Goal: Navigation & Orientation: Go to known website

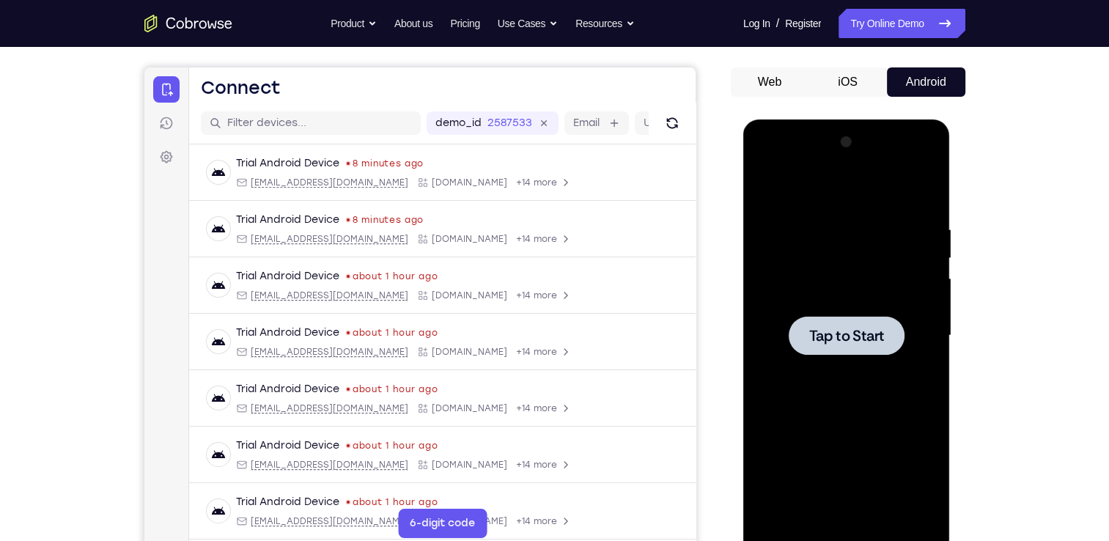
click at [822, 316] on div at bounding box center [847, 335] width 116 height 39
click at [849, 528] on div at bounding box center [846, 335] width 185 height 410
click at [921, 474] on div at bounding box center [846, 335] width 185 height 410
click at [827, 182] on div at bounding box center [846, 335] width 185 height 410
click at [899, 330] on div at bounding box center [846, 335] width 185 height 410
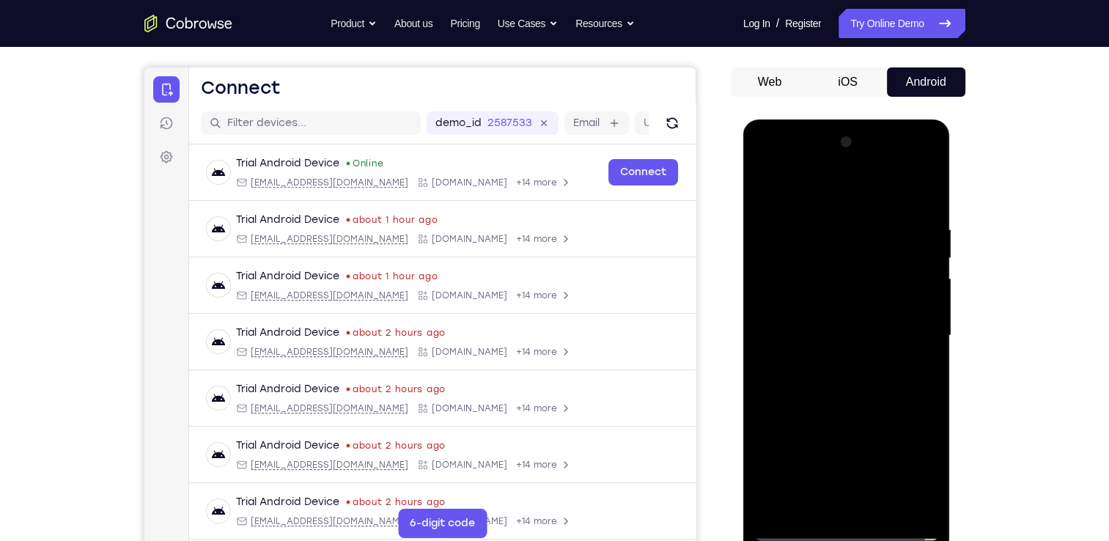
click at [833, 361] on div at bounding box center [846, 335] width 185 height 410
click at [851, 317] on div at bounding box center [846, 335] width 185 height 410
click at [823, 309] on div at bounding box center [846, 335] width 185 height 410
click at [827, 332] on div at bounding box center [846, 335] width 185 height 410
click at [830, 380] on div at bounding box center [846, 335] width 185 height 410
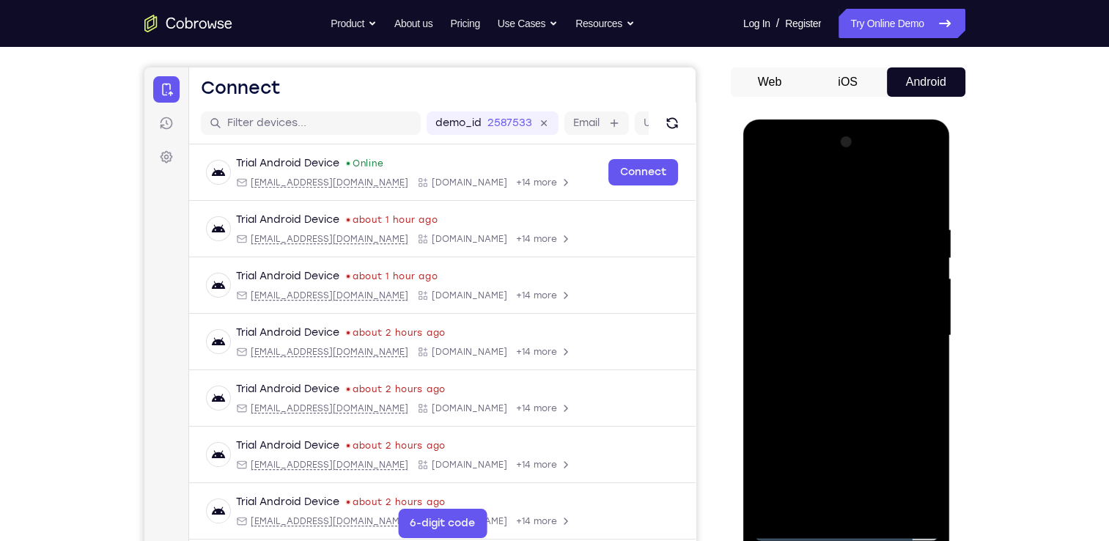
click at [830, 380] on div at bounding box center [846, 335] width 185 height 410
click at [912, 354] on div at bounding box center [846, 335] width 185 height 410
click at [902, 337] on div at bounding box center [846, 335] width 185 height 410
drag, startPoint x: 775, startPoint y: 180, endPoint x: 1094, endPoint y: 256, distance: 328.4
click at [952, 256] on html "Online web based iOS Simulators and Android Emulators. Run iPhone, iPad, Mobile…" at bounding box center [847, 339] width 209 height 440
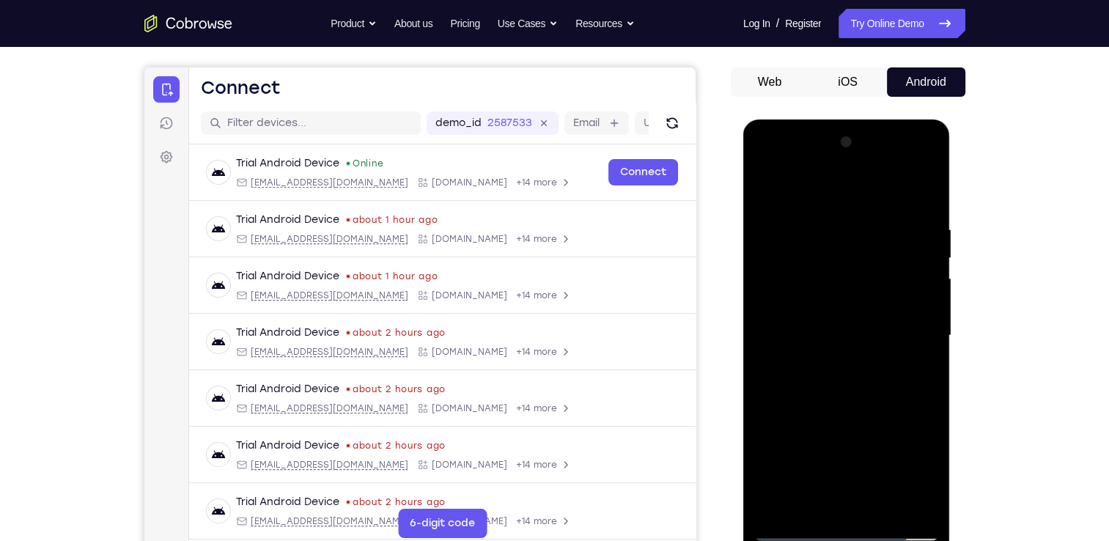
click at [879, 376] on div at bounding box center [846, 335] width 185 height 410
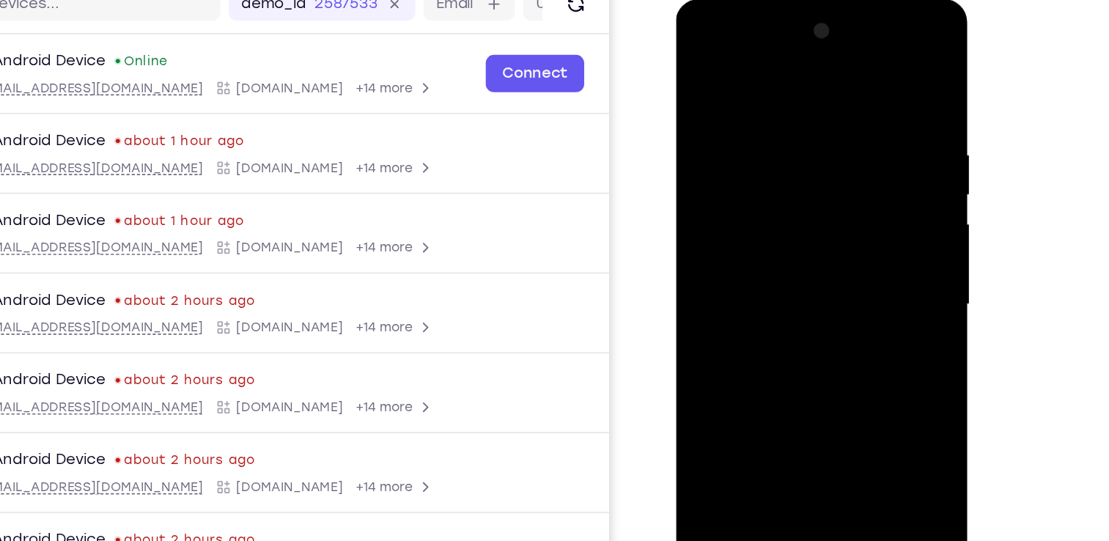
scroll to position [123, 0]
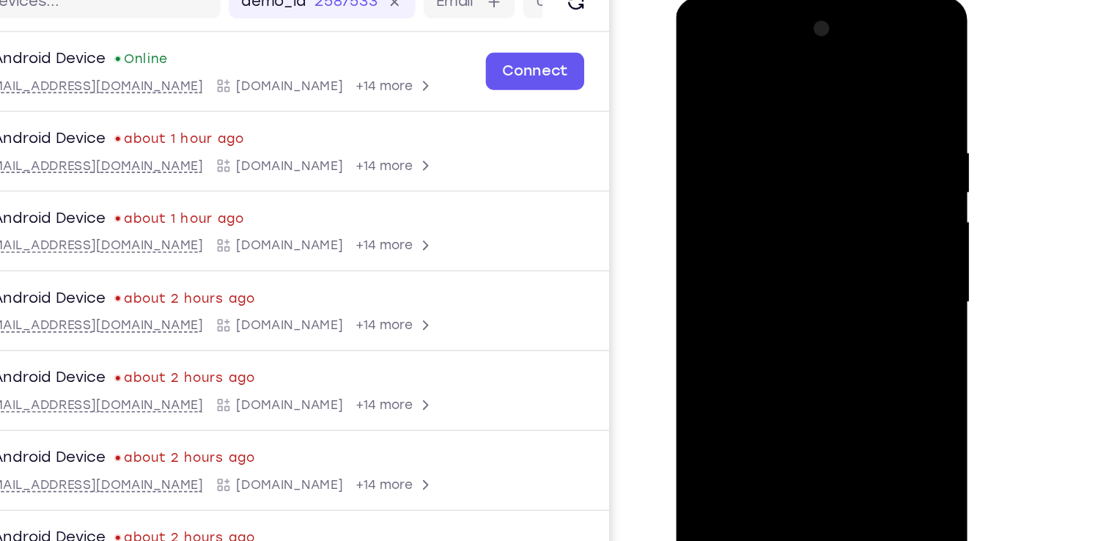
click at [811, 279] on div at bounding box center [779, 214] width 185 height 410
click at [762, 121] on div at bounding box center [779, 214] width 185 height 410
click at [852, 183] on div at bounding box center [779, 214] width 185 height 410
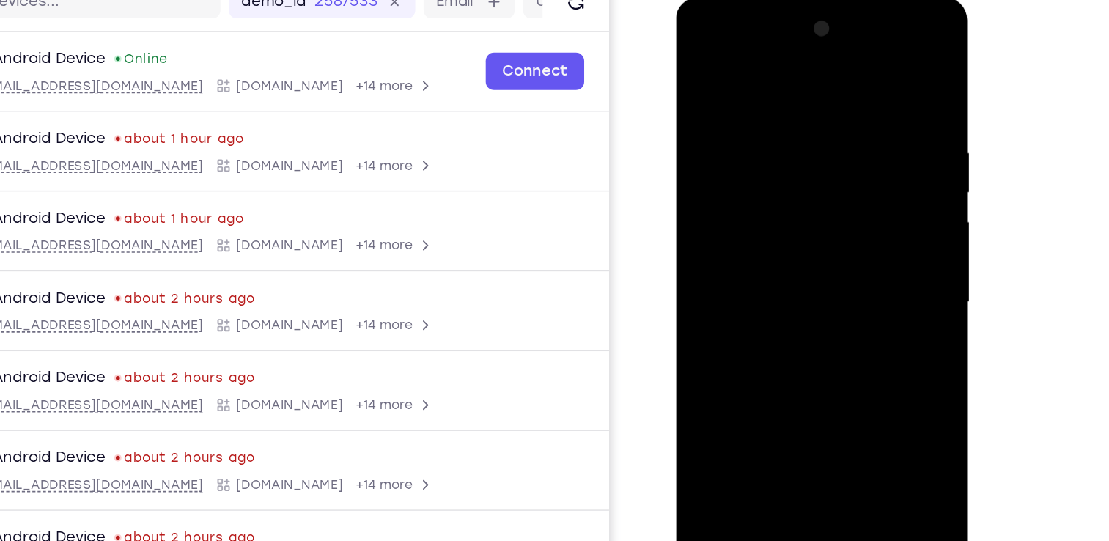
click at [852, 183] on div at bounding box center [779, 214] width 185 height 410
click at [850, 70] on div at bounding box center [779, 214] width 185 height 410
drag, startPoint x: 814, startPoint y: 245, endPoint x: 821, endPoint y: 268, distance: 23.7
click at [821, 268] on div at bounding box center [779, 214] width 185 height 410
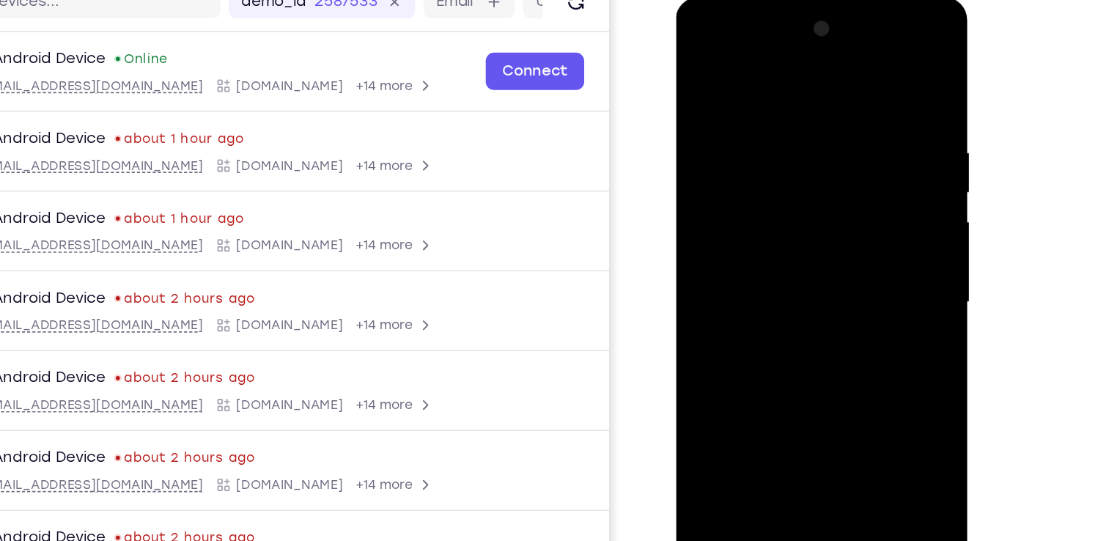
click at [753, 88] on div at bounding box center [779, 214] width 185 height 410
click at [853, 185] on div at bounding box center [779, 214] width 185 height 410
click at [856, 77] on div at bounding box center [779, 214] width 185 height 410
click at [805, 110] on div at bounding box center [779, 214] width 185 height 410
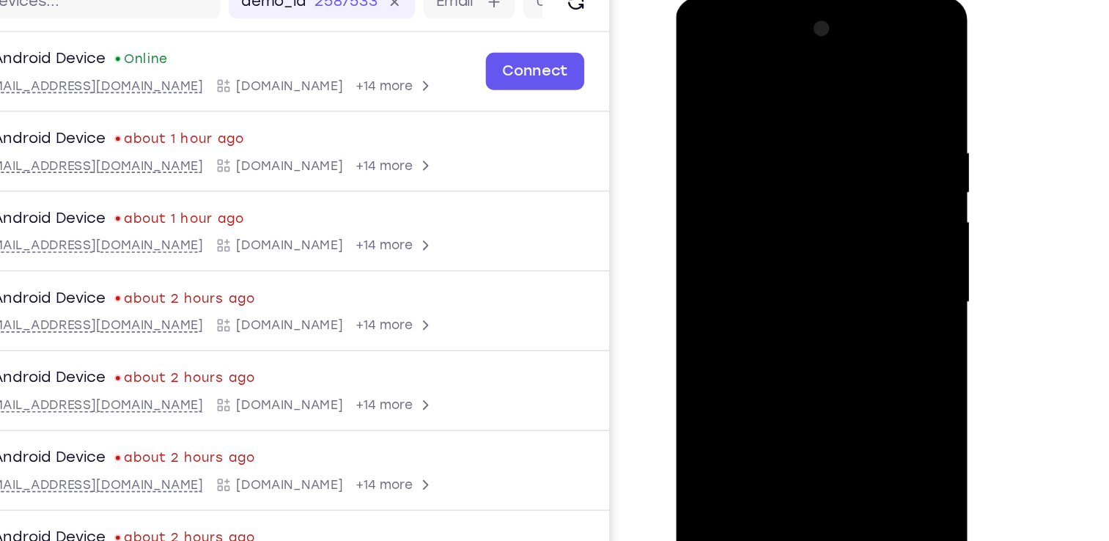
click at [858, 133] on div at bounding box center [779, 214] width 185 height 410
click at [849, 146] on div at bounding box center [779, 214] width 185 height 410
click at [855, 73] on div at bounding box center [779, 214] width 185 height 410
drag, startPoint x: 786, startPoint y: 70, endPoint x: 806, endPoint y: 233, distance: 164.6
click at [806, 233] on div at bounding box center [779, 214] width 185 height 410
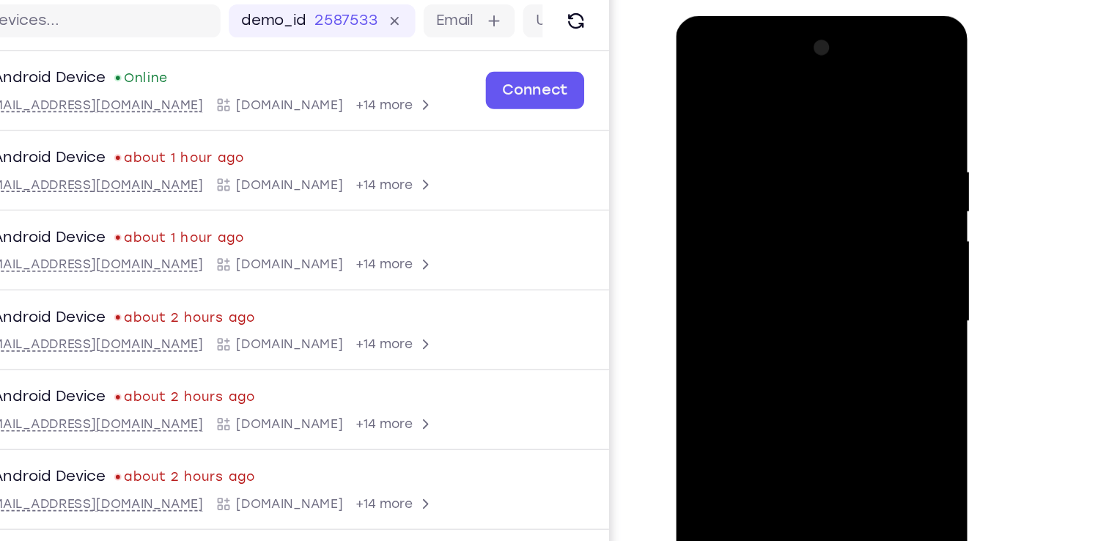
drag, startPoint x: 783, startPoint y: 82, endPoint x: 781, endPoint y: 246, distance: 164.2
click at [775, 258] on div at bounding box center [779, 232] width 185 height 410
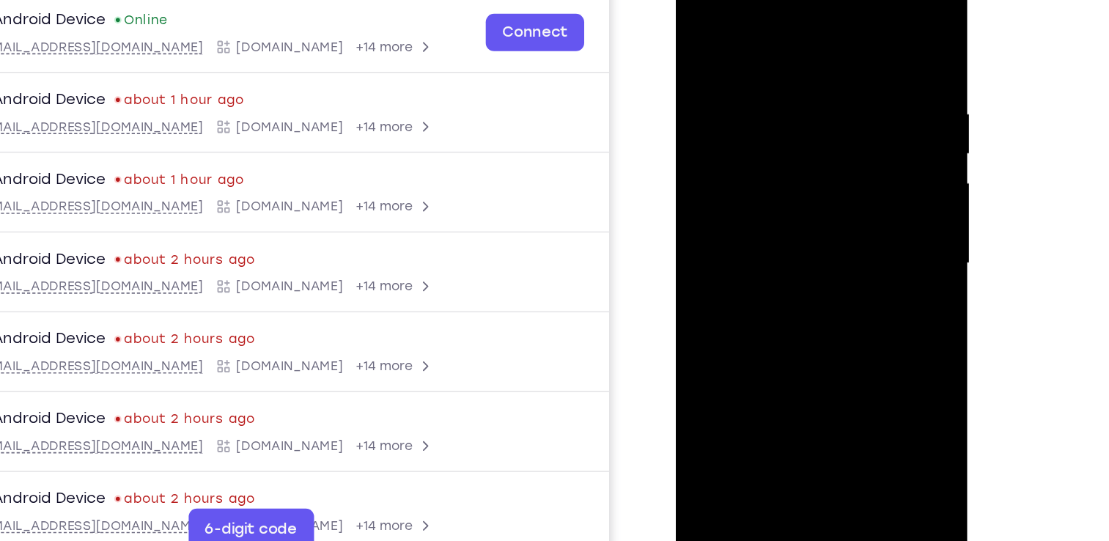
scroll to position [177, 0]
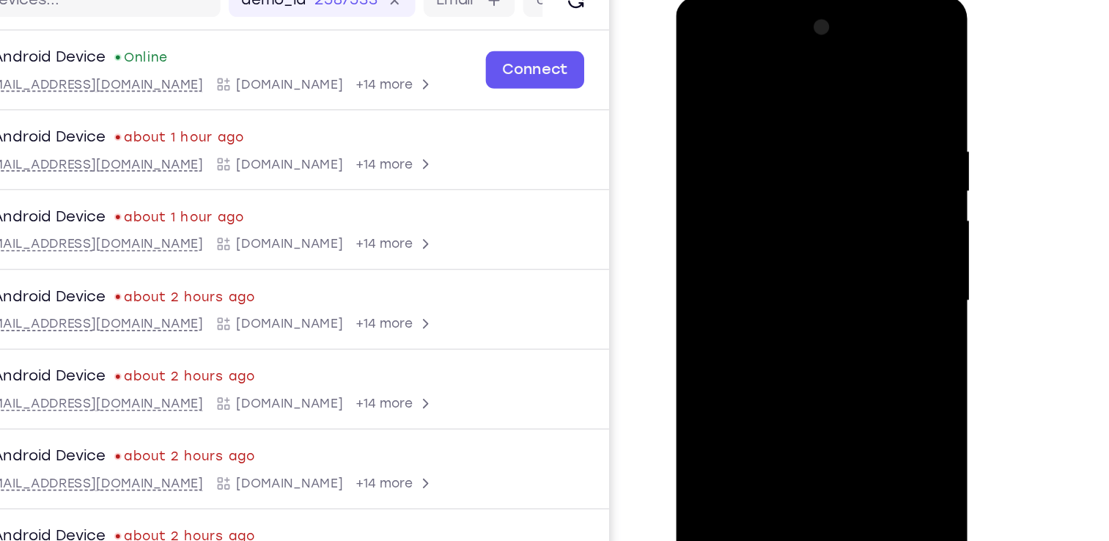
click at [852, 386] on div at bounding box center [779, 212] width 185 height 410
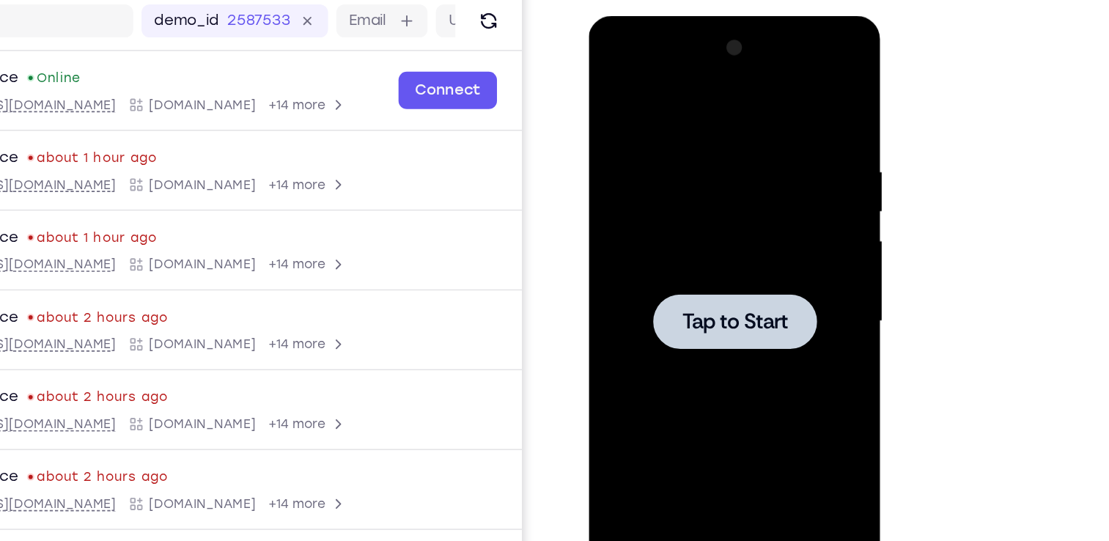
click at [663, 202] on div at bounding box center [692, 231] width 185 height 410
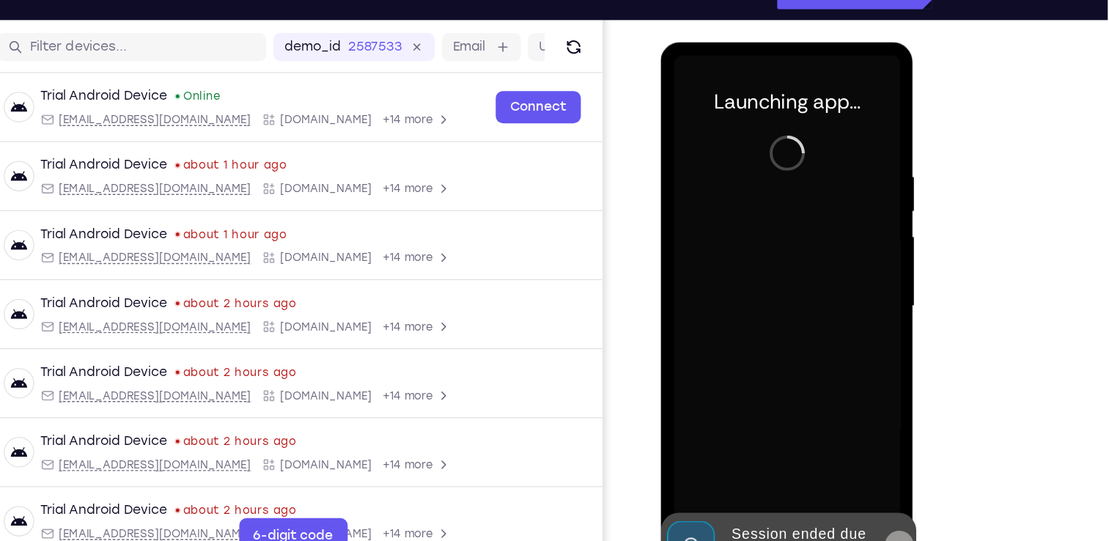
click at [857, 454] on icon at bounding box center [855, 453] width 12 height 12
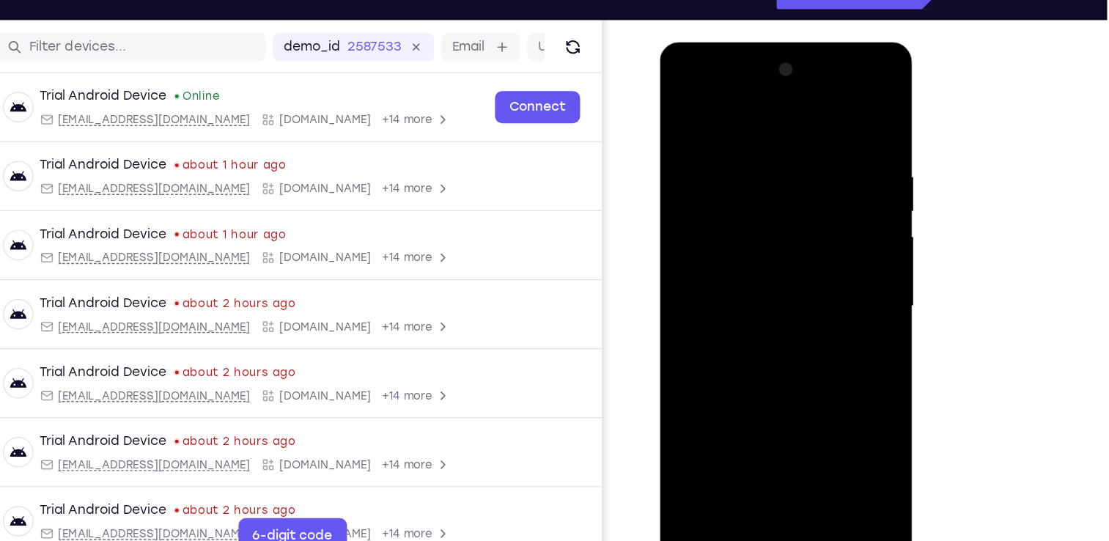
click at [753, 451] on div at bounding box center [763, 258] width 185 height 410
click at [816, 396] on div at bounding box center [763, 258] width 185 height 410
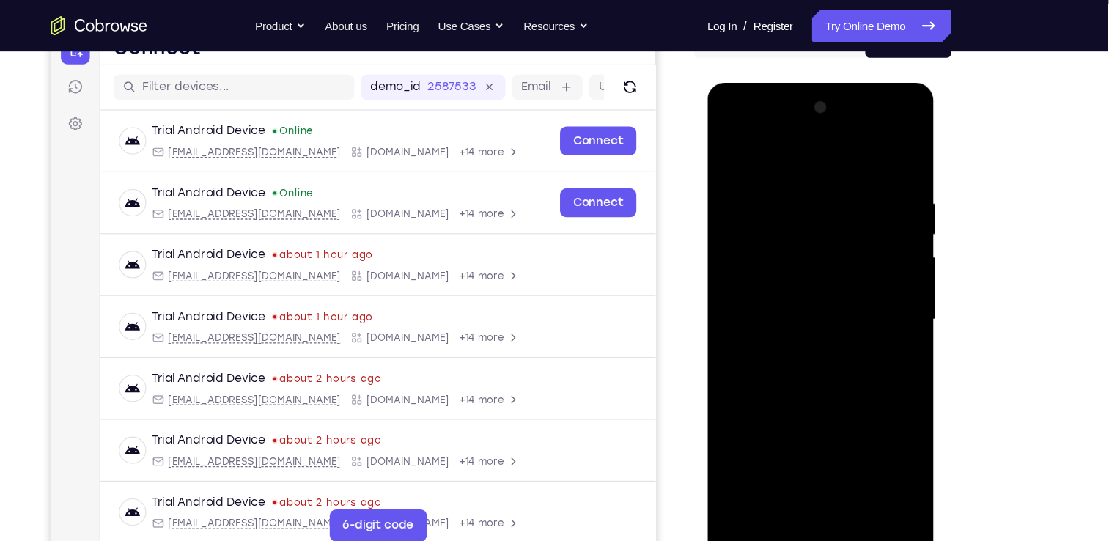
scroll to position [151, 0]
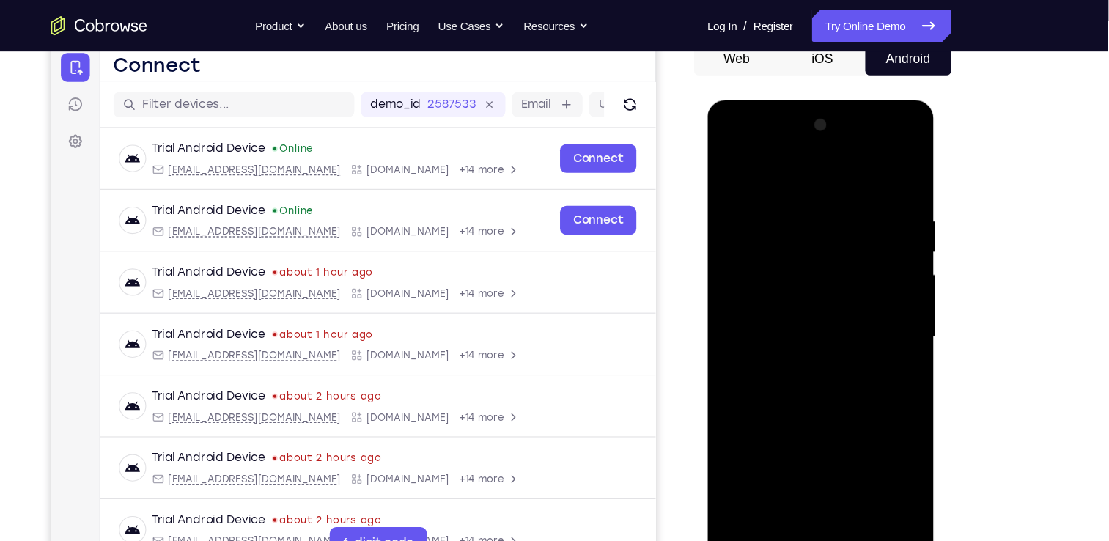
click at [759, 163] on div at bounding box center [810, 316] width 185 height 410
click at [816, 231] on div at bounding box center [810, 316] width 185 height 410
click at [767, 273] on div at bounding box center [810, 316] width 185 height 410
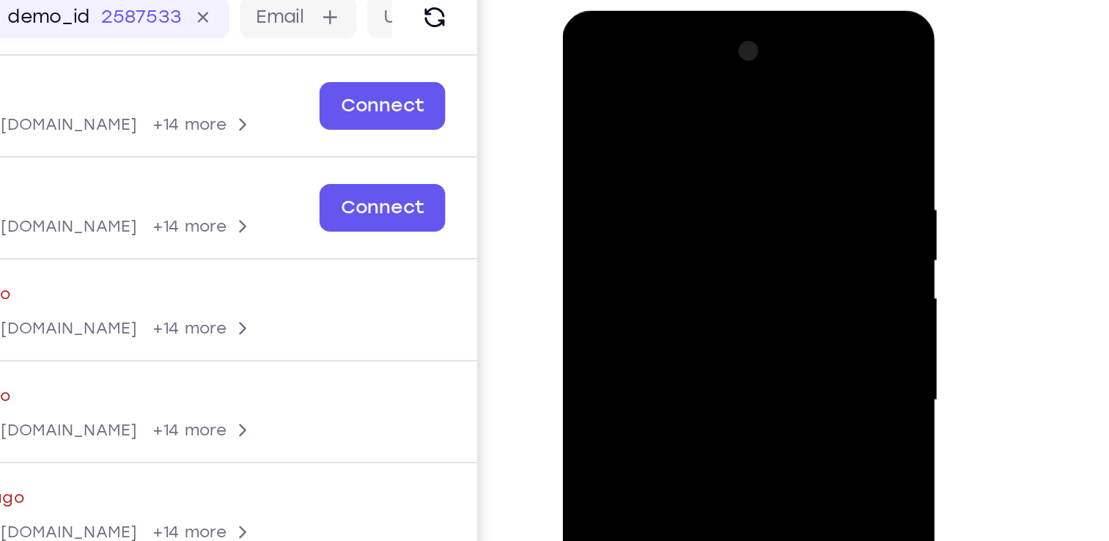
click at [662, 292] on div at bounding box center [665, 226] width 185 height 410
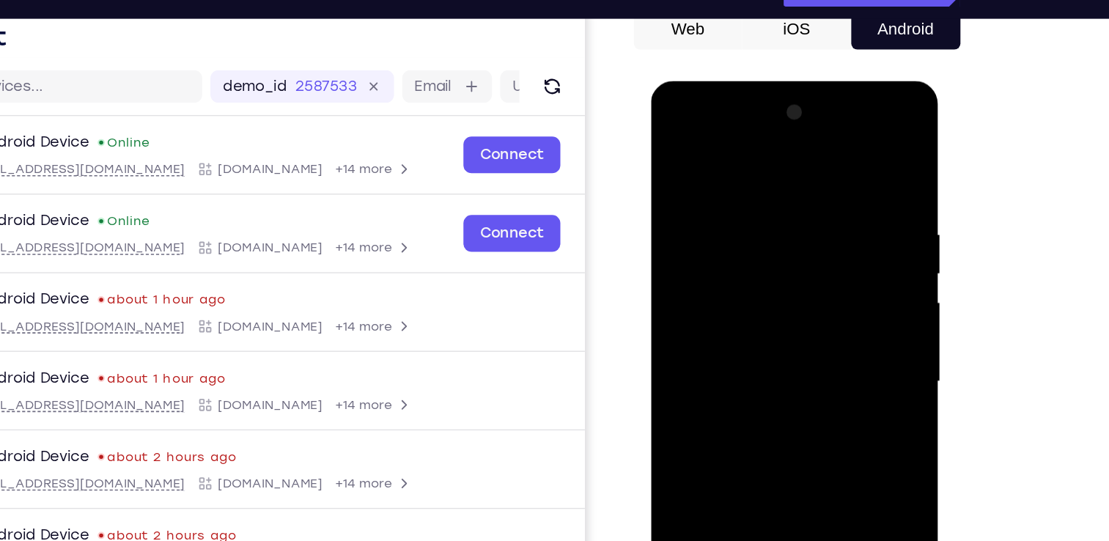
click at [763, 383] on div at bounding box center [754, 297] width 185 height 410
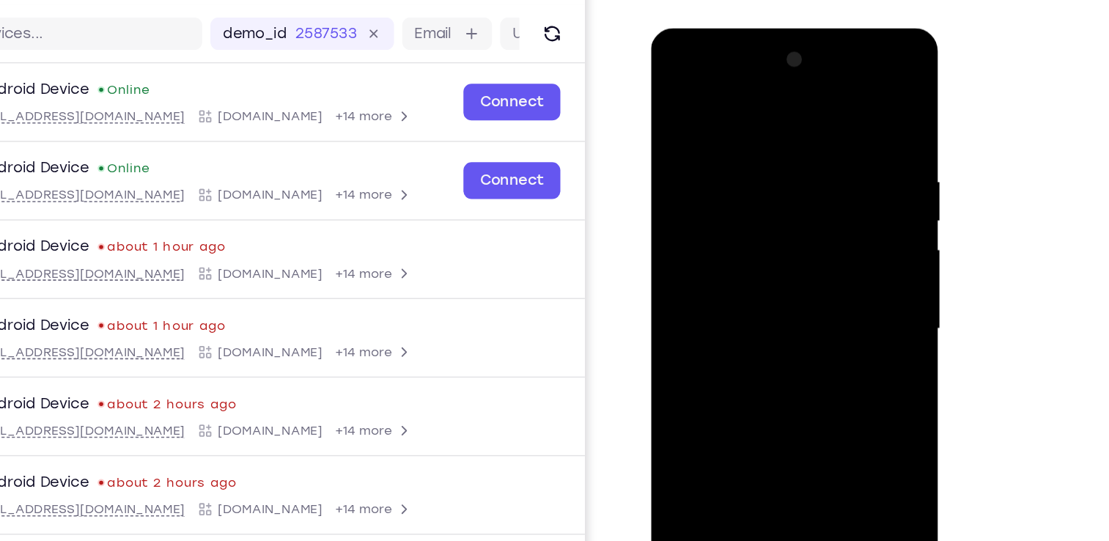
click at [822, 352] on div at bounding box center [754, 245] width 185 height 410
drag, startPoint x: 786, startPoint y: 369, endPoint x: 816, endPoint y: 214, distance: 157.7
click at [816, 214] on div at bounding box center [754, 245] width 185 height 410
click at [740, 108] on div at bounding box center [754, 245] width 185 height 410
drag, startPoint x: 712, startPoint y: 304, endPoint x: 777, endPoint y: 221, distance: 105.4
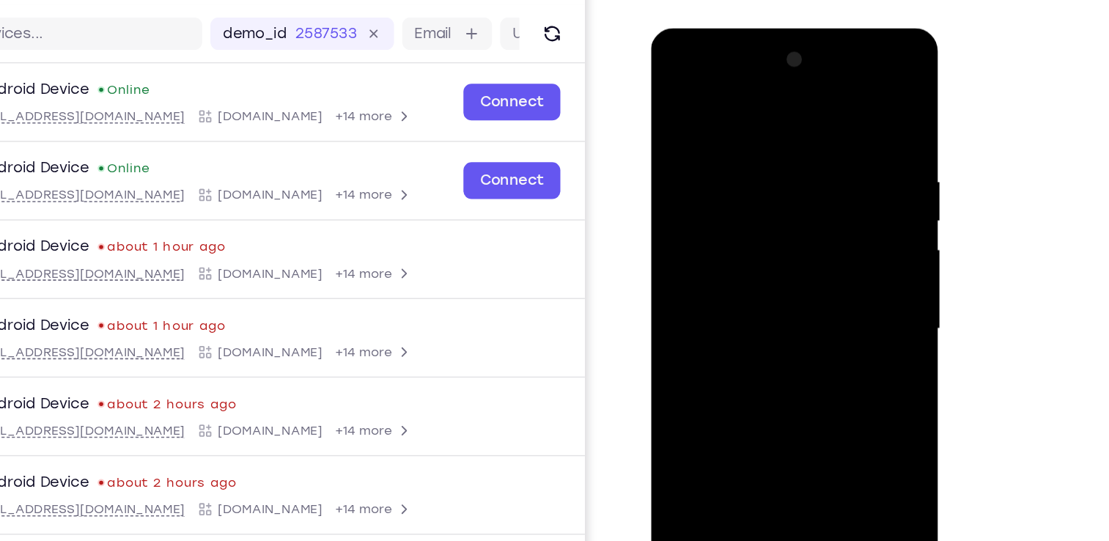
click at [777, 221] on div at bounding box center [754, 245] width 185 height 410
drag, startPoint x: 784, startPoint y: 396, endPoint x: 800, endPoint y: 207, distance: 189.1
click at [800, 207] on div at bounding box center [754, 245] width 185 height 410
drag, startPoint x: 786, startPoint y: 352, endPoint x: 811, endPoint y: 197, distance: 156.5
click at [811, 197] on div at bounding box center [754, 245] width 185 height 410
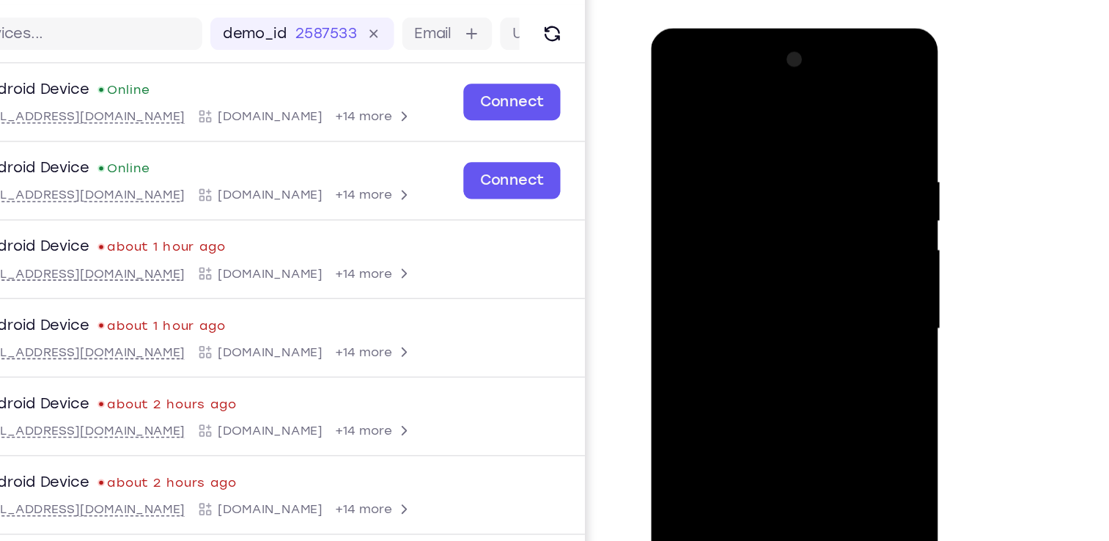
drag, startPoint x: 785, startPoint y: 375, endPoint x: 789, endPoint y: 273, distance: 102.7
click at [789, 273] on div at bounding box center [754, 245] width 185 height 410
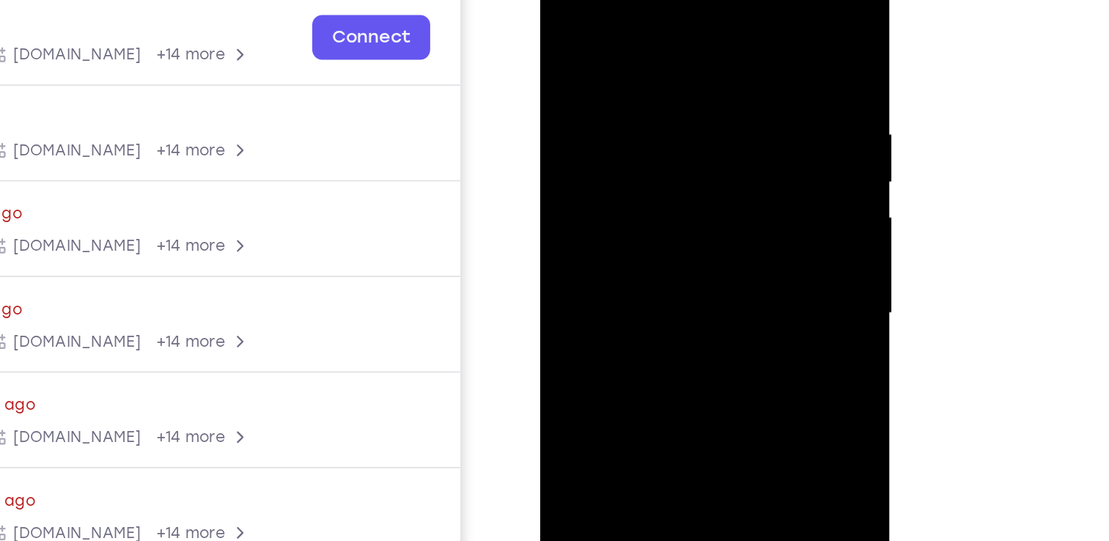
drag, startPoint x: 602, startPoint y: 271, endPoint x: 718, endPoint y: 279, distance: 116.1
click at [718, 279] on div at bounding box center [643, 164] width 185 height 410
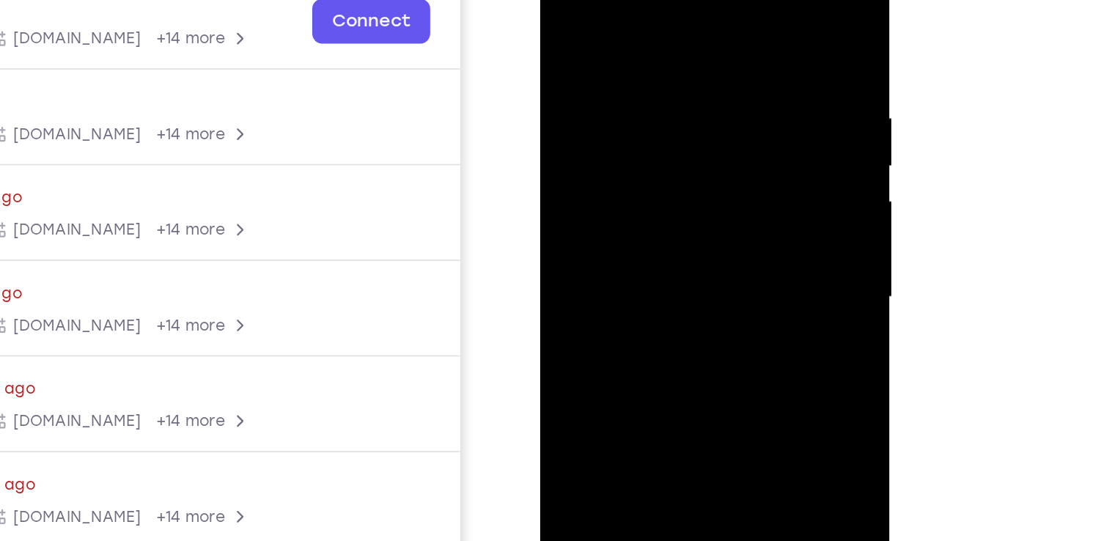
drag, startPoint x: 674, startPoint y: 302, endPoint x: 697, endPoint y: 133, distance: 170.1
click at [697, 133] on div at bounding box center [643, 148] width 185 height 410
drag, startPoint x: 667, startPoint y: 302, endPoint x: 694, endPoint y: 114, distance: 189.6
click at [694, 114] on div at bounding box center [643, 148] width 185 height 410
drag, startPoint x: 674, startPoint y: 295, endPoint x: 706, endPoint y: 114, distance: 183.9
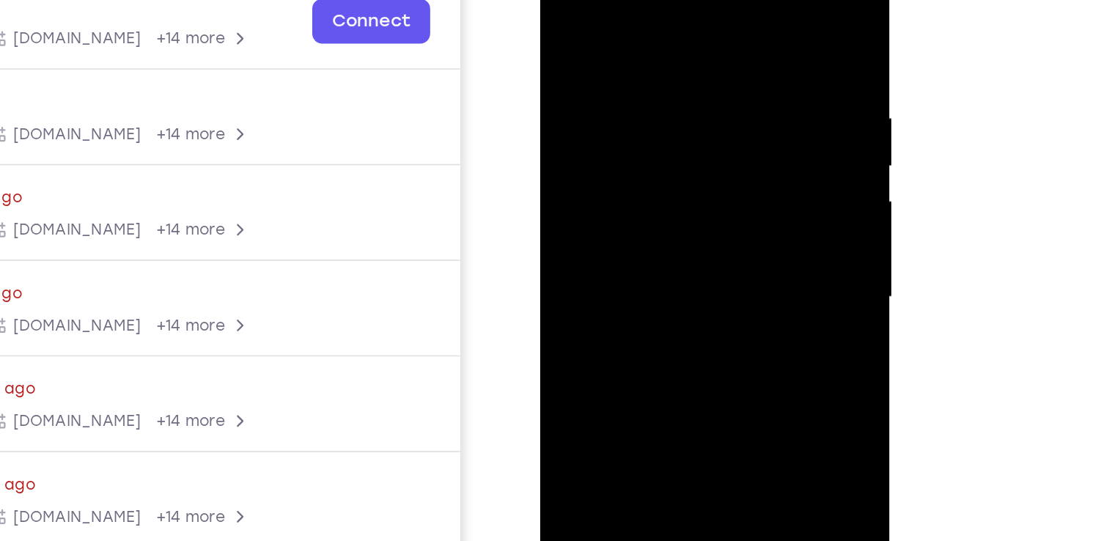
click at [706, 114] on div at bounding box center [643, 148] width 185 height 410
drag, startPoint x: 676, startPoint y: 273, endPoint x: 700, endPoint y: 116, distance: 158.6
click at [700, 116] on div at bounding box center [643, 148] width 185 height 410
drag, startPoint x: 591, startPoint y: 214, endPoint x: 687, endPoint y: 174, distance: 103.5
click at [687, 174] on div at bounding box center [643, 148] width 185 height 410
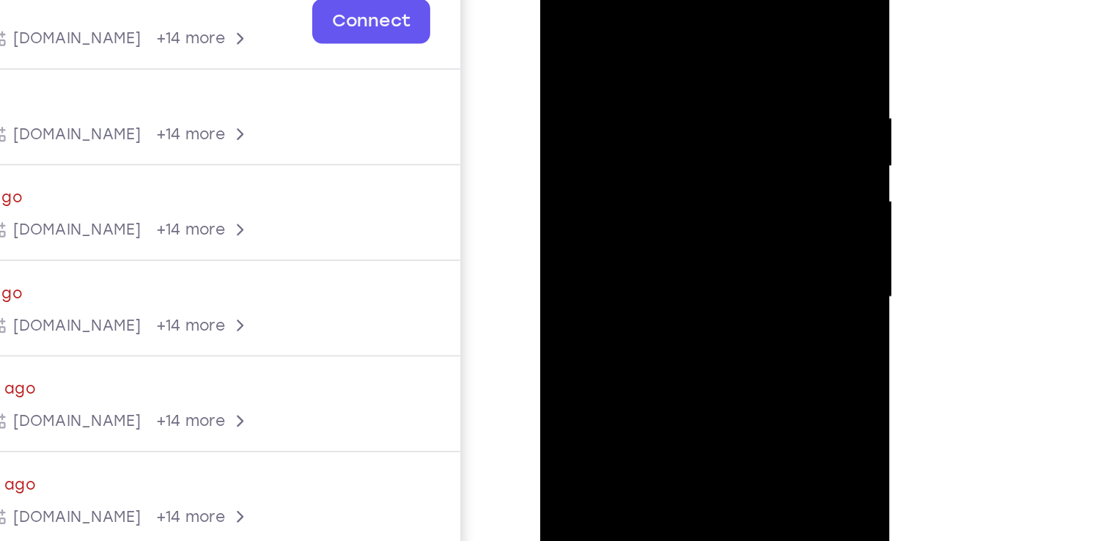
drag, startPoint x: 656, startPoint y: 260, endPoint x: 692, endPoint y: 91, distance: 173.1
click at [692, 91] on div at bounding box center [643, 148] width 185 height 410
drag, startPoint x: 674, startPoint y: 241, endPoint x: 694, endPoint y: 89, distance: 153.7
click at [694, 89] on div at bounding box center [643, 148] width 185 height 410
drag, startPoint x: 667, startPoint y: 240, endPoint x: 693, endPoint y: 92, distance: 149.7
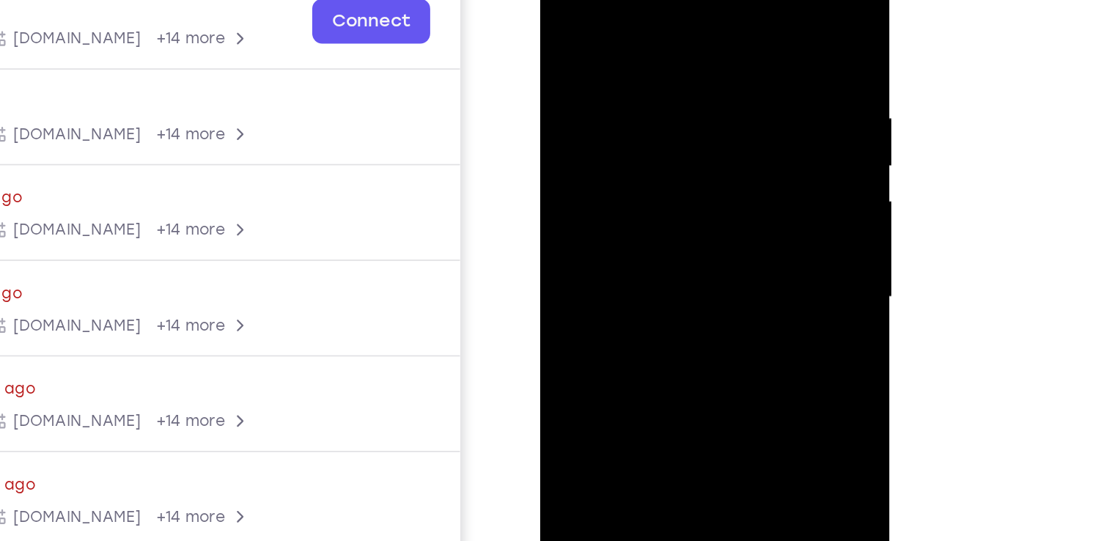
click at [693, 92] on div at bounding box center [643, 148] width 185 height 410
drag, startPoint x: 668, startPoint y: 240, endPoint x: 693, endPoint y: 111, distance: 132.0
click at [693, 111] on div at bounding box center [643, 148] width 185 height 410
drag, startPoint x: 657, startPoint y: 276, endPoint x: 675, endPoint y: 116, distance: 161.6
click at [675, 116] on div at bounding box center [643, 148] width 185 height 410
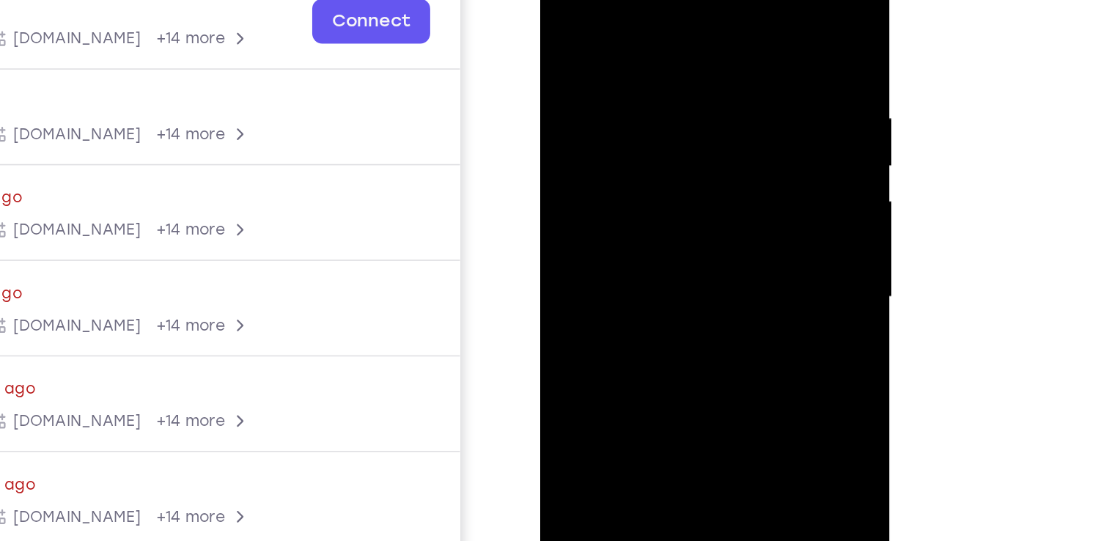
drag, startPoint x: 662, startPoint y: 257, endPoint x: 676, endPoint y: 123, distance: 134.9
click at [676, 123] on div at bounding box center [643, 148] width 185 height 410
drag, startPoint x: 665, startPoint y: 259, endPoint x: 679, endPoint y: 103, distance: 156.7
click at [679, 103] on div at bounding box center [643, 148] width 185 height 410
drag, startPoint x: 591, startPoint y: 222, endPoint x: 665, endPoint y: 193, distance: 79.6
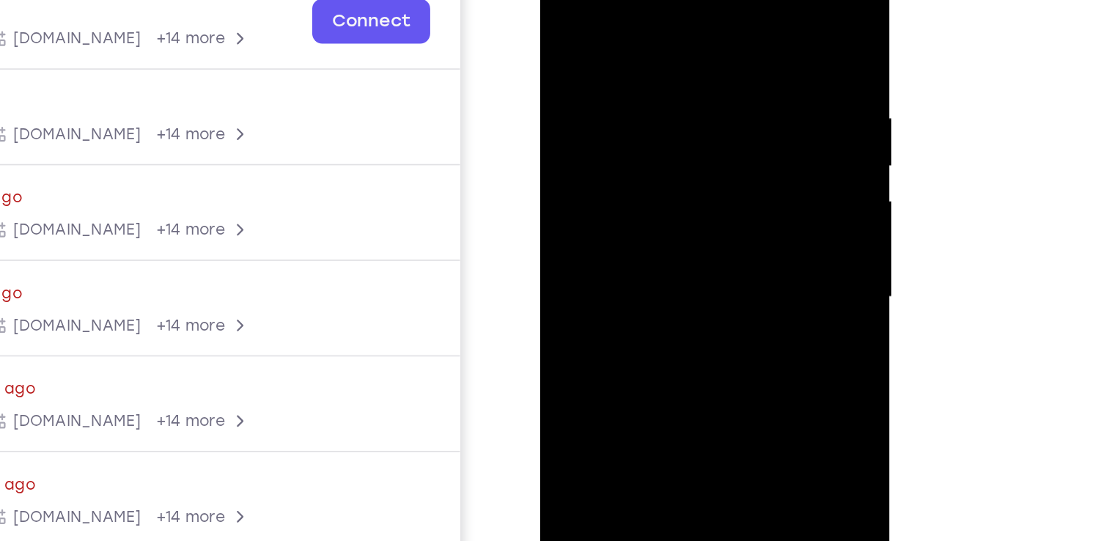
click at [665, 193] on div at bounding box center [643, 148] width 185 height 410
click at [662, 221] on div at bounding box center [643, 148] width 185 height 410
click at [642, 136] on div at bounding box center [643, 148] width 185 height 410
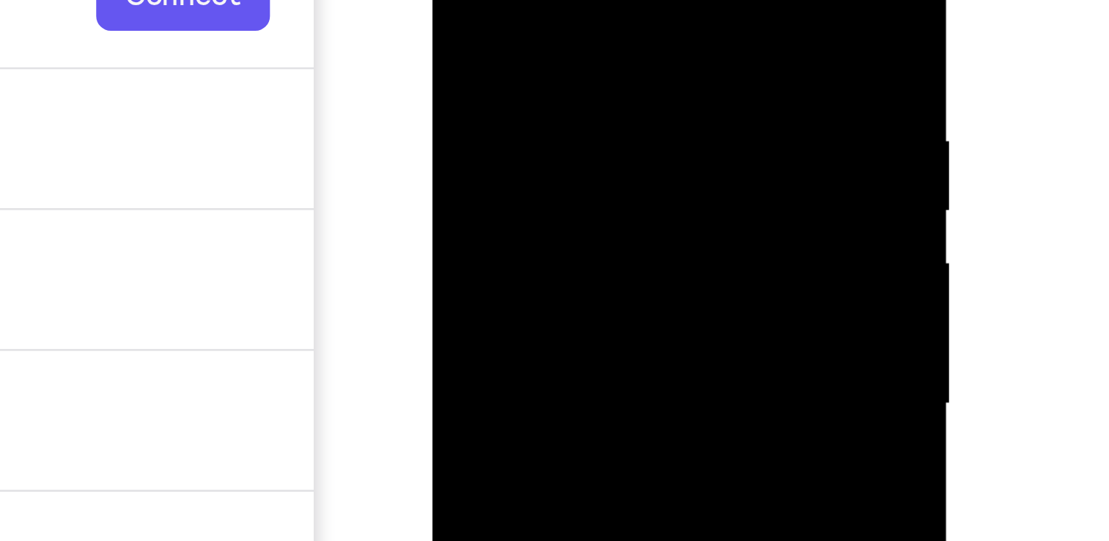
click at [608, 111] on div at bounding box center [535, 82] width 185 height 410
click at [599, 93] on div at bounding box center [535, 82] width 185 height 410
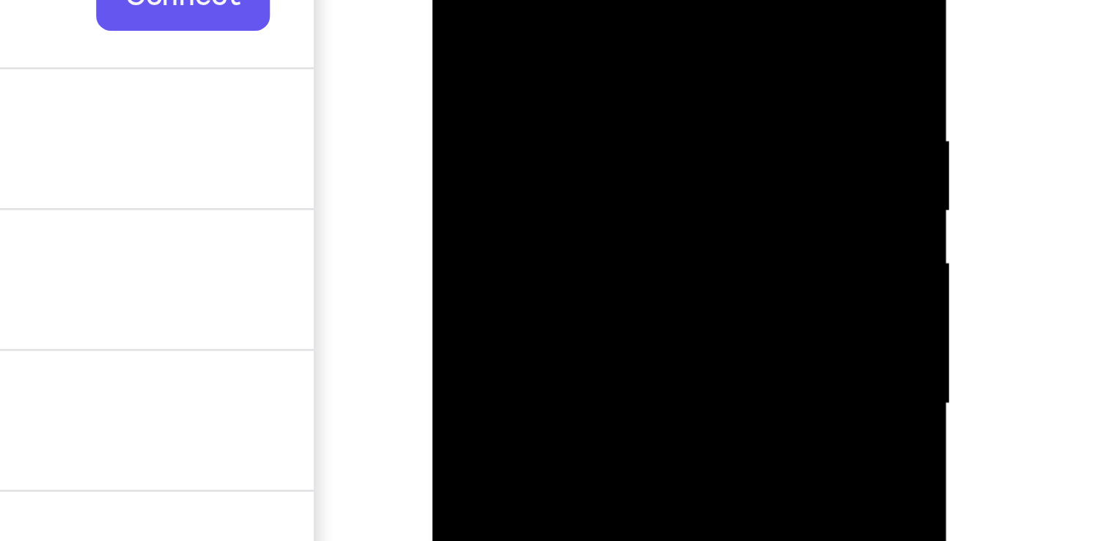
click at [592, 84] on div at bounding box center [535, 82] width 185 height 410
click at [592, 83] on div at bounding box center [535, 82] width 185 height 410
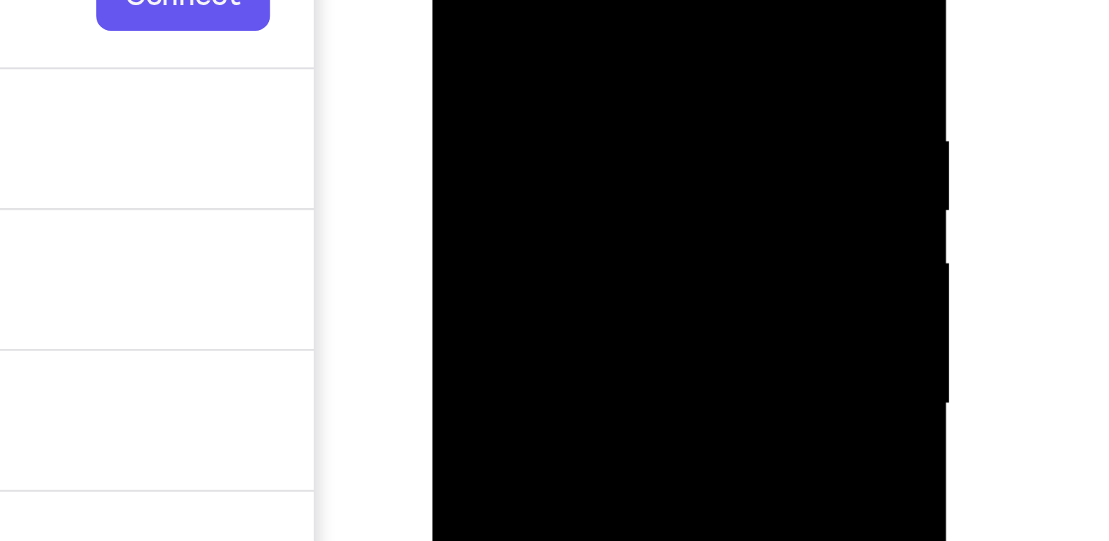
click at [592, 83] on div at bounding box center [535, 82] width 185 height 410
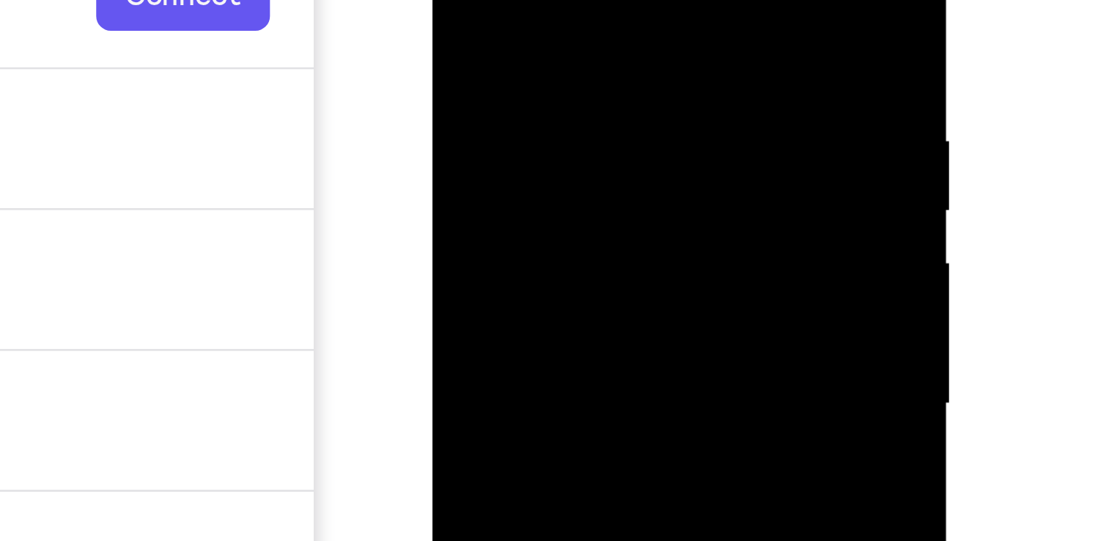
click at [592, 83] on div at bounding box center [535, 82] width 185 height 410
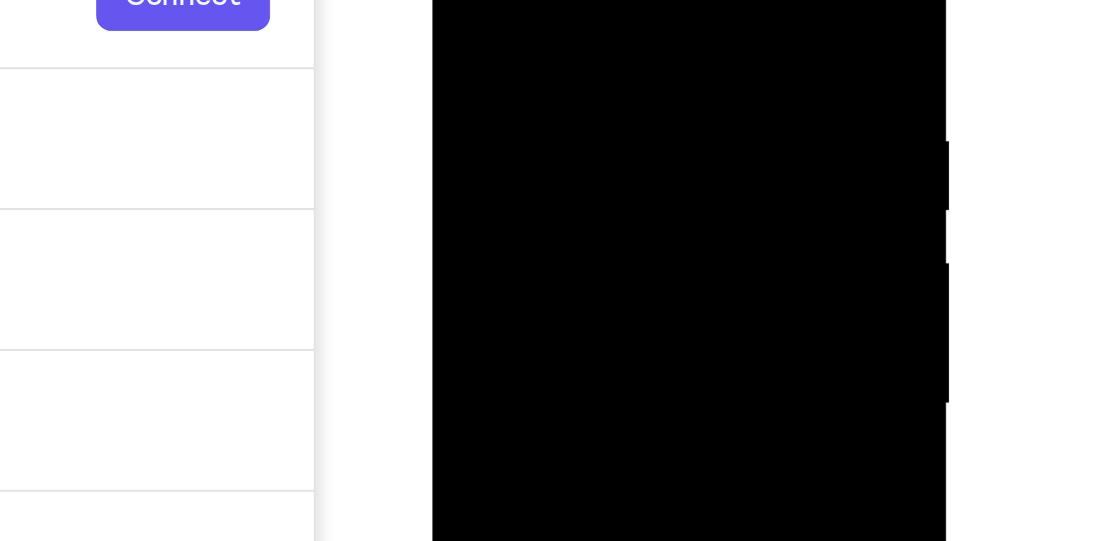
click at [592, 83] on div at bounding box center [535, 82] width 185 height 410
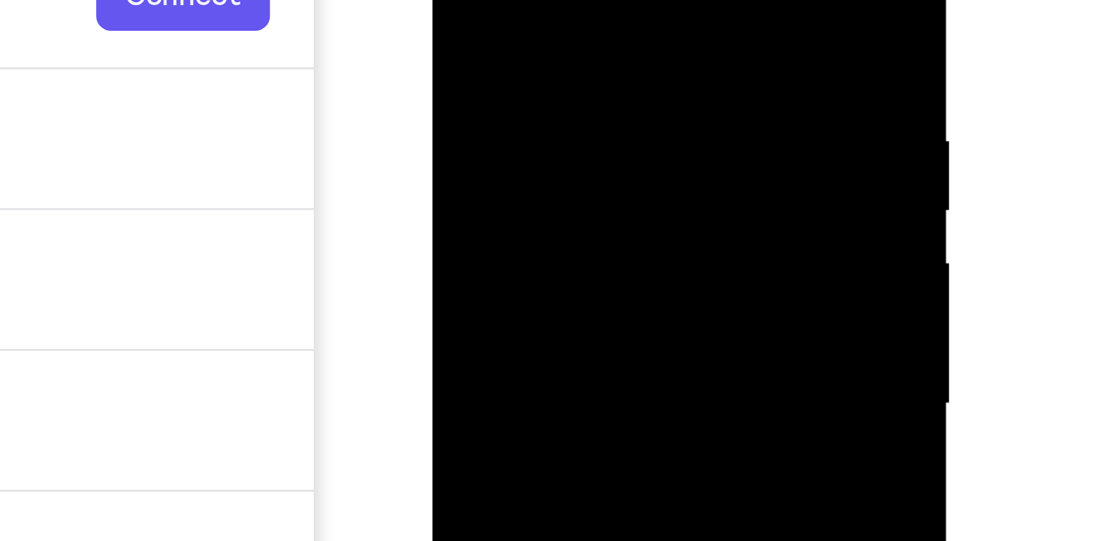
click at [592, 83] on div at bounding box center [535, 82] width 185 height 410
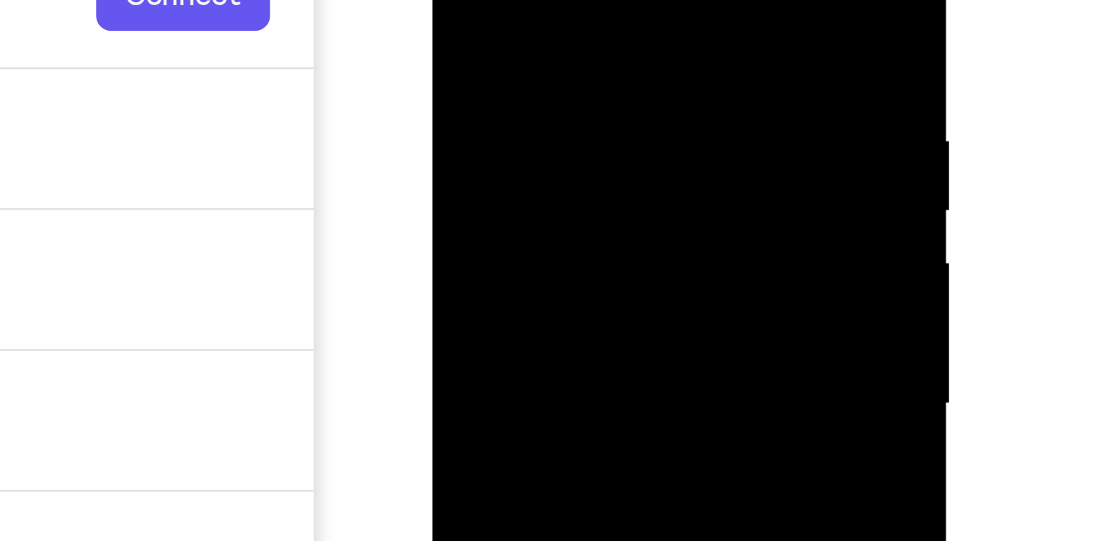
click at [592, 83] on div at bounding box center [535, 82] width 185 height 410
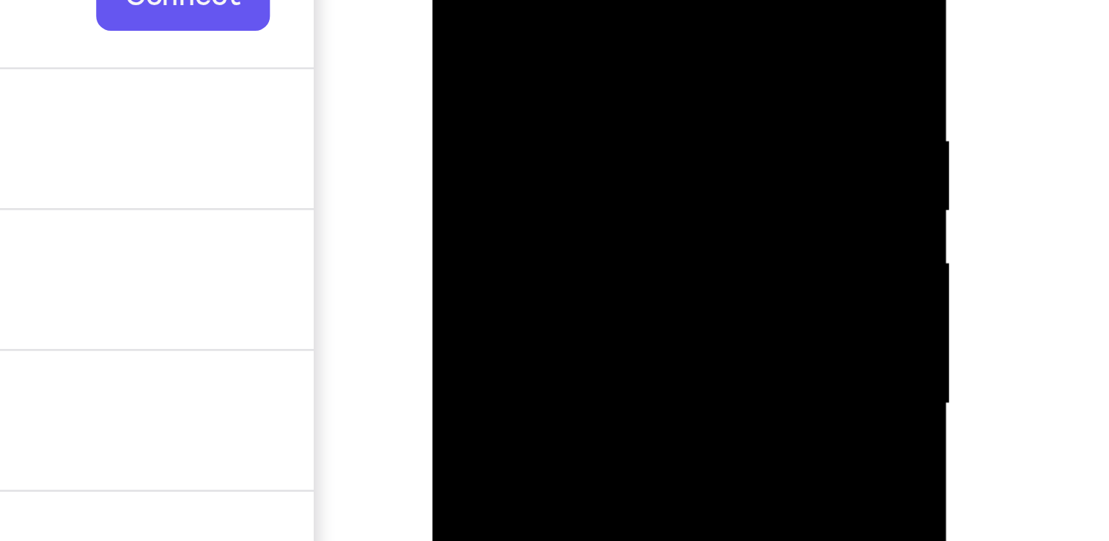
click at [592, 83] on div at bounding box center [535, 82] width 185 height 410
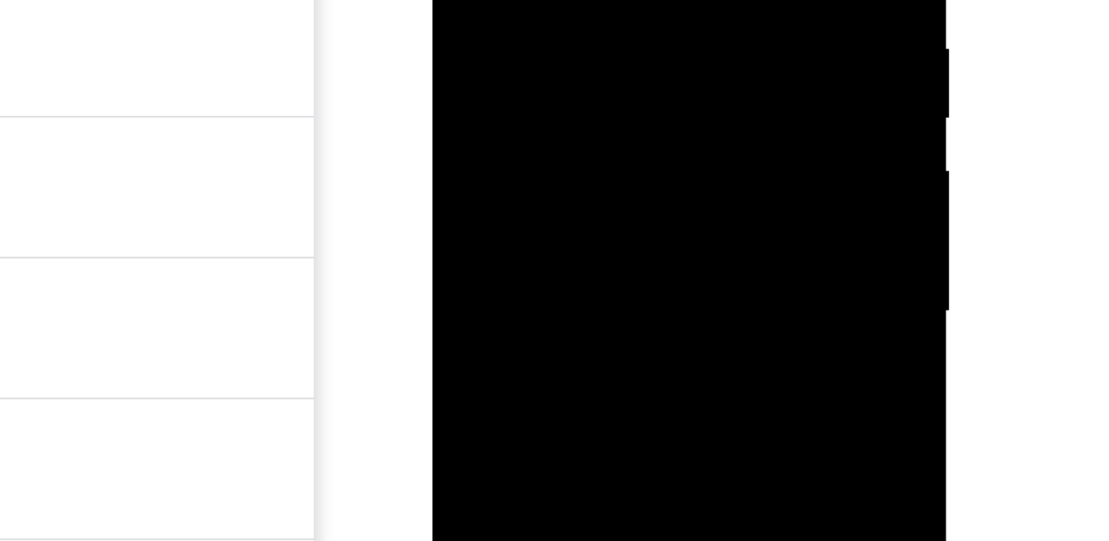
click at [608, 0] on div at bounding box center [535, 9] width 185 height 410
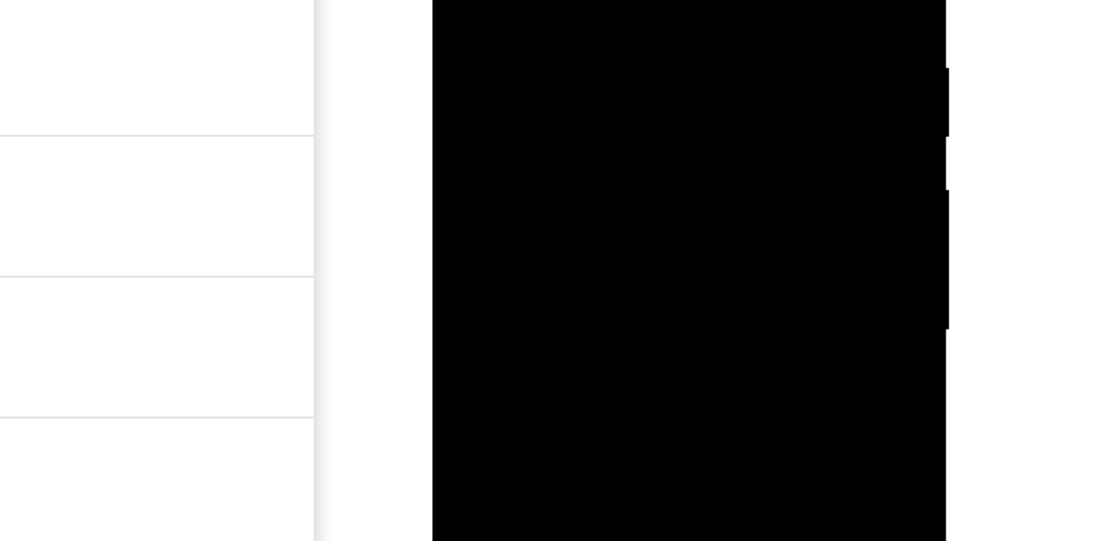
click at [608, 0] on div at bounding box center [535, 9] width 185 height 410
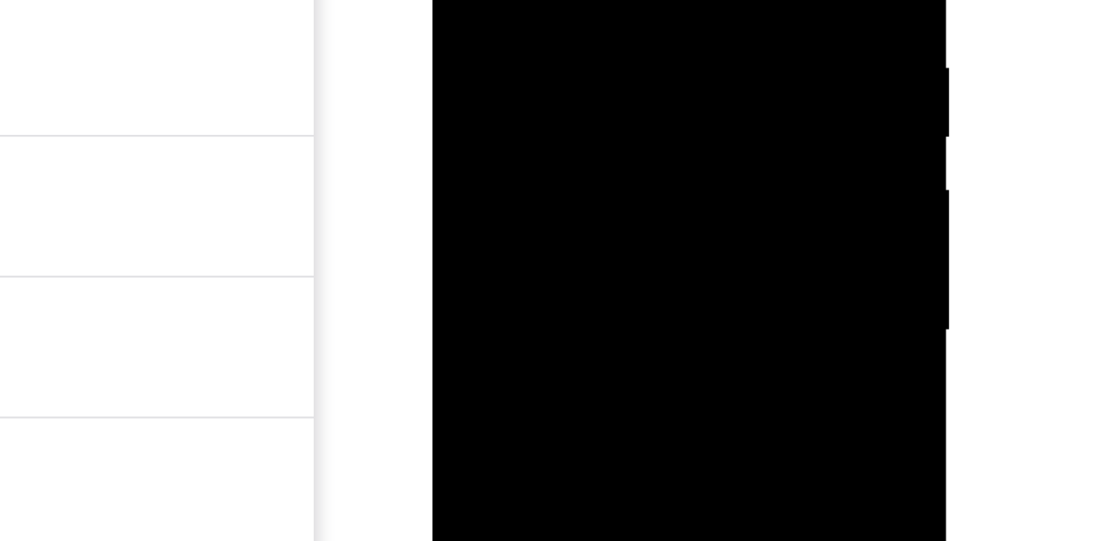
click at [608, 0] on div at bounding box center [535, 9] width 185 height 410
click at [550, 34] on div at bounding box center [535, 9] width 185 height 410
click at [549, 51] on div at bounding box center [535, 9] width 185 height 410
click at [551, 48] on div at bounding box center [535, 9] width 185 height 410
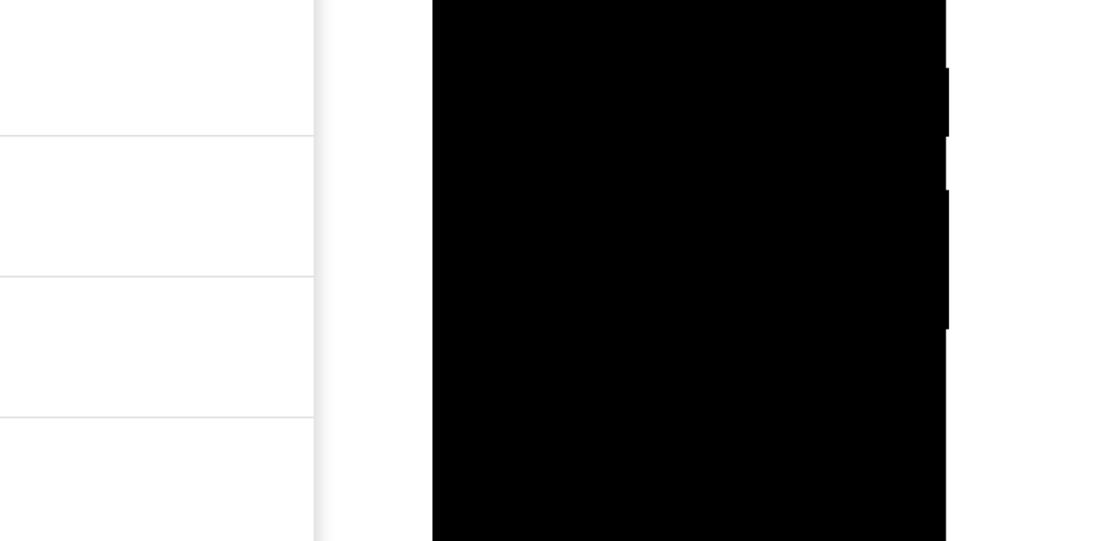
click at [602, 9] on div at bounding box center [535, 9] width 185 height 410
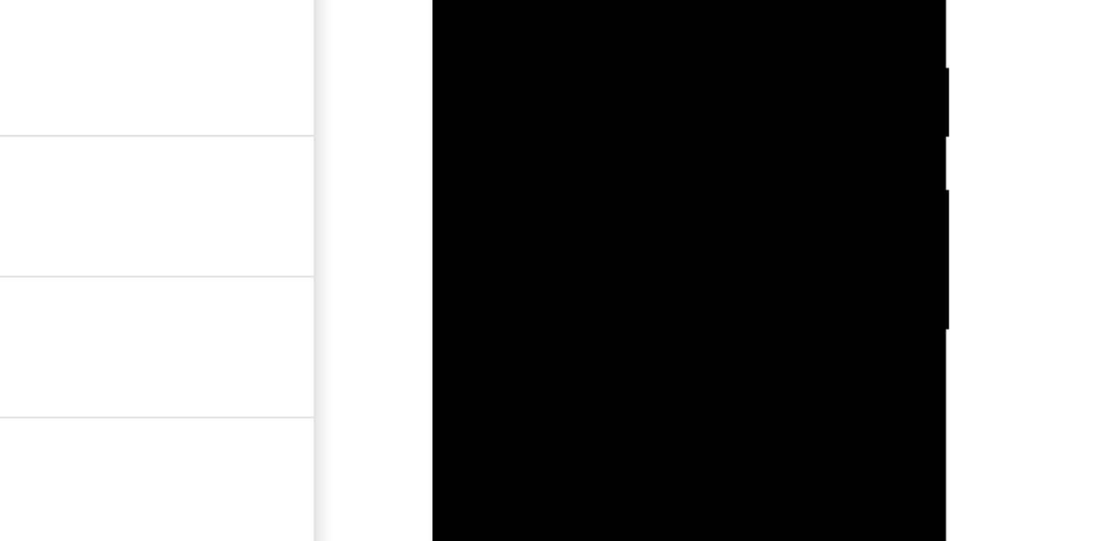
click at [602, 9] on div at bounding box center [535, 9] width 185 height 410
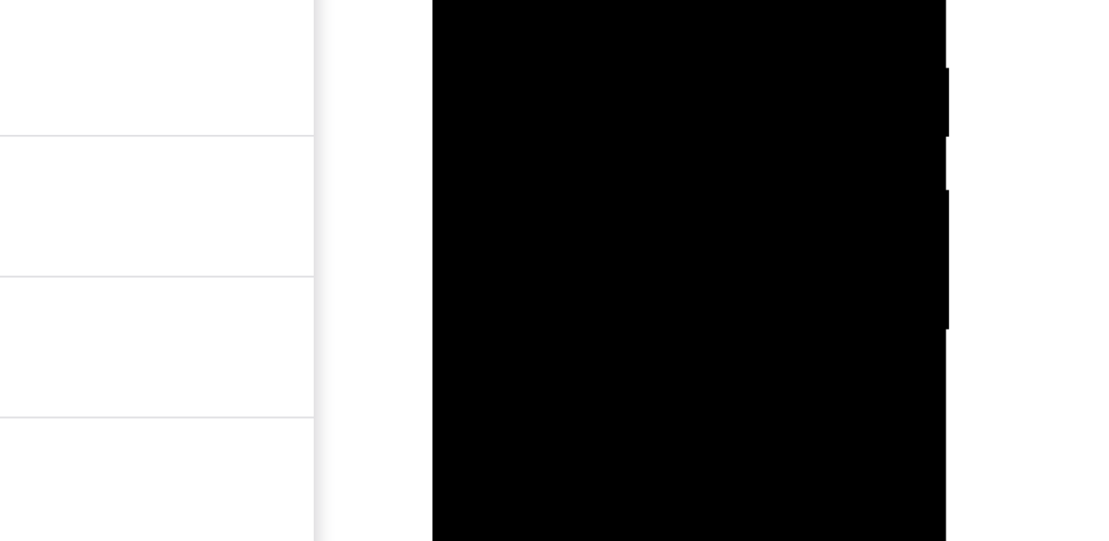
click at [602, 9] on div at bounding box center [535, 9] width 185 height 410
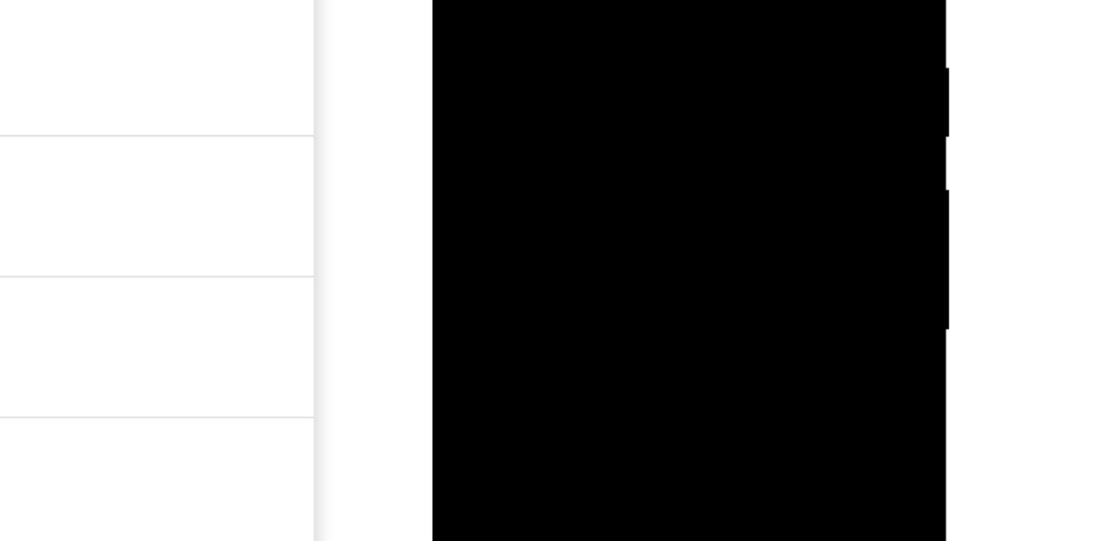
click at [602, 9] on div at bounding box center [535, 9] width 185 height 410
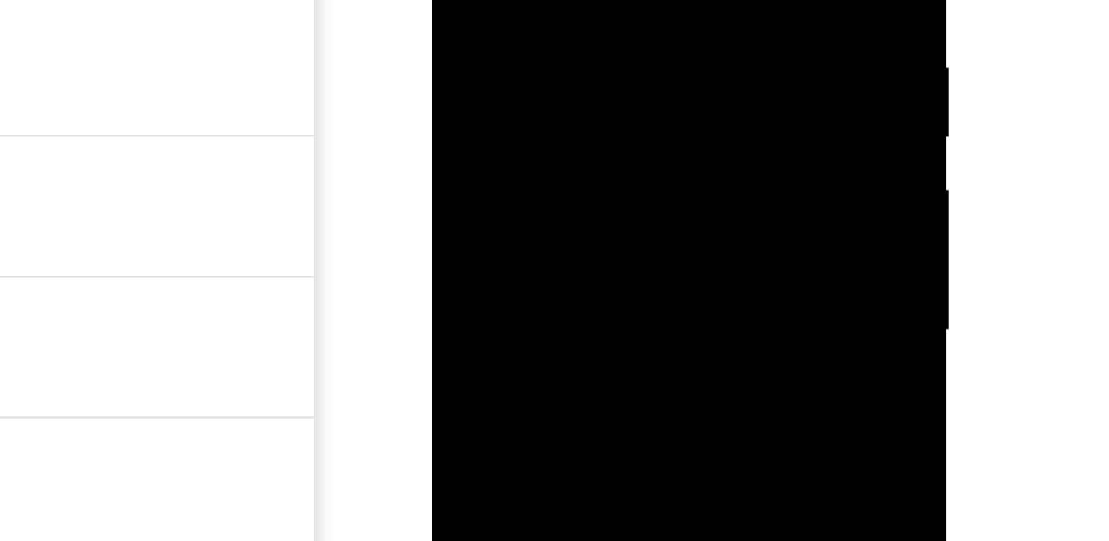
click at [602, 9] on div at bounding box center [535, 9] width 185 height 410
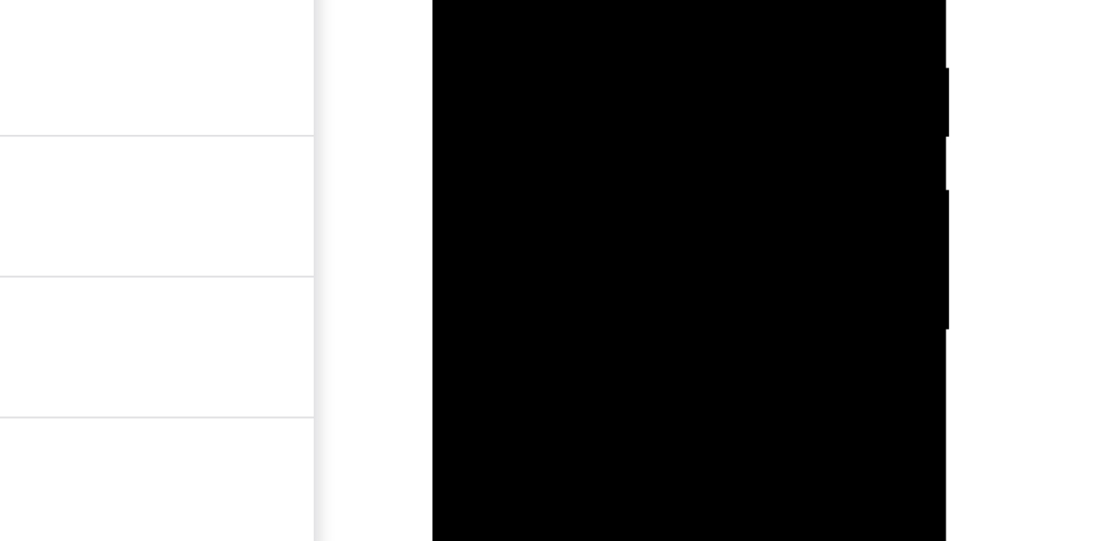
click at [602, 9] on div at bounding box center [535, 9] width 185 height 410
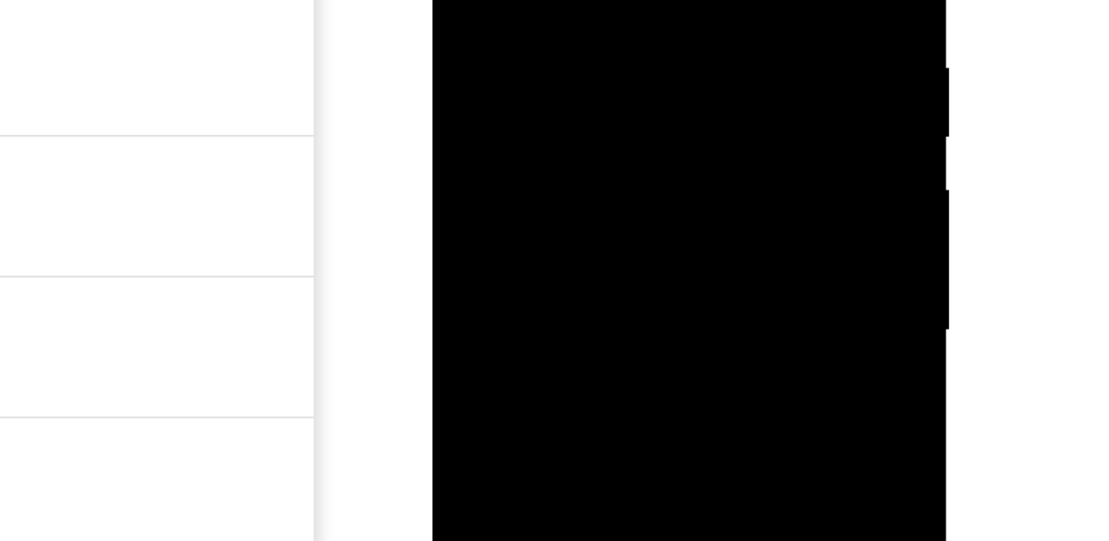
click at [602, 9] on div at bounding box center [535, 9] width 185 height 410
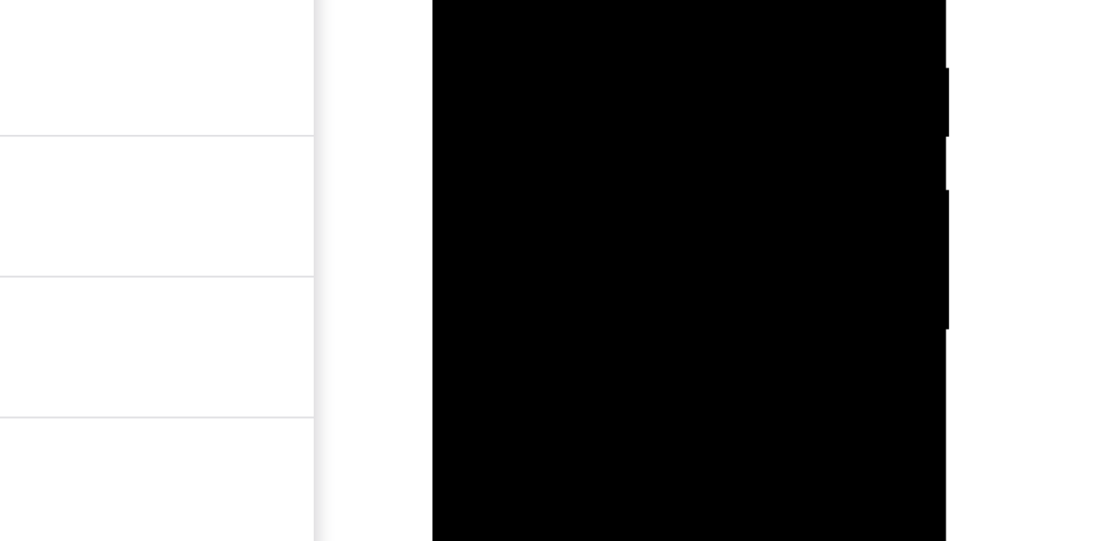
click at [602, 9] on div at bounding box center [535, 9] width 185 height 410
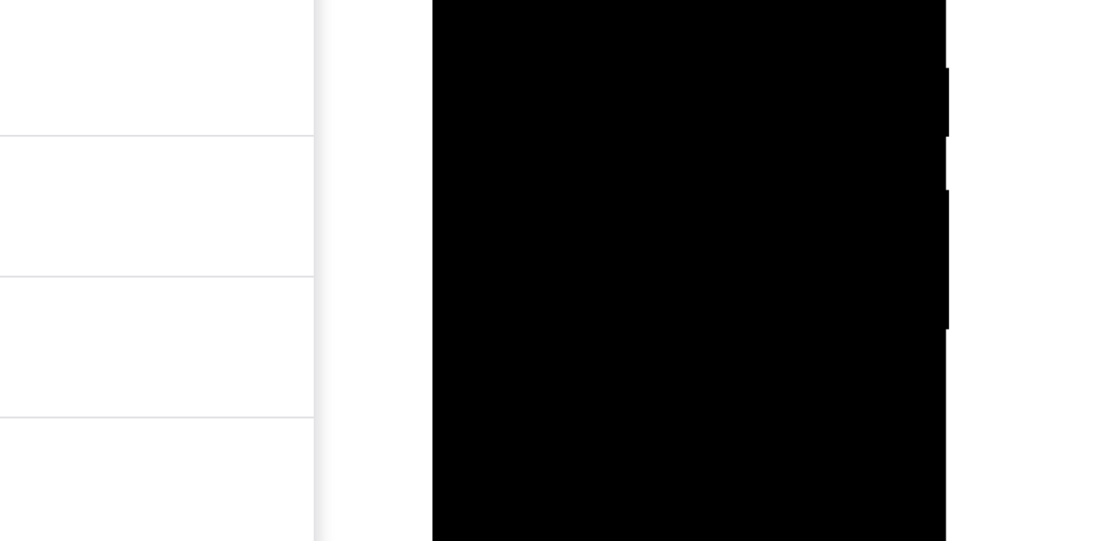
click at [602, 9] on div at bounding box center [535, 9] width 185 height 410
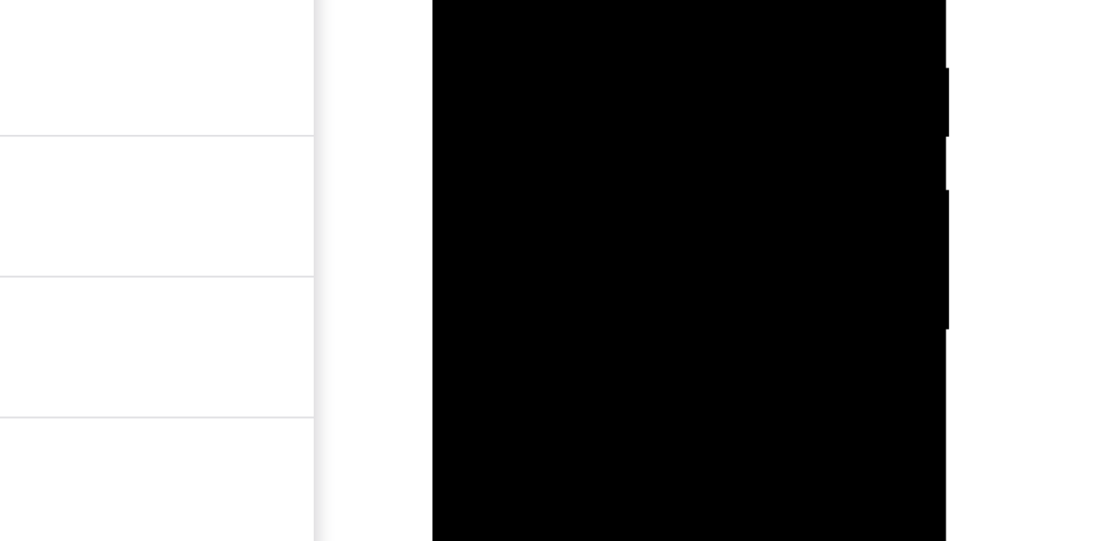
click at [602, 9] on div at bounding box center [535, 9] width 185 height 410
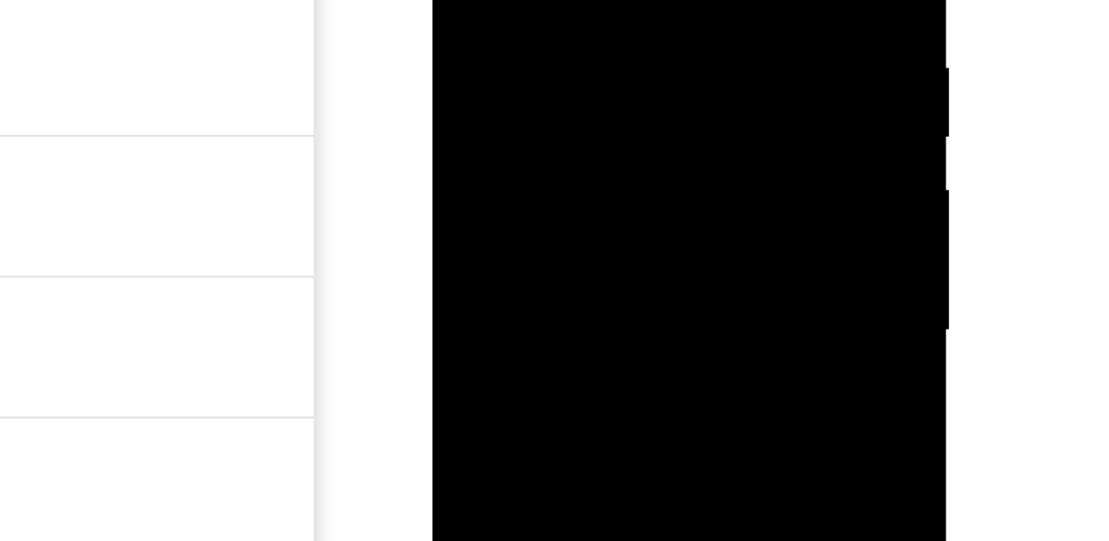
click at [602, 9] on div at bounding box center [535, 9] width 185 height 410
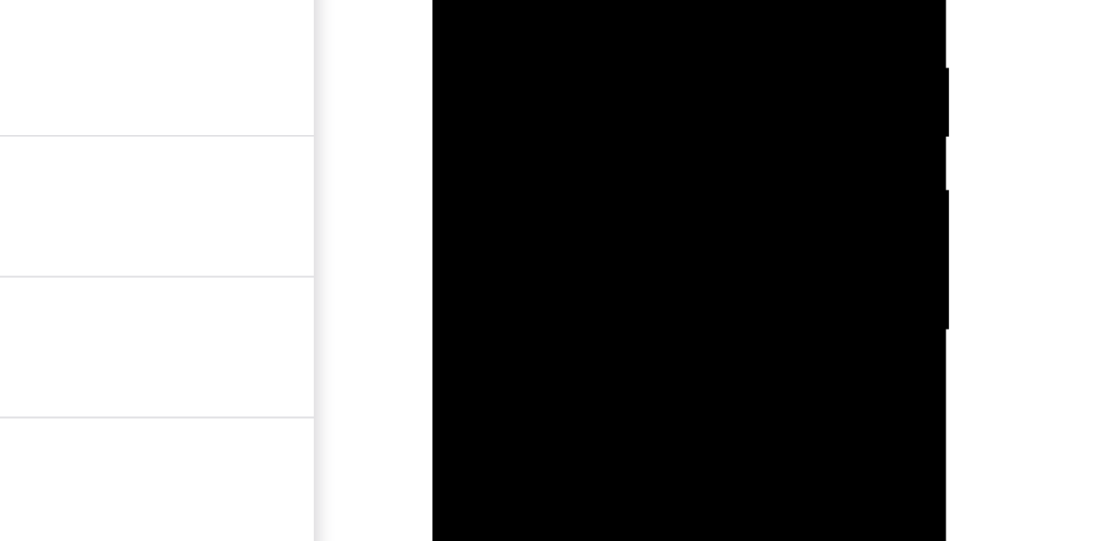
click at [602, 9] on div at bounding box center [535, 9] width 185 height 410
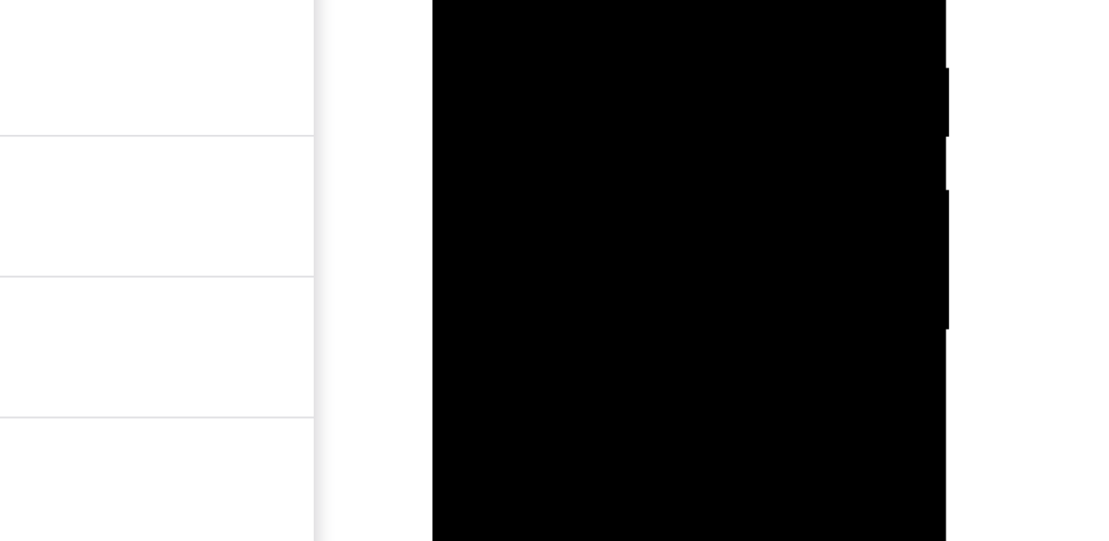
click at [602, 9] on div at bounding box center [535, 9] width 185 height 410
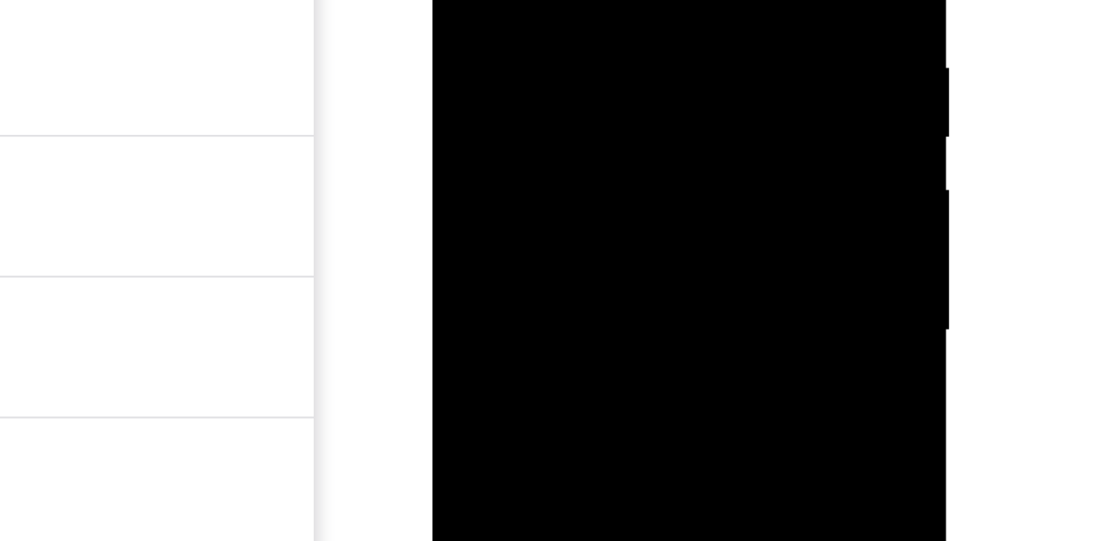
click at [602, 9] on div at bounding box center [535, 9] width 185 height 410
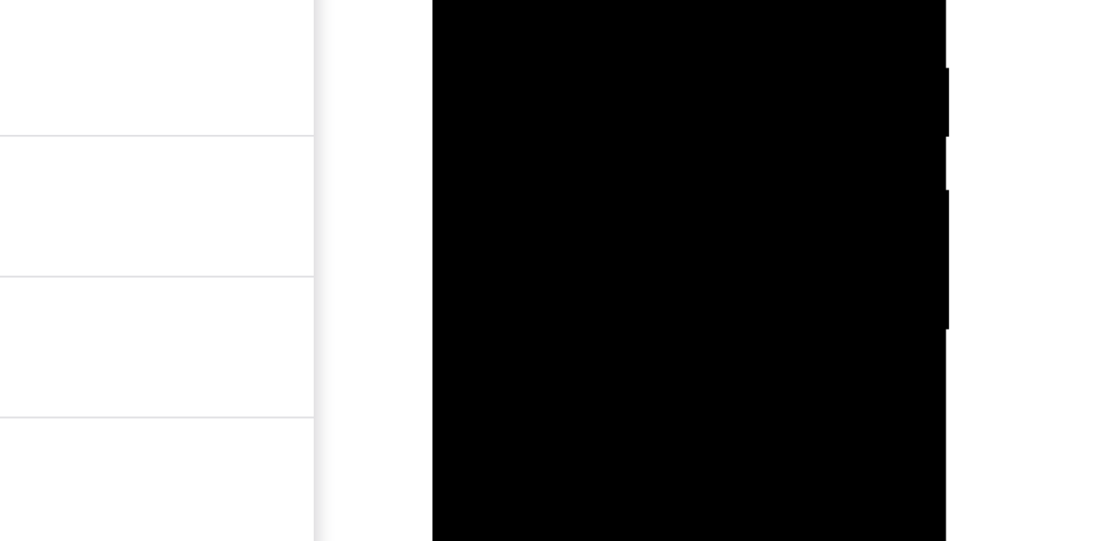
click at [602, 9] on div at bounding box center [535, 9] width 185 height 410
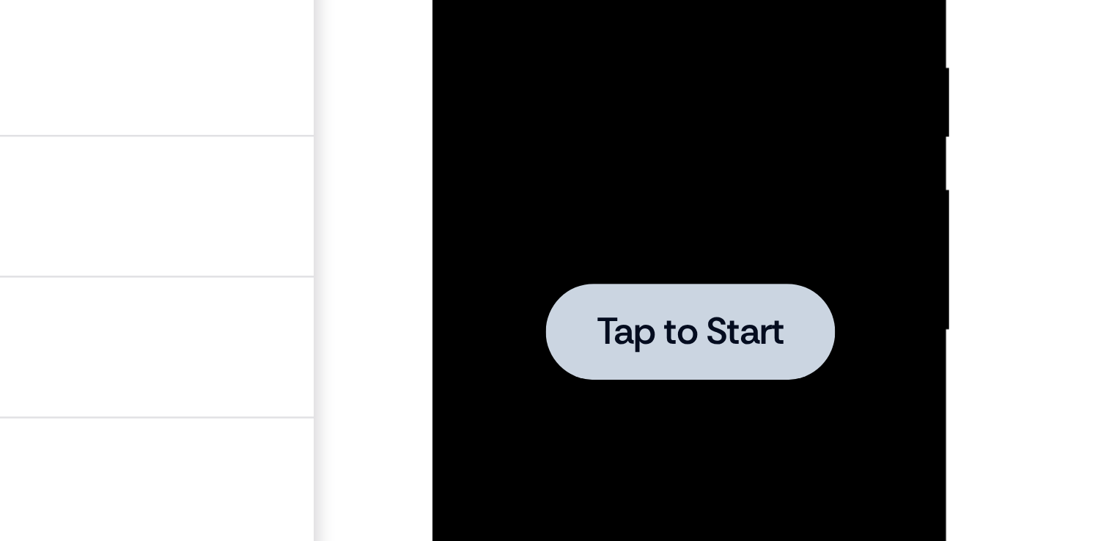
scroll to position [150, 0]
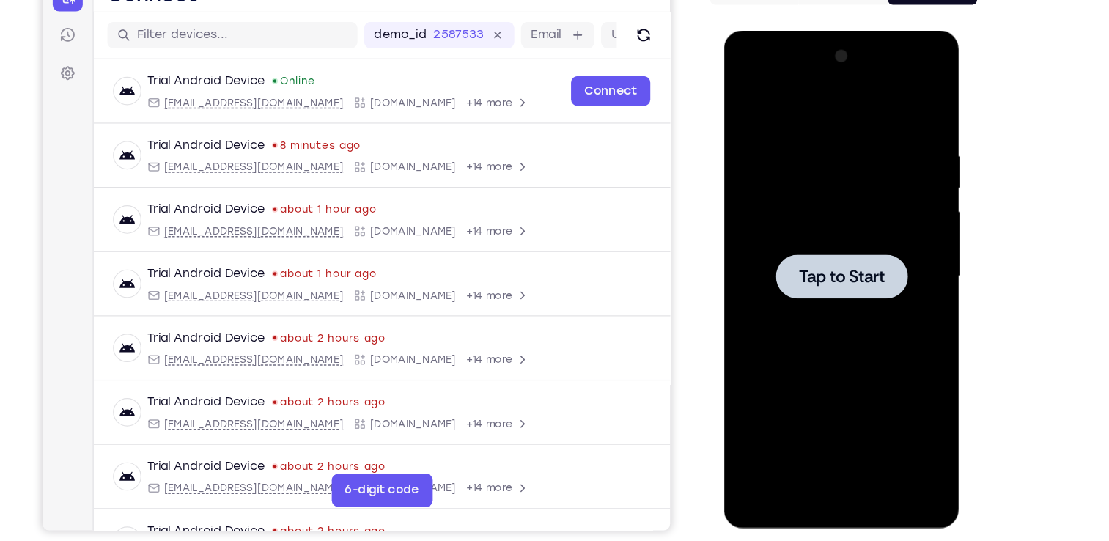
click at [847, 212] on div at bounding box center [827, 246] width 185 height 410
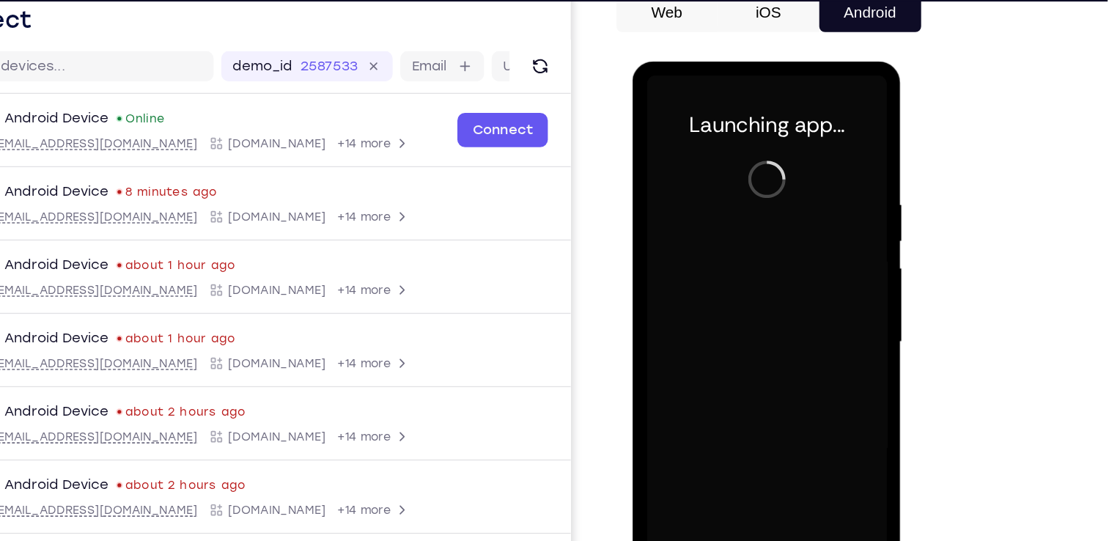
scroll to position [150, 0]
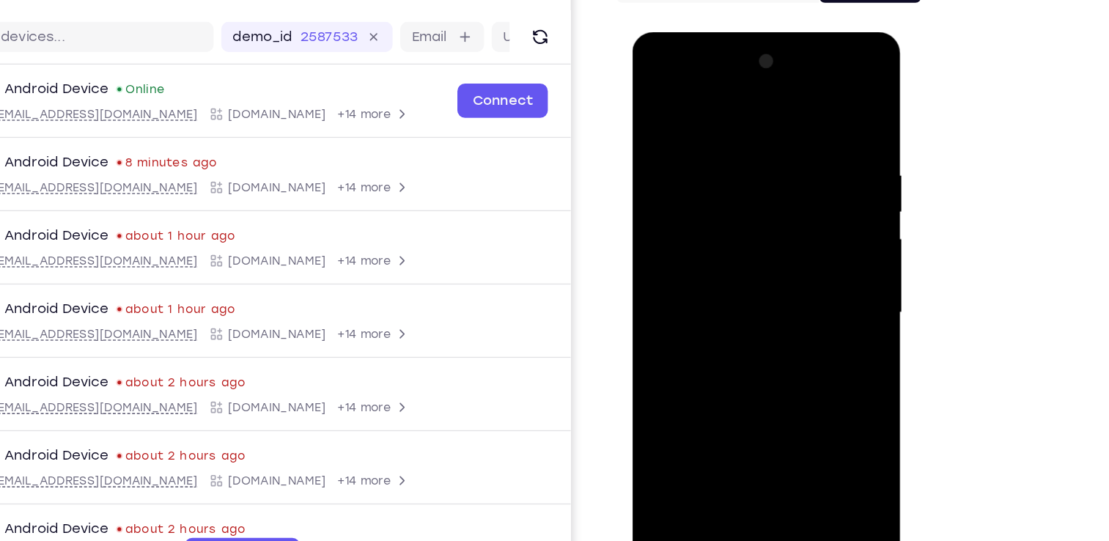
click at [739, 442] on div at bounding box center [736, 248] width 185 height 410
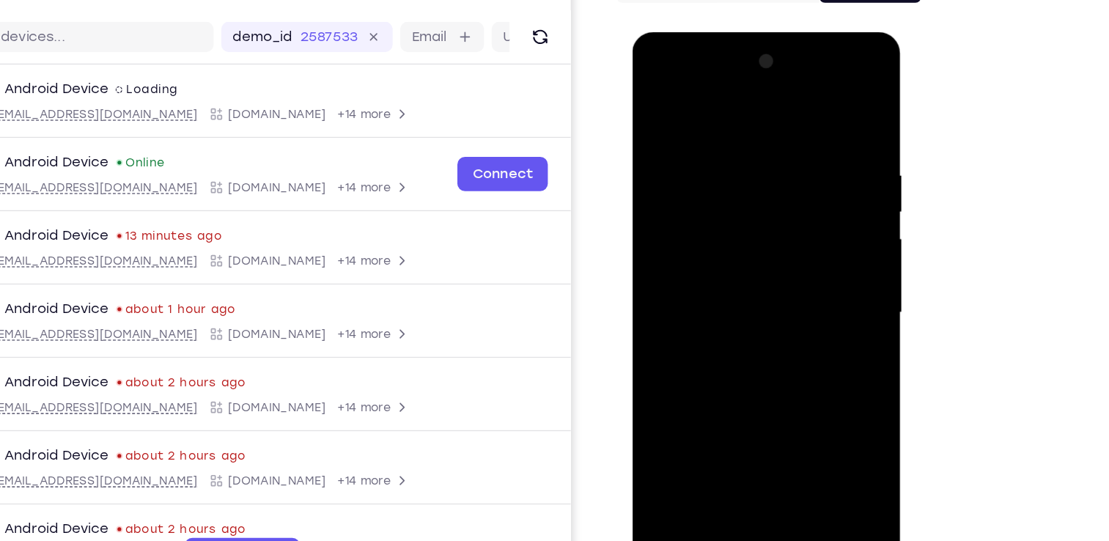
click at [808, 365] on div at bounding box center [736, 248] width 185 height 410
click at [796, 375] on div at bounding box center [736, 248] width 185 height 410
click at [715, 98] on div at bounding box center [736, 248] width 185 height 410
click at [737, 166] on div at bounding box center [736, 248] width 185 height 410
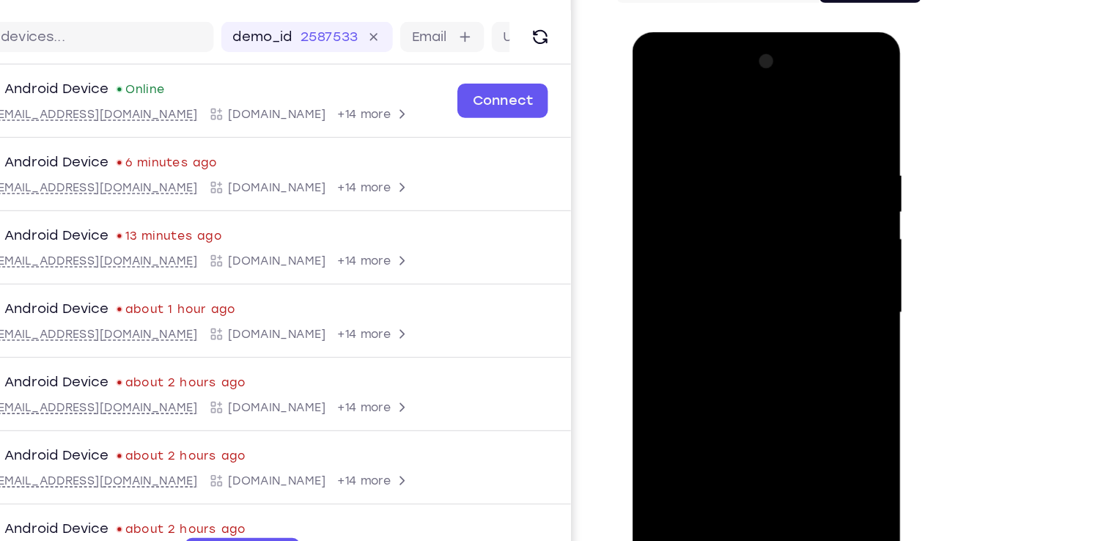
click at [706, 213] on div at bounding box center [736, 248] width 185 height 410
click at [740, 343] on div at bounding box center [736, 248] width 185 height 410
click at [804, 358] on div at bounding box center [736, 248] width 185 height 410
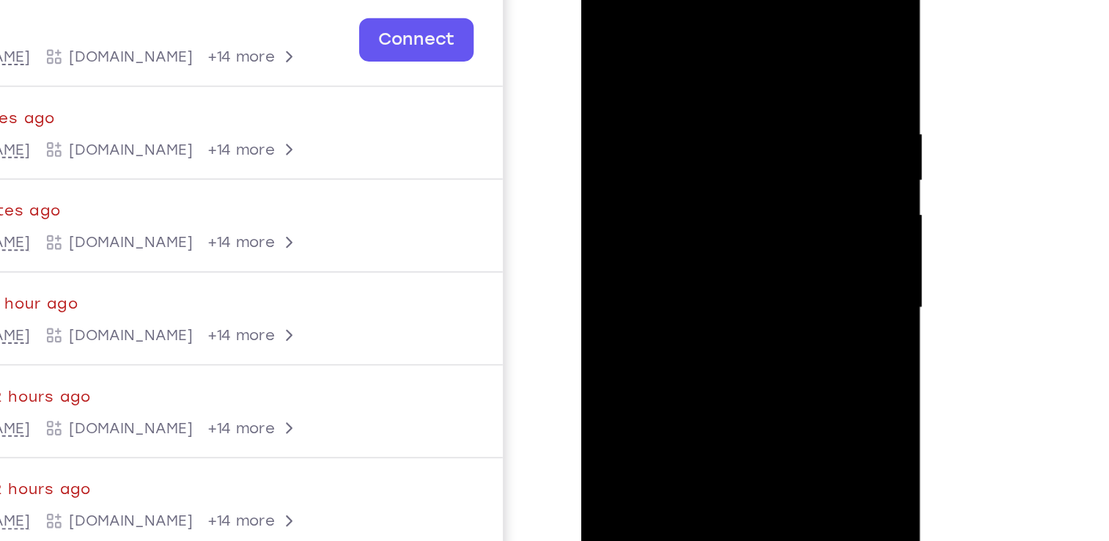
drag, startPoint x: 655, startPoint y: 220, endPoint x: 736, endPoint y: 208, distance: 81.5
click at [736, 208] on div at bounding box center [683, 169] width 185 height 410
drag, startPoint x: 693, startPoint y: 319, endPoint x: 707, endPoint y: 166, distance: 153.9
click at [707, 166] on div at bounding box center [683, 169] width 185 height 410
drag, startPoint x: 704, startPoint y: 279, endPoint x: 709, endPoint y: 182, distance: 96.9
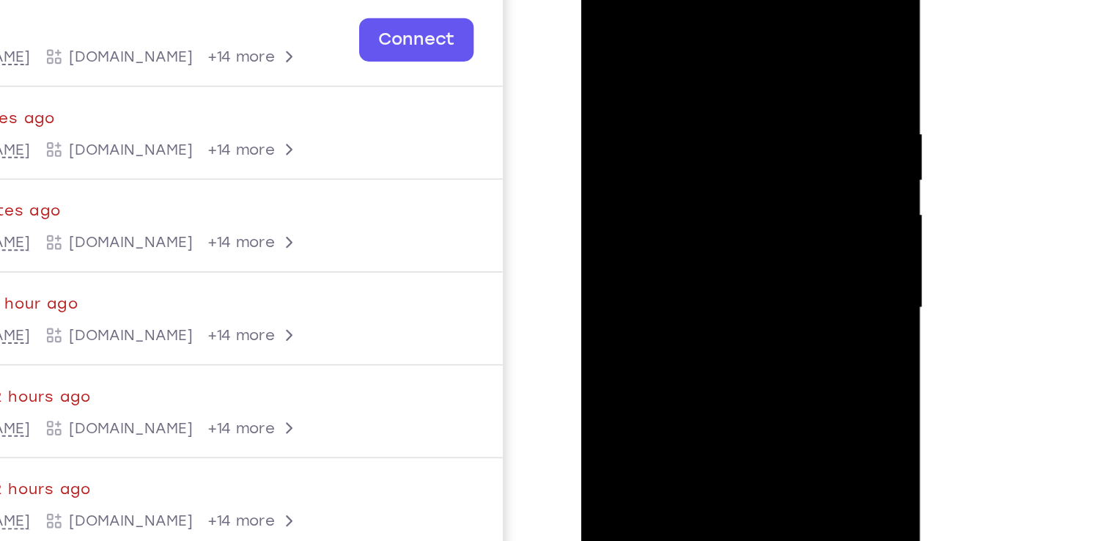
click at [709, 182] on div at bounding box center [683, 169] width 185 height 410
drag, startPoint x: 633, startPoint y: 289, endPoint x: 732, endPoint y: 257, distance: 104.1
click at [732, 257] on div at bounding box center [683, 169] width 185 height 410
drag, startPoint x: 693, startPoint y: 320, endPoint x: 728, endPoint y: 111, distance: 212.4
click at [728, 111] on div at bounding box center [683, 169] width 185 height 410
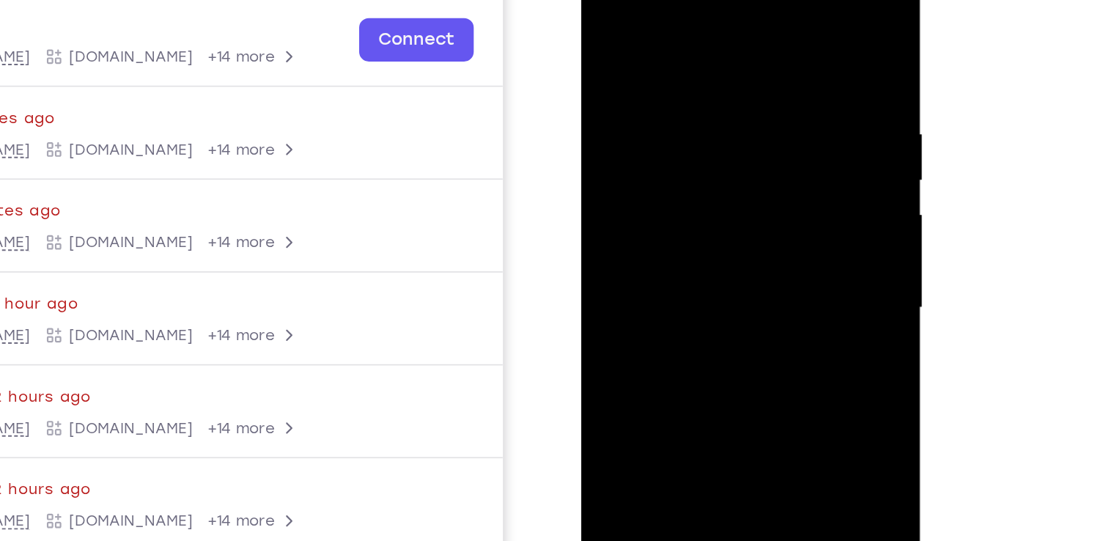
drag, startPoint x: 702, startPoint y: 341, endPoint x: 717, endPoint y: 211, distance: 130.6
click at [717, 211] on div at bounding box center [683, 169] width 185 height 410
drag, startPoint x: 632, startPoint y: 239, endPoint x: 721, endPoint y: 221, distance: 91.3
click at [721, 221] on div at bounding box center [683, 169] width 185 height 410
drag, startPoint x: 629, startPoint y: 184, endPoint x: 728, endPoint y: 204, distance: 100.9
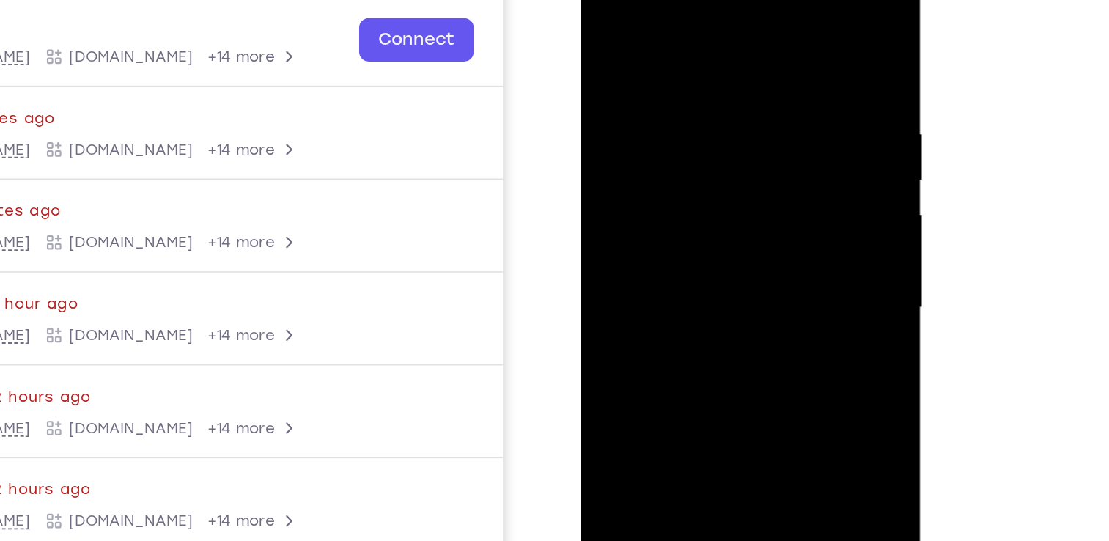
click at [728, 204] on div at bounding box center [683, 169] width 185 height 410
drag, startPoint x: 636, startPoint y: 92, endPoint x: 726, endPoint y: 119, distance: 94.1
click at [726, 119] on div at bounding box center [683, 169] width 185 height 410
drag, startPoint x: 628, startPoint y: 83, endPoint x: 751, endPoint y: 119, distance: 127.6
click at [751, 119] on div at bounding box center [683, 169] width 185 height 410
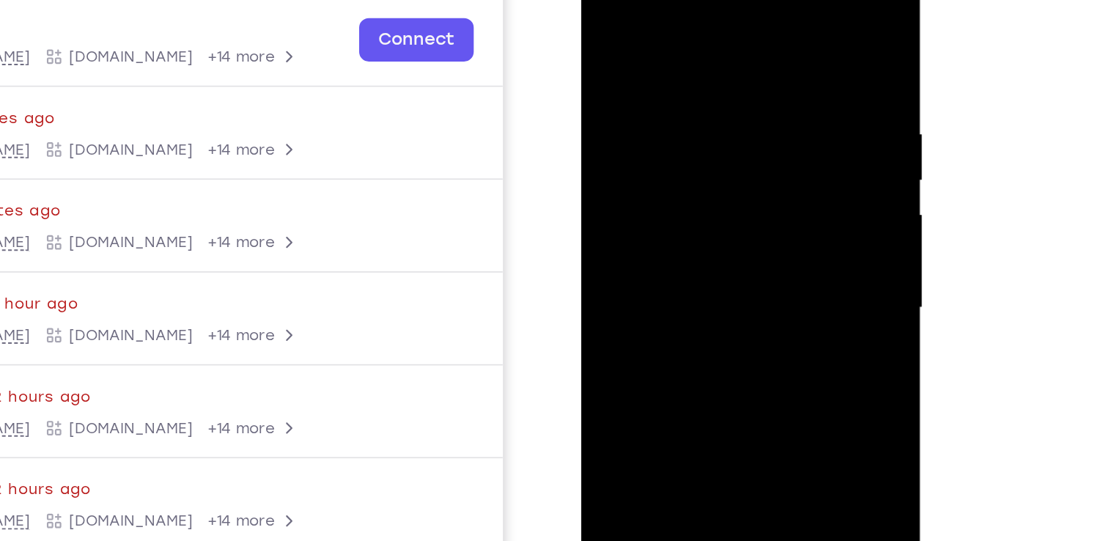
click at [764, 300] on div at bounding box center [683, 169] width 185 height 410
drag, startPoint x: 692, startPoint y: 303, endPoint x: 714, endPoint y: 116, distance: 188.2
click at [714, 116] on div at bounding box center [683, 169] width 185 height 410
drag, startPoint x: 745, startPoint y: 276, endPoint x: 742, endPoint y: 106, distance: 169.3
click at [742, 106] on div at bounding box center [683, 169] width 185 height 410
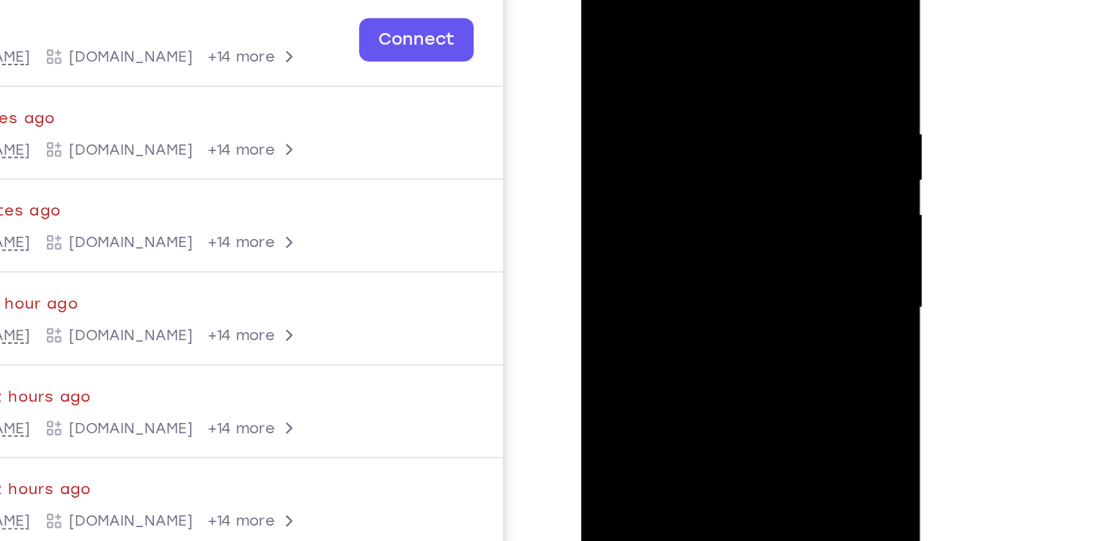
drag, startPoint x: 633, startPoint y: 201, endPoint x: 738, endPoint y: 212, distance: 106.1
click at [738, 212] on div at bounding box center [683, 169] width 185 height 410
drag, startPoint x: 727, startPoint y: 262, endPoint x: 748, endPoint y: 87, distance: 176.5
click at [748, 87] on div at bounding box center [683, 169] width 185 height 410
drag, startPoint x: 698, startPoint y: 332, endPoint x: 721, endPoint y: 184, distance: 149.9
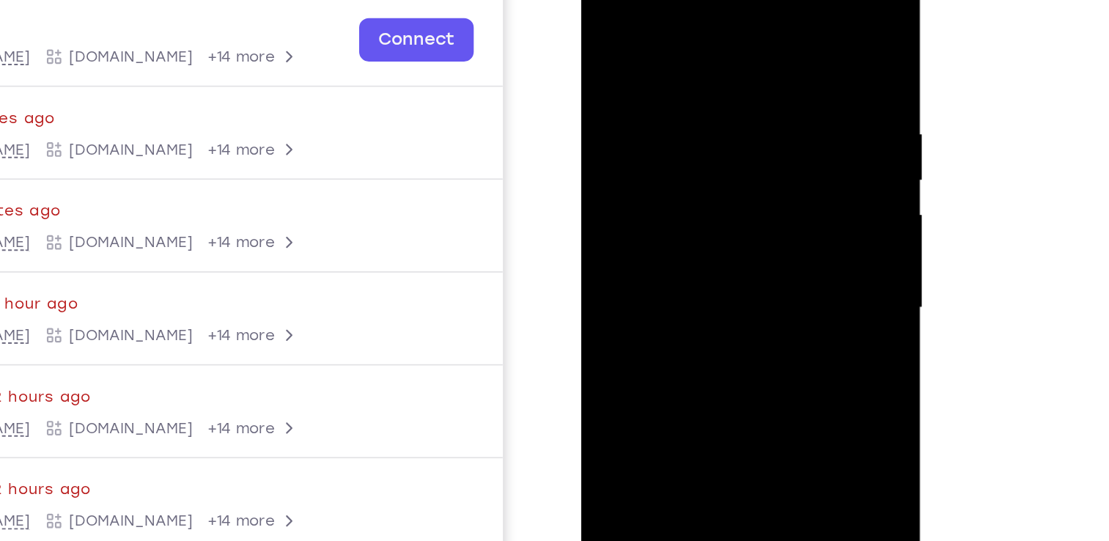
click at [721, 184] on div at bounding box center [683, 169] width 185 height 410
drag, startPoint x: 704, startPoint y: 321, endPoint x: 741, endPoint y: 90, distance: 233.9
click at [741, 90] on div at bounding box center [683, 169] width 185 height 410
drag, startPoint x: 718, startPoint y: 308, endPoint x: 737, endPoint y: 90, distance: 218.6
click at [737, 90] on div at bounding box center [683, 169] width 185 height 410
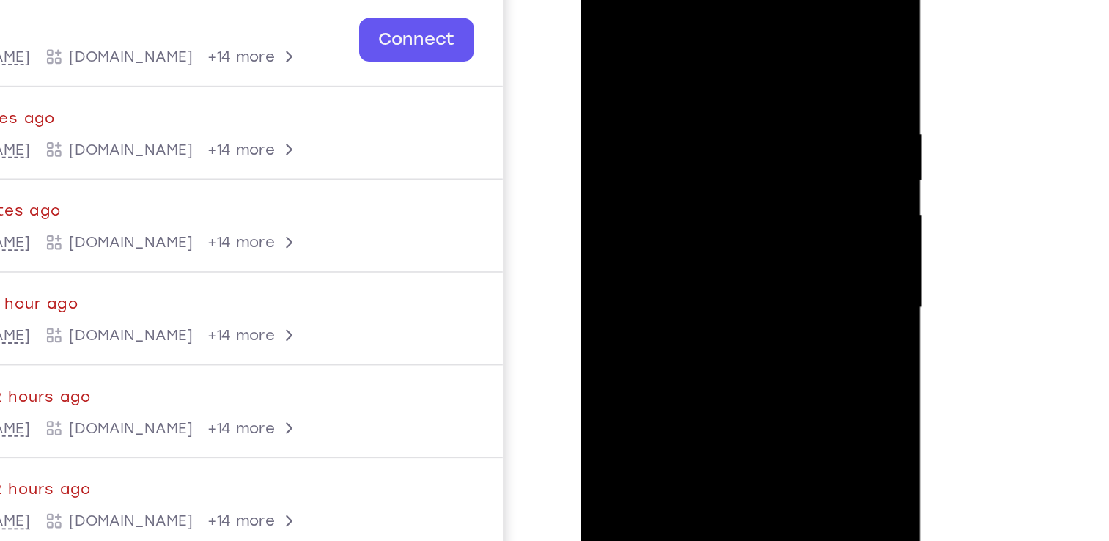
drag, startPoint x: 704, startPoint y: 317, endPoint x: 720, endPoint y: 167, distance: 151.0
click at [720, 167] on div at bounding box center [683, 169] width 185 height 410
drag, startPoint x: 724, startPoint y: 300, endPoint x: 745, endPoint y: 85, distance: 215.7
click at [745, 85] on div at bounding box center [683, 169] width 185 height 410
drag, startPoint x: 718, startPoint y: 272, endPoint x: 740, endPoint y: 87, distance: 185.9
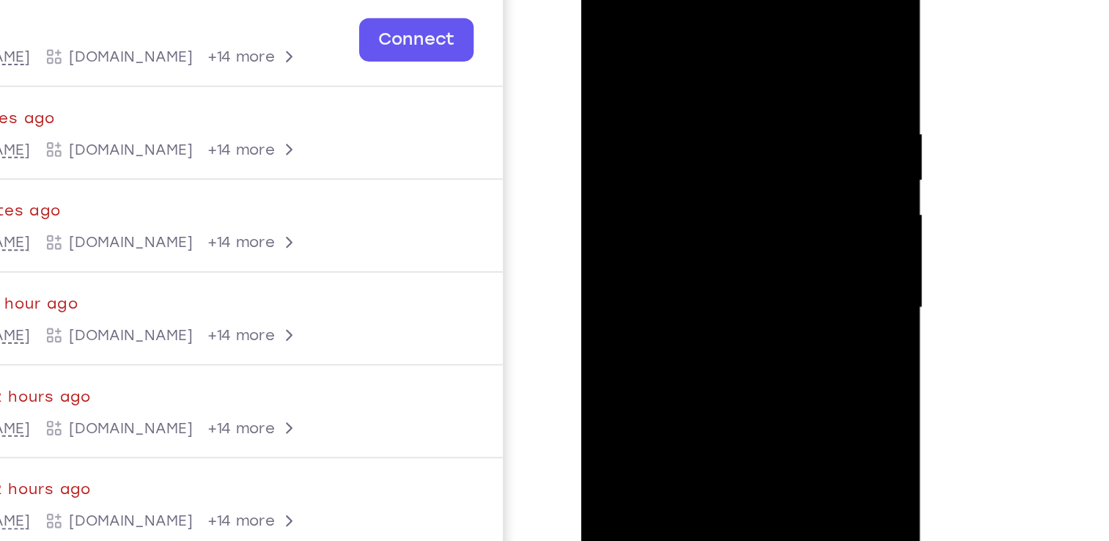
click at [740, 87] on div at bounding box center [683, 169] width 185 height 410
drag, startPoint x: 711, startPoint y: 288, endPoint x: 730, endPoint y: 152, distance: 136.9
click at [730, 152] on div at bounding box center [683, 169] width 185 height 410
drag, startPoint x: 702, startPoint y: 322, endPoint x: 731, endPoint y: 156, distance: 168.2
click at [731, 156] on div at bounding box center [683, 169] width 185 height 410
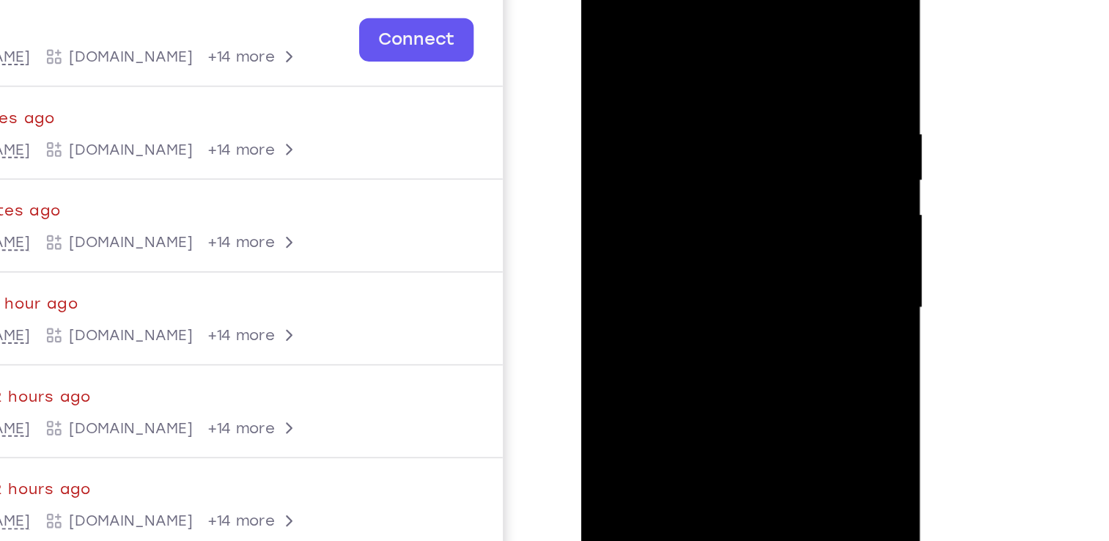
drag, startPoint x: 711, startPoint y: 306, endPoint x: 721, endPoint y: 139, distance: 167.4
click at [721, 139] on div at bounding box center [683, 169] width 185 height 410
drag, startPoint x: 710, startPoint y: 292, endPoint x: 731, endPoint y: 91, distance: 201.9
click at [731, 91] on div at bounding box center [683, 169] width 185 height 410
drag, startPoint x: 704, startPoint y: 280, endPoint x: 719, endPoint y: 100, distance: 180.2
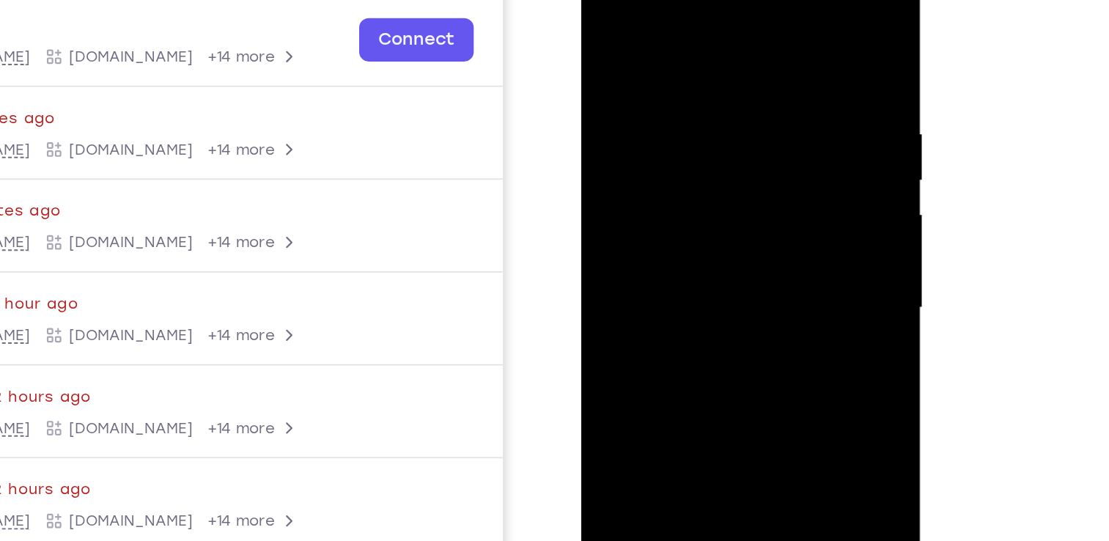
click at [719, 100] on div at bounding box center [683, 169] width 185 height 410
drag, startPoint x: 696, startPoint y: 325, endPoint x: 723, endPoint y: 126, distance: 200.5
click at [723, 126] on div at bounding box center [683, 169] width 185 height 410
drag, startPoint x: 703, startPoint y: 275, endPoint x: 722, endPoint y: 114, distance: 161.6
click at [722, 114] on div at bounding box center [683, 169] width 185 height 410
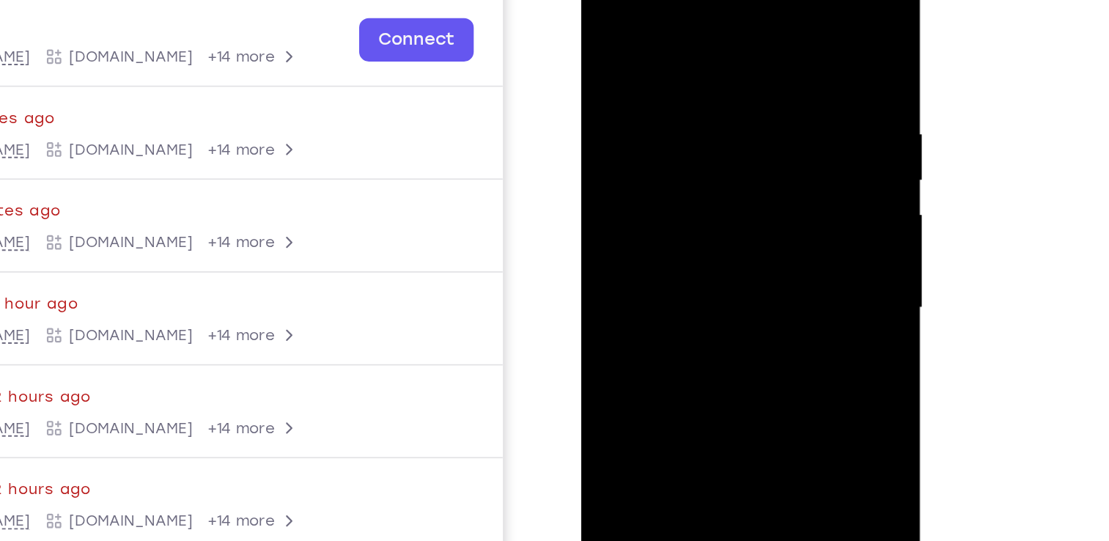
drag, startPoint x: 723, startPoint y: 238, endPoint x: 724, endPoint y: 113, distance: 125.3
click at [724, 113] on div at bounding box center [683, 169] width 185 height 410
drag, startPoint x: 697, startPoint y: 284, endPoint x: 715, endPoint y: 136, distance: 148.4
click at [715, 136] on div at bounding box center [683, 169] width 185 height 410
drag, startPoint x: 701, startPoint y: 261, endPoint x: 713, endPoint y: 100, distance: 161.7
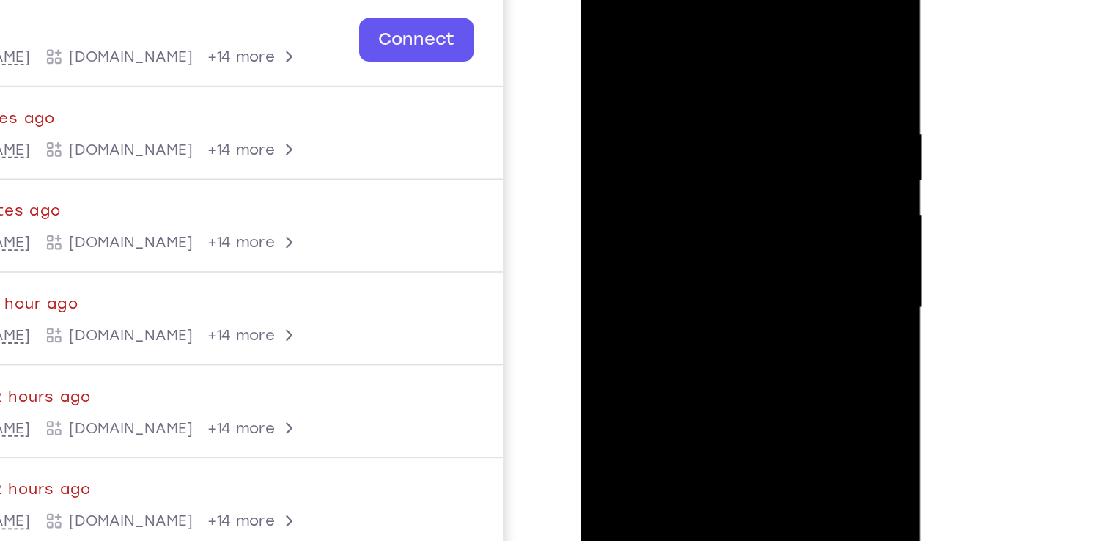
click at [713, 100] on div at bounding box center [683, 169] width 185 height 410
drag, startPoint x: 701, startPoint y: 240, endPoint x: 715, endPoint y: 77, distance: 163.3
click at [715, 77] on div at bounding box center [683, 169] width 185 height 410
drag, startPoint x: 653, startPoint y: 197, endPoint x: 718, endPoint y: 185, distance: 65.6
click at [718, 185] on div at bounding box center [683, 169] width 185 height 410
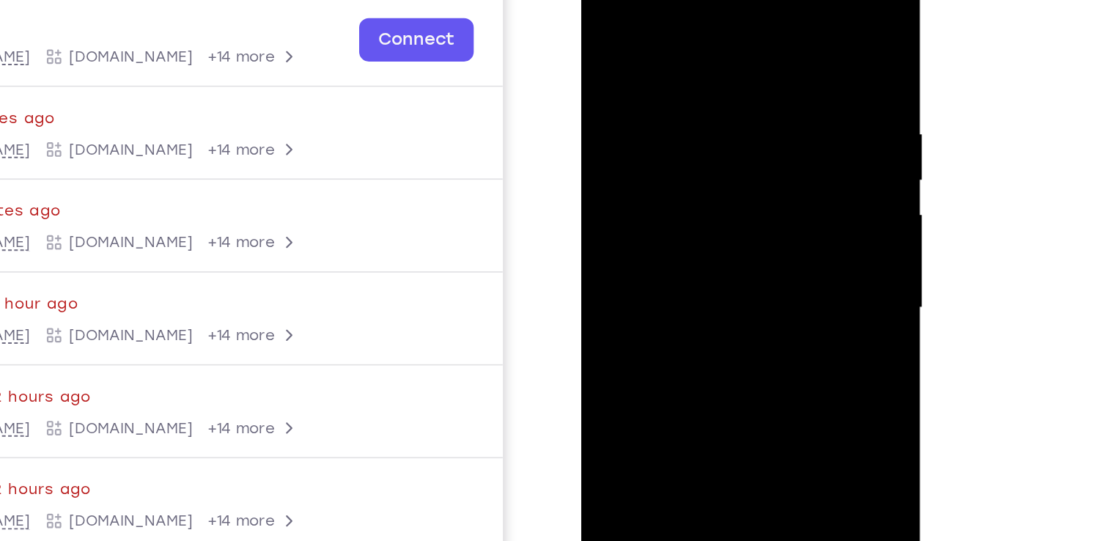
drag, startPoint x: 713, startPoint y: 259, endPoint x: 719, endPoint y: 125, distance: 134.3
click at [719, 125] on div at bounding box center [683, 169] width 185 height 410
drag, startPoint x: 706, startPoint y: 258, endPoint x: 718, endPoint y: 118, distance: 140.5
click at [718, 118] on div at bounding box center [683, 169] width 185 height 410
drag, startPoint x: 661, startPoint y: 219, endPoint x: 724, endPoint y: 224, distance: 63.2
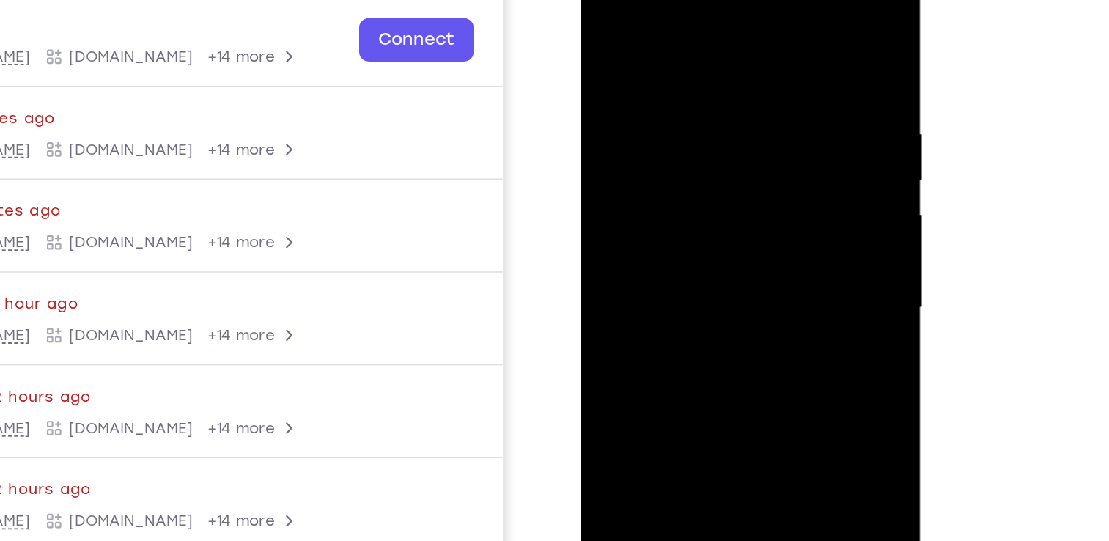
click at [724, 224] on div at bounding box center [683, 169] width 185 height 410
drag, startPoint x: 708, startPoint y: 311, endPoint x: 722, endPoint y: 156, distance: 155.3
click at [722, 156] on div at bounding box center [683, 169] width 185 height 410
drag, startPoint x: 668, startPoint y: 252, endPoint x: 732, endPoint y: 231, distance: 67.9
click at [732, 231] on div at bounding box center [683, 169] width 185 height 410
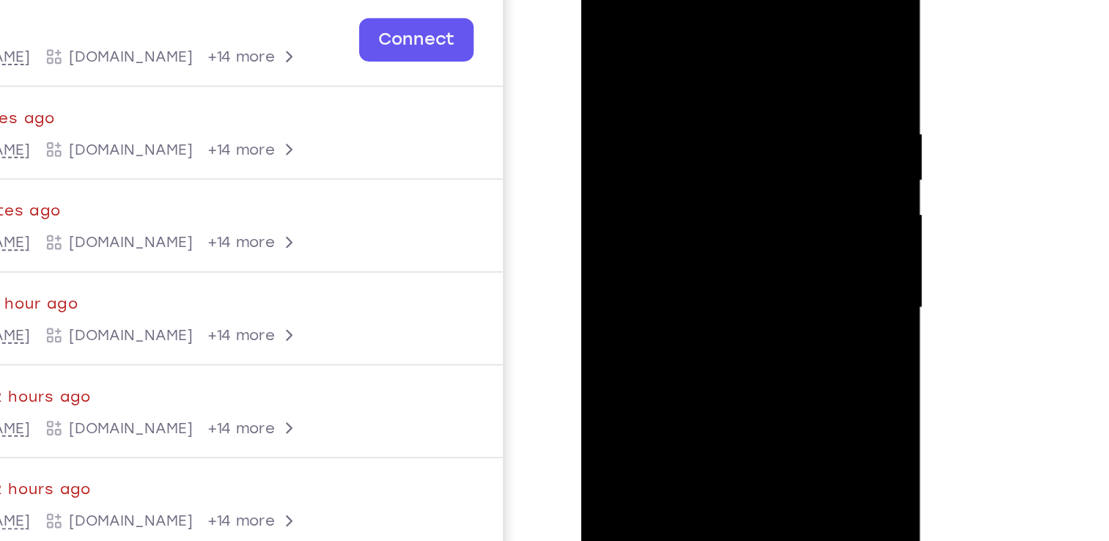
drag, startPoint x: 714, startPoint y: 306, endPoint x: 723, endPoint y: 154, distance: 152.0
click at [723, 154] on div at bounding box center [683, 169] width 185 height 410
drag, startPoint x: 673, startPoint y: 257, endPoint x: 724, endPoint y: 234, distance: 56.1
click at [724, 234] on div at bounding box center [683, 169] width 185 height 410
drag, startPoint x: 712, startPoint y: 298, endPoint x: 710, endPoint y: 156, distance: 141.5
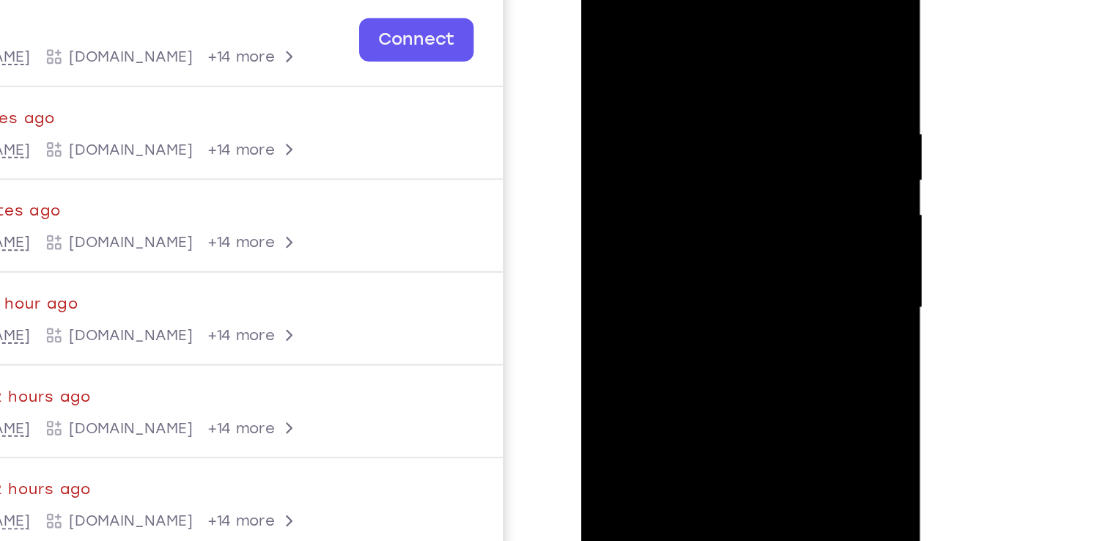
click at [710, 156] on div at bounding box center [683, 169] width 185 height 410
drag, startPoint x: 703, startPoint y: 295, endPoint x: 704, endPoint y: 163, distance: 132.7
click at [704, 163] on div at bounding box center [683, 169] width 185 height 410
drag, startPoint x: 701, startPoint y: 265, endPoint x: 710, endPoint y: 131, distance: 134.4
click at [710, 131] on div at bounding box center [683, 169] width 185 height 410
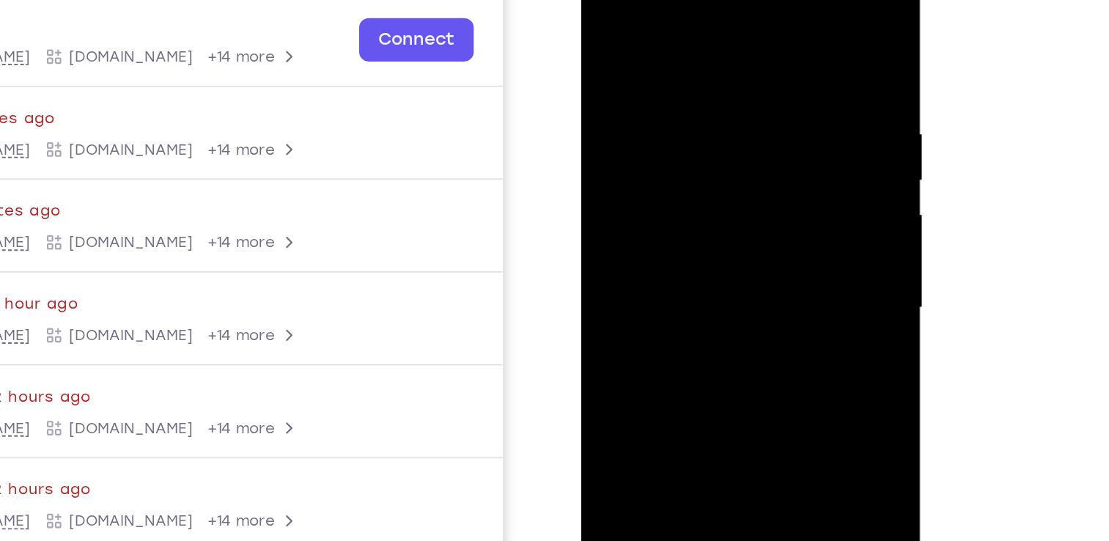
drag, startPoint x: 698, startPoint y: 275, endPoint x: 705, endPoint y: 152, distance: 122.6
click at [705, 152] on div at bounding box center [683, 169] width 185 height 410
drag, startPoint x: 716, startPoint y: 298, endPoint x: 729, endPoint y: 158, distance: 140.5
click at [729, 158] on div at bounding box center [683, 169] width 185 height 410
drag, startPoint x: 720, startPoint y: 275, endPoint x: 737, endPoint y: 111, distance: 164.3
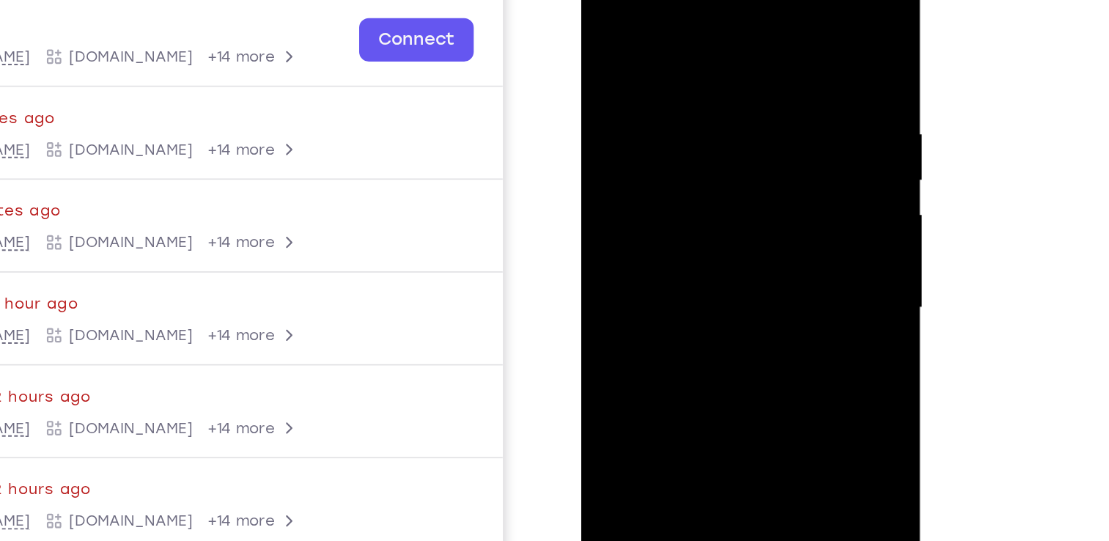
click at [737, 111] on div at bounding box center [683, 169] width 185 height 410
drag, startPoint x: 710, startPoint y: 305, endPoint x: 746, endPoint y: 100, distance: 208.3
click at [746, 100] on div at bounding box center [683, 169] width 185 height 410
drag, startPoint x: 715, startPoint y: 303, endPoint x: 737, endPoint y: 120, distance: 184.5
click at [737, 120] on div at bounding box center [683, 169] width 185 height 410
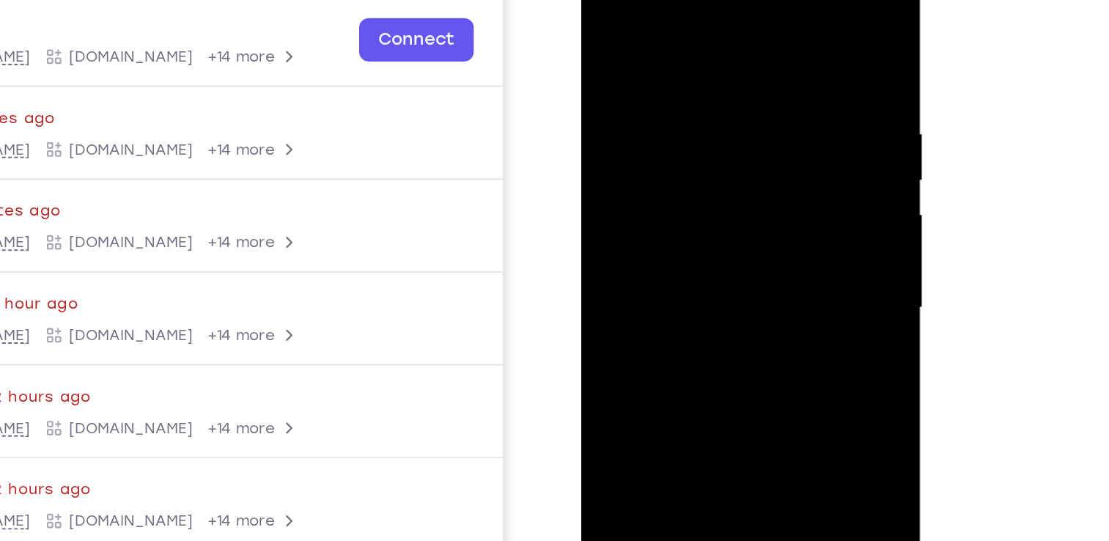
drag, startPoint x: 722, startPoint y: 276, endPoint x: 730, endPoint y: 132, distance: 143.9
click at [730, 132] on div at bounding box center [683, 169] width 185 height 410
drag, startPoint x: 709, startPoint y: 303, endPoint x: 730, endPoint y: 112, distance: 192.4
click at [730, 112] on div at bounding box center [683, 169] width 185 height 410
drag, startPoint x: 670, startPoint y: 193, endPoint x: 718, endPoint y: 181, distance: 49.1
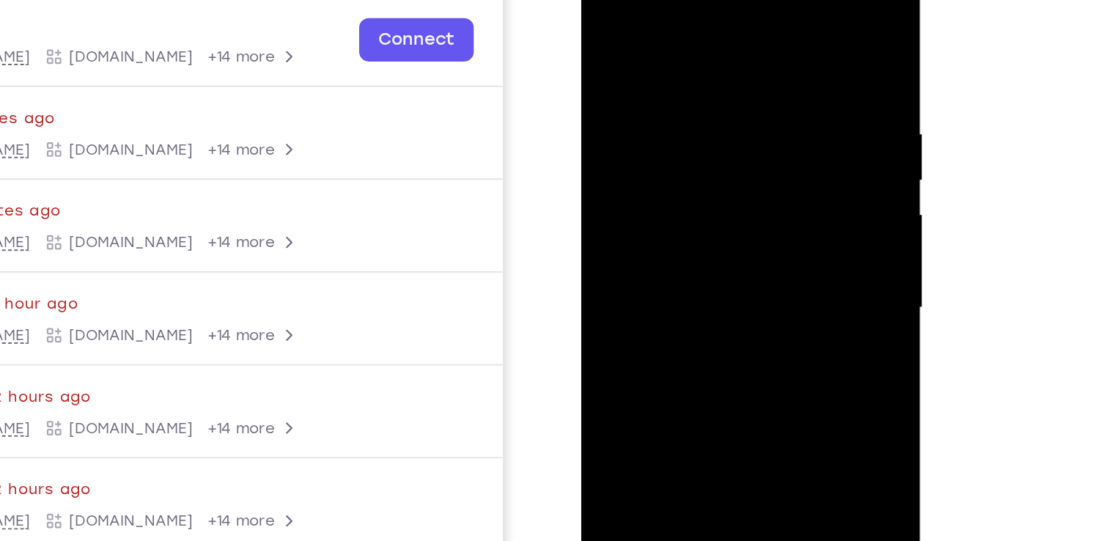
click at [718, 181] on div at bounding box center [683, 169] width 185 height 410
drag, startPoint x: 708, startPoint y: 257, endPoint x: 720, endPoint y: 139, distance: 118.6
click at [720, 139] on div at bounding box center [683, 169] width 185 height 410
drag, startPoint x: 729, startPoint y: 213, endPoint x: 740, endPoint y: 92, distance: 120.8
click at [740, 92] on div at bounding box center [683, 169] width 185 height 410
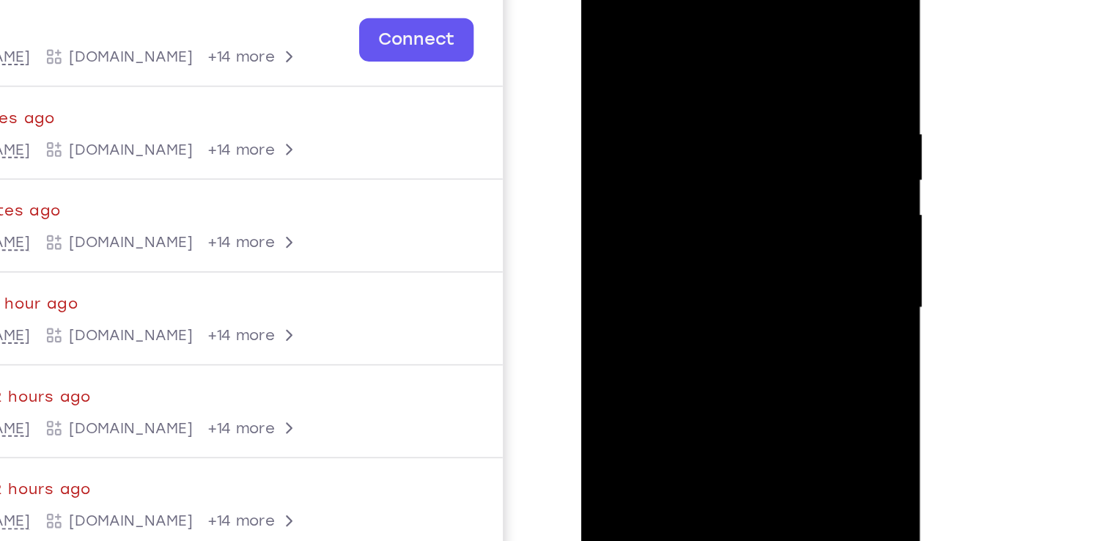
drag, startPoint x: 721, startPoint y: 245, endPoint x: 737, endPoint y: 106, distance: 140.2
click at [737, 106] on div at bounding box center [683, 169] width 185 height 410
drag, startPoint x: 725, startPoint y: 252, endPoint x: 741, endPoint y: 122, distance: 130.7
click at [741, 122] on div at bounding box center [683, 169] width 185 height 410
drag, startPoint x: 731, startPoint y: 259, endPoint x: 737, endPoint y: 84, distance: 174.5
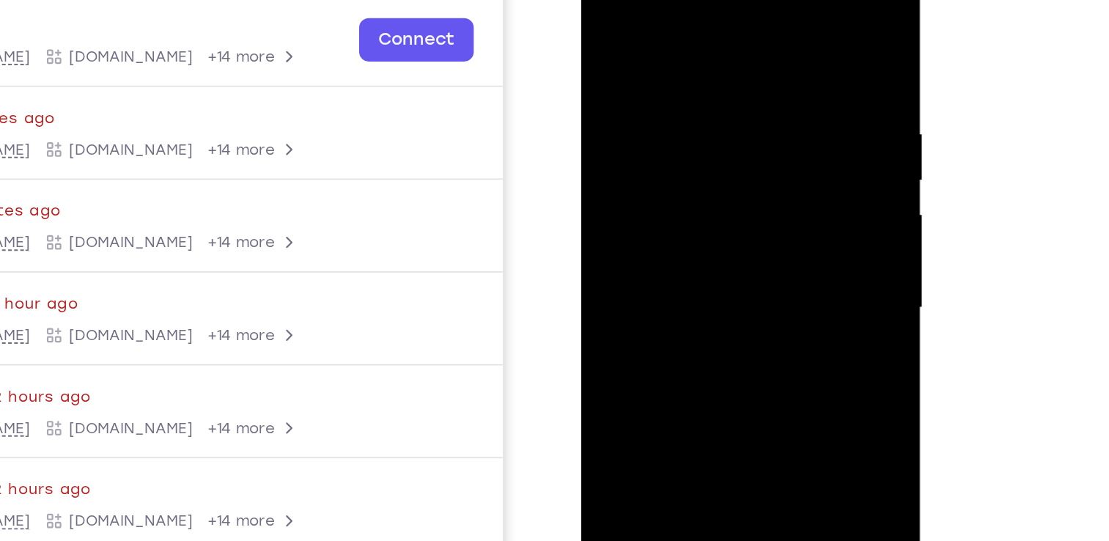
click at [737, 84] on div at bounding box center [683, 169] width 185 height 410
drag, startPoint x: 723, startPoint y: 240, endPoint x: 735, endPoint y: 70, distance: 170.5
click at [735, 70] on div at bounding box center [683, 169] width 185 height 410
drag, startPoint x: 719, startPoint y: 232, endPoint x: 735, endPoint y: 81, distance: 152.6
click at [735, 81] on div at bounding box center [683, 169] width 185 height 410
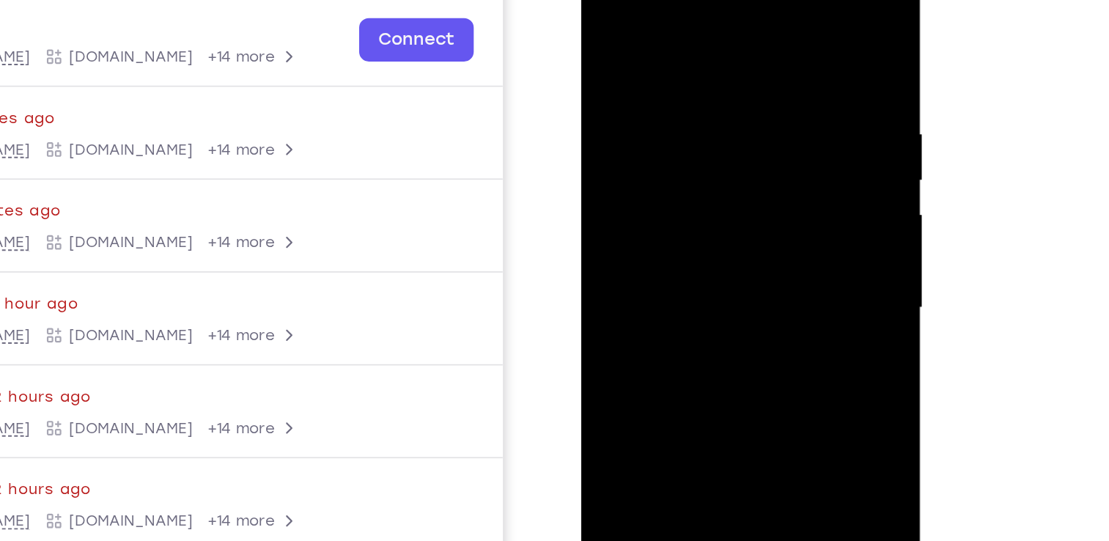
drag, startPoint x: 717, startPoint y: 240, endPoint x: 736, endPoint y: 73, distance: 168.9
click at [736, 73] on div at bounding box center [683, 169] width 185 height 410
drag, startPoint x: 715, startPoint y: 229, endPoint x: 737, endPoint y: 69, distance: 162.0
click at [737, 69] on div at bounding box center [683, 169] width 185 height 410
drag, startPoint x: 720, startPoint y: 245, endPoint x: 734, endPoint y: 88, distance: 157.4
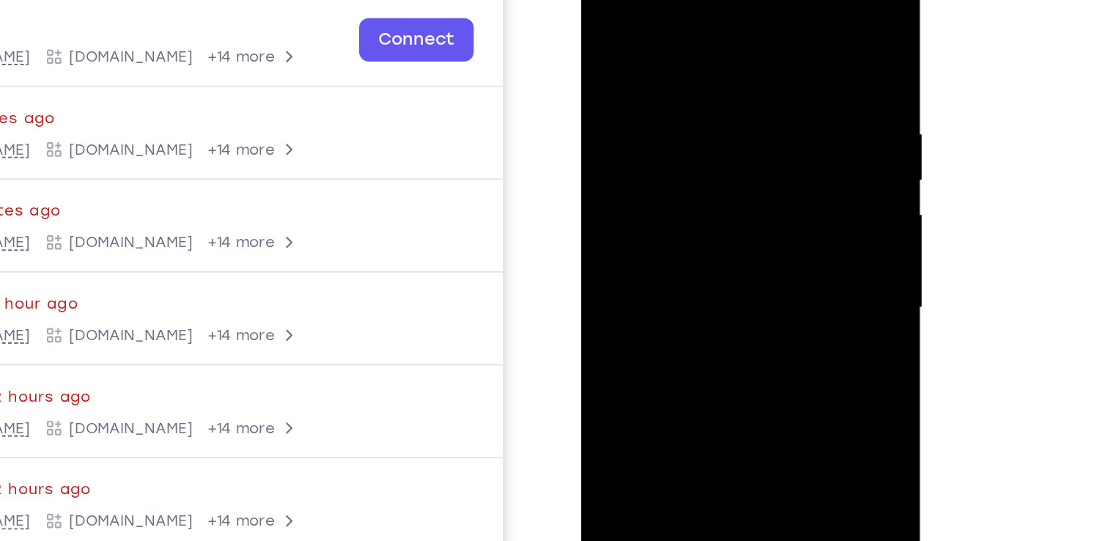
click at [734, 88] on div at bounding box center [683, 169] width 185 height 410
drag, startPoint x: 742, startPoint y: 73, endPoint x: 708, endPoint y: 311, distance: 240.0
click at [708, 311] on div at bounding box center [683, 169] width 185 height 410
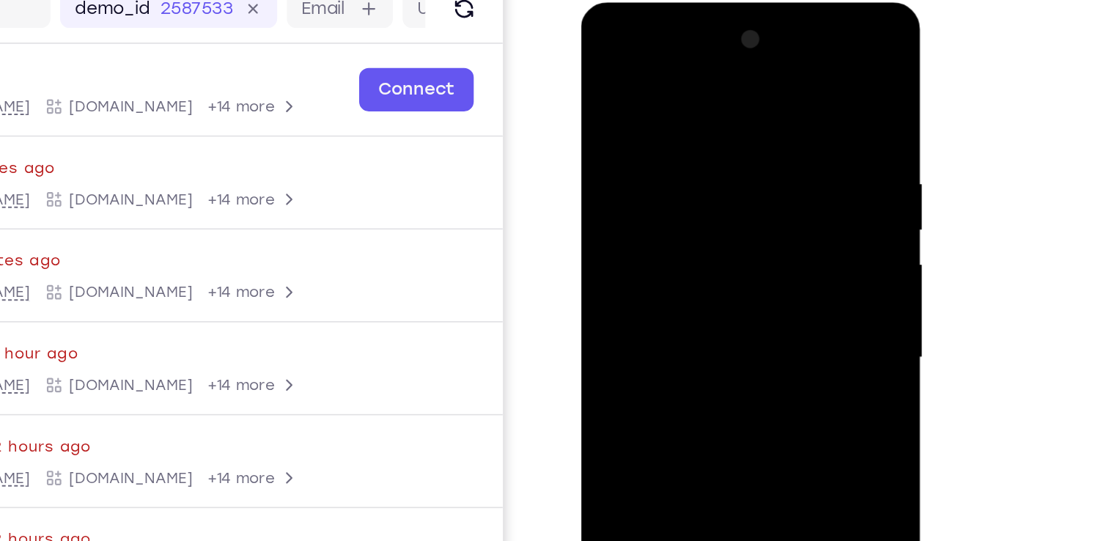
click at [749, 70] on div at bounding box center [683, 218] width 185 height 410
click at [632, 141] on div at bounding box center [683, 218] width 185 height 410
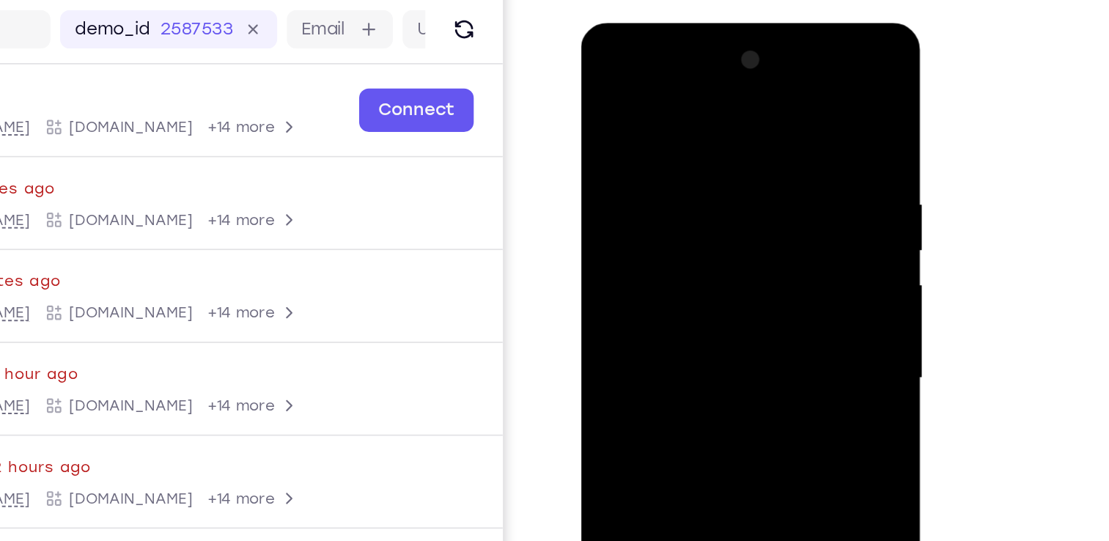
scroll to position [163, 0]
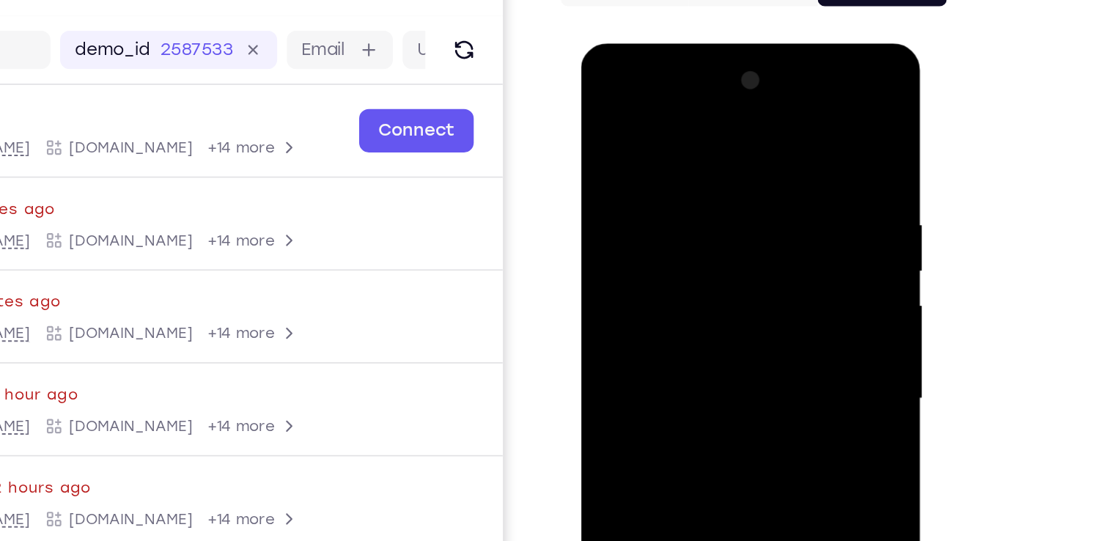
drag, startPoint x: 696, startPoint y: 342, endPoint x: 708, endPoint y: 188, distance: 153.7
click at [708, 188] on div at bounding box center [683, 259] width 185 height 410
drag, startPoint x: 704, startPoint y: 322, endPoint x: 712, endPoint y: 197, distance: 124.9
click at [712, 197] on div at bounding box center [683, 259] width 185 height 410
drag, startPoint x: 717, startPoint y: 340, endPoint x: 723, endPoint y: 185, distance: 154.8
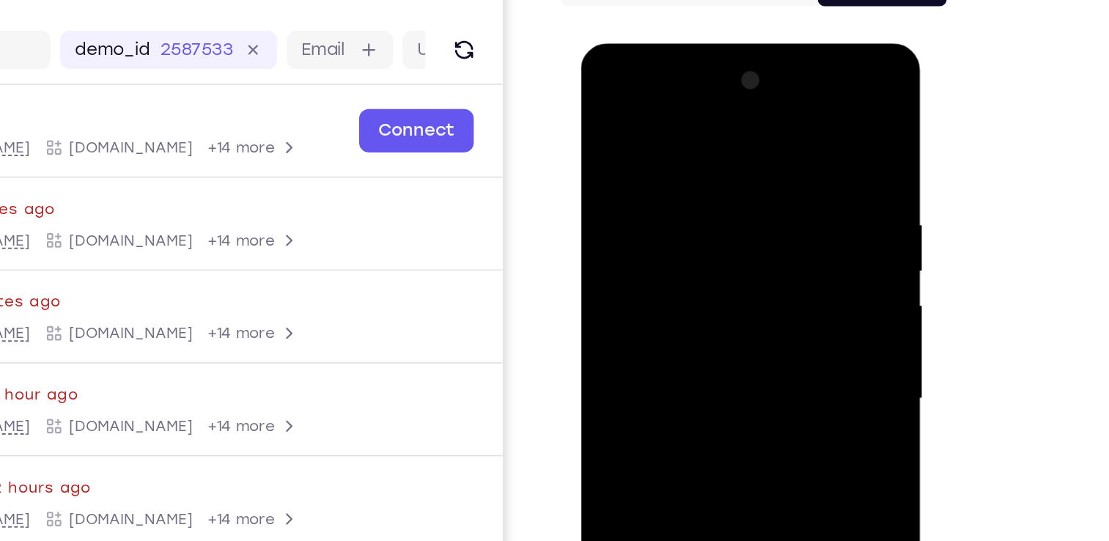
click at [723, 185] on div at bounding box center [683, 259] width 185 height 410
drag, startPoint x: 638, startPoint y: 285, endPoint x: 742, endPoint y: 276, distance: 103.8
click at [742, 276] on div at bounding box center [683, 259] width 185 height 410
drag, startPoint x: 707, startPoint y: 349, endPoint x: 737, endPoint y: 221, distance: 131.6
click at [737, 221] on div at bounding box center [683, 259] width 185 height 410
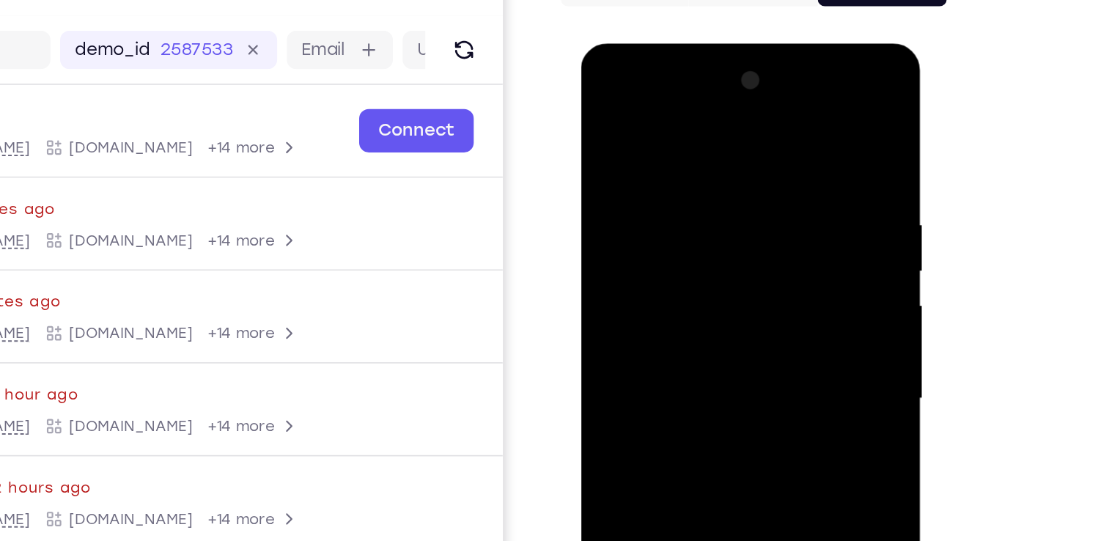
drag, startPoint x: 698, startPoint y: 350, endPoint x: 725, endPoint y: 172, distance: 180.8
click at [725, 172] on div at bounding box center [683, 259] width 185 height 410
drag, startPoint x: 705, startPoint y: 325, endPoint x: 729, endPoint y: 153, distance: 173.1
click at [729, 153] on div at bounding box center [683, 259] width 185 height 410
drag, startPoint x: 720, startPoint y: 309, endPoint x: 738, endPoint y: 141, distance: 168.8
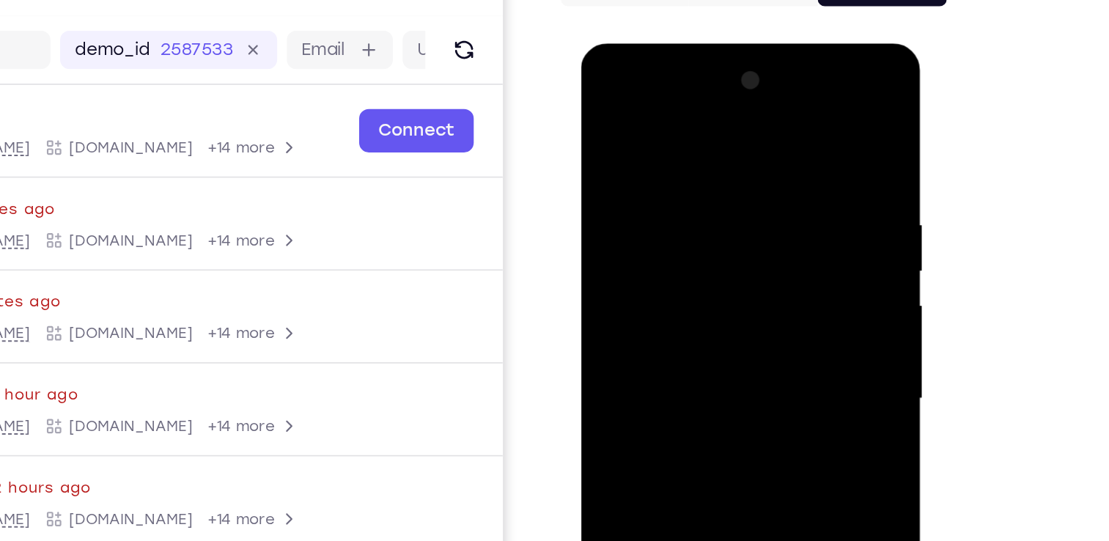
click at [738, 141] on div at bounding box center [683, 259] width 185 height 410
drag, startPoint x: 729, startPoint y: 355, endPoint x: 737, endPoint y: 206, distance: 149.0
click at [737, 206] on div at bounding box center [683, 259] width 185 height 410
drag, startPoint x: 706, startPoint y: 372, endPoint x: 719, endPoint y: 213, distance: 159.6
click at [719, 213] on div at bounding box center [683, 259] width 185 height 410
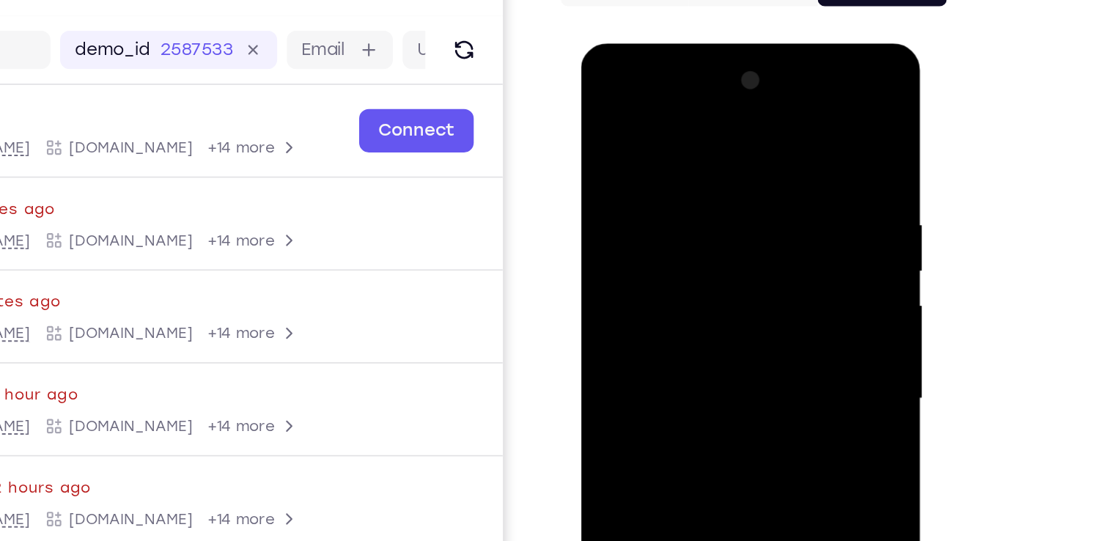
drag, startPoint x: 713, startPoint y: 357, endPoint x: 726, endPoint y: 179, distance: 178.6
click at [726, 179] on div at bounding box center [683, 259] width 185 height 410
drag, startPoint x: 712, startPoint y: 328, endPoint x: 718, endPoint y: 226, distance: 102.0
click at [718, 226] on div at bounding box center [683, 259] width 185 height 410
drag, startPoint x: 701, startPoint y: 331, endPoint x: 720, endPoint y: 188, distance: 143.4
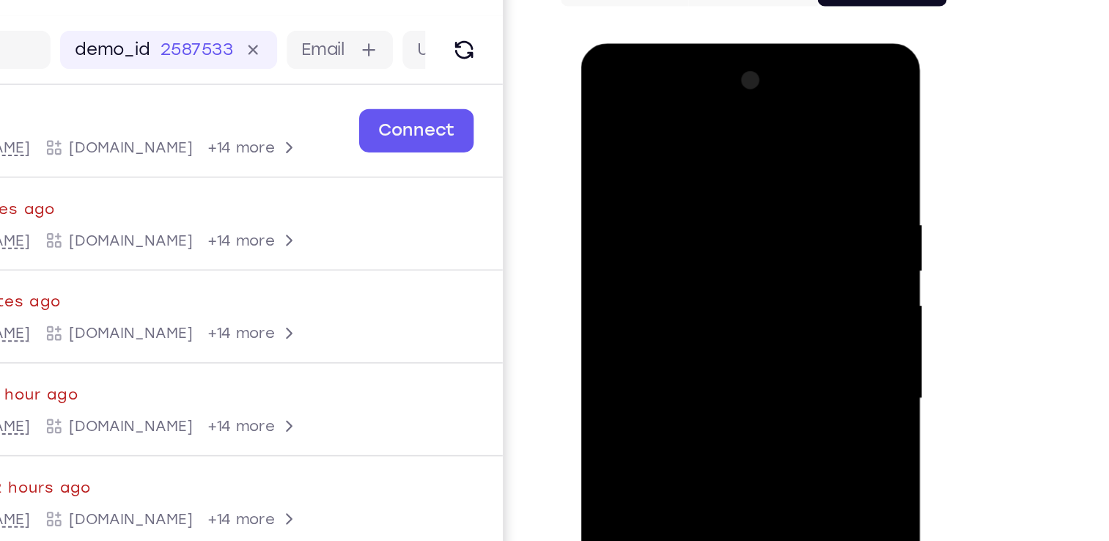
click at [720, 188] on div at bounding box center [683, 259] width 185 height 410
drag, startPoint x: 711, startPoint y: 342, endPoint x: 727, endPoint y: 160, distance: 183.2
click at [727, 160] on div at bounding box center [683, 259] width 185 height 410
click at [743, 105] on div at bounding box center [683, 259] width 185 height 410
click at [728, 110] on div at bounding box center [683, 259] width 185 height 410
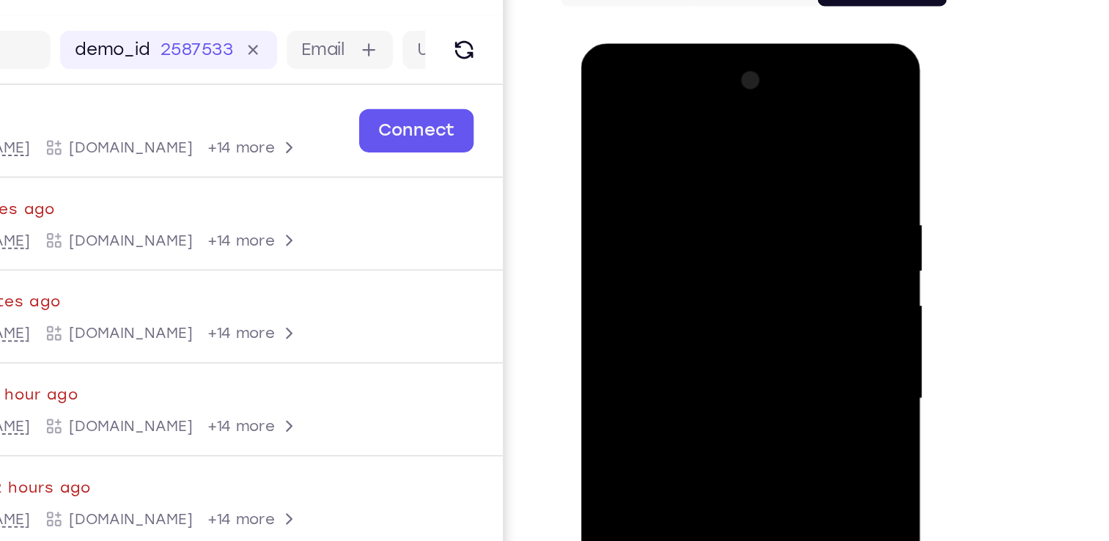
drag, startPoint x: 687, startPoint y: 342, endPoint x: 713, endPoint y: 205, distance: 138.9
click at [713, 205] on div at bounding box center [683, 259] width 185 height 410
drag, startPoint x: 694, startPoint y: 373, endPoint x: 715, endPoint y: 180, distance: 194.7
click at [715, 180] on div at bounding box center [683, 259] width 185 height 410
drag, startPoint x: 704, startPoint y: 325, endPoint x: 718, endPoint y: 182, distance: 144.3
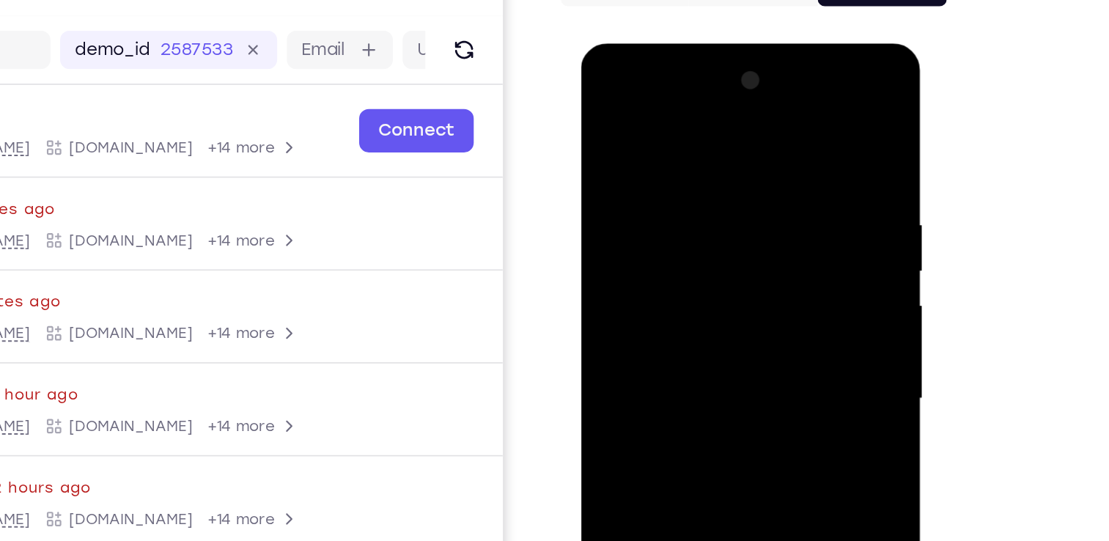
click at [718, 182] on div at bounding box center [683, 259] width 185 height 410
drag, startPoint x: 703, startPoint y: 357, endPoint x: 726, endPoint y: 169, distance: 189.1
click at [726, 169] on div at bounding box center [683, 259] width 185 height 410
drag, startPoint x: 712, startPoint y: 320, endPoint x: 727, endPoint y: 174, distance: 147.4
click at [727, 174] on div at bounding box center [683, 259] width 185 height 410
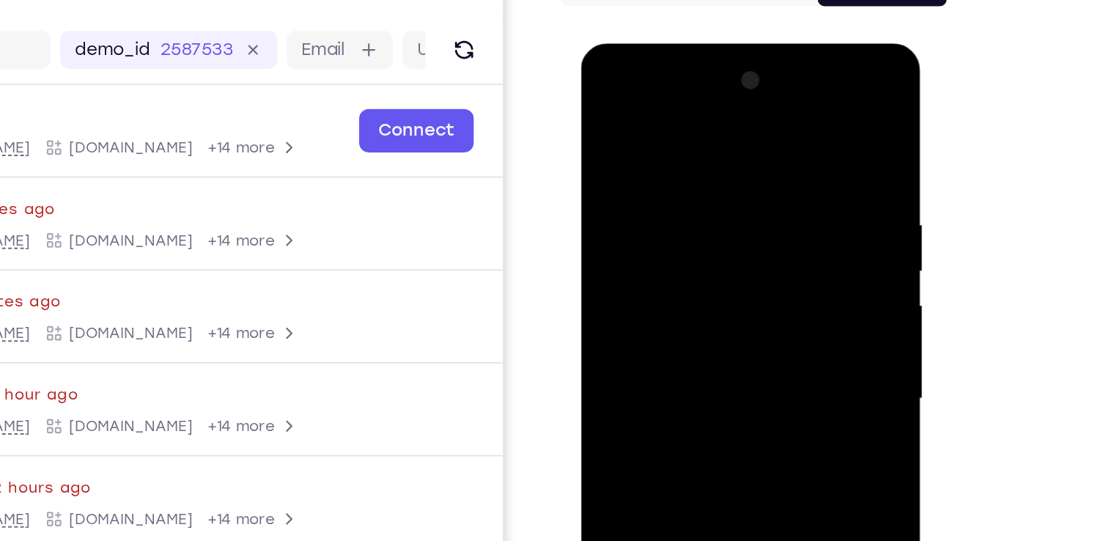
drag, startPoint x: 658, startPoint y: 285, endPoint x: 728, endPoint y: 260, distance: 74.0
click at [728, 260] on div at bounding box center [683, 259] width 185 height 410
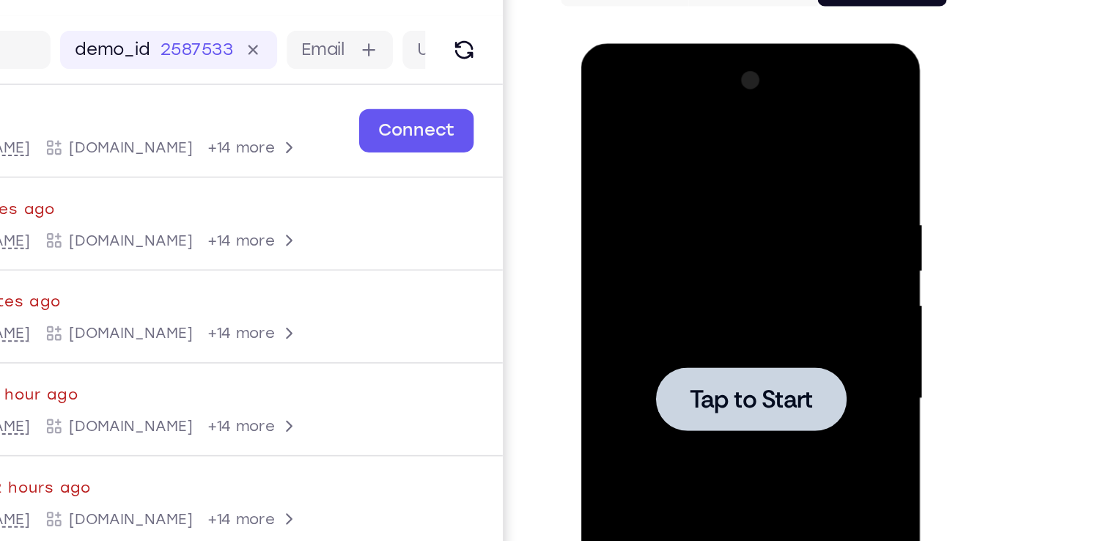
drag, startPoint x: 720, startPoint y: 331, endPoint x: 731, endPoint y: 213, distance: 117.7
click at [731, 213] on div at bounding box center [683, 259] width 185 height 410
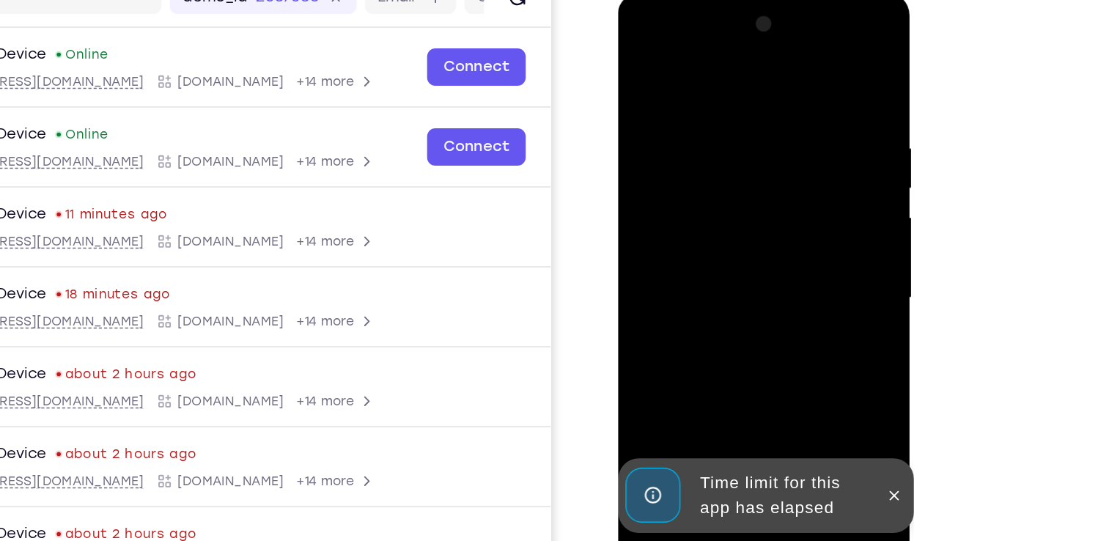
click at [816, 405] on icon at bounding box center [813, 406] width 7 height 7
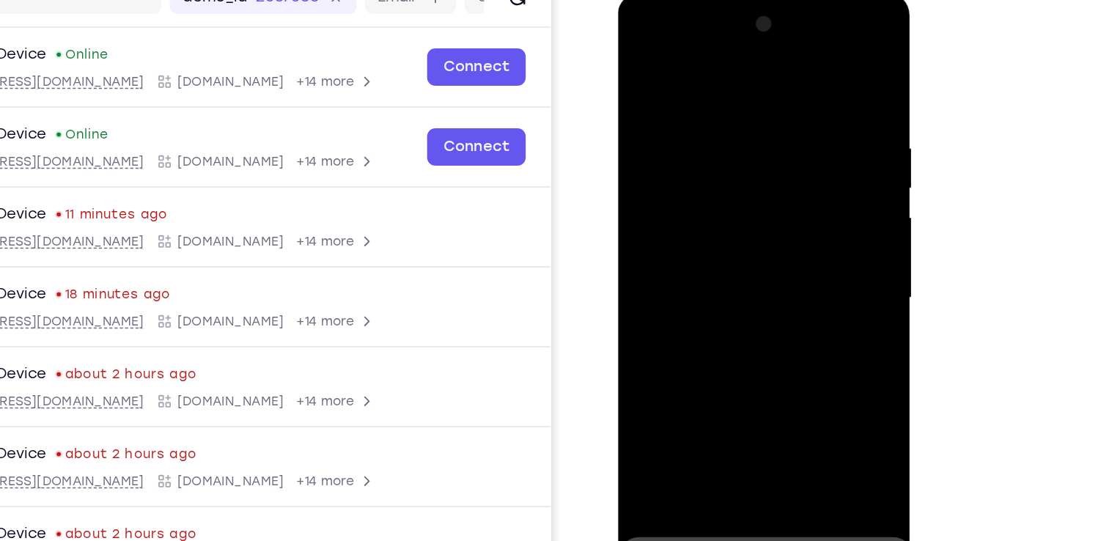
click at [814, 410] on button at bounding box center [812, 403] width 23 height 23
click at [717, 405] on div at bounding box center [721, 209] width 185 height 410
click at [794, 348] on div at bounding box center [721, 209] width 185 height 410
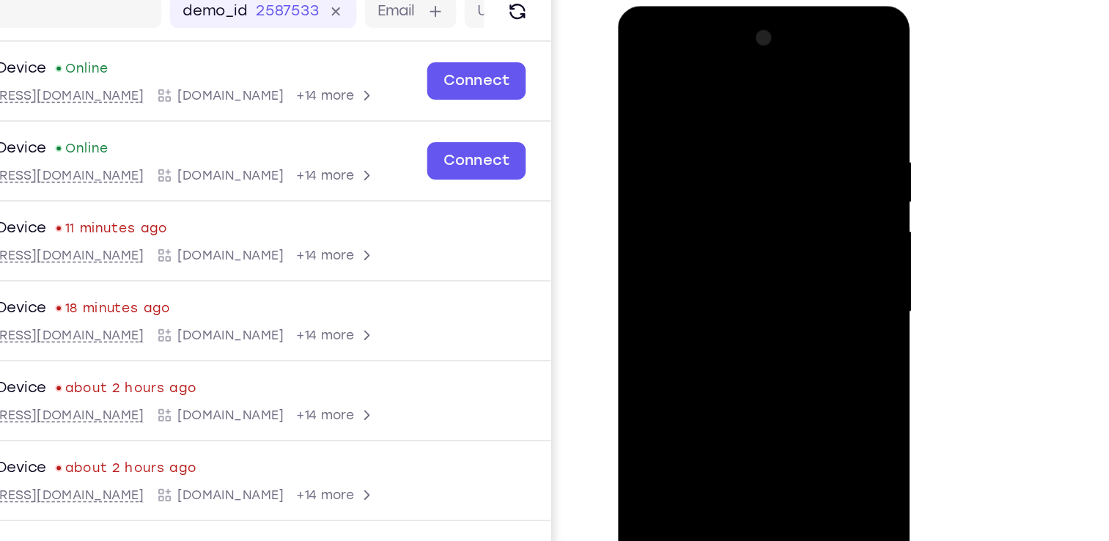
click at [701, 79] on div at bounding box center [721, 223] width 185 height 410
click at [705, 131] on div at bounding box center [721, 223] width 185 height 410
click at [709, 139] on div at bounding box center [721, 223] width 185 height 410
click at [665, 187] on div at bounding box center [721, 223] width 185 height 410
click at [717, 314] on div at bounding box center [721, 223] width 185 height 410
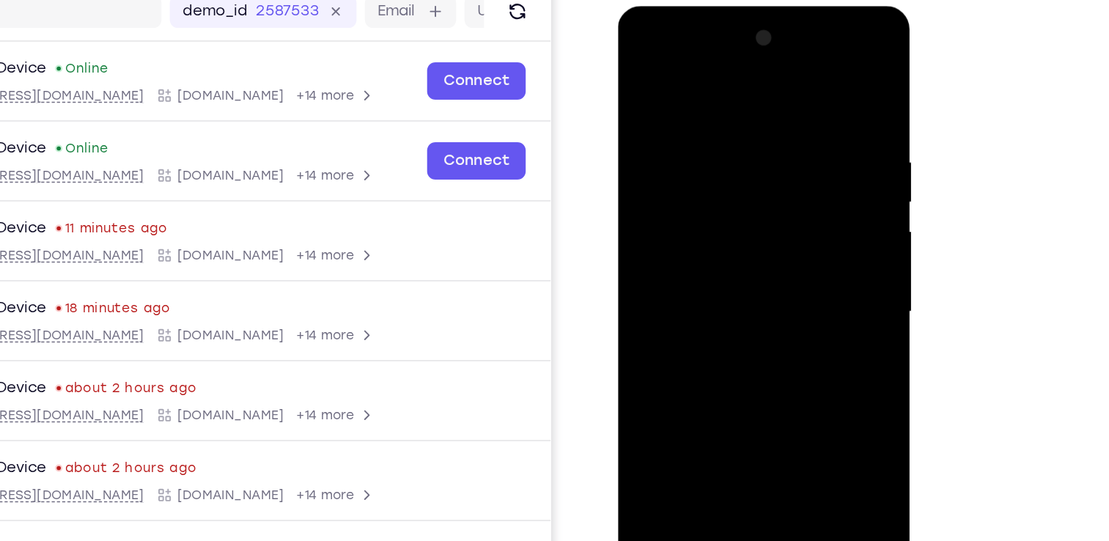
click at [792, 338] on div at bounding box center [721, 223] width 185 height 410
drag, startPoint x: 734, startPoint y: 354, endPoint x: 732, endPoint y: 177, distance: 176.6
click at [732, 177] on div at bounding box center [721, 223] width 185 height 410
drag, startPoint x: 723, startPoint y: 335, endPoint x: 740, endPoint y: 143, distance: 192.8
click at [740, 143] on div at bounding box center [721, 223] width 185 height 410
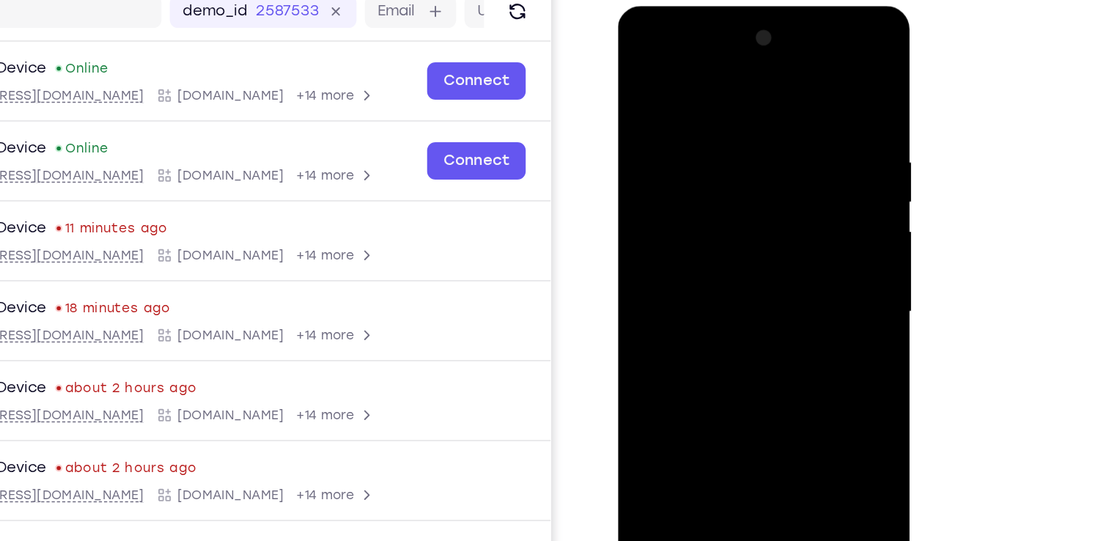
drag, startPoint x: 741, startPoint y: 343, endPoint x: 750, endPoint y: 151, distance: 192.2
click at [750, 151] on div at bounding box center [721, 223] width 185 height 410
drag, startPoint x: 740, startPoint y: 332, endPoint x: 756, endPoint y: 135, distance: 197.8
click at [756, 135] on div at bounding box center [721, 223] width 185 height 410
drag, startPoint x: 696, startPoint y: 196, endPoint x: 770, endPoint y: 201, distance: 73.5
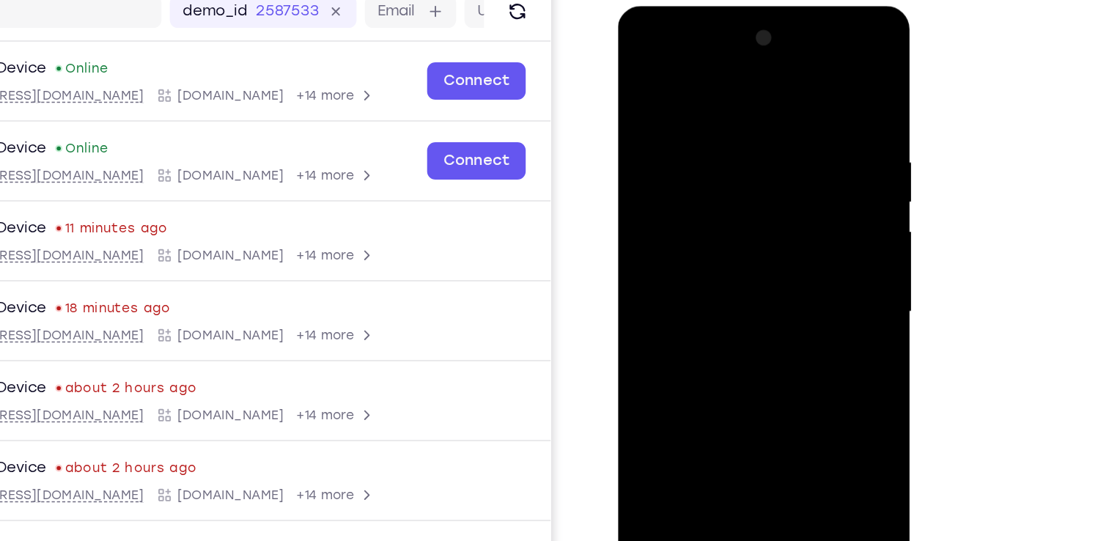
click at [770, 201] on div at bounding box center [721, 223] width 185 height 410
click at [783, 78] on div at bounding box center [721, 223] width 185 height 410
click at [663, 147] on div at bounding box center [721, 223] width 185 height 410
drag, startPoint x: 714, startPoint y: 328, endPoint x: 731, endPoint y: 172, distance: 157.0
click at [731, 172] on div at bounding box center [721, 223] width 185 height 410
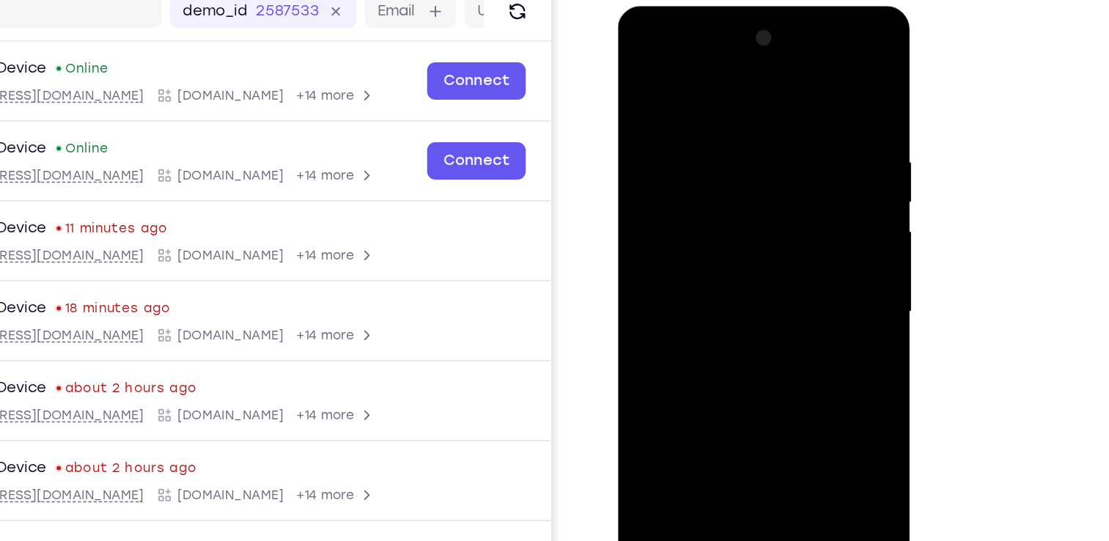
drag, startPoint x: 740, startPoint y: 361, endPoint x: 753, endPoint y: 205, distance: 156.0
click at [753, 205] on div at bounding box center [721, 223] width 185 height 410
drag, startPoint x: 755, startPoint y: 364, endPoint x: 762, endPoint y: 141, distance: 223.6
click at [762, 141] on div at bounding box center [721, 223] width 185 height 410
drag, startPoint x: 709, startPoint y: 130, endPoint x: 763, endPoint y: 201, distance: 88.8
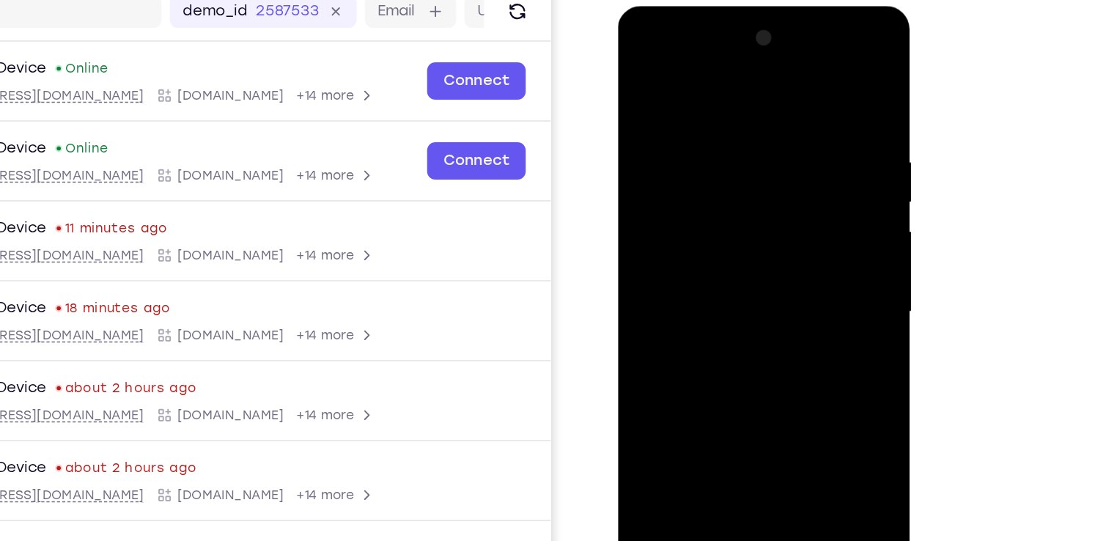
click at [763, 201] on div at bounding box center [721, 223] width 185 height 410
drag, startPoint x: 719, startPoint y: 333, endPoint x: 745, endPoint y: 222, distance: 113.6
click at [745, 222] on div at bounding box center [721, 223] width 185 height 410
drag, startPoint x: 740, startPoint y: 361, endPoint x: 751, endPoint y: 191, distance: 169.7
click at [751, 191] on div at bounding box center [721, 223] width 185 height 410
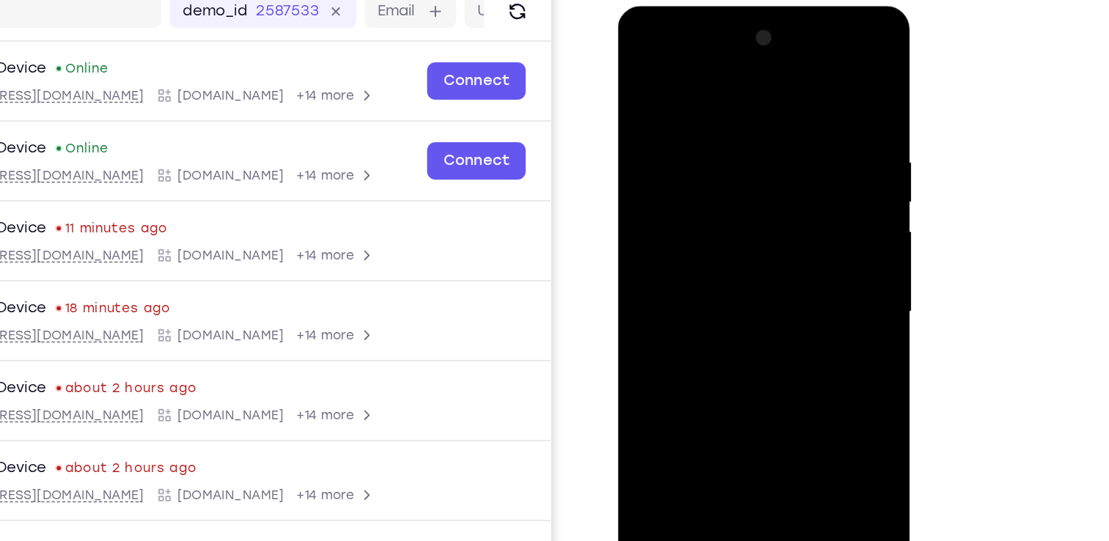
drag, startPoint x: 761, startPoint y: 394, endPoint x: 760, endPoint y: 230, distance: 163.4
click at [760, 230] on div at bounding box center [721, 223] width 185 height 410
drag, startPoint x: 753, startPoint y: 339, endPoint x: 748, endPoint y: 239, distance: 99.8
click at [748, 239] on div at bounding box center [721, 223] width 185 height 410
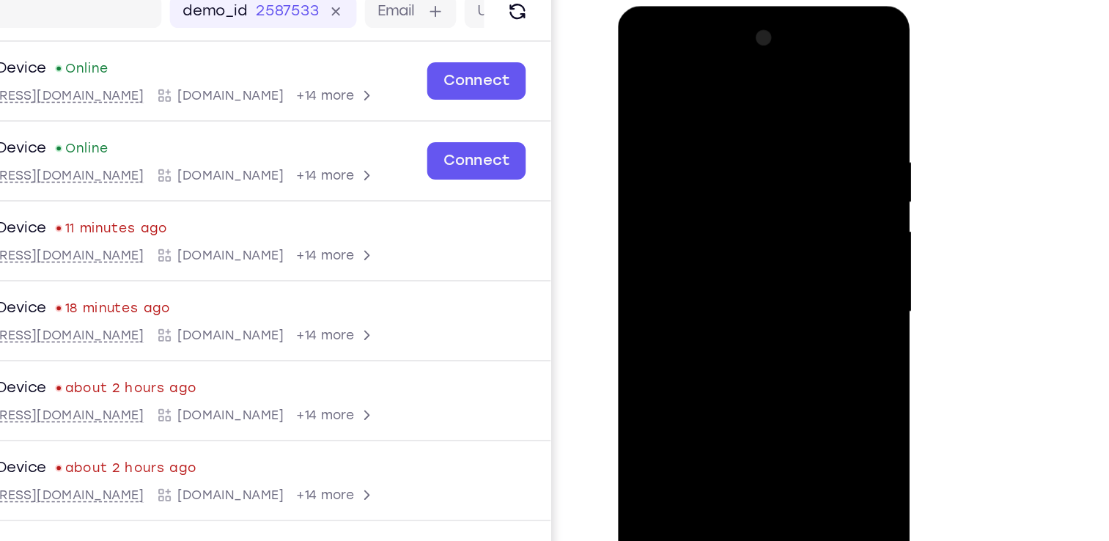
click at [727, 216] on div at bounding box center [721, 223] width 185 height 410
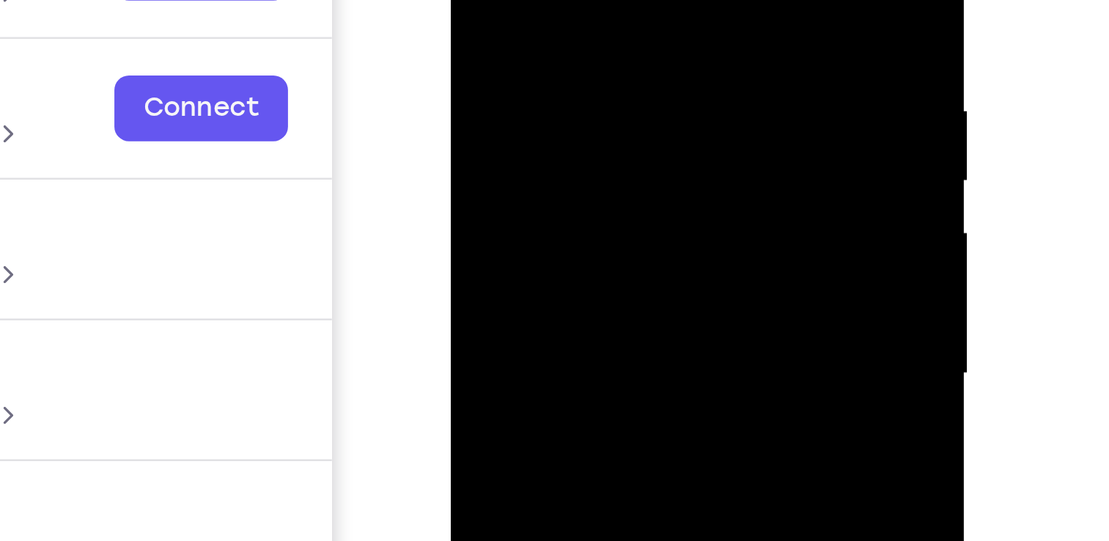
click at [574, 4] on div at bounding box center [554, 53] width 185 height 410
click at [627, 46] on div at bounding box center [554, 53] width 185 height 410
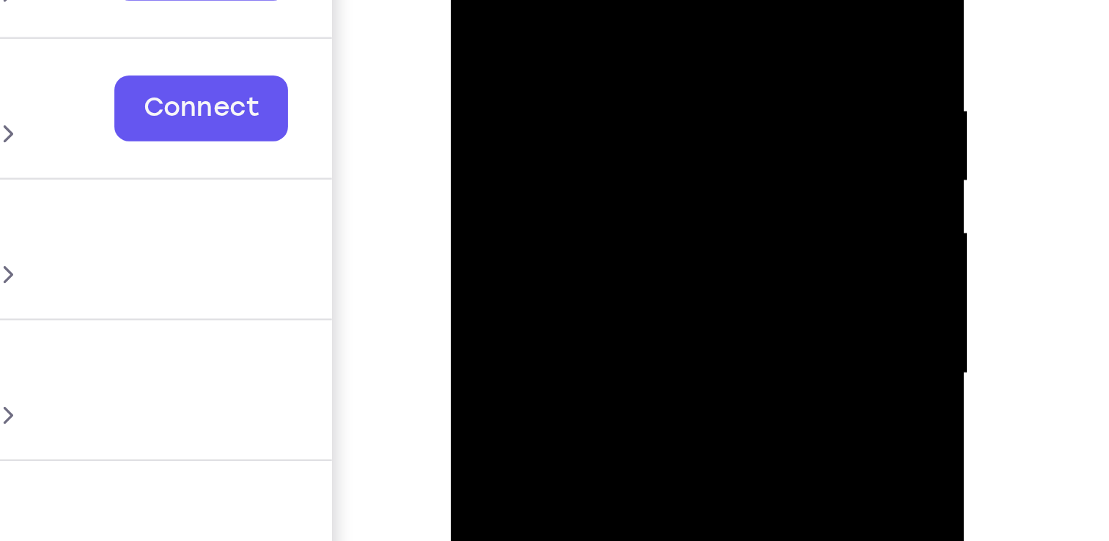
click at [627, 46] on div at bounding box center [554, 53] width 185 height 410
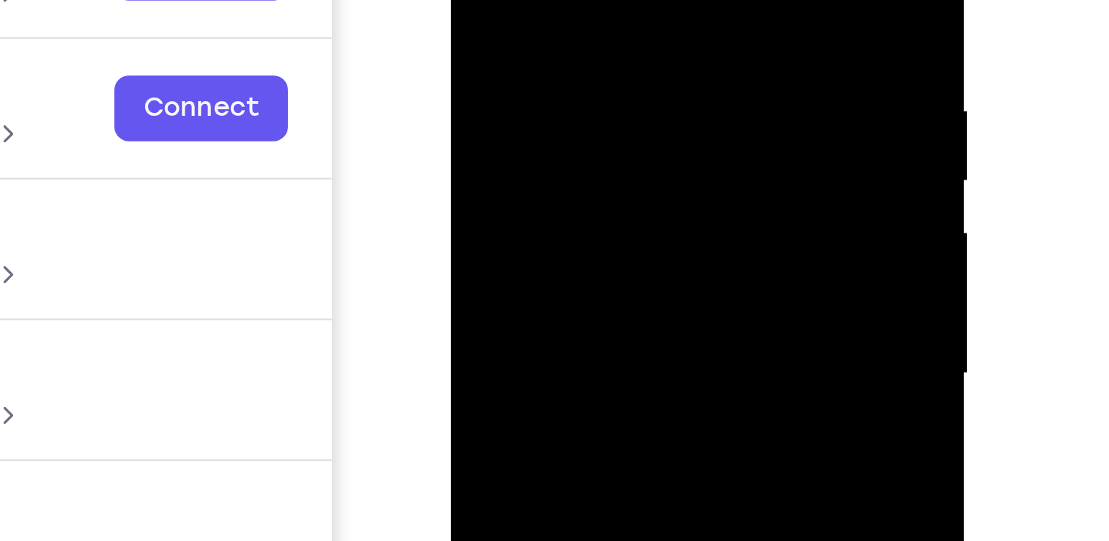
click at [627, 46] on div at bounding box center [554, 53] width 185 height 410
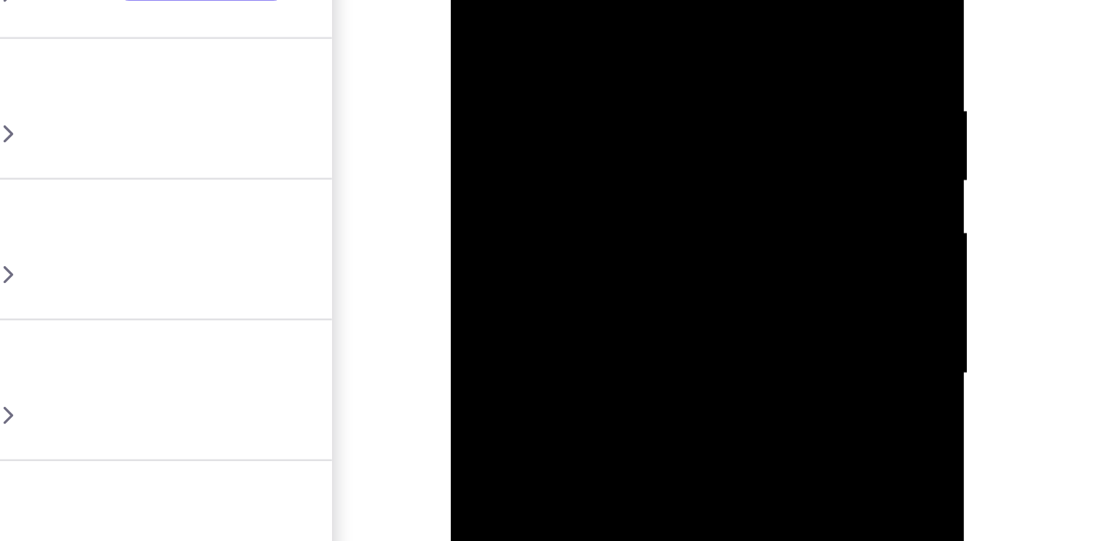
click at [627, 46] on div at bounding box center [554, 53] width 185 height 410
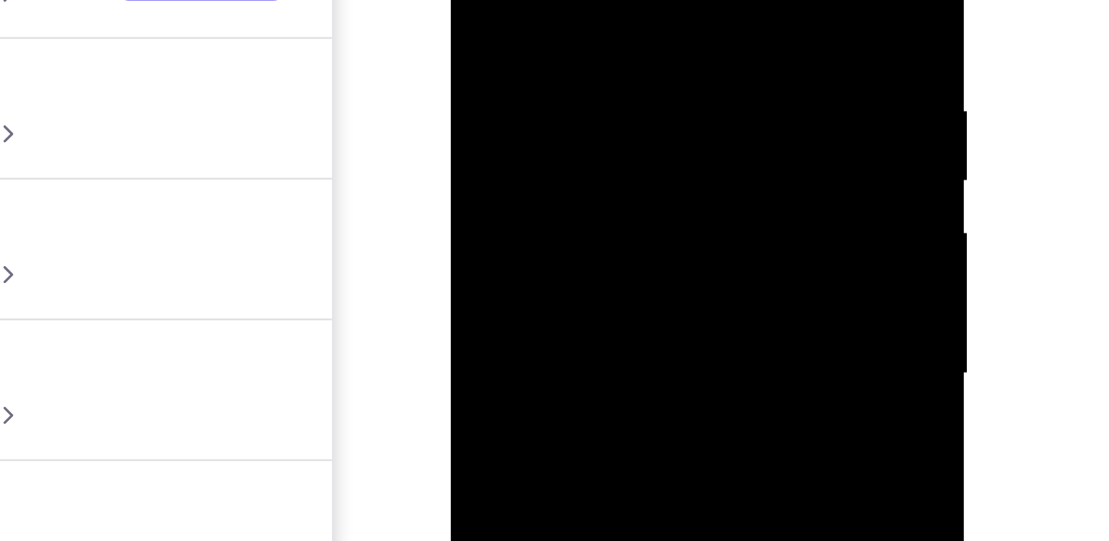
click at [627, 46] on div at bounding box center [554, 53] width 185 height 410
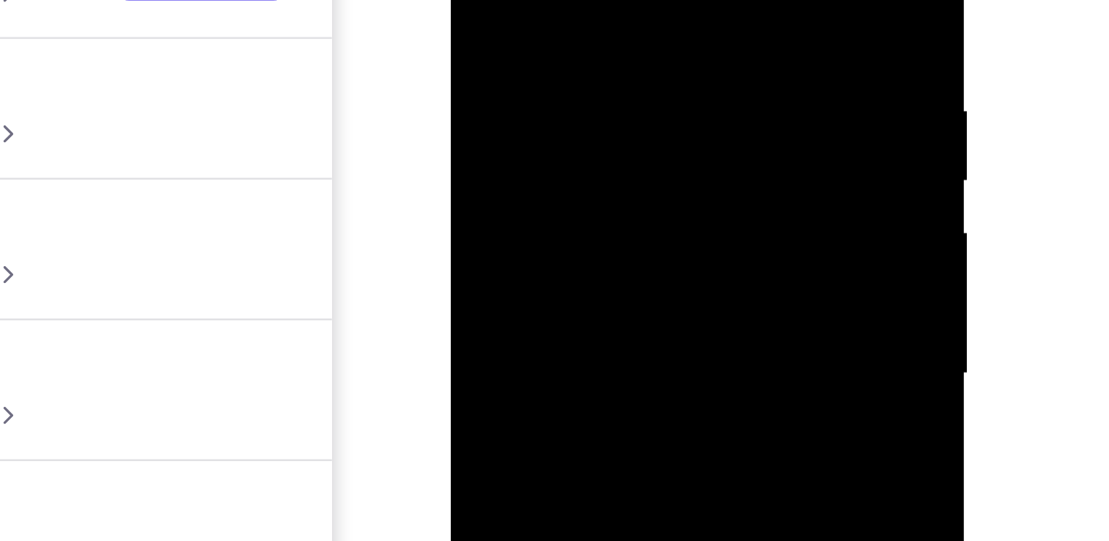
click at [627, 46] on div at bounding box center [554, 53] width 185 height 410
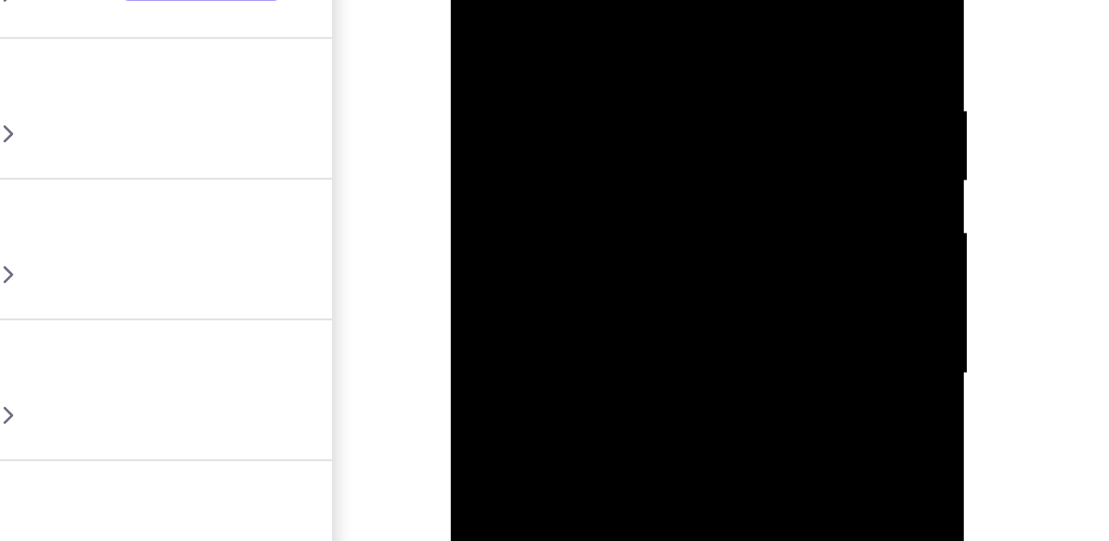
click at [627, 46] on div at bounding box center [554, 53] width 185 height 410
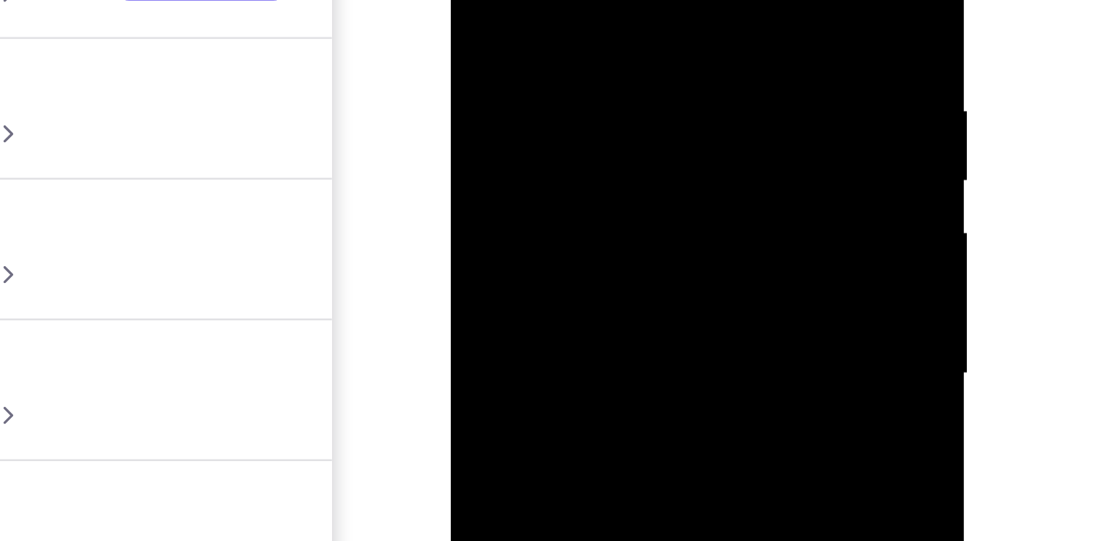
click at [627, 46] on div at bounding box center [554, 53] width 185 height 410
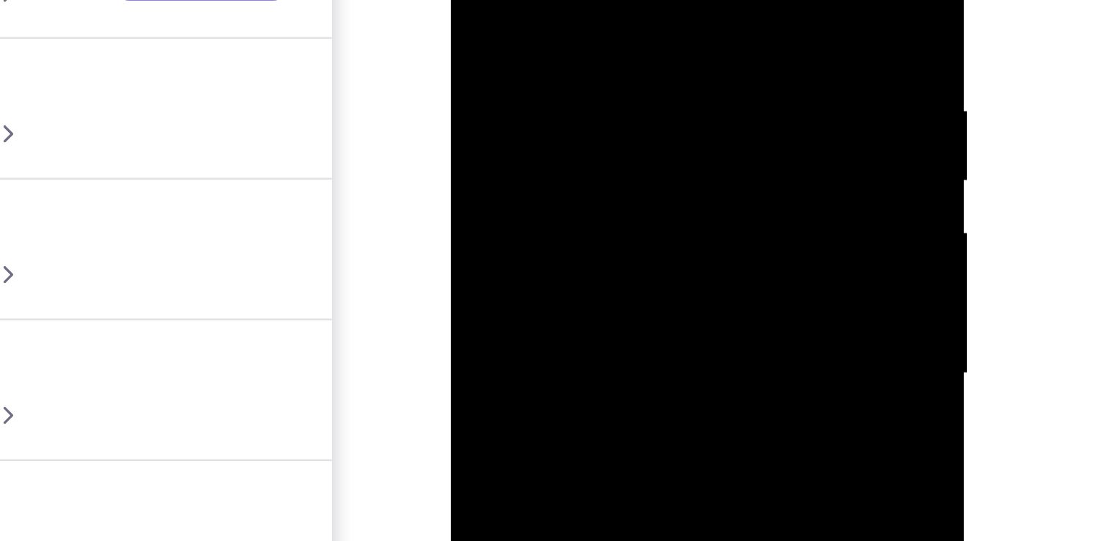
click at [627, 46] on div at bounding box center [554, 53] width 185 height 410
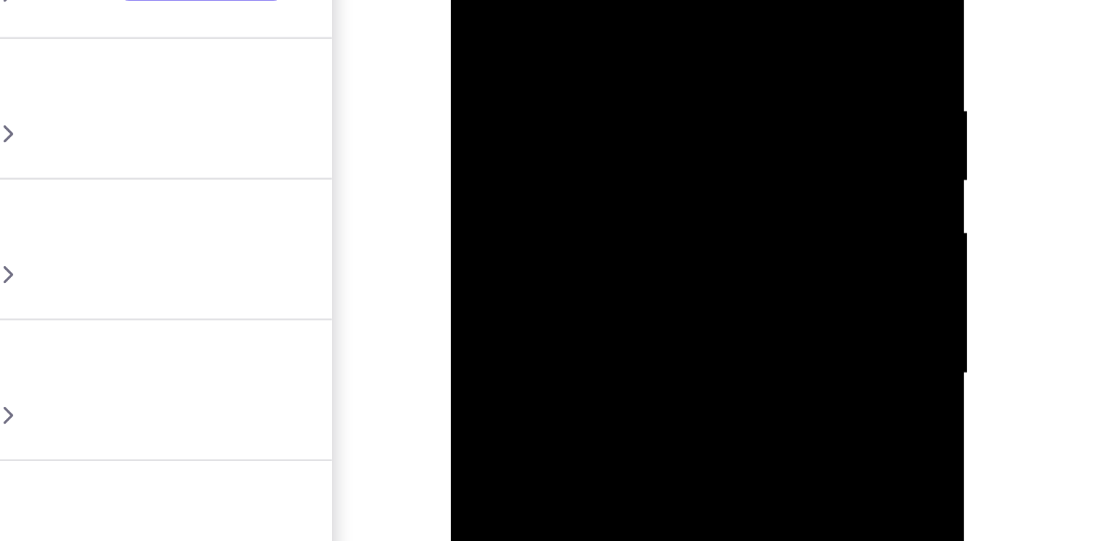
click at [627, 46] on div at bounding box center [554, 53] width 185 height 410
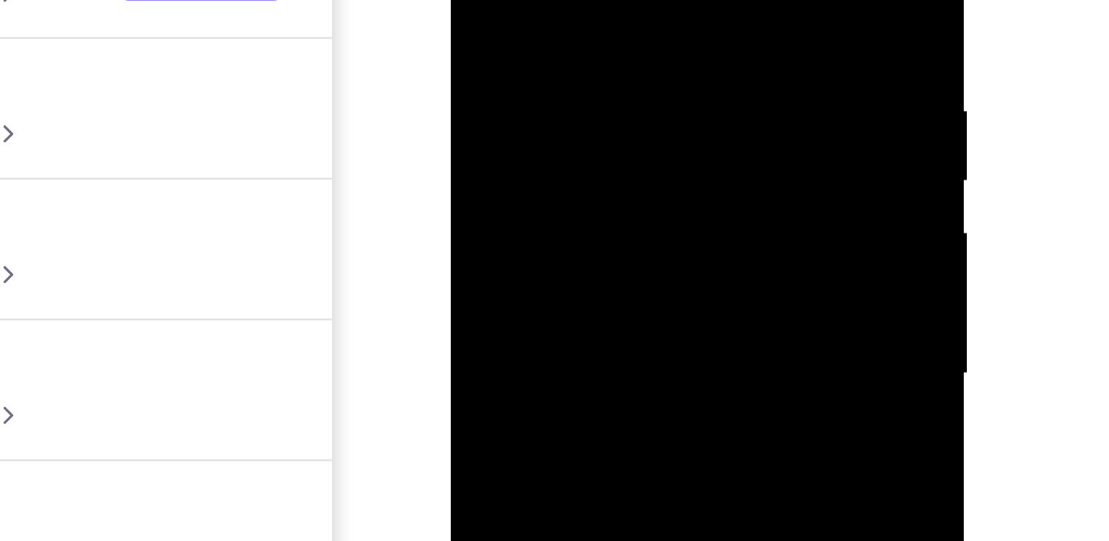
click at [627, 46] on div at bounding box center [554, 53] width 185 height 410
click at [512, 51] on div at bounding box center [554, 53] width 185 height 410
click at [498, 46] on div at bounding box center [554, 53] width 185 height 410
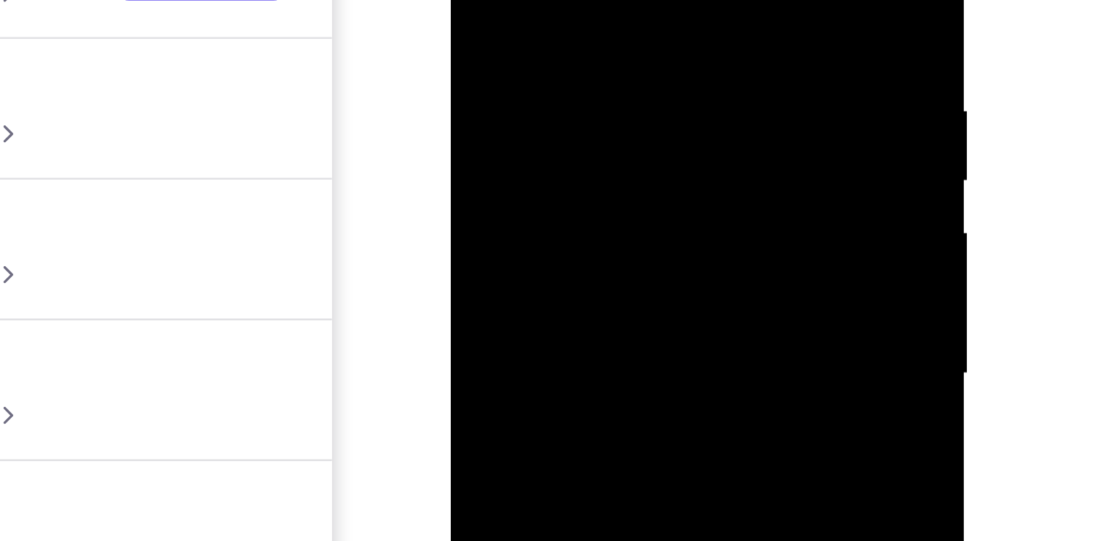
click at [498, 46] on div at bounding box center [554, 53] width 185 height 410
click at [512, 45] on div at bounding box center [554, 53] width 185 height 410
click at [627, 51] on div at bounding box center [554, 70] width 185 height 410
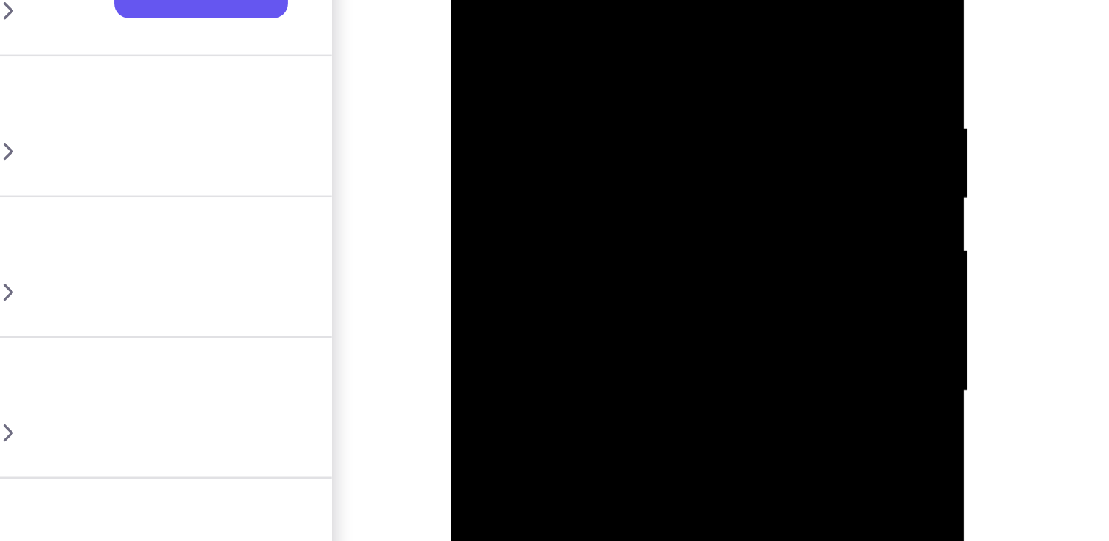
click at [627, 51] on div at bounding box center [554, 70] width 185 height 410
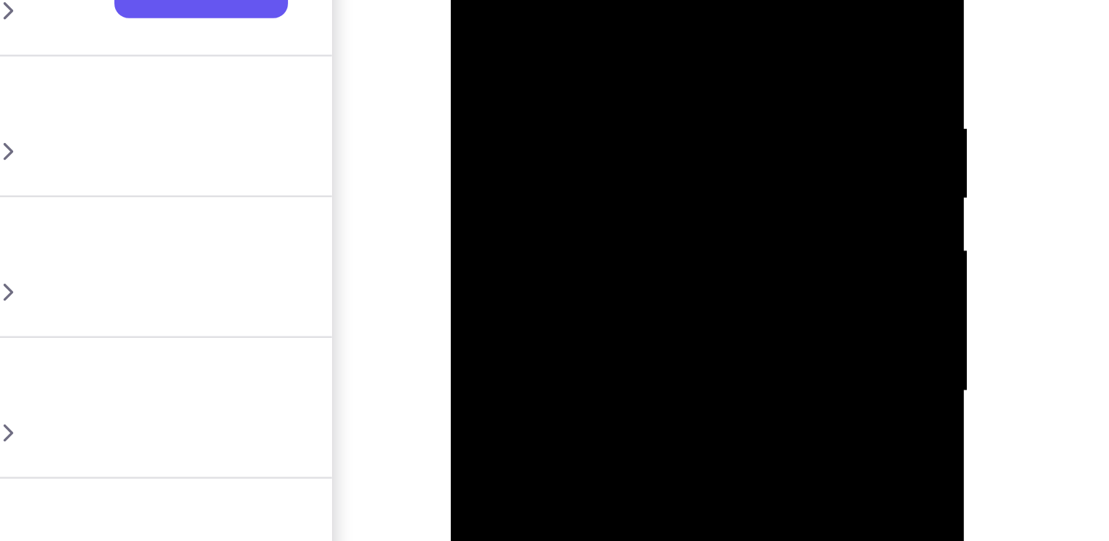
click at [627, 51] on div at bounding box center [554, 70] width 185 height 410
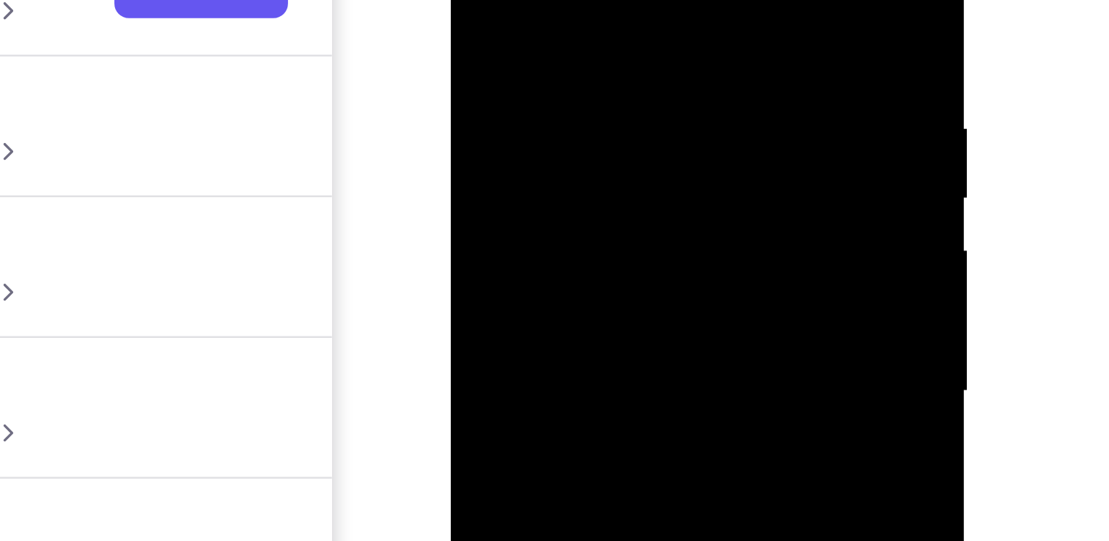
click at [627, 51] on div at bounding box center [554, 70] width 185 height 410
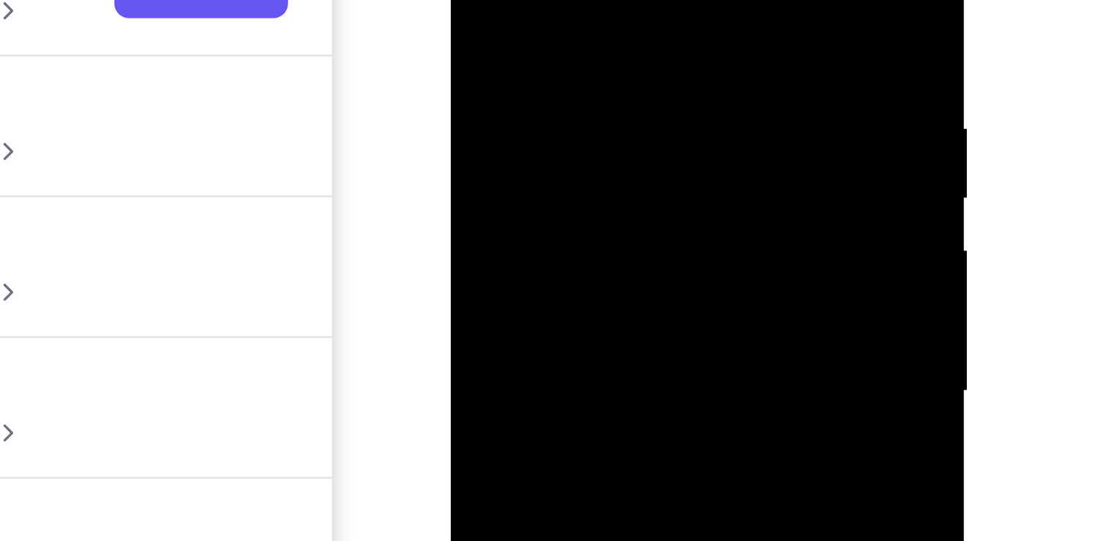
click at [627, 51] on div at bounding box center [554, 70] width 185 height 410
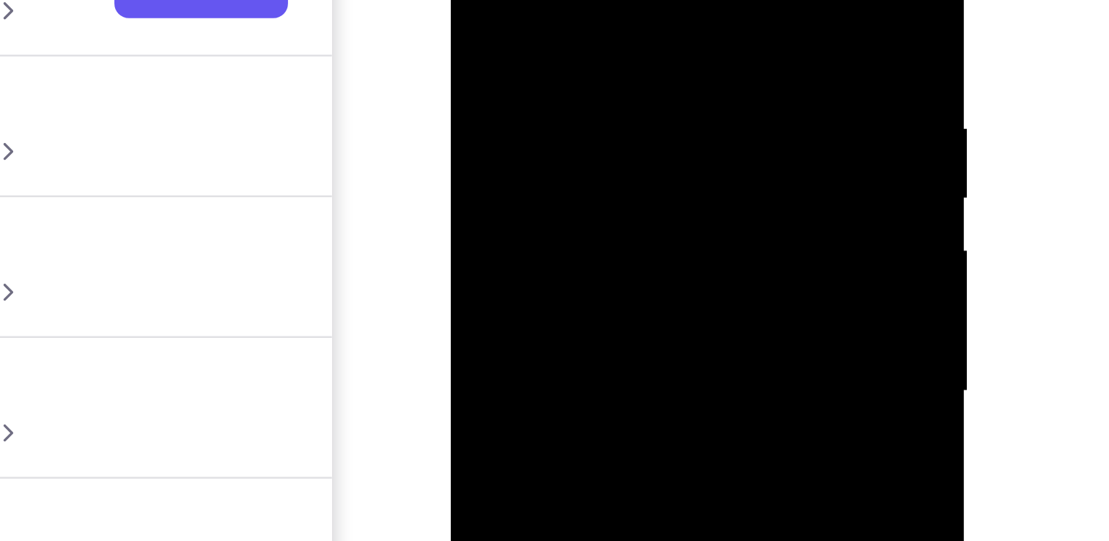
click at [627, 51] on div at bounding box center [554, 70] width 185 height 410
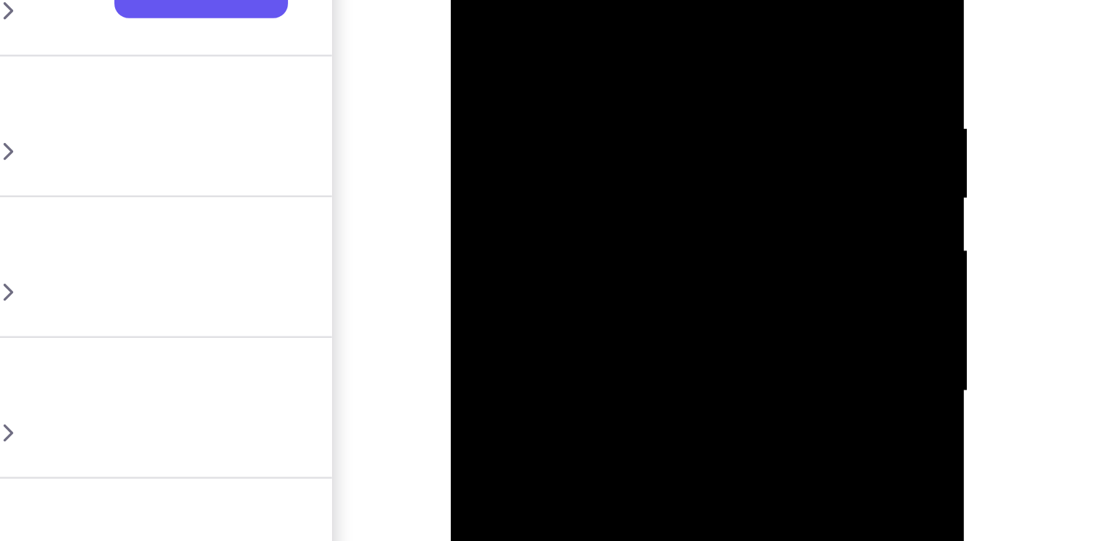
click at [627, 51] on div at bounding box center [554, 70] width 185 height 410
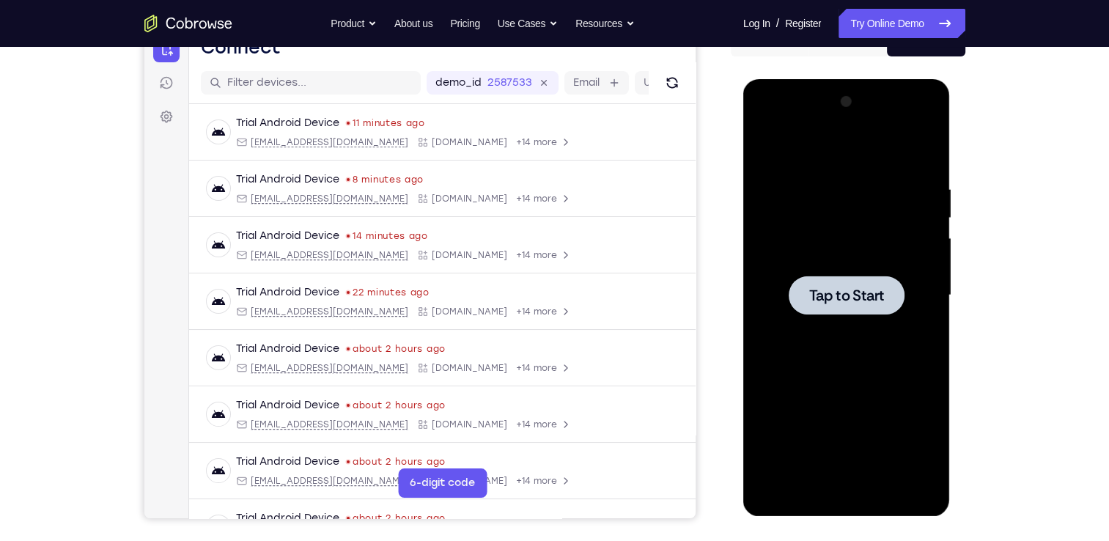
click at [787, 270] on div at bounding box center [846, 295] width 185 height 410
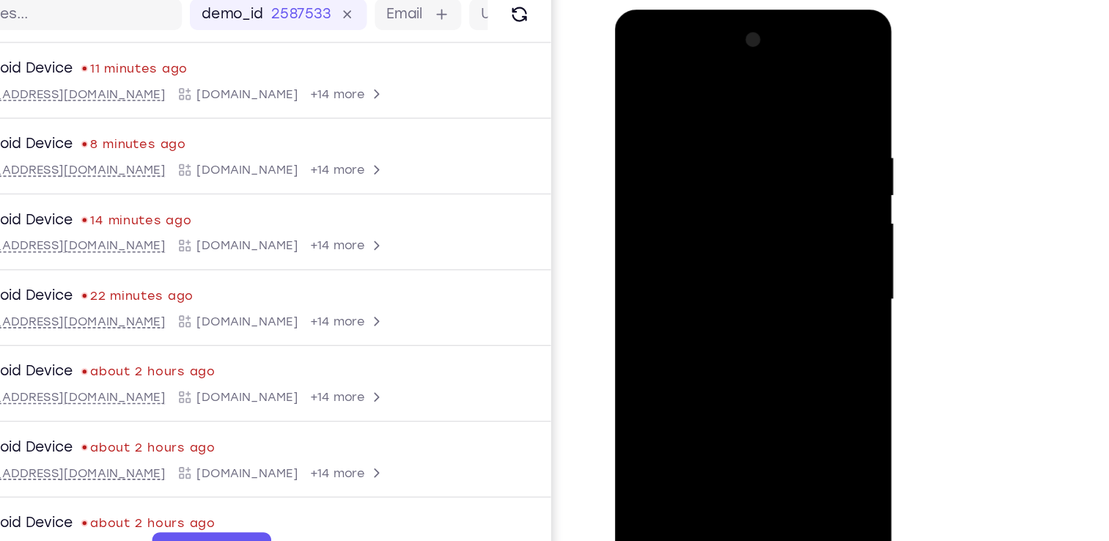
click at [716, 414] on div at bounding box center [717, 225] width 185 height 410
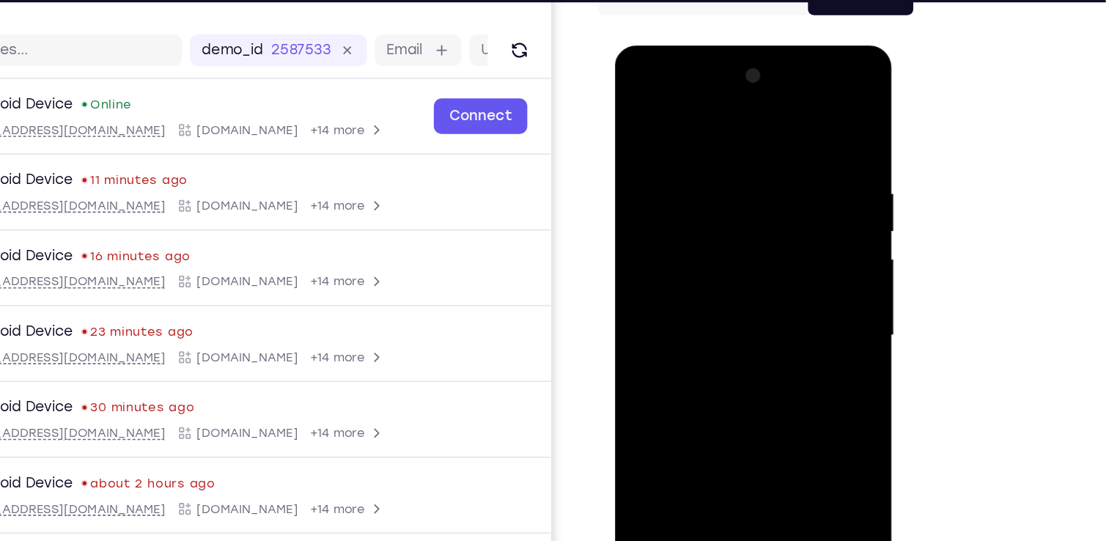
click at [786, 386] on div at bounding box center [717, 261] width 185 height 410
click at [690, 106] on div at bounding box center [717, 261] width 185 height 410
drag, startPoint x: 699, startPoint y: 195, endPoint x: 699, endPoint y: 185, distance: 9.5
click at [699, 185] on div at bounding box center [717, 261] width 185 height 410
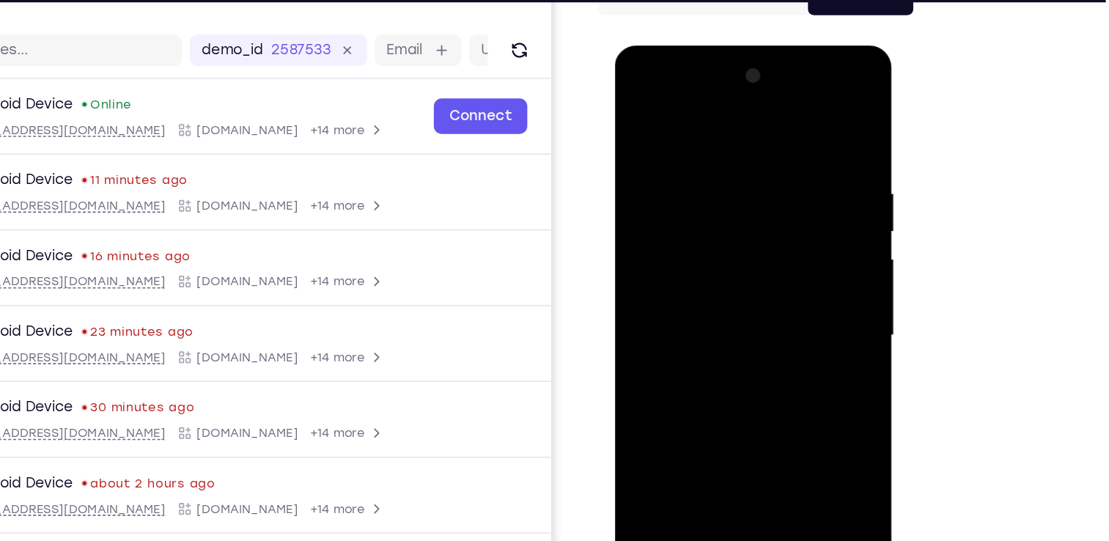
click at [681, 229] on div at bounding box center [717, 261] width 185 height 410
click at [705, 362] on div at bounding box center [717, 261] width 185 height 410
click at [784, 376] on div at bounding box center [717, 261] width 185 height 410
drag, startPoint x: 713, startPoint y: 413, endPoint x: 748, endPoint y: 251, distance: 165.0
click at [748, 251] on div at bounding box center [717, 261] width 185 height 410
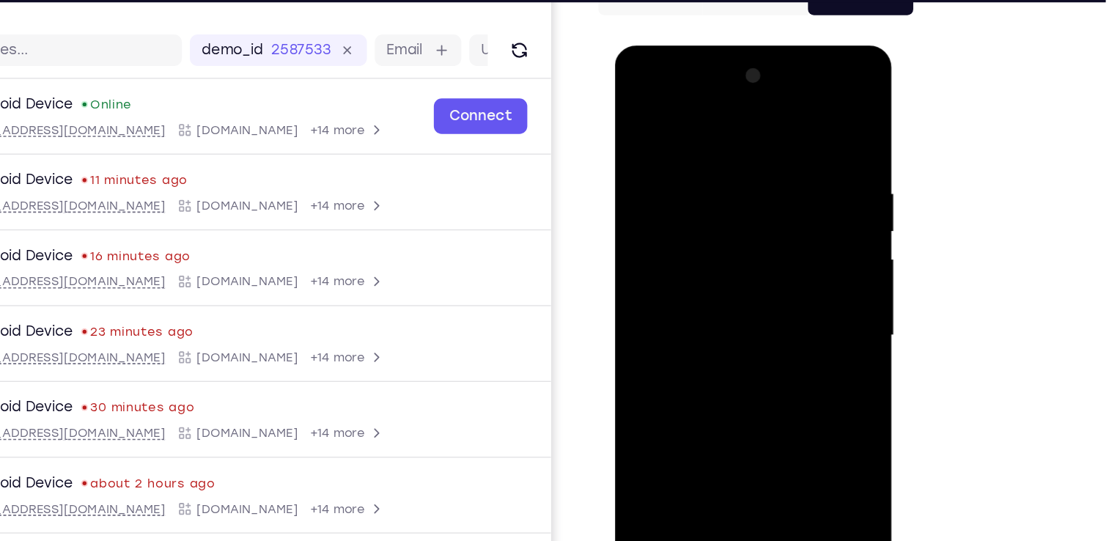
drag, startPoint x: 714, startPoint y: 392, endPoint x: 759, endPoint y: 235, distance: 163.3
click at [759, 235] on div at bounding box center [717, 261] width 185 height 410
drag, startPoint x: 716, startPoint y: 420, endPoint x: 779, endPoint y: 182, distance: 246.4
click at [779, 182] on div at bounding box center [717, 261] width 185 height 410
drag, startPoint x: 718, startPoint y: 410, endPoint x: 770, endPoint y: 215, distance: 202.5
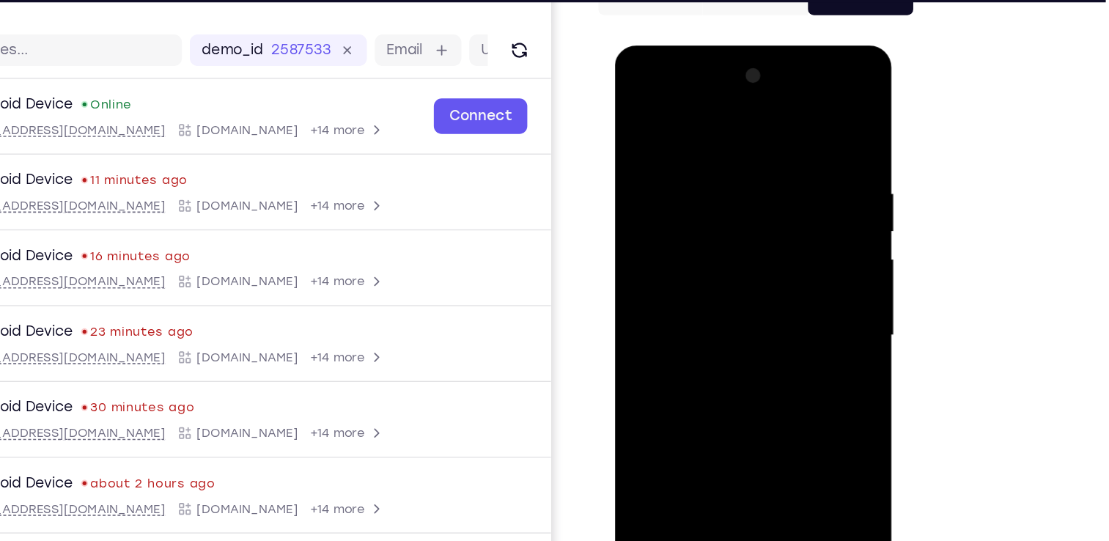
click at [770, 215] on div at bounding box center [717, 261] width 185 height 410
drag, startPoint x: 754, startPoint y: 157, endPoint x: 729, endPoint y: 380, distance: 224.2
click at [729, 380] on div at bounding box center [717, 261] width 185 height 410
click at [774, 110] on div at bounding box center [717, 261] width 185 height 410
drag, startPoint x: 714, startPoint y: 370, endPoint x: 737, endPoint y: 236, distance: 136.0
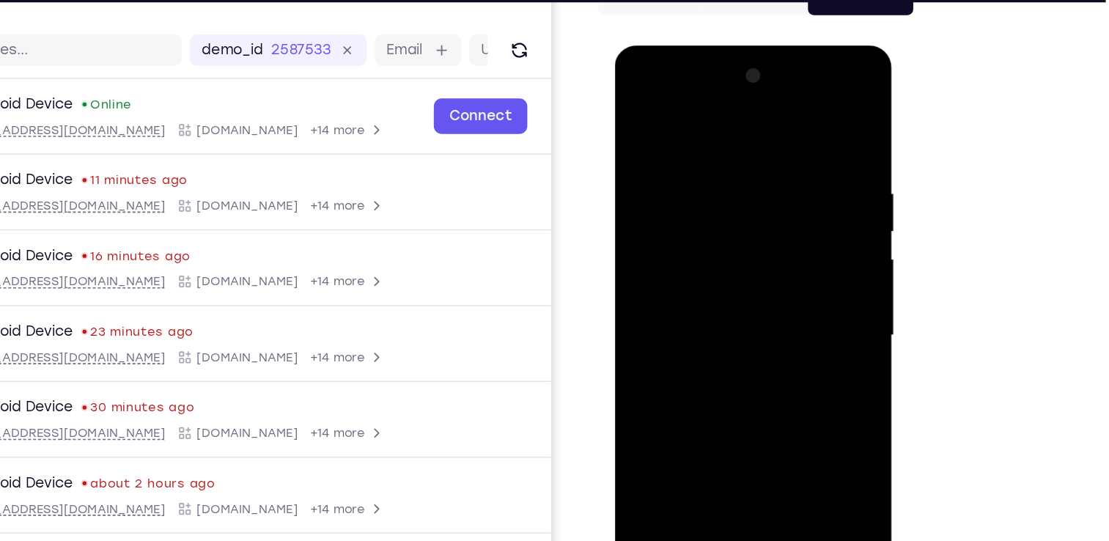
click at [737, 236] on div at bounding box center [717, 261] width 185 height 410
drag, startPoint x: 712, startPoint y: 384, endPoint x: 749, endPoint y: 212, distance: 176.1
click at [749, 212] on div at bounding box center [717, 261] width 185 height 410
drag, startPoint x: 711, startPoint y: 372, endPoint x: 761, endPoint y: 185, distance: 193.4
click at [761, 185] on div at bounding box center [717, 261] width 185 height 410
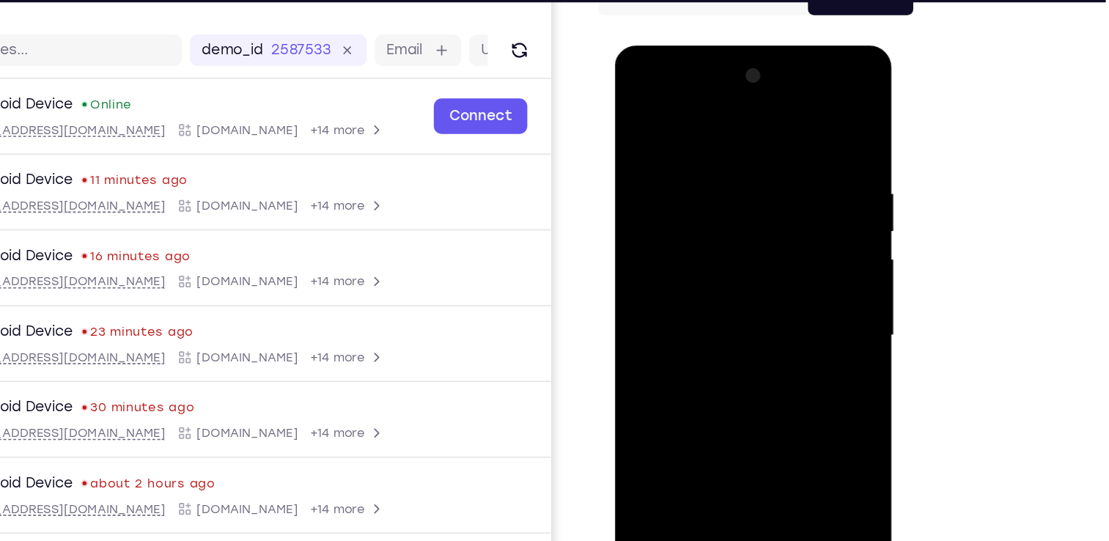
drag, startPoint x: 715, startPoint y: 398, endPoint x: 764, endPoint y: 217, distance: 187.6
click at [764, 217] on div at bounding box center [717, 261] width 185 height 410
drag, startPoint x: 745, startPoint y: 389, endPoint x: 748, endPoint y: 295, distance: 94.6
click at [748, 295] on div at bounding box center [717, 261] width 185 height 410
drag, startPoint x: 754, startPoint y: 411, endPoint x: 764, endPoint y: 234, distance: 177.6
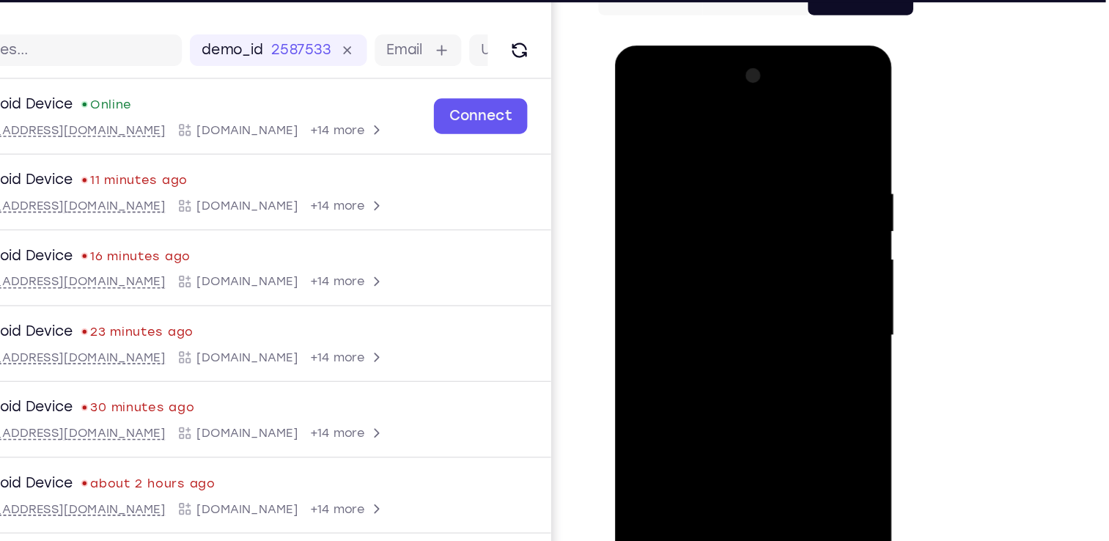
click at [764, 234] on div at bounding box center [717, 261] width 185 height 410
drag, startPoint x: 732, startPoint y: 392, endPoint x: 759, endPoint y: 246, distance: 148.9
click at [759, 246] on div at bounding box center [717, 261] width 185 height 410
drag, startPoint x: 758, startPoint y: 408, endPoint x: 734, endPoint y: 230, distance: 179.7
click at [734, 230] on div at bounding box center [717, 261] width 185 height 410
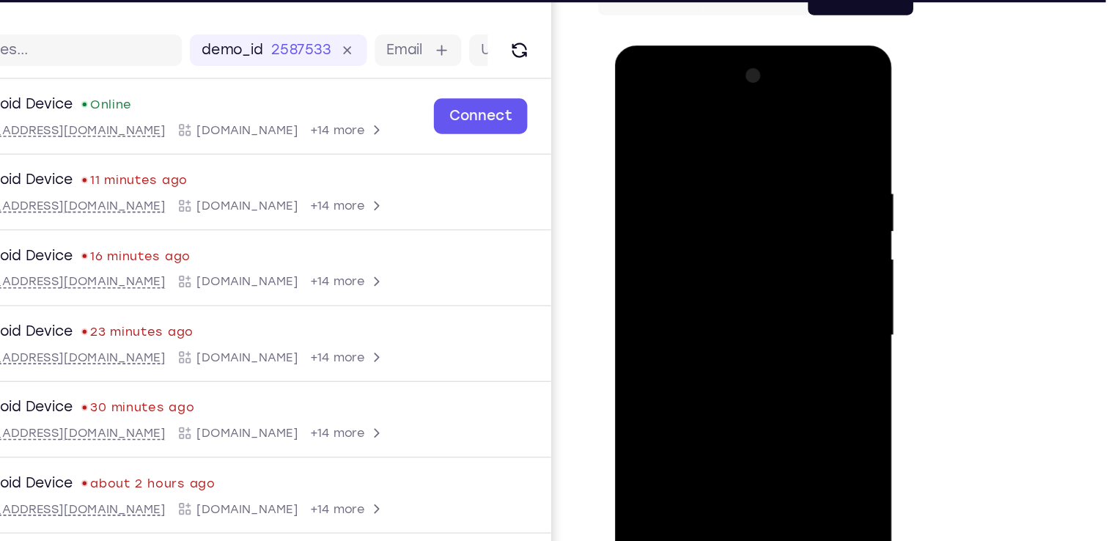
drag, startPoint x: 671, startPoint y: 354, endPoint x: 759, endPoint y: 251, distance: 135.6
click at [759, 251] on div at bounding box center [717, 261] width 185 height 410
drag, startPoint x: 761, startPoint y: 419, endPoint x: 757, endPoint y: 235, distance: 184.0
click at [757, 235] on div at bounding box center [717, 261] width 185 height 410
drag, startPoint x: 735, startPoint y: 380, endPoint x: 756, endPoint y: 218, distance: 163.4
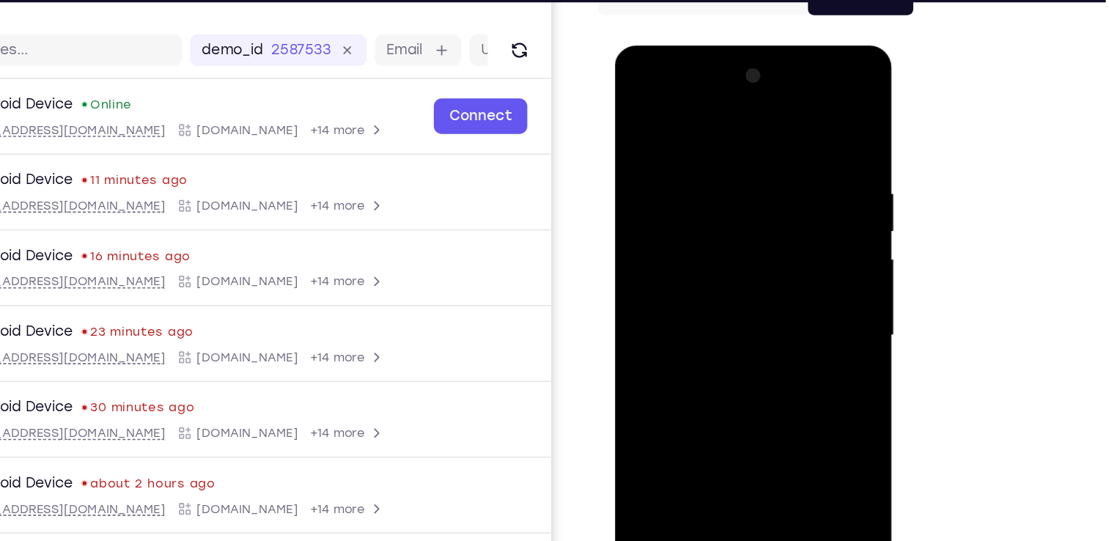
click at [756, 218] on div at bounding box center [717, 261] width 185 height 410
drag, startPoint x: 731, startPoint y: 388, endPoint x: 755, endPoint y: 243, distance: 147.1
click at [755, 243] on div at bounding box center [717, 261] width 185 height 410
drag, startPoint x: 731, startPoint y: 381, endPoint x: 767, endPoint y: 192, distance: 192.3
click at [767, 192] on div at bounding box center [717, 261] width 185 height 410
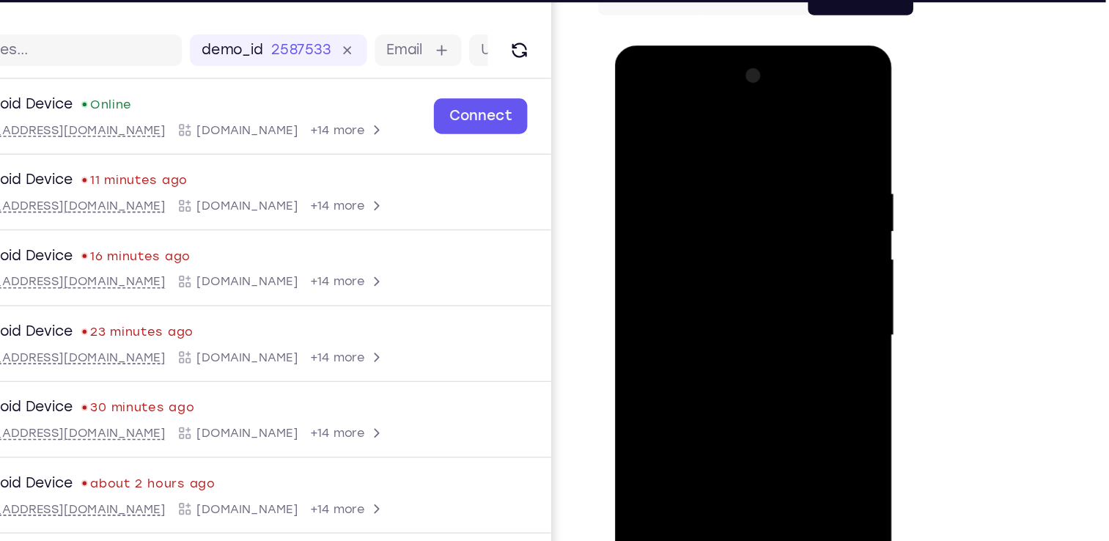
drag, startPoint x: 729, startPoint y: 386, endPoint x: 769, endPoint y: 199, distance: 191.9
click at [769, 199] on div at bounding box center [717, 261] width 185 height 410
drag, startPoint x: 739, startPoint y: 399, endPoint x: 781, endPoint y: 172, distance: 231.0
click at [781, 172] on div at bounding box center [717, 261] width 185 height 410
drag, startPoint x: 764, startPoint y: 391, endPoint x: 768, endPoint y: 169, distance: 221.4
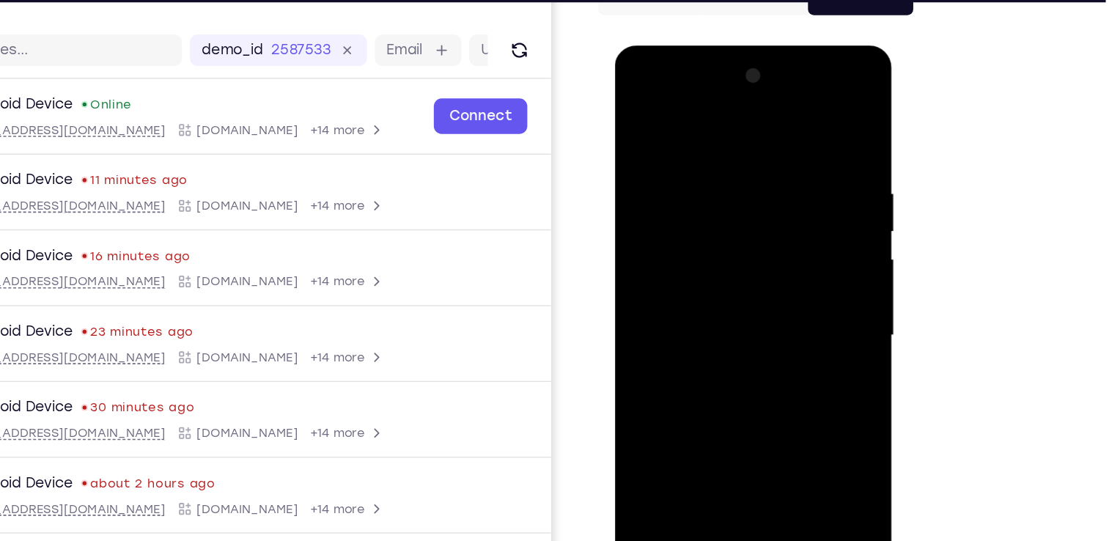
click at [768, 169] on div at bounding box center [717, 261] width 185 height 410
drag, startPoint x: 742, startPoint y: 334, endPoint x: 764, endPoint y: 182, distance: 154.0
click at [764, 182] on div at bounding box center [717, 261] width 185 height 410
drag, startPoint x: 740, startPoint y: 285, endPoint x: 736, endPoint y: 210, distance: 74.8
click at [736, 210] on div at bounding box center [717, 261] width 185 height 410
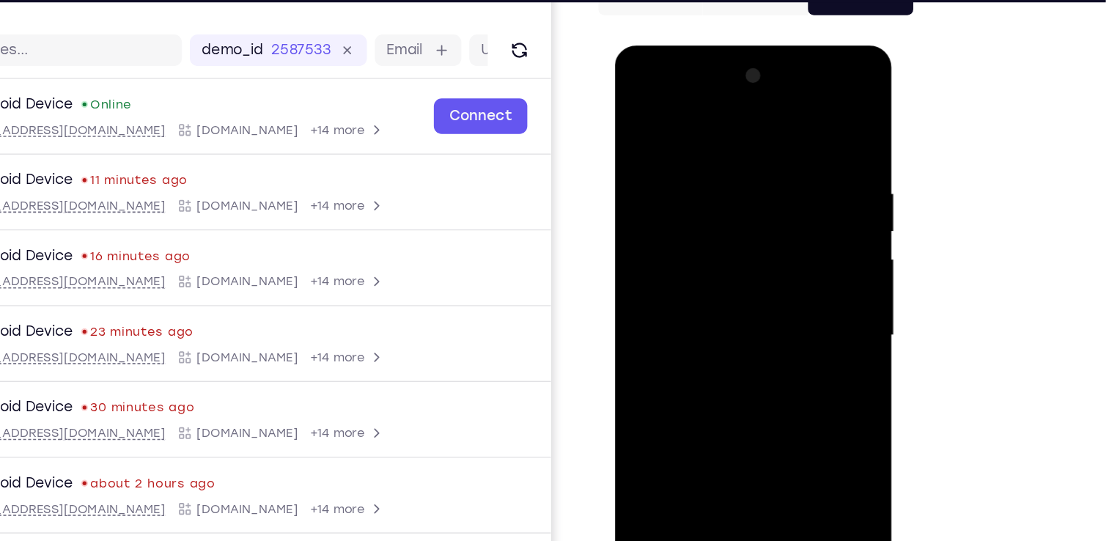
drag, startPoint x: 676, startPoint y: 352, endPoint x: 782, endPoint y: 358, distance: 106.5
click at [782, 358] on div at bounding box center [717, 261] width 185 height 410
drag, startPoint x: 742, startPoint y: 435, endPoint x: 749, endPoint y: 254, distance: 181.9
click at [749, 254] on div at bounding box center [717, 261] width 185 height 410
drag, startPoint x: 724, startPoint y: 372, endPoint x: 751, endPoint y: 206, distance: 168.5
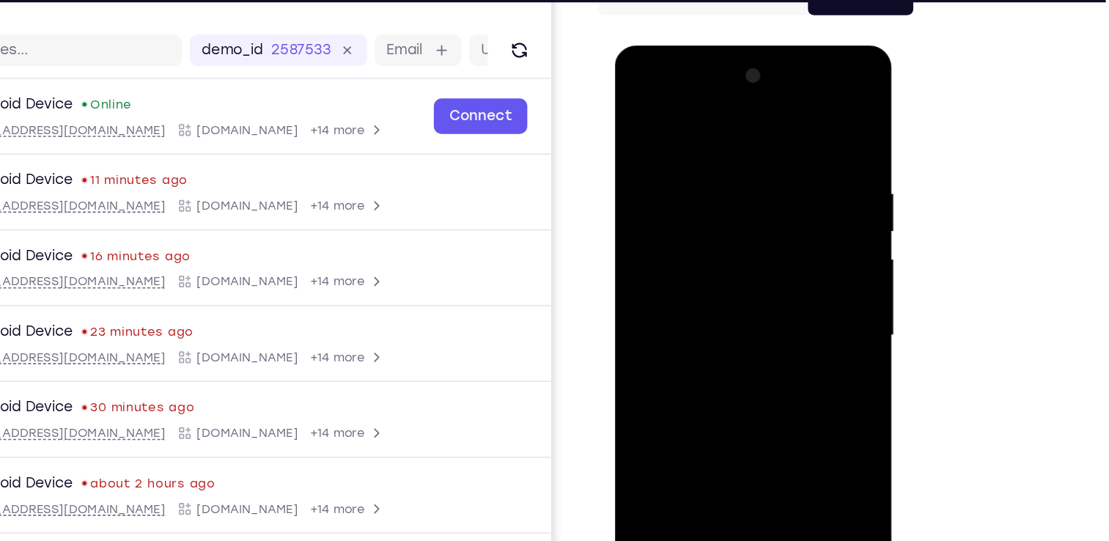
click at [751, 206] on div at bounding box center [717, 261] width 185 height 410
drag, startPoint x: 731, startPoint y: 370, endPoint x: 757, endPoint y: 210, distance: 161.8
click at [757, 210] on div at bounding box center [717, 261] width 185 height 410
drag, startPoint x: 737, startPoint y: 378, endPoint x: 762, endPoint y: 197, distance: 182.7
click at [762, 197] on div at bounding box center [717, 261] width 185 height 410
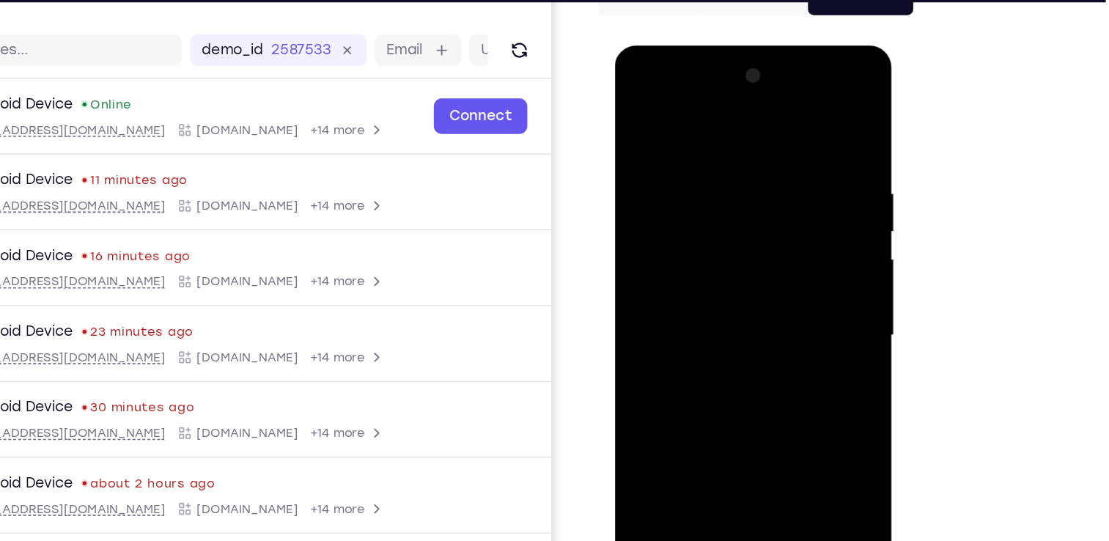
drag, startPoint x: 726, startPoint y: 400, endPoint x: 747, endPoint y: 276, distance: 125.6
click at [747, 276] on div at bounding box center [717, 261] width 185 height 410
drag, startPoint x: 736, startPoint y: 351, endPoint x: 759, endPoint y: 203, distance: 149.9
click at [759, 203] on div at bounding box center [717, 261] width 185 height 410
click at [776, 115] on div at bounding box center [717, 261] width 185 height 410
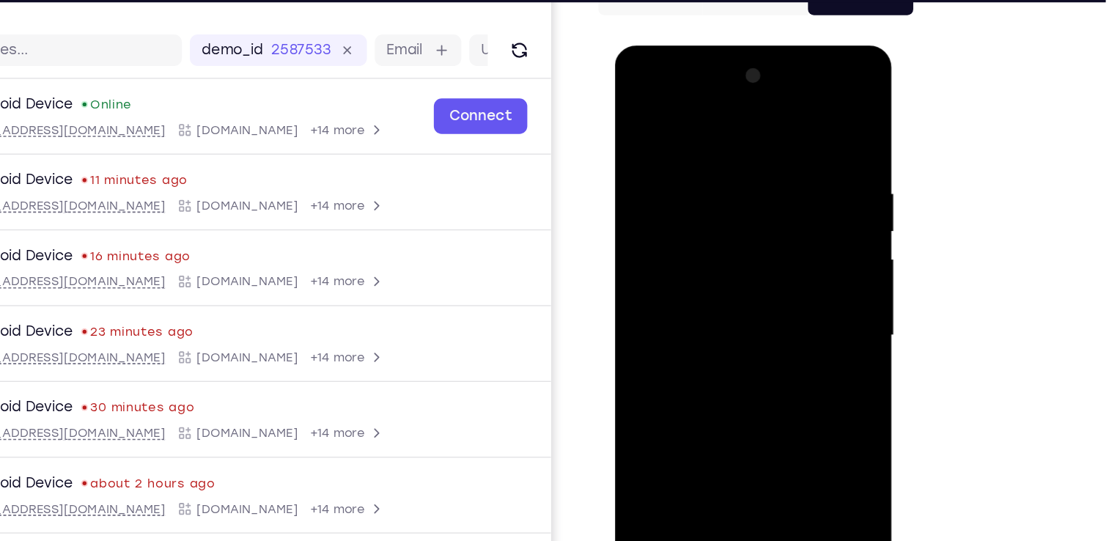
drag, startPoint x: 715, startPoint y: 342, endPoint x: 722, endPoint y: 238, distance: 104.3
click at [722, 238] on div at bounding box center [717, 261] width 185 height 410
drag, startPoint x: 687, startPoint y: 367, endPoint x: 776, endPoint y: 339, distance: 93.2
click at [776, 339] on div at bounding box center [717, 261] width 185 height 410
click at [664, 241] on div at bounding box center [717, 261] width 185 height 410
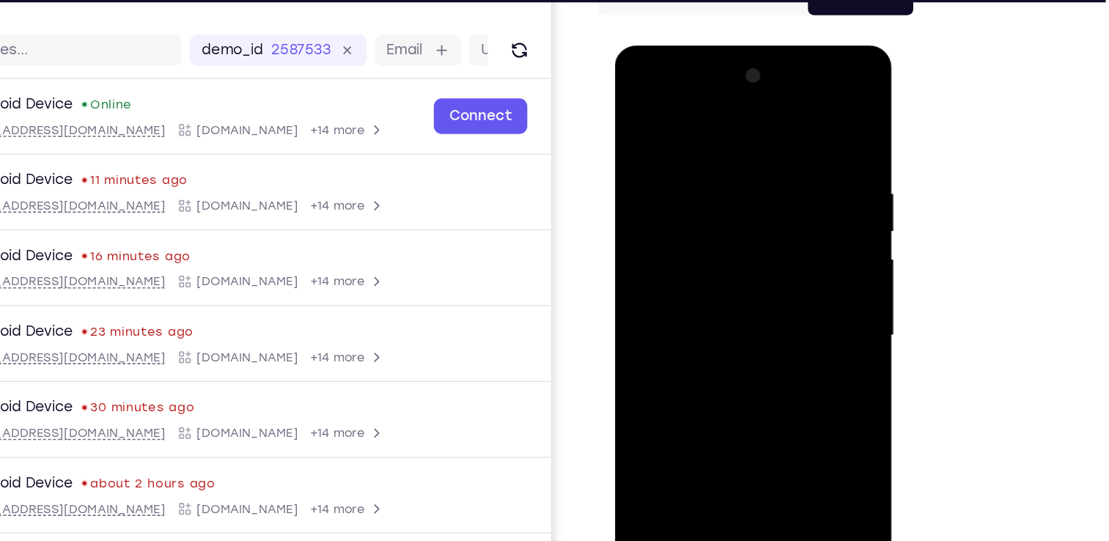
drag, startPoint x: 699, startPoint y: 355, endPoint x: 731, endPoint y: 133, distance: 225.0
click at [731, 133] on div at bounding box center [717, 261] width 185 height 410
drag, startPoint x: 709, startPoint y: 362, endPoint x: 767, endPoint y: 109, distance: 259.2
click at [767, 109] on div at bounding box center [717, 261] width 185 height 410
drag, startPoint x: 740, startPoint y: 172, endPoint x: 721, endPoint y: 429, distance: 257.2
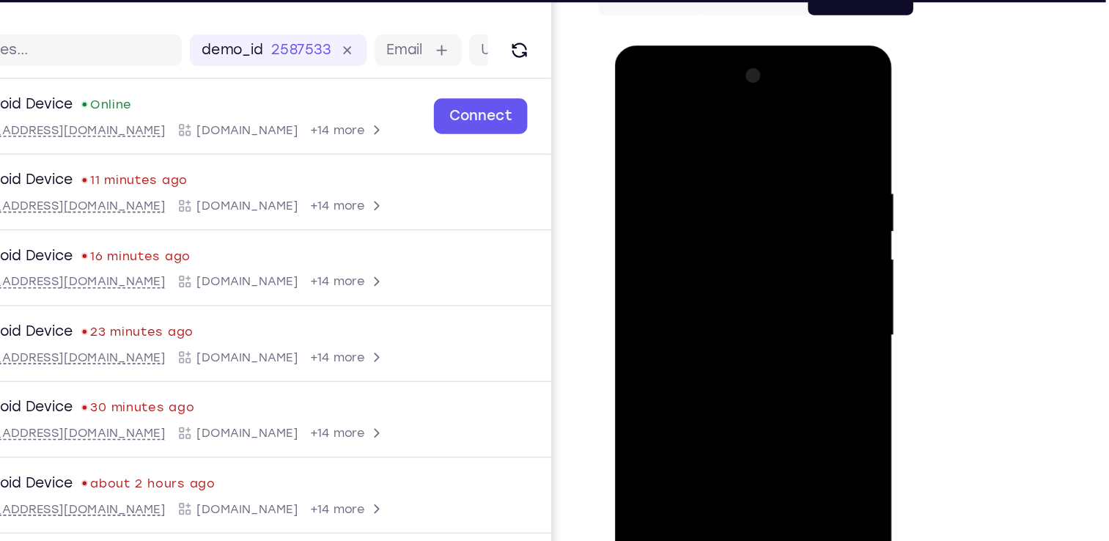
click at [721, 429] on div at bounding box center [717, 261] width 185 height 410
click at [677, 226] on div at bounding box center [717, 261] width 185 height 410
drag, startPoint x: 701, startPoint y: 397, endPoint x: 720, endPoint y: 224, distance: 173.4
click at [720, 224] on div at bounding box center [717, 261] width 185 height 410
drag, startPoint x: 698, startPoint y: 400, endPoint x: 728, endPoint y: 197, distance: 205.1
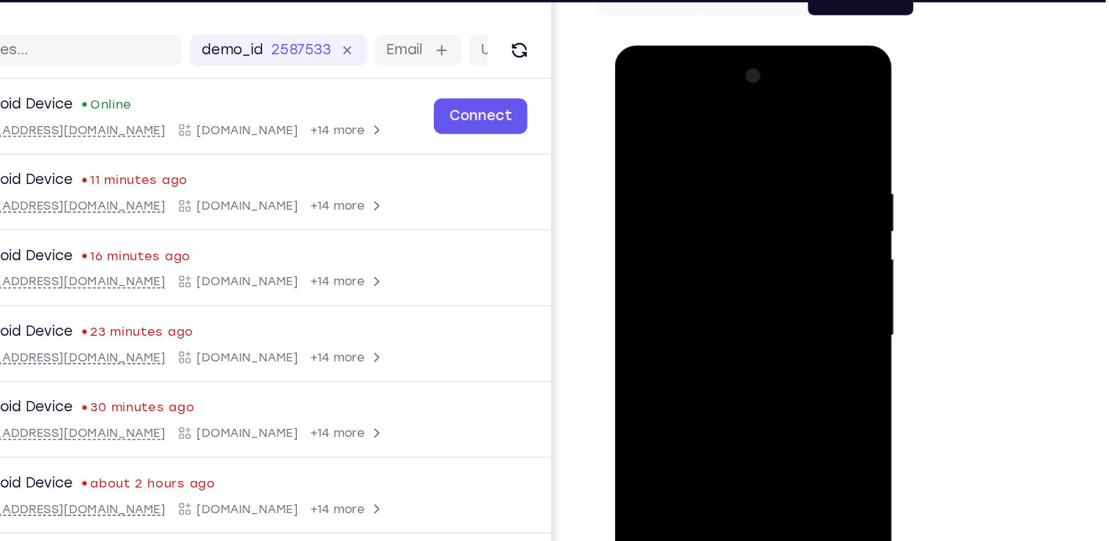
click at [728, 197] on div at bounding box center [717, 261] width 185 height 410
drag, startPoint x: 737, startPoint y: 418, endPoint x: 764, endPoint y: 215, distance: 204.9
click at [764, 215] on div at bounding box center [717, 261] width 185 height 410
drag, startPoint x: 692, startPoint y: 213, endPoint x: 773, endPoint y: 199, distance: 81.8
click at [773, 199] on div at bounding box center [717, 261] width 185 height 410
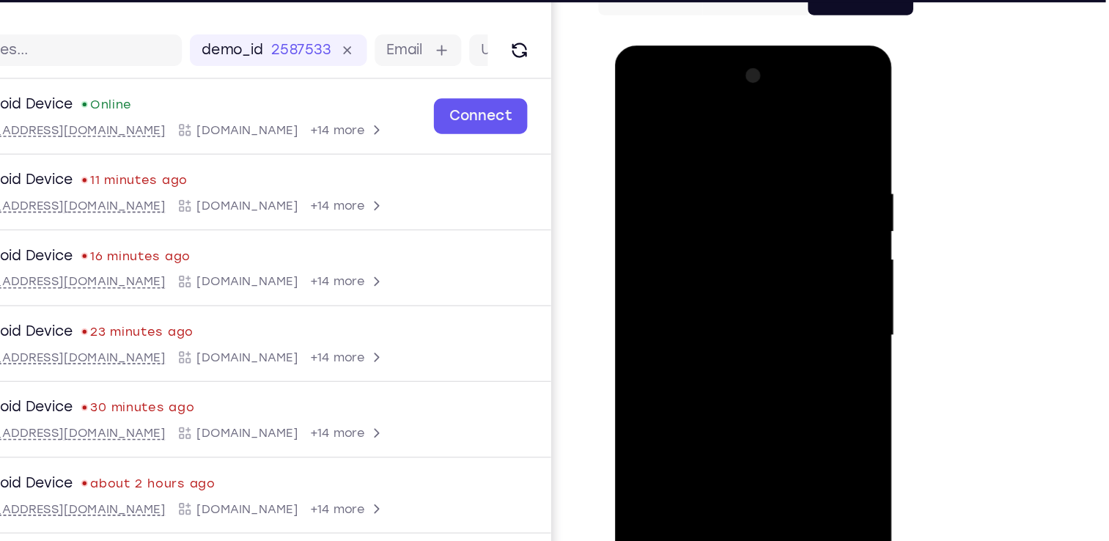
drag, startPoint x: 665, startPoint y: 333, endPoint x: 771, endPoint y: 322, distance: 106.8
click at [771, 322] on div at bounding box center [717, 261] width 185 height 410
drag, startPoint x: 726, startPoint y: 409, endPoint x: 751, endPoint y: 237, distance: 173.3
click at [751, 237] on div at bounding box center [717, 261] width 185 height 410
drag, startPoint x: 739, startPoint y: 395, endPoint x: 751, endPoint y: 234, distance: 161.7
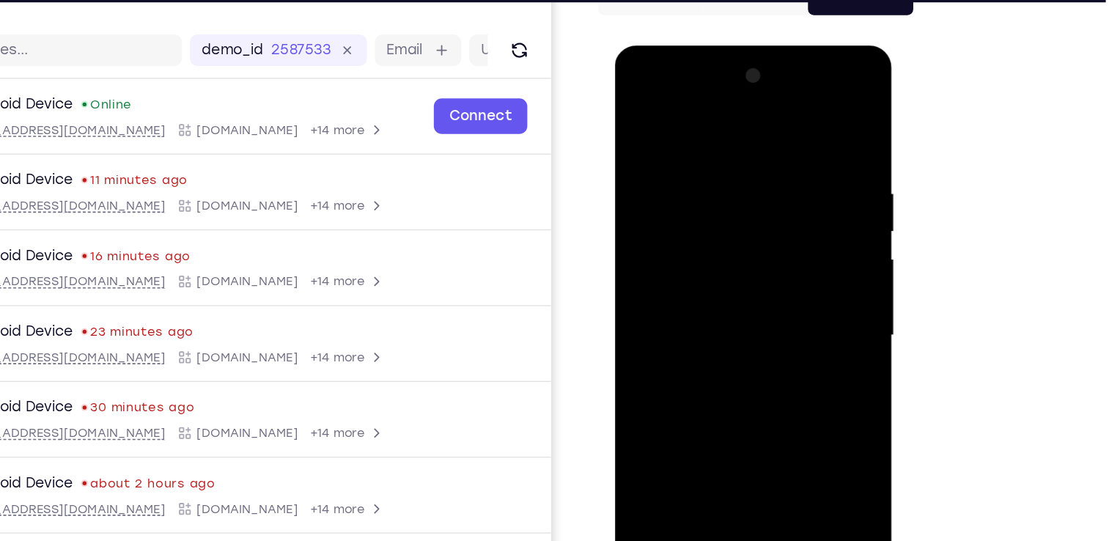
click at [751, 234] on div at bounding box center [717, 261] width 185 height 410
drag, startPoint x: 721, startPoint y: 390, endPoint x: 758, endPoint y: 195, distance: 198.4
click at [758, 195] on div at bounding box center [717, 261] width 185 height 410
drag, startPoint x: 714, startPoint y: 299, endPoint x: 766, endPoint y: 283, distance: 54.5
click at [766, 283] on div at bounding box center [717, 261] width 185 height 410
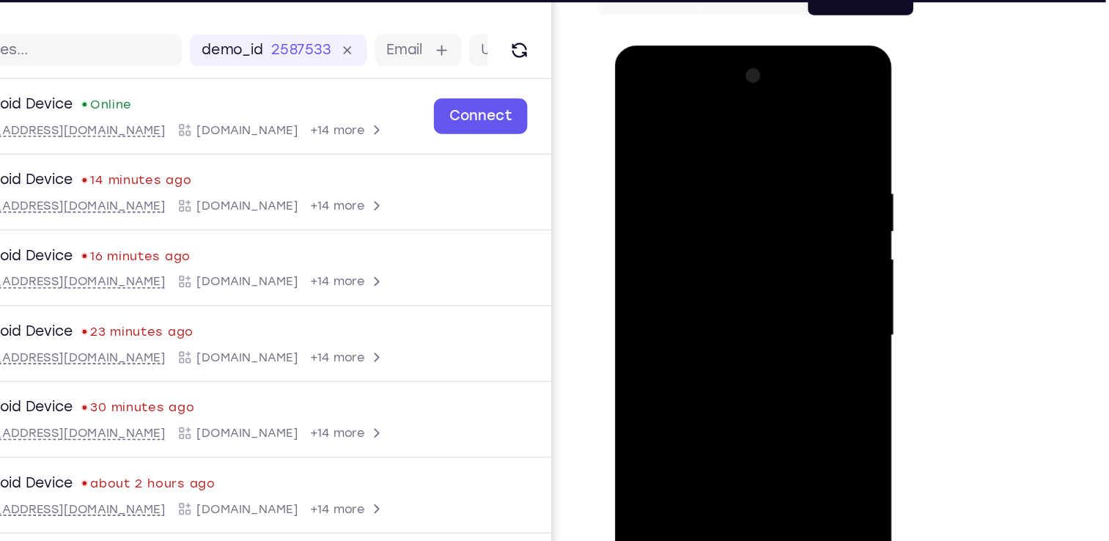
drag, startPoint x: 726, startPoint y: 412, endPoint x: 735, endPoint y: 287, distance: 124.9
click at [735, 287] on div at bounding box center [717, 261] width 185 height 410
drag, startPoint x: 726, startPoint y: 378, endPoint x: 752, endPoint y: 229, distance: 151.7
click at [752, 229] on div at bounding box center [717, 261] width 185 height 410
drag, startPoint x: 730, startPoint y: 397, endPoint x: 760, endPoint y: 210, distance: 189.3
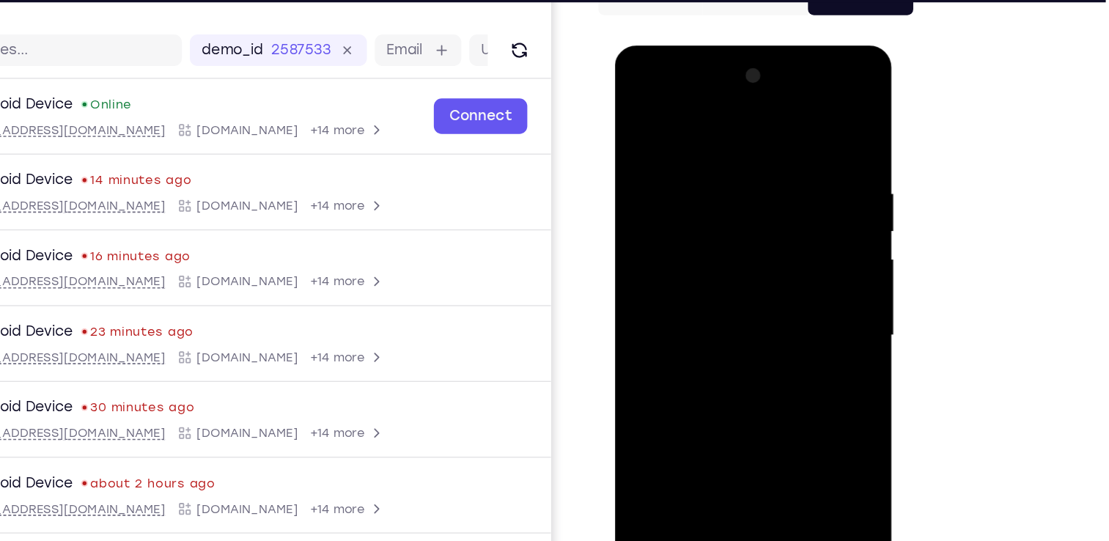
click at [760, 210] on div at bounding box center [717, 261] width 185 height 410
drag, startPoint x: 687, startPoint y: 308, endPoint x: 755, endPoint y: 287, distance: 71.2
click at [755, 287] on div at bounding box center [717, 261] width 185 height 410
drag, startPoint x: 745, startPoint y: 413, endPoint x: 776, endPoint y: 210, distance: 205.5
click at [776, 210] on div at bounding box center [717, 261] width 185 height 410
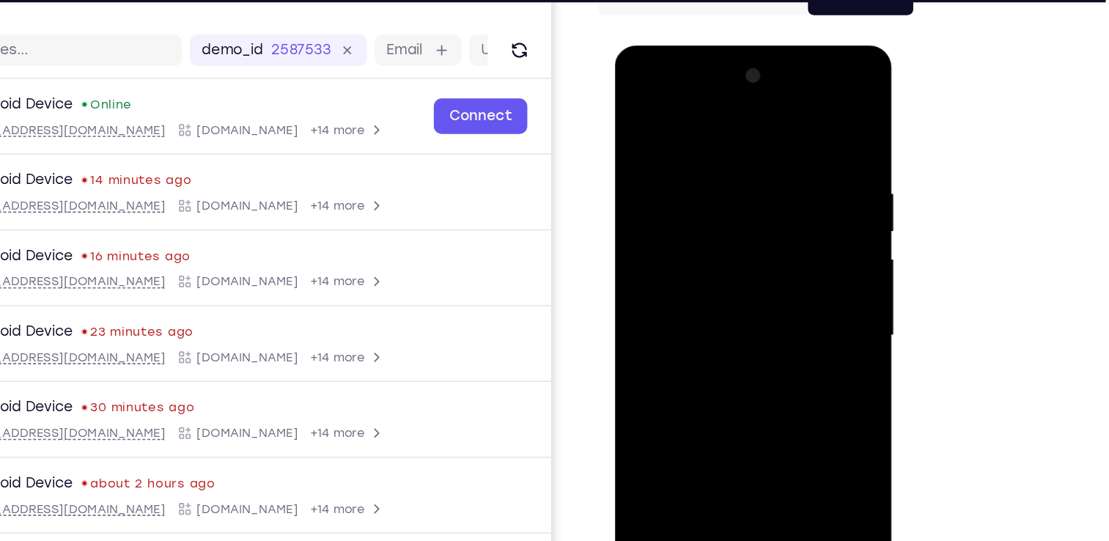
click at [758, 207] on div at bounding box center [717, 261] width 185 height 410
click at [719, 251] on div at bounding box center [717, 261] width 185 height 410
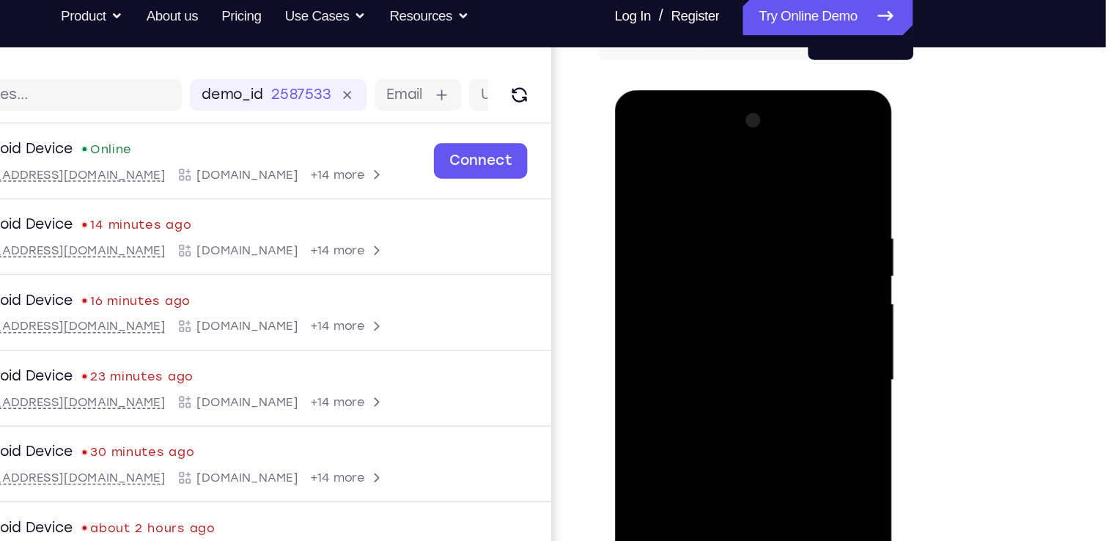
click at [787, 336] on div at bounding box center [717, 306] width 185 height 410
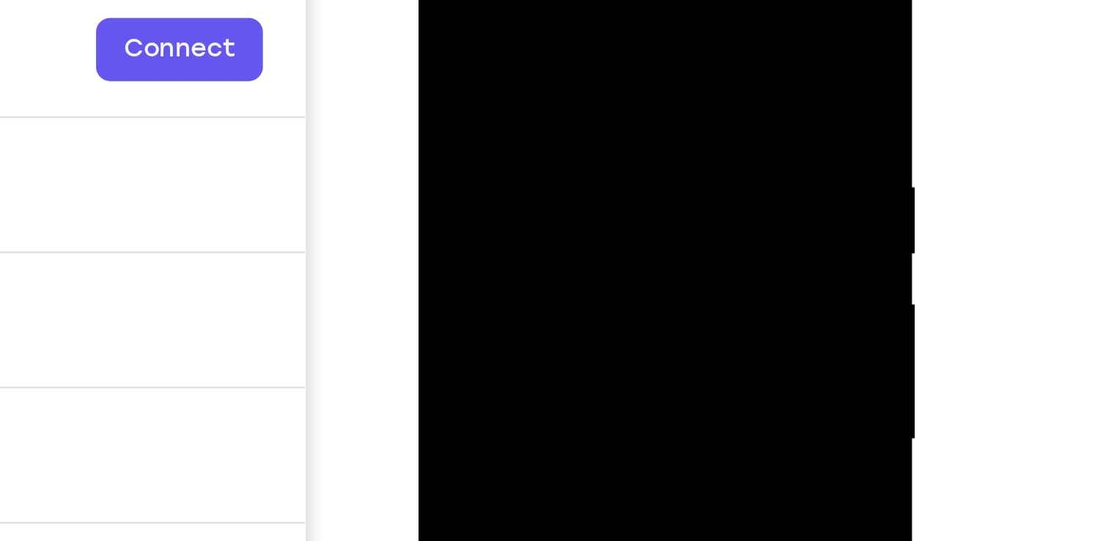
click at [580, 129] on div at bounding box center [521, 139] width 185 height 410
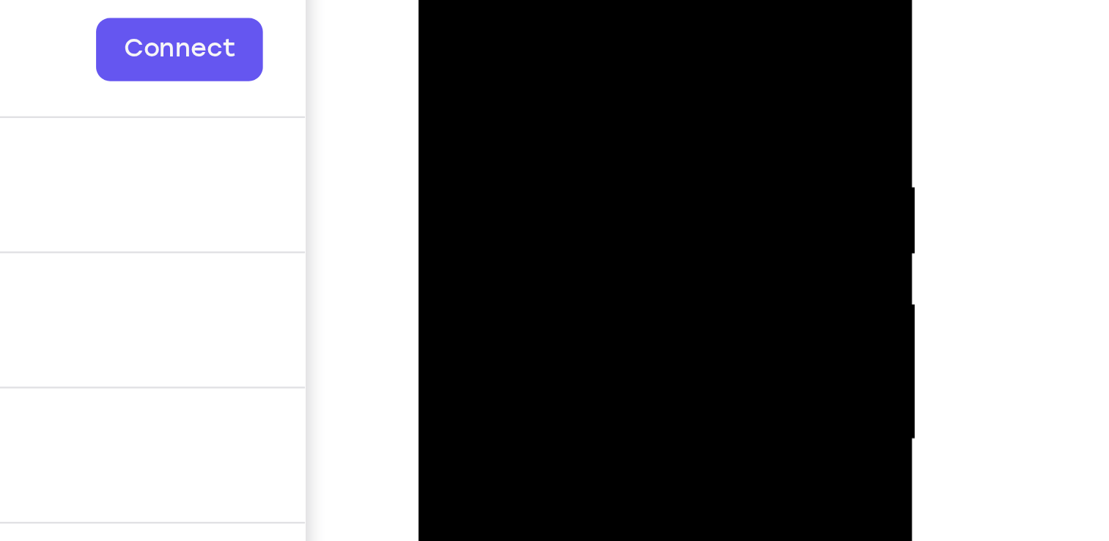
click at [580, 129] on div at bounding box center [521, 139] width 185 height 410
click at [584, 133] on div at bounding box center [521, 139] width 185 height 410
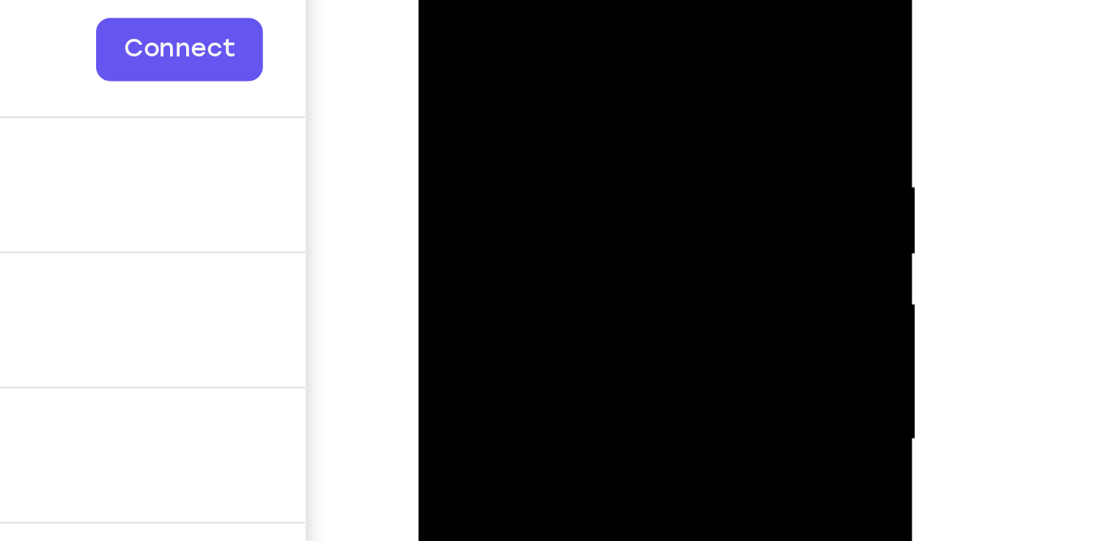
click at [584, 133] on div at bounding box center [521, 139] width 185 height 410
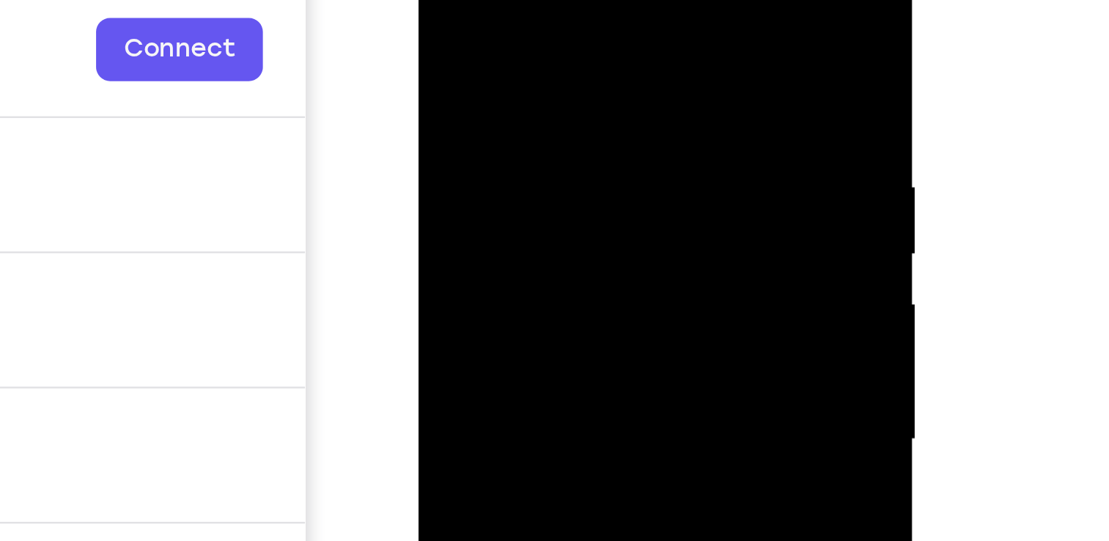
click at [584, 133] on div at bounding box center [521, 139] width 185 height 410
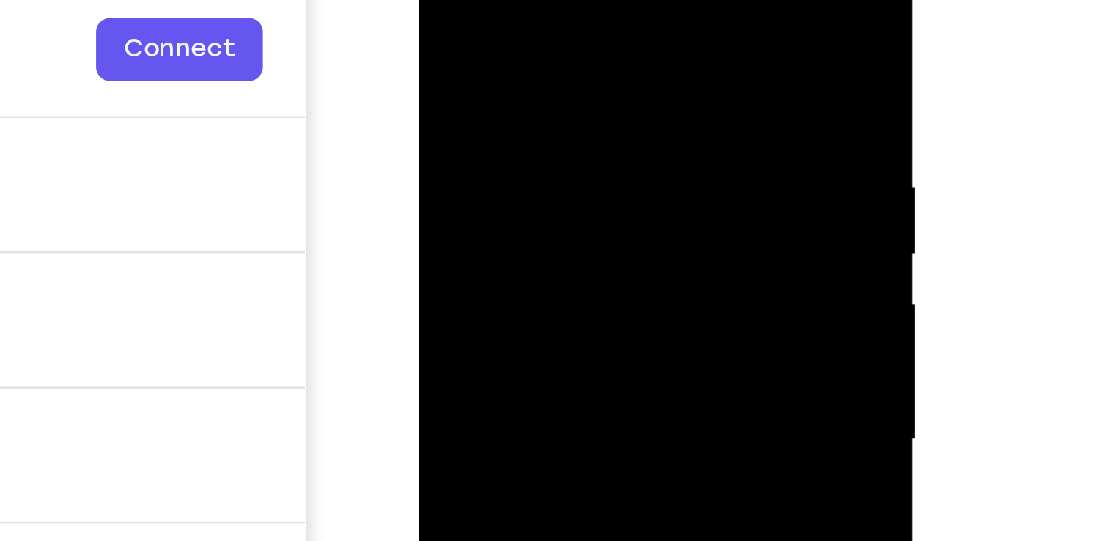
click at [584, 133] on div at bounding box center [521, 139] width 185 height 410
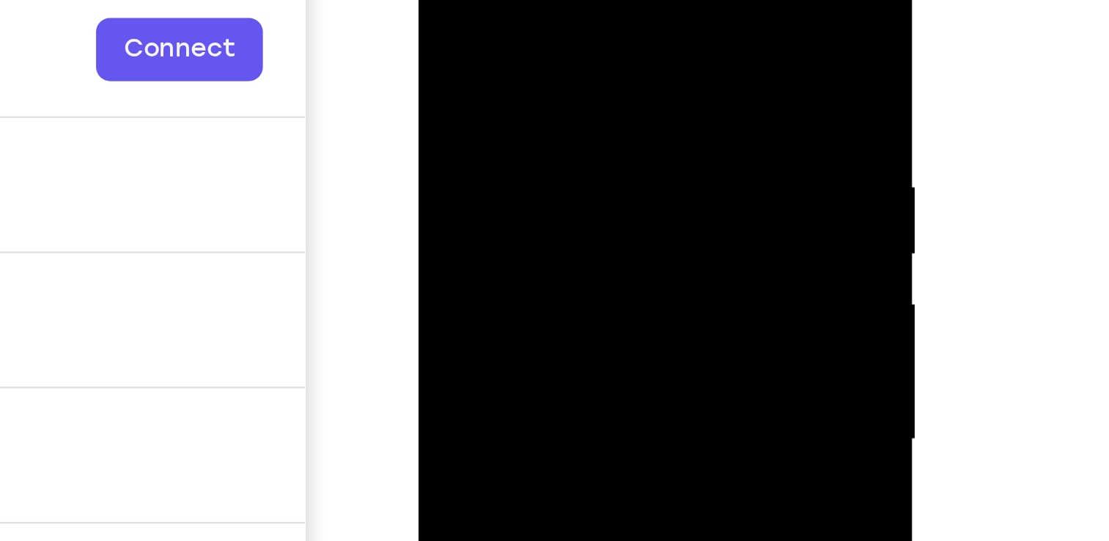
click at [584, 133] on div at bounding box center [521, 139] width 185 height 410
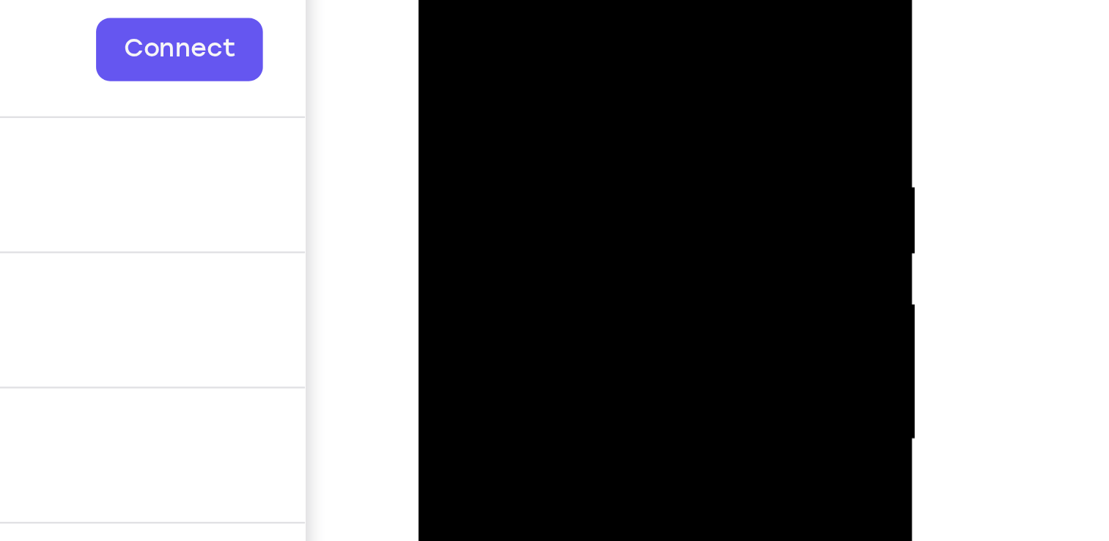
click at [584, 133] on div at bounding box center [521, 139] width 185 height 410
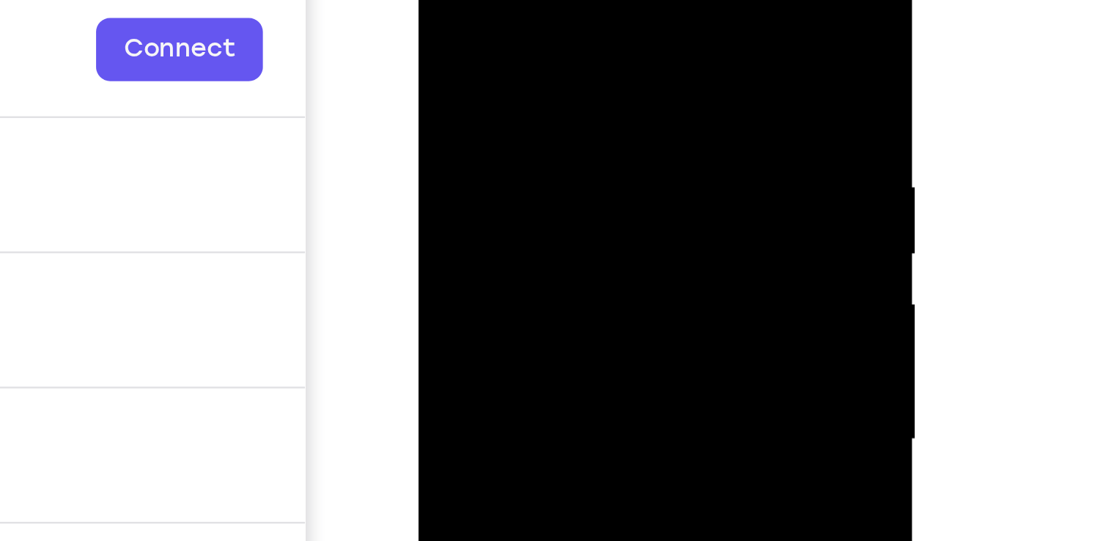
click at [584, 133] on div at bounding box center [521, 139] width 185 height 410
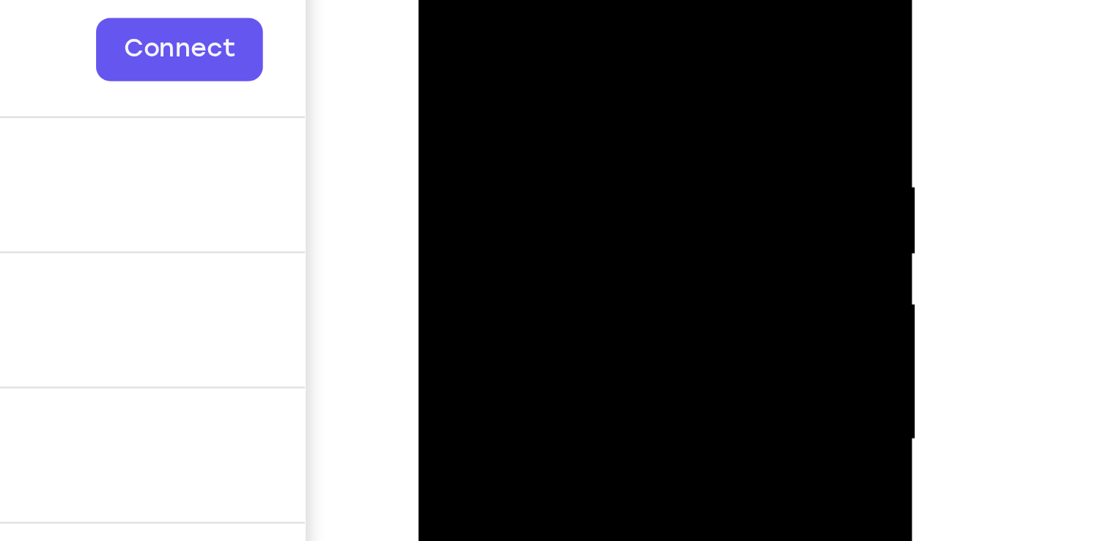
click at [584, 133] on div at bounding box center [521, 139] width 185 height 410
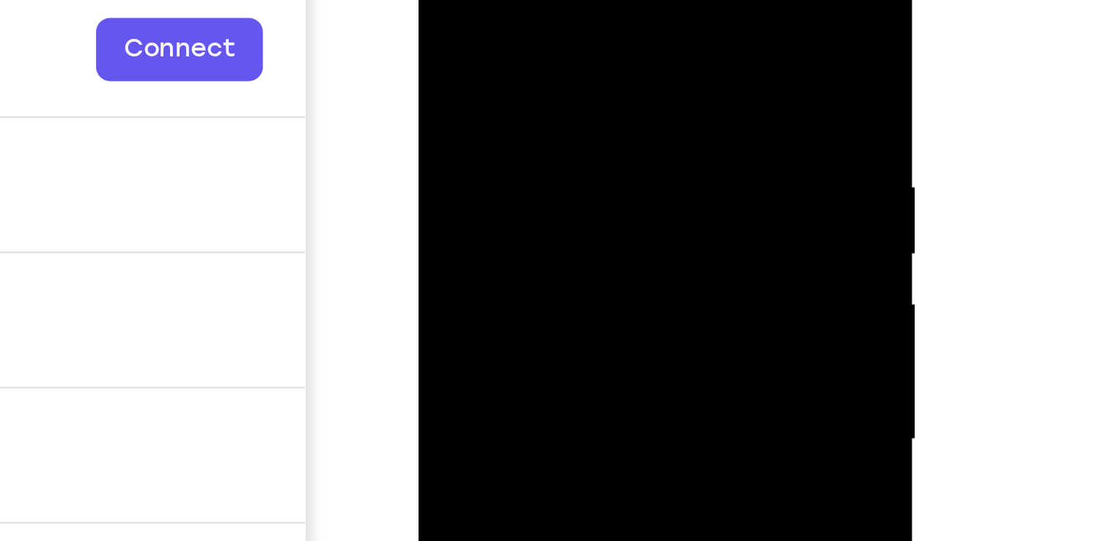
click at [584, 133] on div at bounding box center [521, 139] width 185 height 410
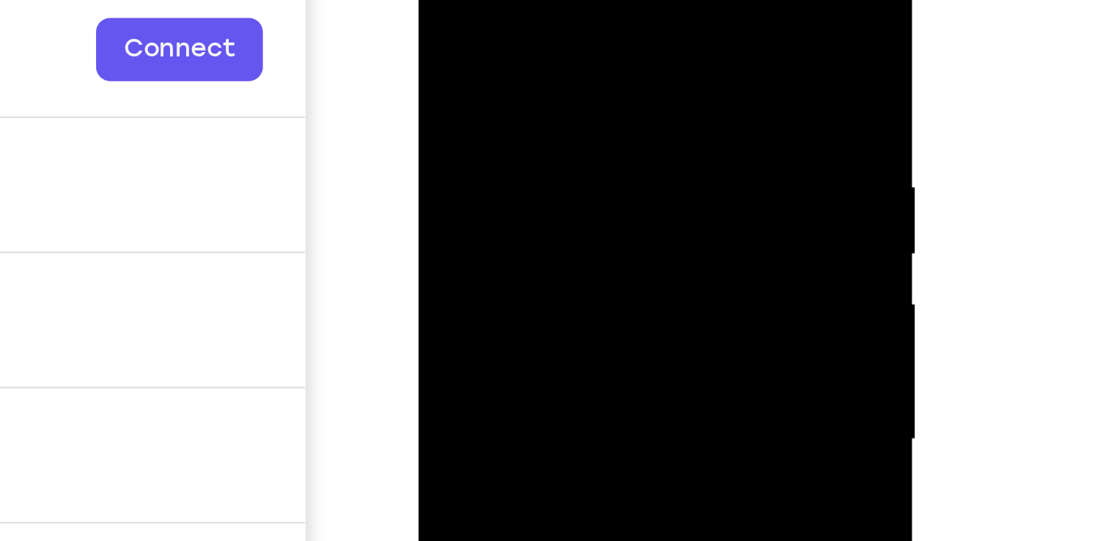
click at [584, 133] on div at bounding box center [521, 139] width 185 height 410
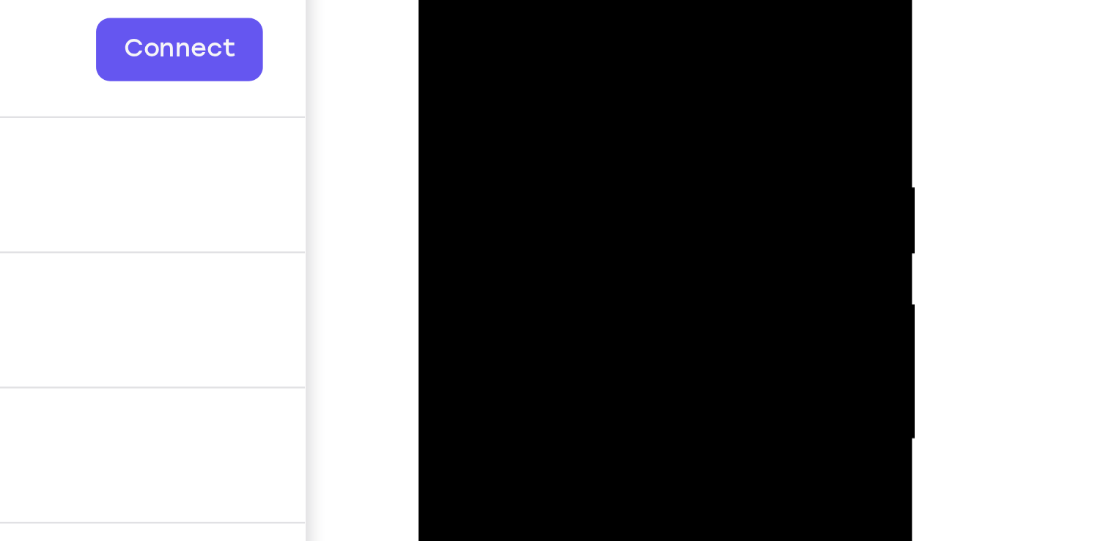
click at [584, 133] on div at bounding box center [521, 139] width 185 height 410
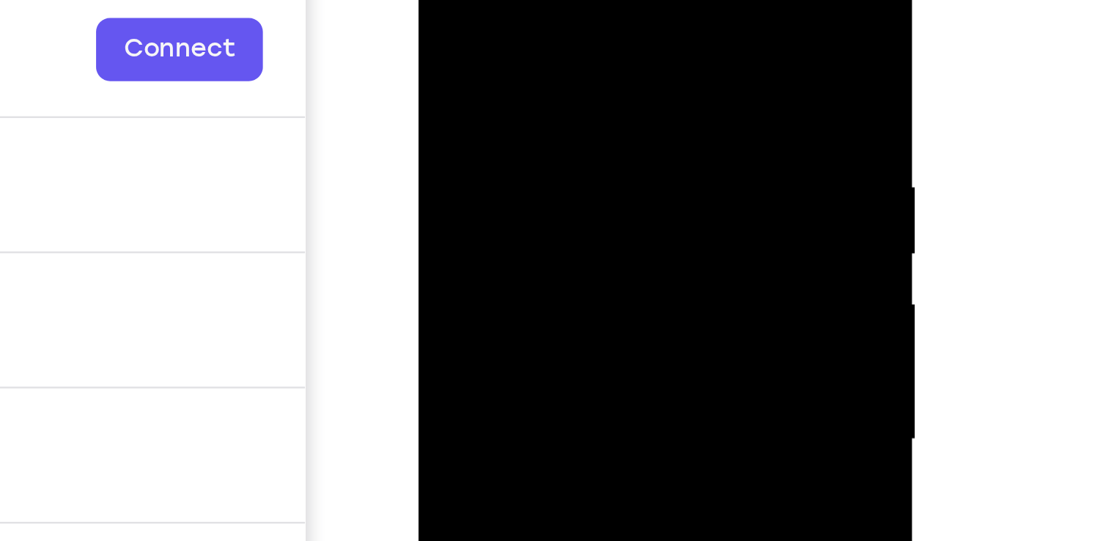
click at [584, 133] on div at bounding box center [521, 139] width 185 height 410
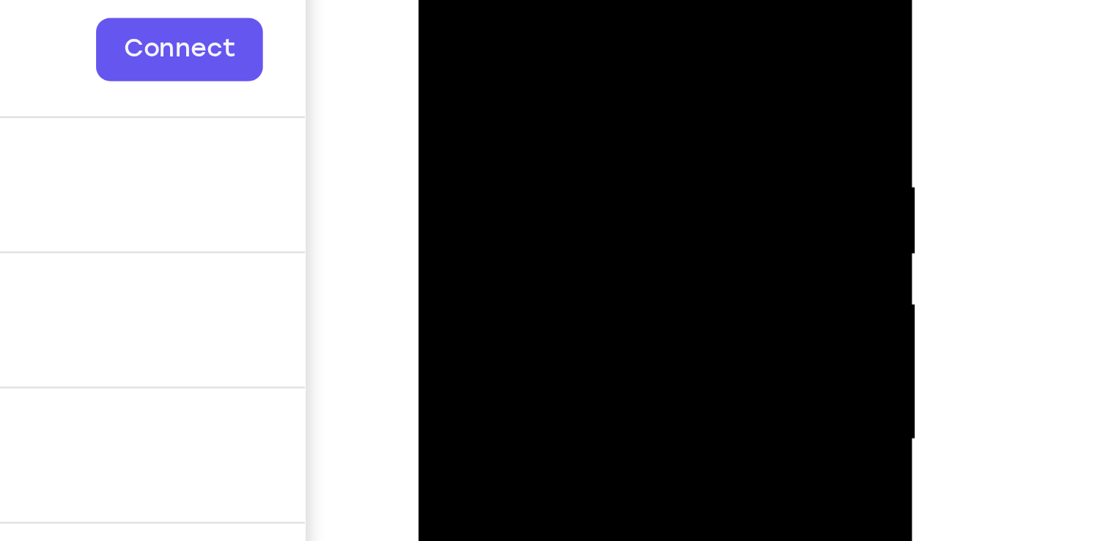
click at [584, 133] on div at bounding box center [521, 139] width 185 height 410
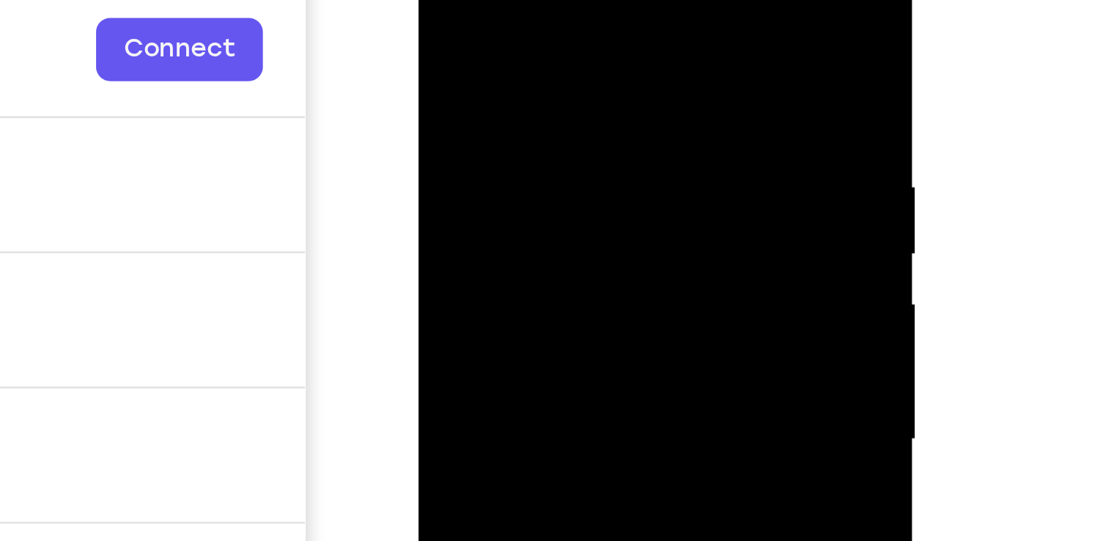
click at [584, 133] on div at bounding box center [521, 139] width 185 height 410
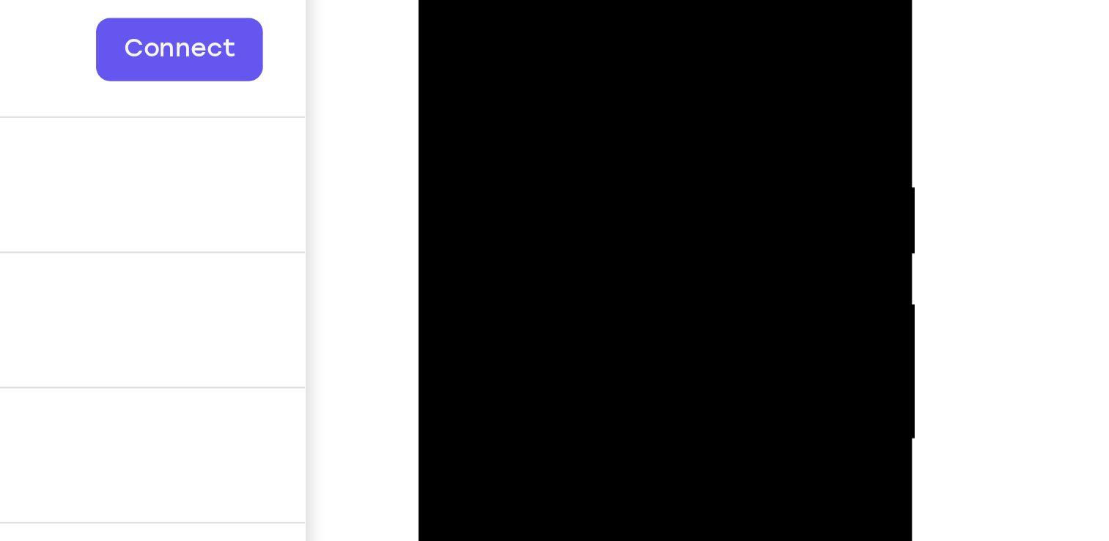
click at [584, 133] on div at bounding box center [521, 139] width 185 height 410
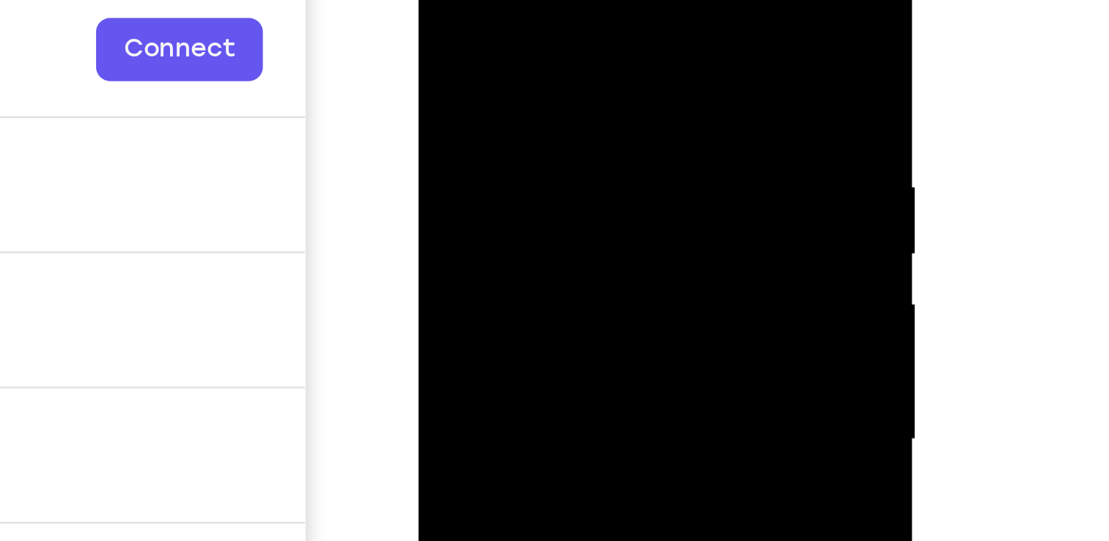
click at [584, 133] on div at bounding box center [521, 139] width 185 height 410
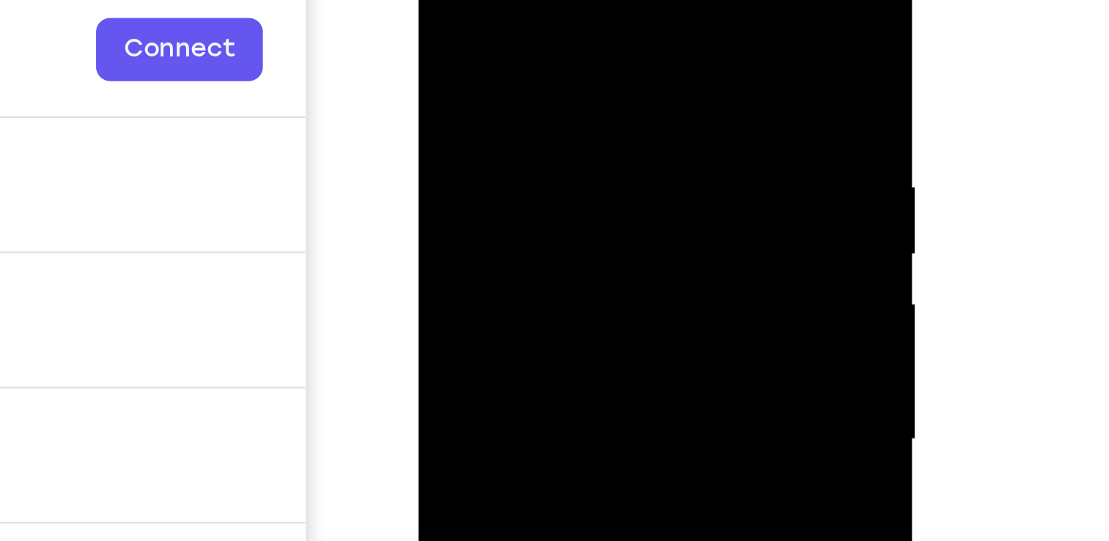
click at [584, 133] on div at bounding box center [521, 139] width 185 height 410
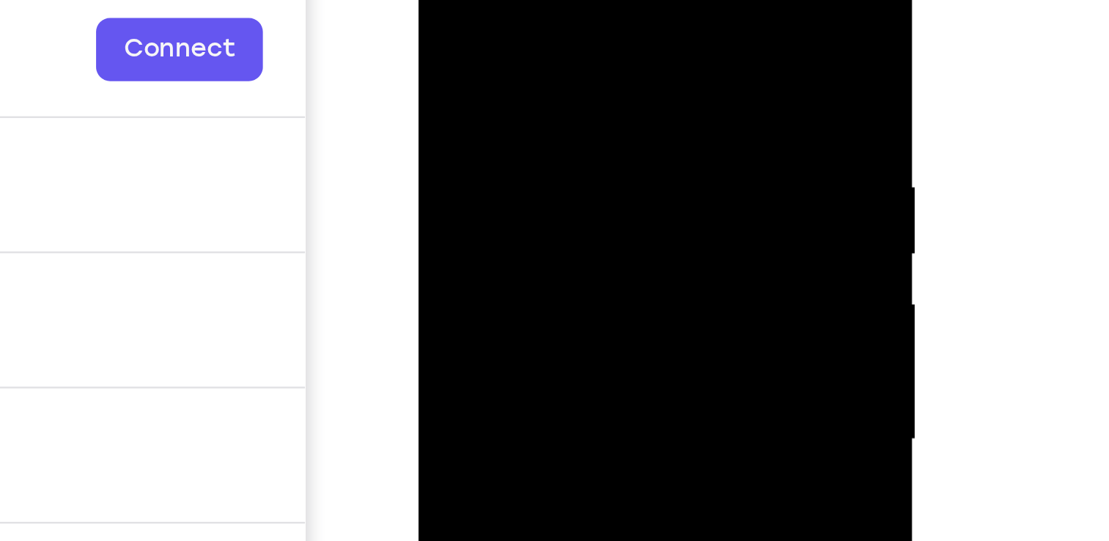
click at [584, 133] on div at bounding box center [521, 139] width 185 height 410
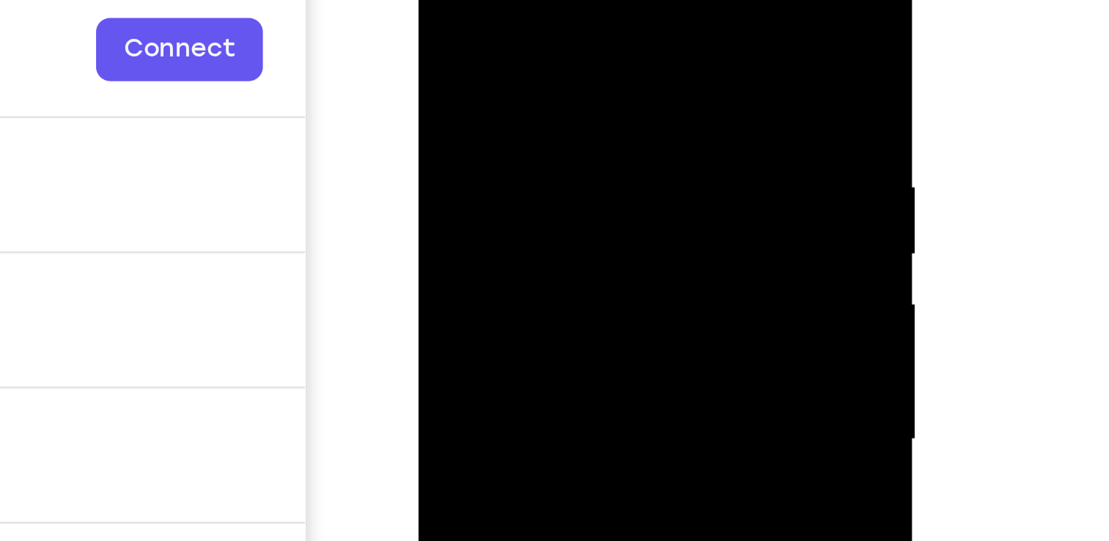
click at [584, 133] on div at bounding box center [521, 139] width 185 height 410
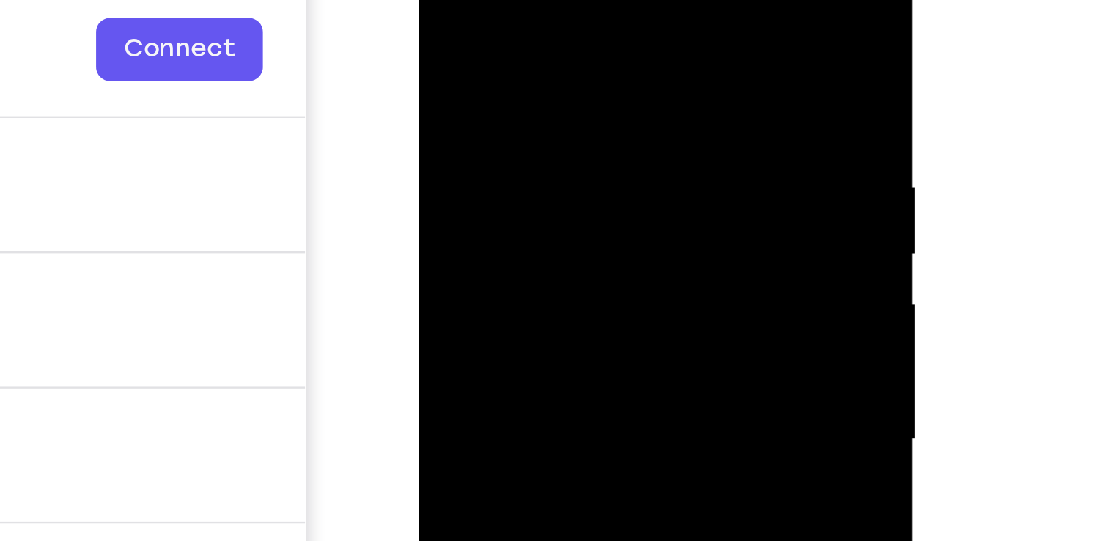
click at [584, 133] on div at bounding box center [521, 139] width 185 height 410
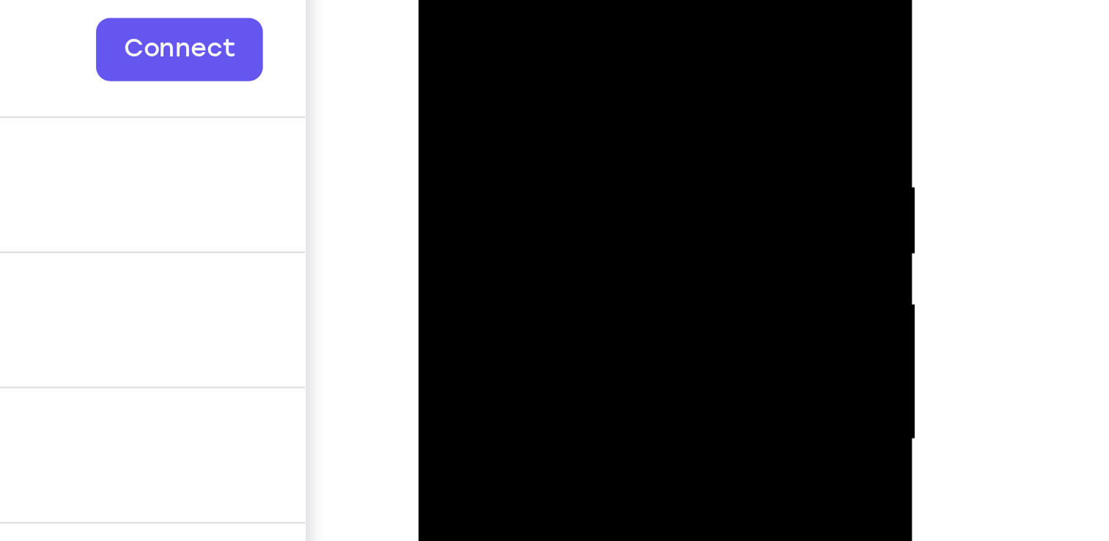
click at [584, 133] on div at bounding box center [521, 139] width 185 height 410
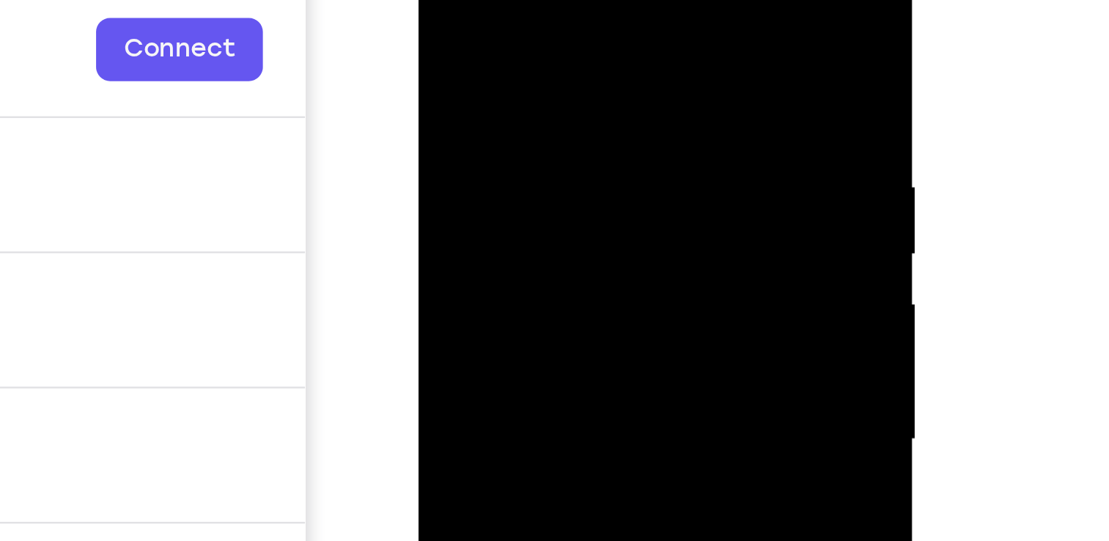
click at [584, 133] on div at bounding box center [521, 139] width 185 height 410
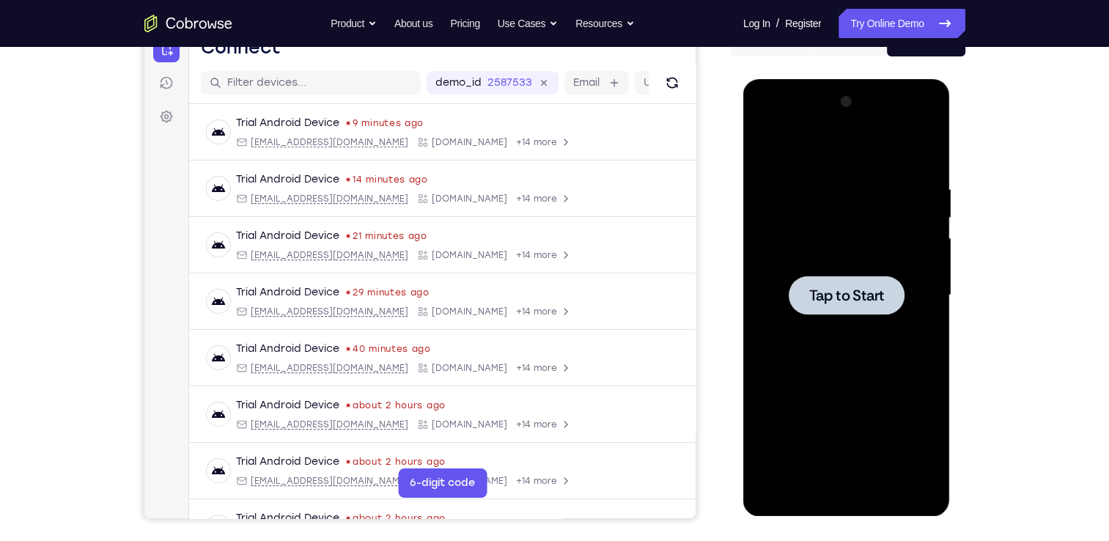
click at [795, 249] on div at bounding box center [846, 295] width 185 height 410
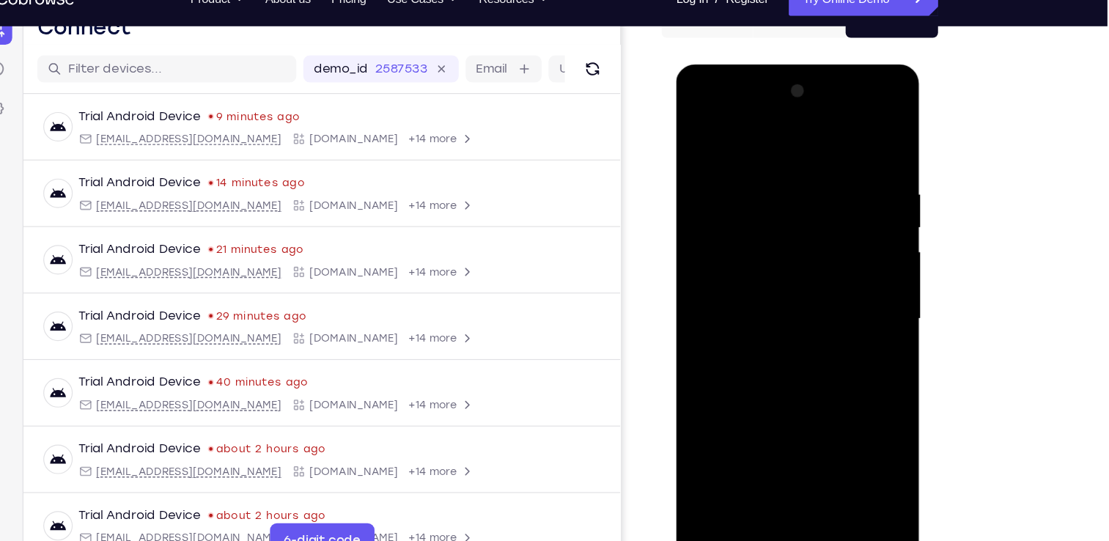
click at [788, 476] on div at bounding box center [779, 280] width 185 height 410
click at [843, 412] on div at bounding box center [779, 280] width 185 height 410
click at [748, 141] on div at bounding box center [779, 280] width 185 height 410
click at [844, 272] on div at bounding box center [779, 280] width 185 height 410
click at [759, 301] on div at bounding box center [779, 280] width 185 height 410
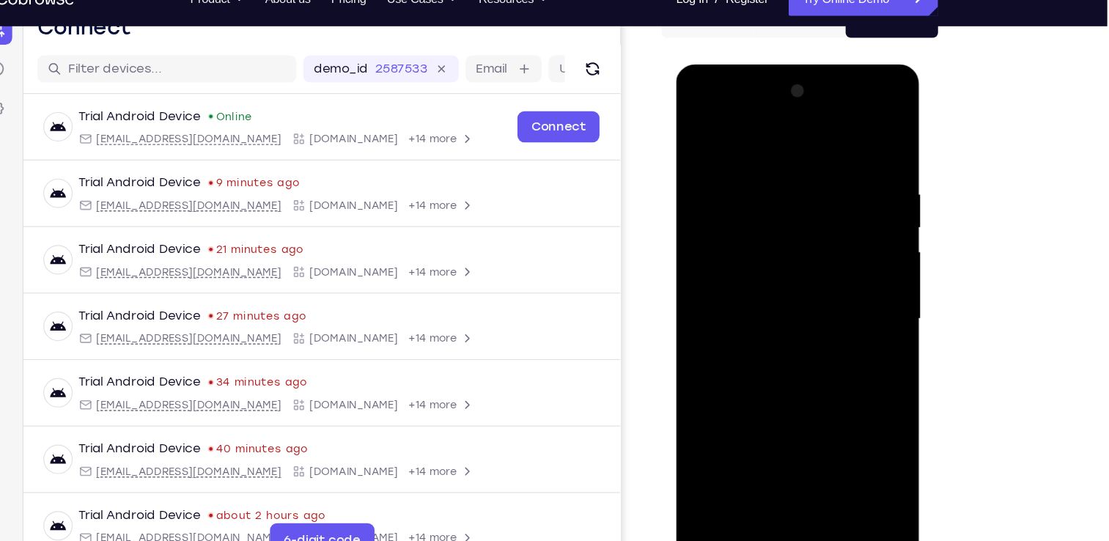
click at [777, 248] on div at bounding box center [779, 280] width 185 height 410
click at [759, 265] on div at bounding box center [779, 280] width 185 height 410
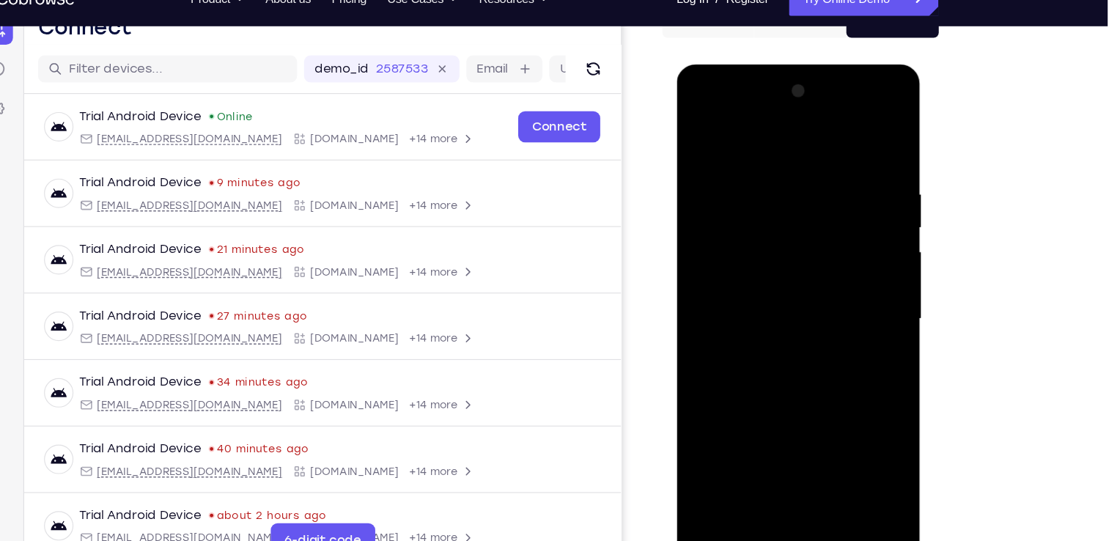
click at [774, 243] on div at bounding box center [779, 280] width 185 height 410
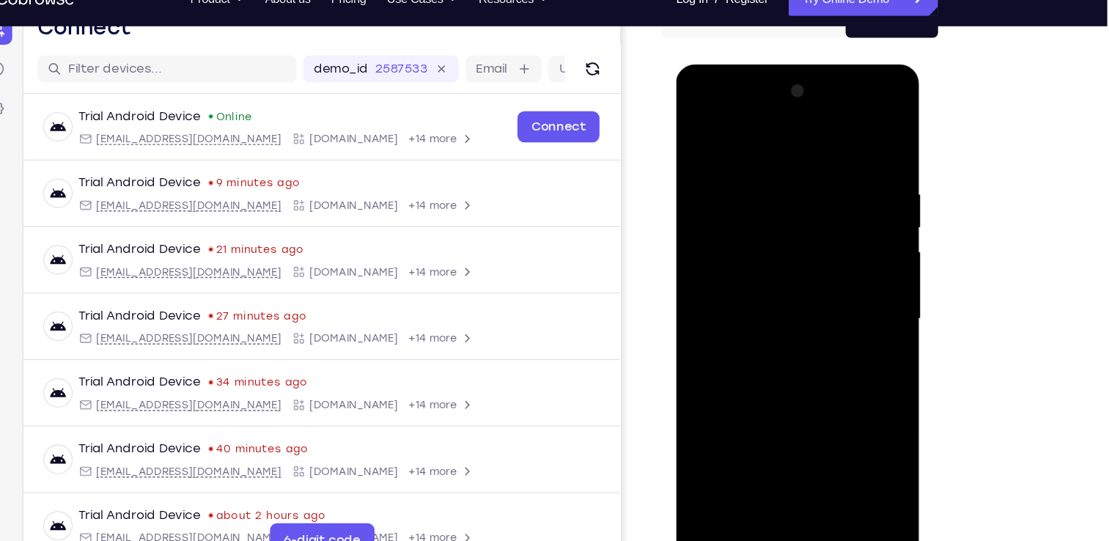
click at [748, 445] on div at bounding box center [779, 280] width 185 height 410
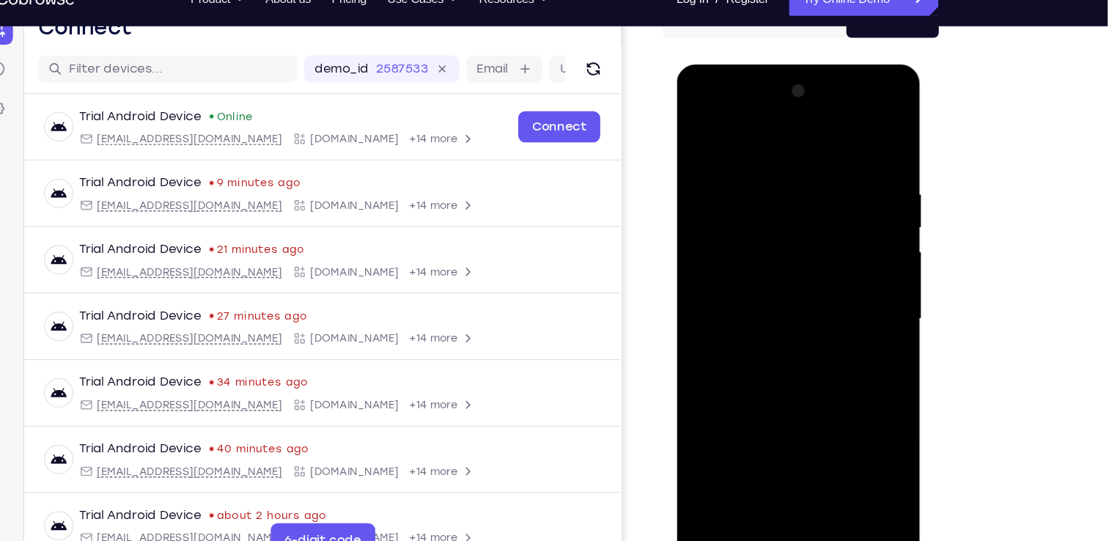
click at [780, 128] on div at bounding box center [779, 280] width 185 height 410
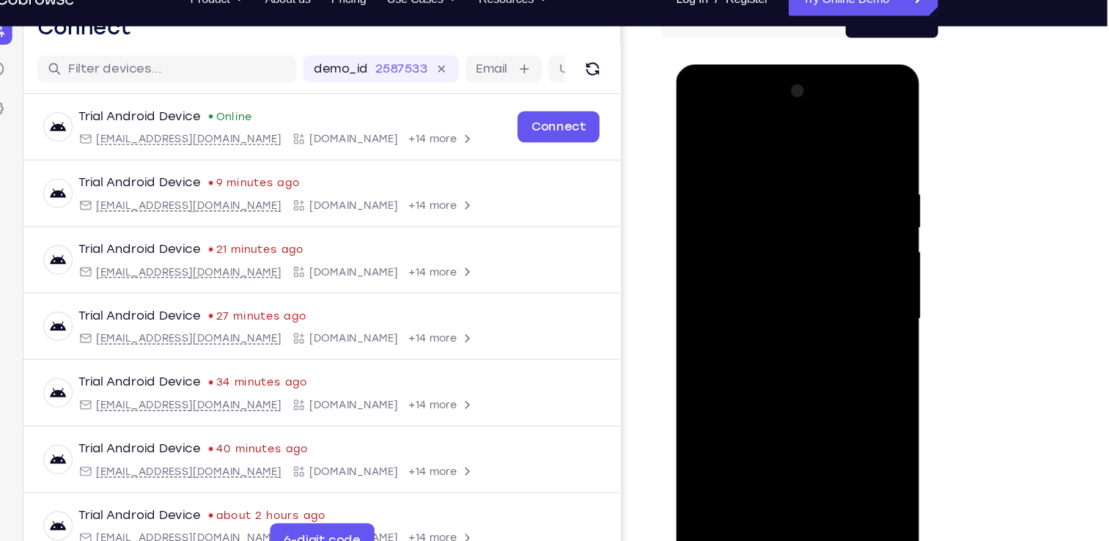
click at [787, 156] on div at bounding box center [779, 280] width 185 height 410
click at [695, 128] on div at bounding box center [779, 280] width 185 height 410
click at [753, 185] on div at bounding box center [779, 280] width 185 height 410
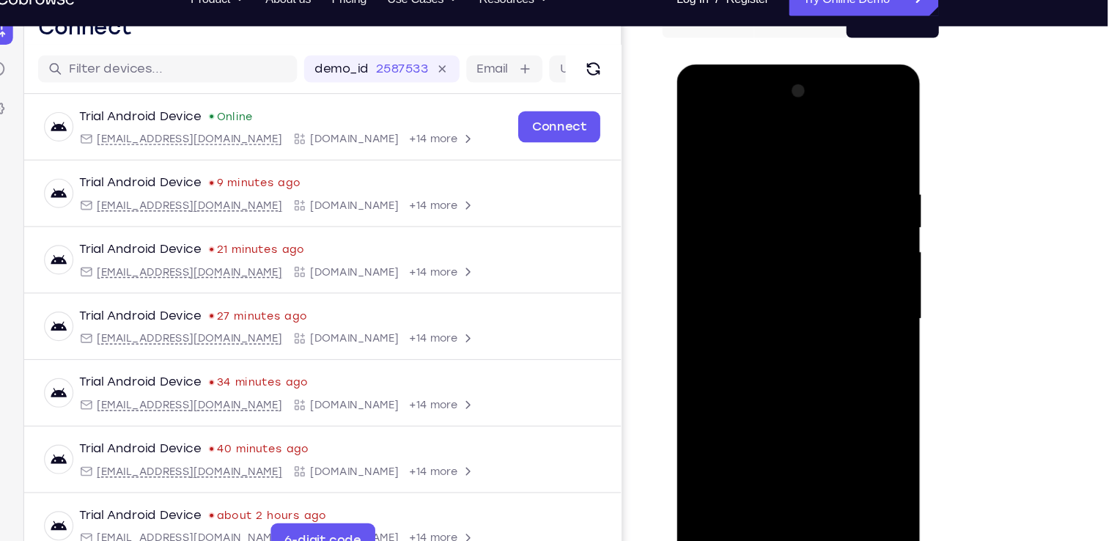
click at [833, 251] on div at bounding box center [779, 280] width 185 height 410
drag, startPoint x: 777, startPoint y: 373, endPoint x: 782, endPoint y: 234, distance: 139.4
click at [782, 234] on div at bounding box center [779, 280] width 185 height 410
drag, startPoint x: 764, startPoint y: 409, endPoint x: 798, endPoint y: 221, distance: 190.6
click at [798, 221] on div at bounding box center [779, 280] width 185 height 410
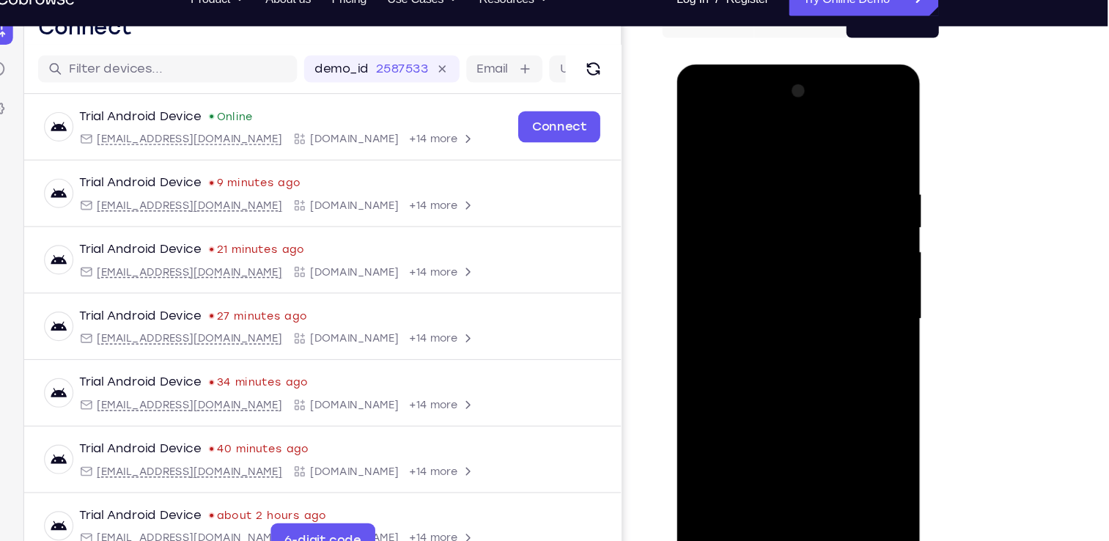
drag, startPoint x: 764, startPoint y: 365, endPoint x: 791, endPoint y: 215, distance: 151.8
click at [791, 215] on div at bounding box center [779, 280] width 185 height 410
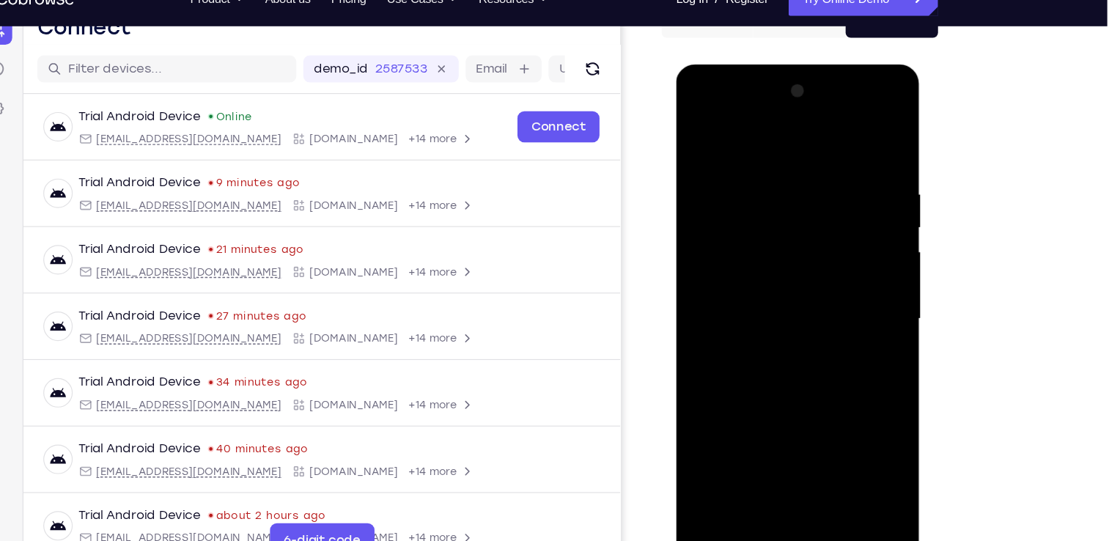
click at [711, 455] on div at bounding box center [779, 280] width 185 height 410
click at [737, 450] on div at bounding box center [779, 280] width 185 height 410
click at [738, 450] on div at bounding box center [779, 280] width 185 height 410
click at [737, 450] on div at bounding box center [779, 280] width 185 height 410
click at [852, 130] on div at bounding box center [779, 280] width 185 height 410
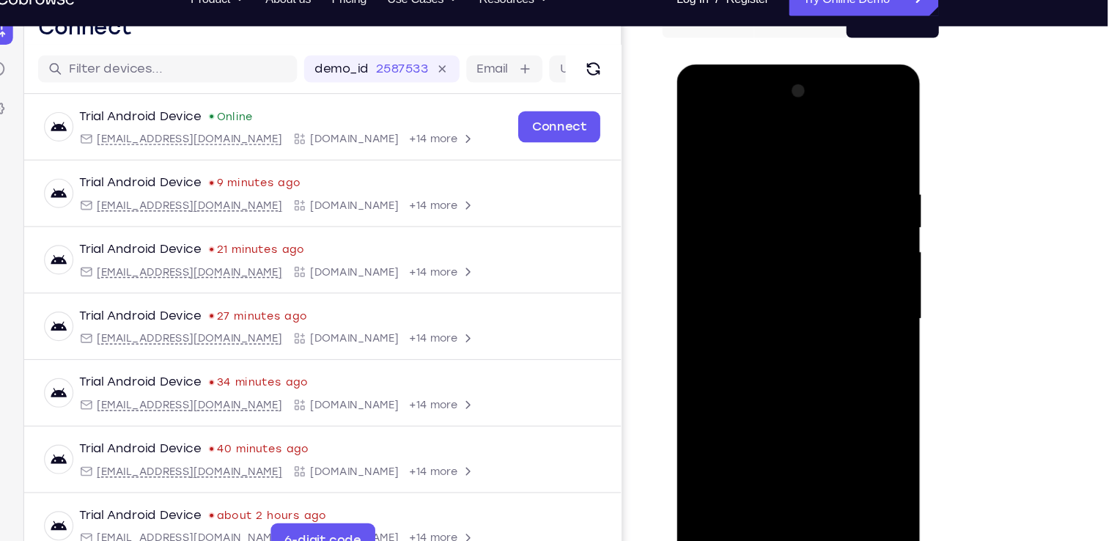
click at [851, 130] on div at bounding box center [779, 280] width 185 height 410
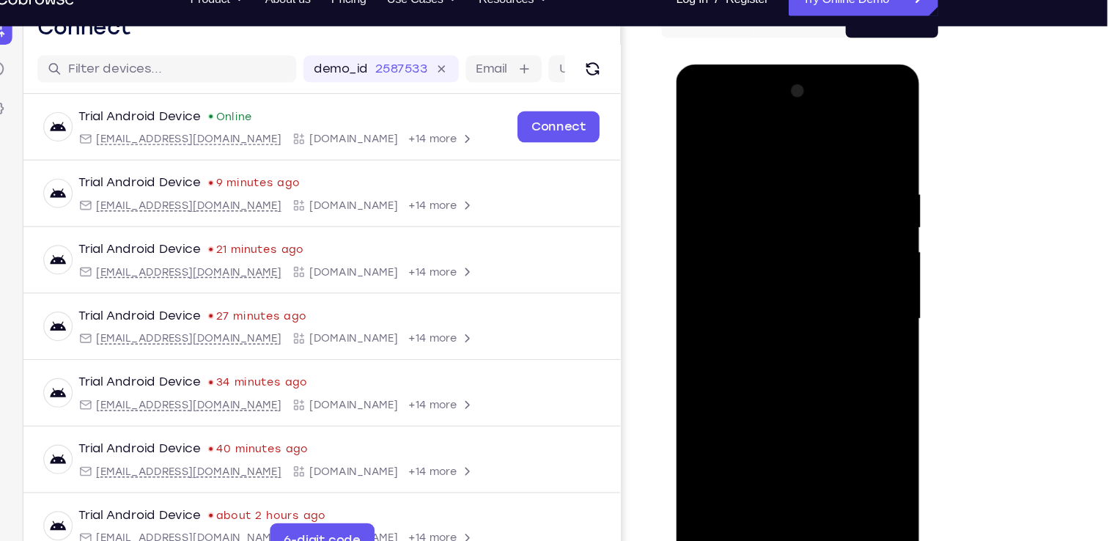
click at [811, 137] on div at bounding box center [779, 280] width 185 height 410
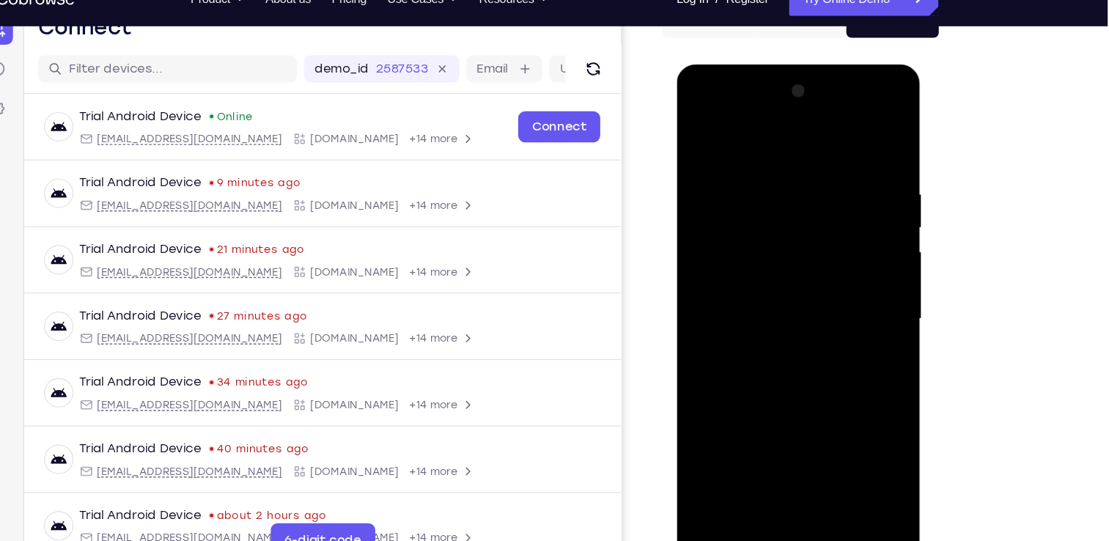
click at [859, 177] on div at bounding box center [779, 280] width 185 height 410
click at [858, 232] on div at bounding box center [779, 280] width 185 height 410
click at [860, 358] on div at bounding box center [779, 280] width 185 height 410
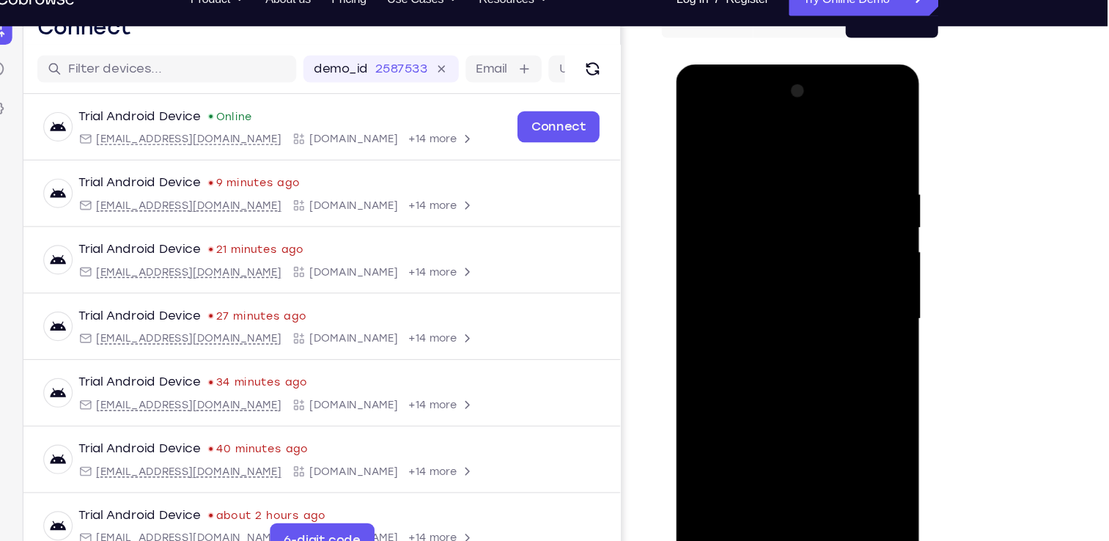
click at [860, 358] on div at bounding box center [779, 280] width 185 height 410
drag, startPoint x: 786, startPoint y: 413, endPoint x: 770, endPoint y: 429, distance: 22.8
click at [770, 429] on div at bounding box center [779, 280] width 185 height 410
click at [708, 446] on div at bounding box center [779, 280] width 185 height 410
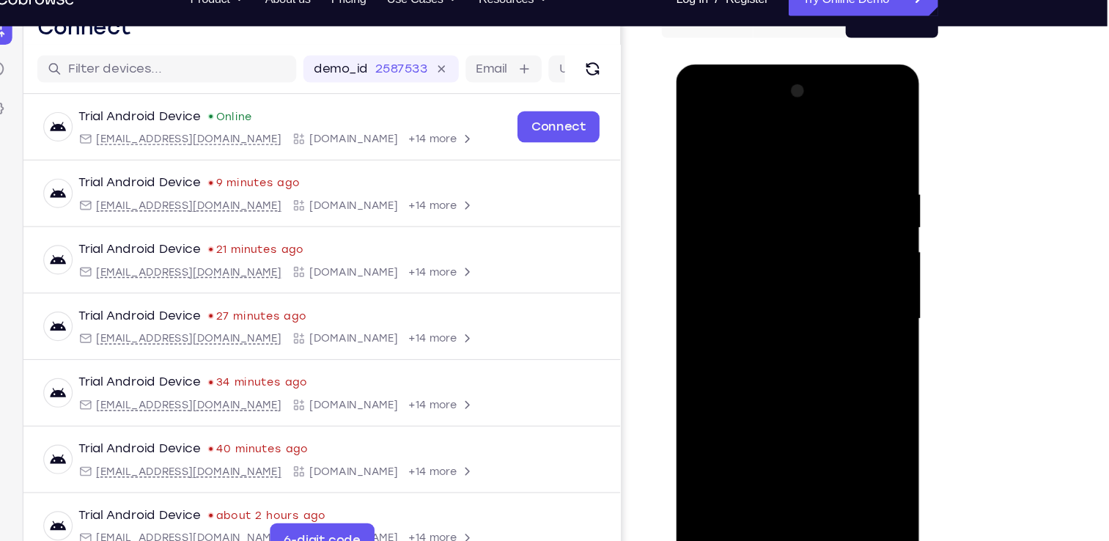
click at [708, 446] on div at bounding box center [779, 280] width 185 height 410
click at [826, 452] on div at bounding box center [779, 280] width 185 height 410
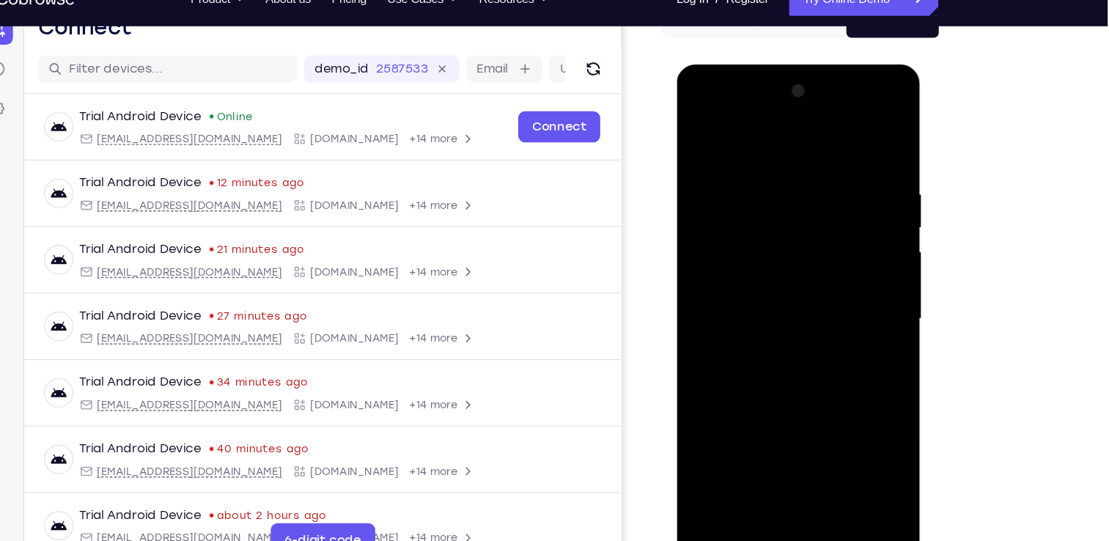
click at [795, 354] on div at bounding box center [779, 280] width 185 height 410
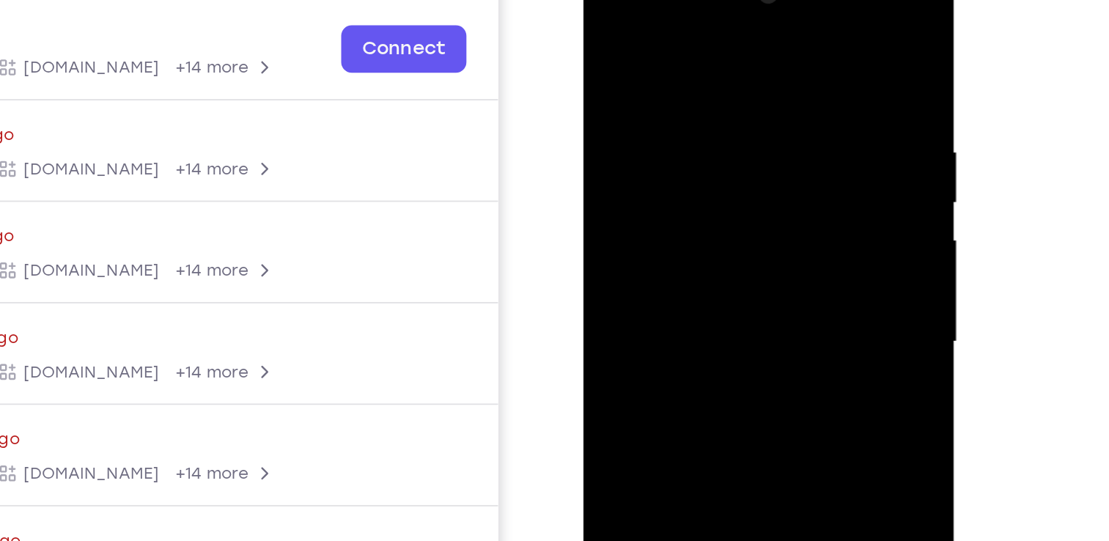
click at [773, 92] on div at bounding box center [686, 170] width 185 height 410
click at [605, 91] on div at bounding box center [686, 170] width 185 height 410
click at [767, 88] on div at bounding box center [686, 170] width 185 height 410
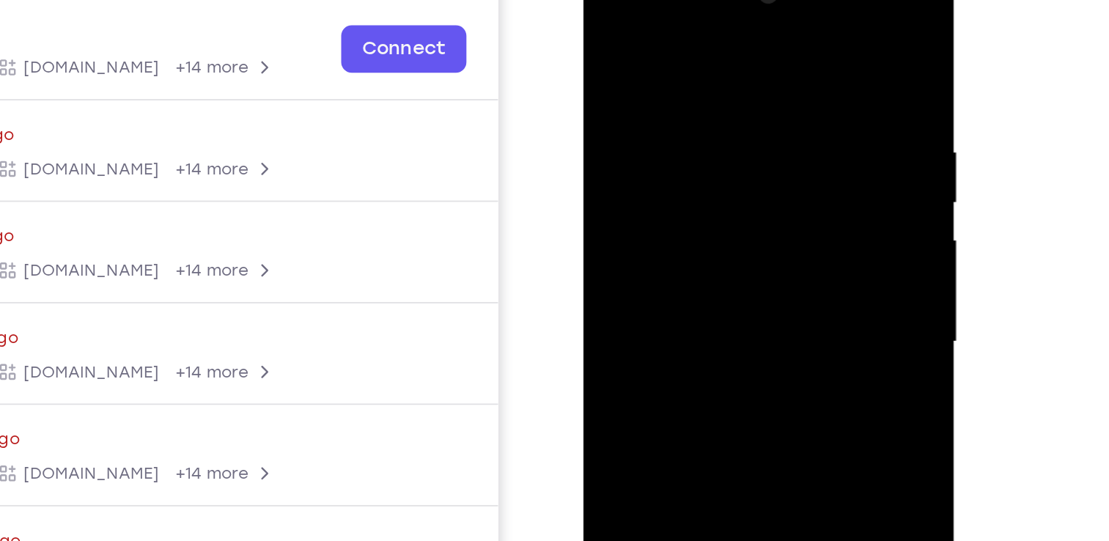
click at [767, 88] on div at bounding box center [686, 170] width 185 height 410
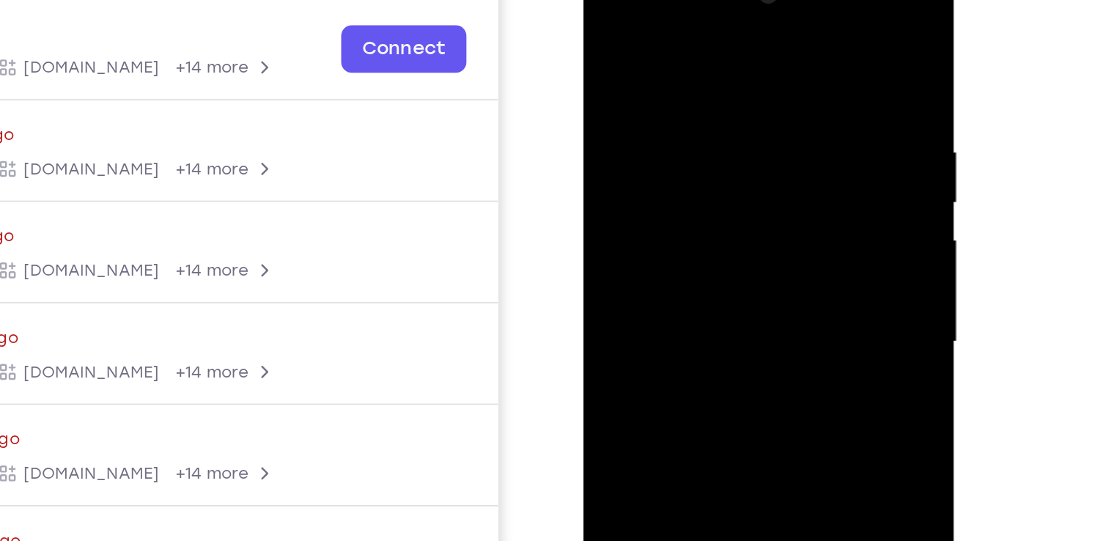
click at [605, 96] on div at bounding box center [686, 170] width 185 height 410
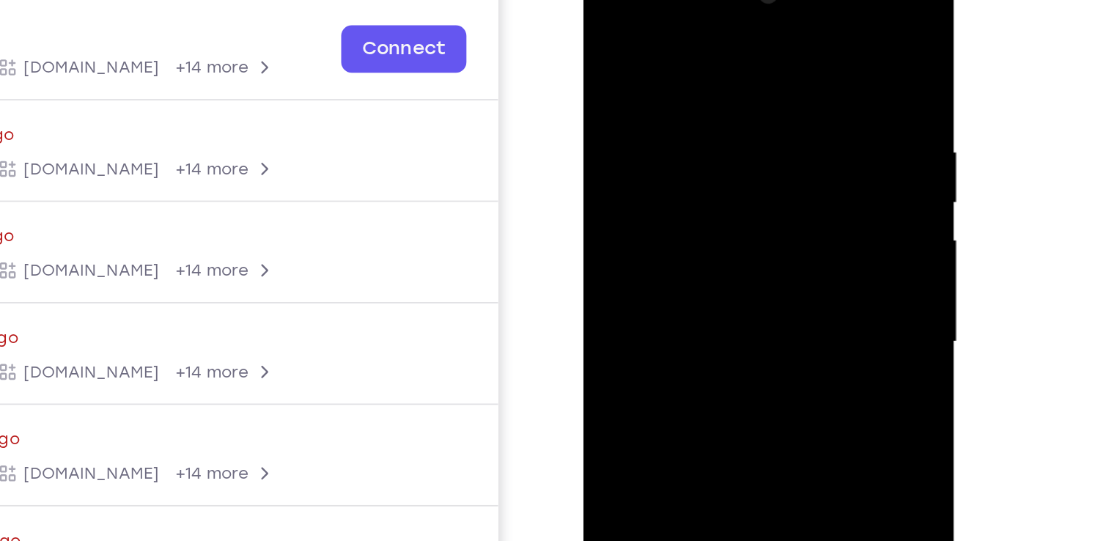
click at [605, 96] on div at bounding box center [686, 170] width 185 height 410
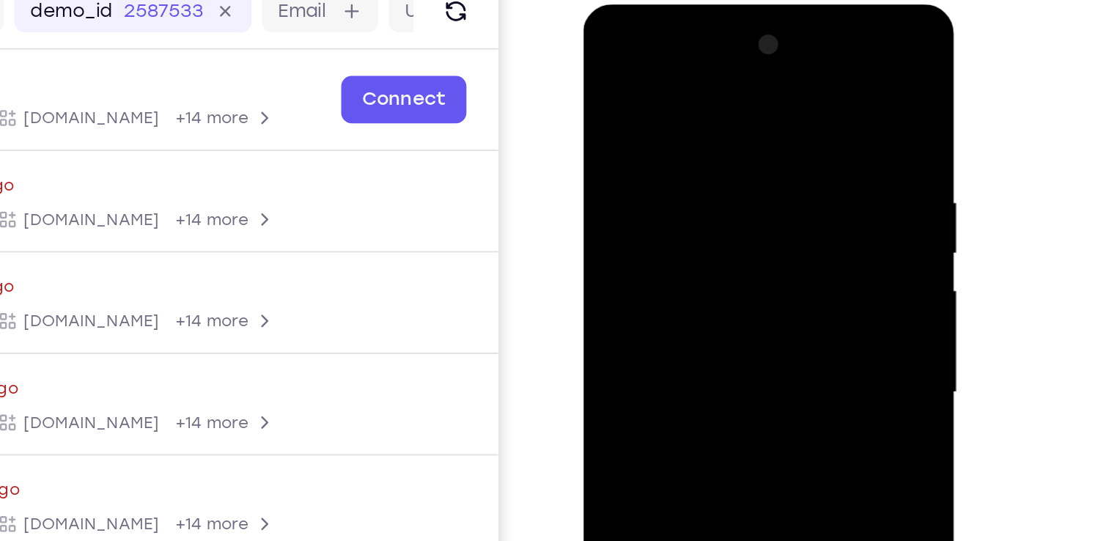
click at [605, 85] on div at bounding box center [686, 220] width 185 height 410
click at [618, 77] on div at bounding box center [686, 220] width 185 height 410
click at [674, 88] on div at bounding box center [686, 220] width 185 height 410
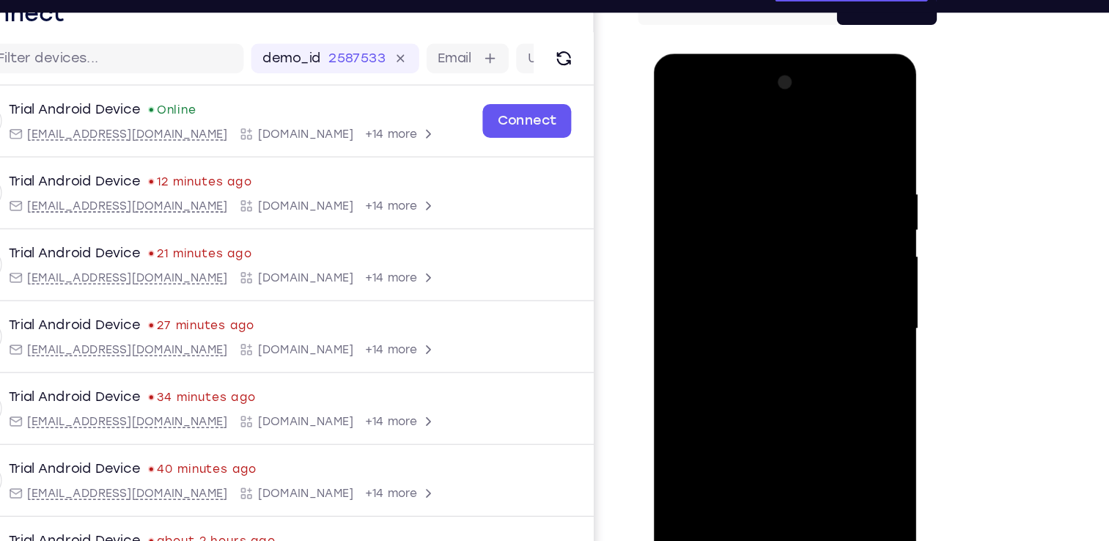
click at [825, 376] on div at bounding box center [756, 269] width 185 height 410
click at [682, 300] on div at bounding box center [756, 269] width 185 height 410
click at [808, 298] on div at bounding box center [756, 269] width 185 height 410
click at [815, 311] on div at bounding box center [756, 269] width 185 height 410
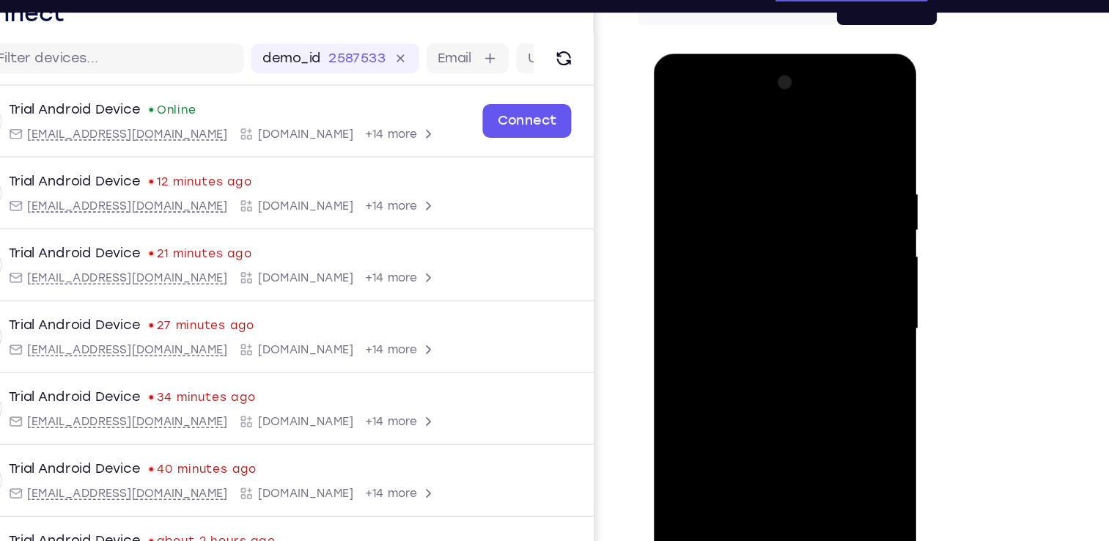
click at [830, 328] on div at bounding box center [756, 269] width 185 height 410
drag, startPoint x: 723, startPoint y: 309, endPoint x: 833, endPoint y: 306, distance: 110.0
click at [833, 306] on div at bounding box center [756, 269] width 185 height 410
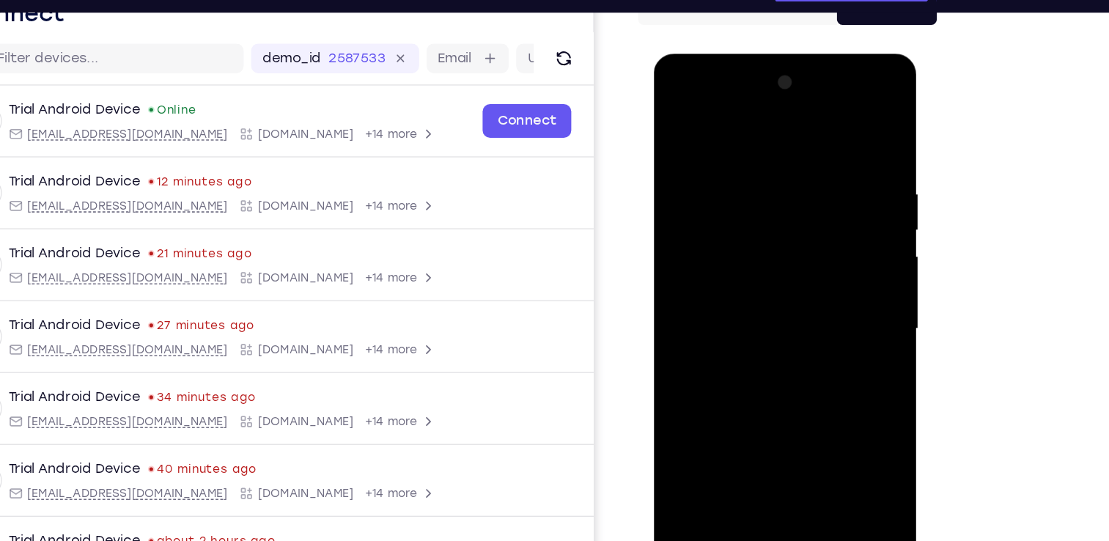
click at [836, 303] on div at bounding box center [756, 269] width 185 height 410
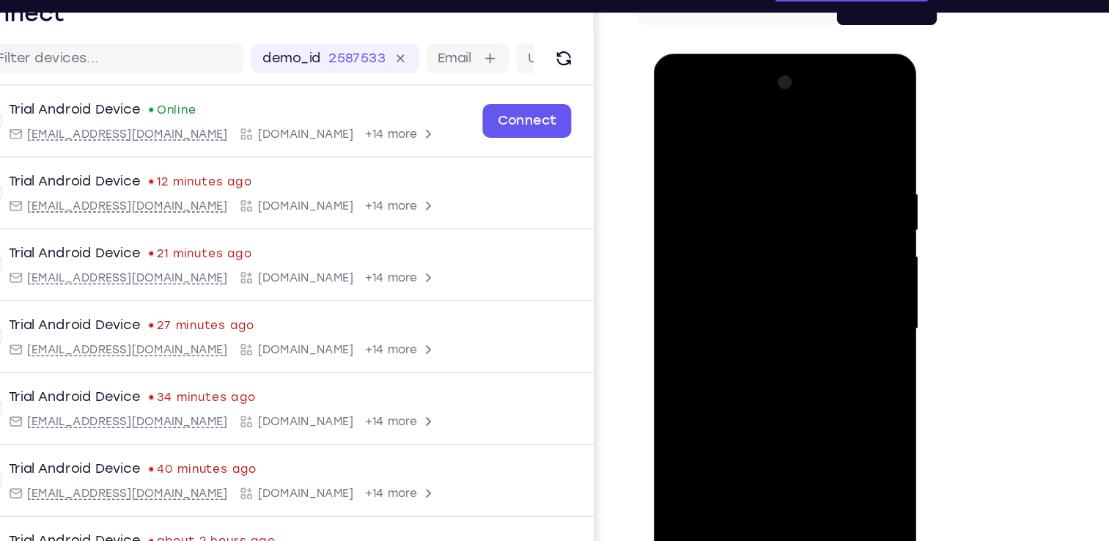
click at [836, 303] on div at bounding box center [756, 269] width 185 height 410
click at [832, 129] on div at bounding box center [756, 269] width 185 height 410
drag, startPoint x: 760, startPoint y: 132, endPoint x: 787, endPoint y: 278, distance: 148.4
click at [787, 278] on div at bounding box center [756, 269] width 185 height 410
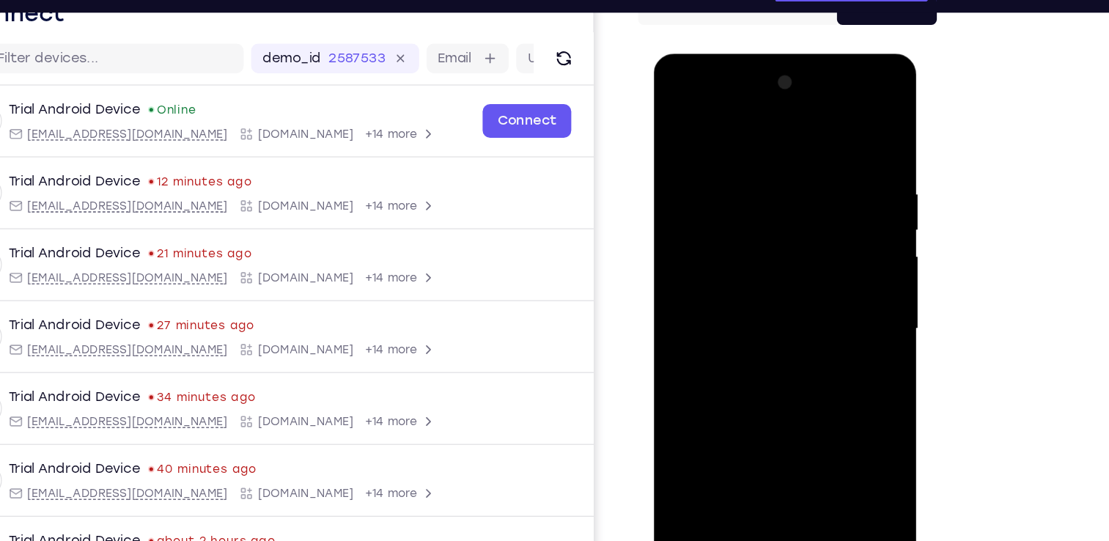
click at [798, 438] on div at bounding box center [756, 269] width 185 height 410
drag, startPoint x: 738, startPoint y: 423, endPoint x: 761, endPoint y: 248, distance: 175.9
click at [761, 248] on div at bounding box center [756, 269] width 185 height 410
drag, startPoint x: 735, startPoint y: 417, endPoint x: 762, endPoint y: 248, distance: 171.5
click at [762, 248] on div at bounding box center [756, 269] width 185 height 410
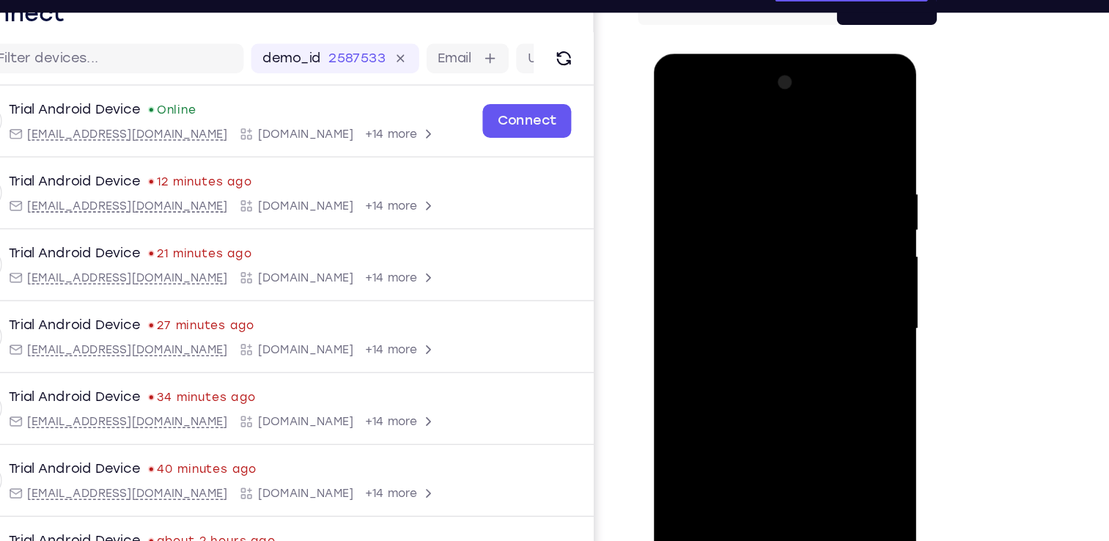
click at [742, 347] on div at bounding box center [756, 269] width 185 height 410
click at [818, 309] on div at bounding box center [756, 269] width 185 height 410
click at [826, 300] on div at bounding box center [756, 269] width 185 height 410
click at [677, 128] on div at bounding box center [756, 269] width 185 height 410
click at [682, 123] on div at bounding box center [756, 269] width 185 height 410
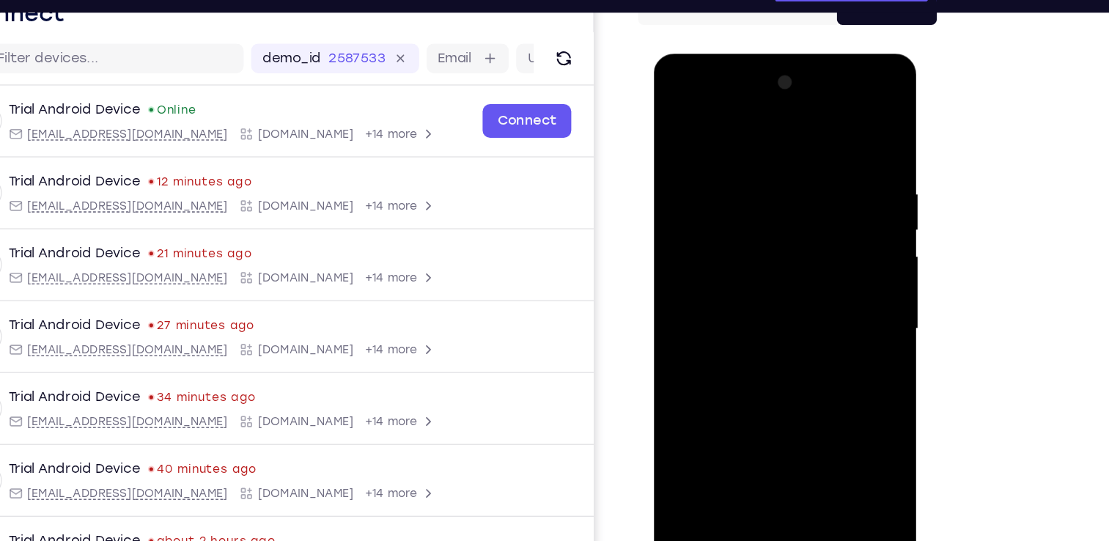
click at [739, 159] on div at bounding box center [756, 269] width 185 height 410
click at [830, 126] on div at bounding box center [756, 269] width 185 height 410
drag, startPoint x: 756, startPoint y: 133, endPoint x: 768, endPoint y: 328, distance: 196.1
click at [768, 328] on div at bounding box center [756, 269] width 185 height 410
click at [816, 447] on div at bounding box center [756, 269] width 185 height 410
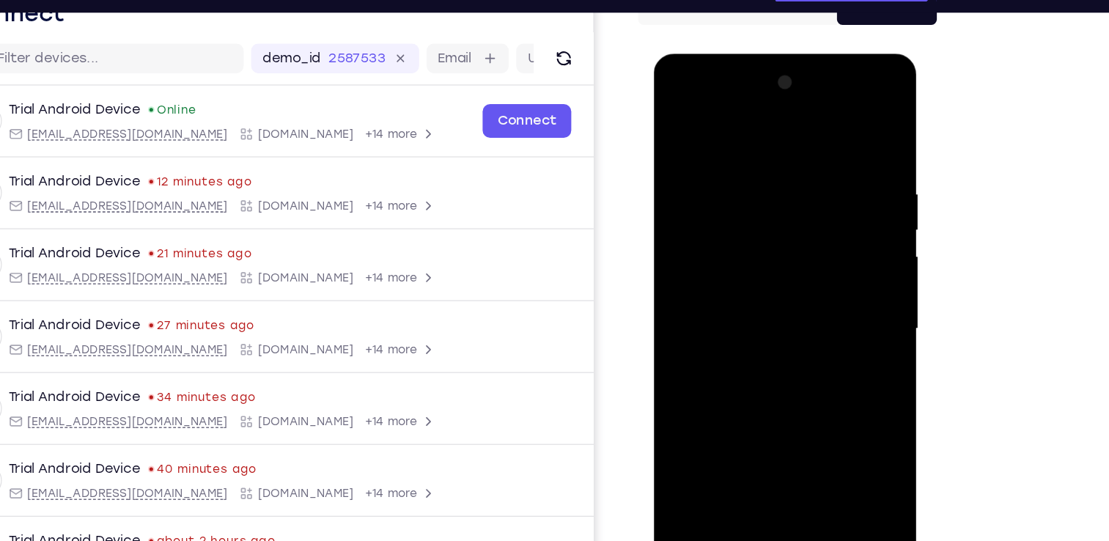
click at [690, 443] on div at bounding box center [756, 269] width 185 height 410
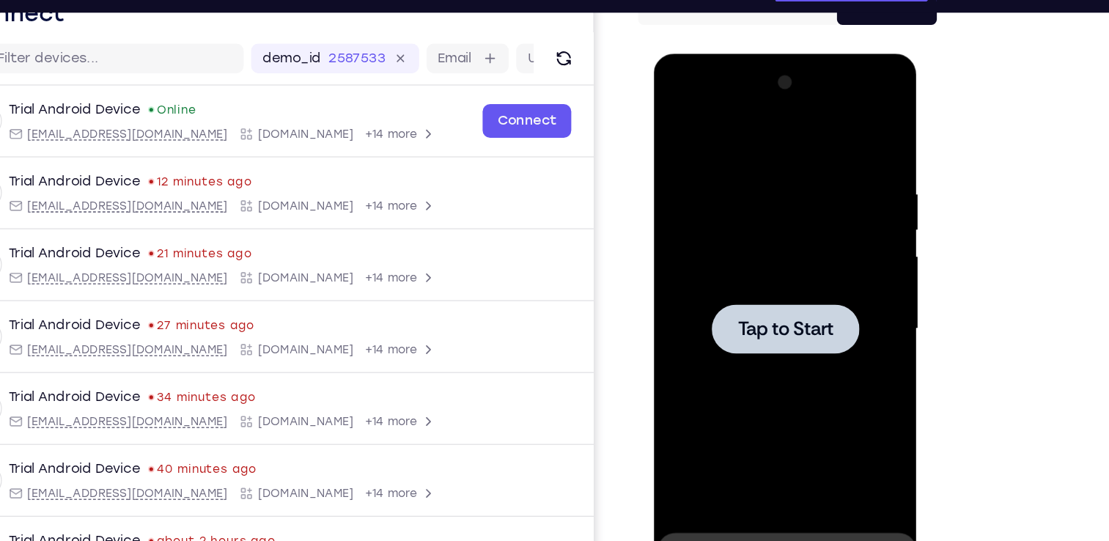
click at [750, 290] on div at bounding box center [756, 269] width 185 height 410
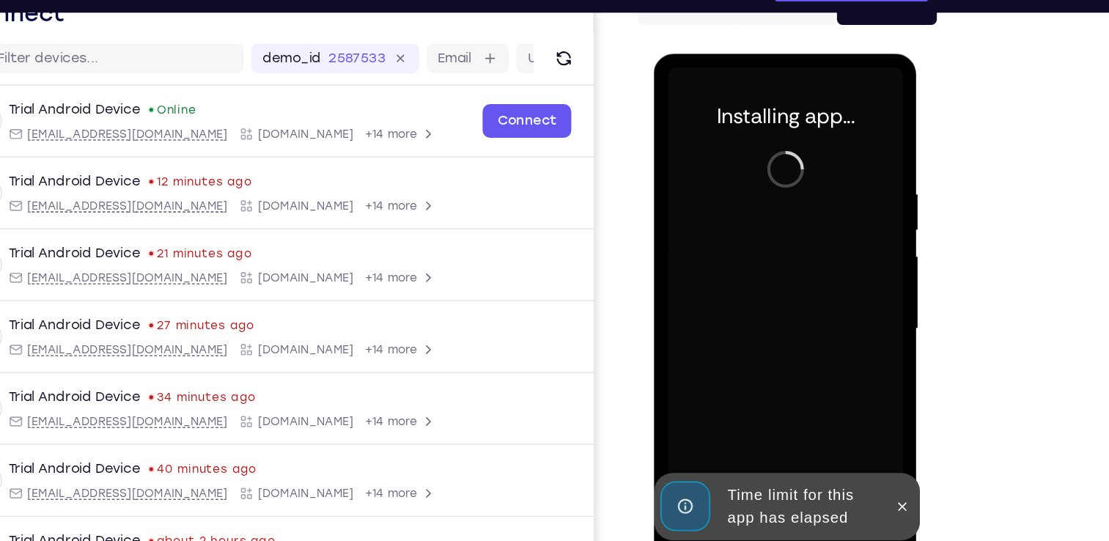
click at [852, 473] on button at bounding box center [847, 467] width 23 height 23
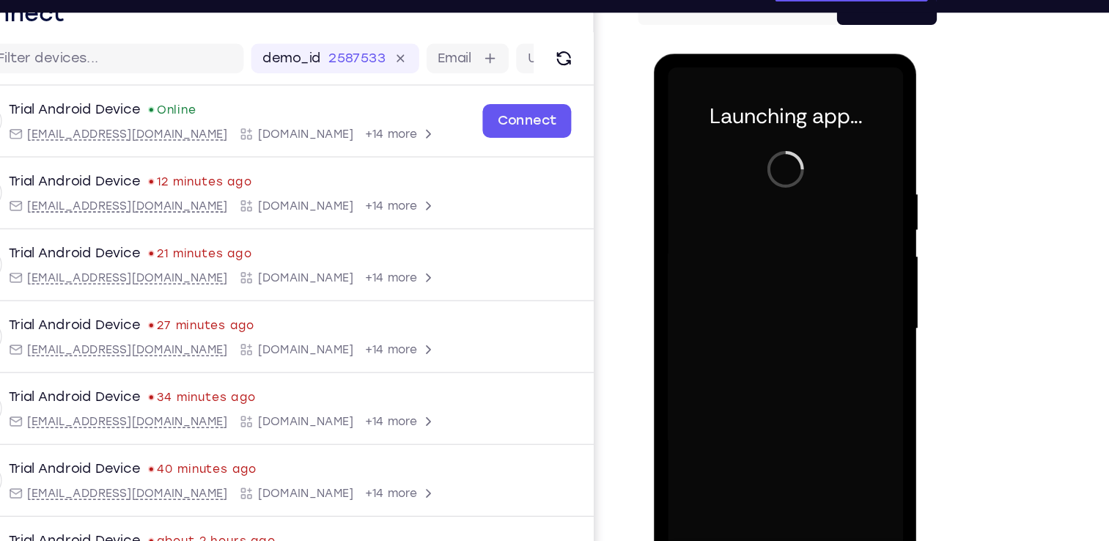
click at [852, 464] on icon at bounding box center [848, 464] width 7 height 7
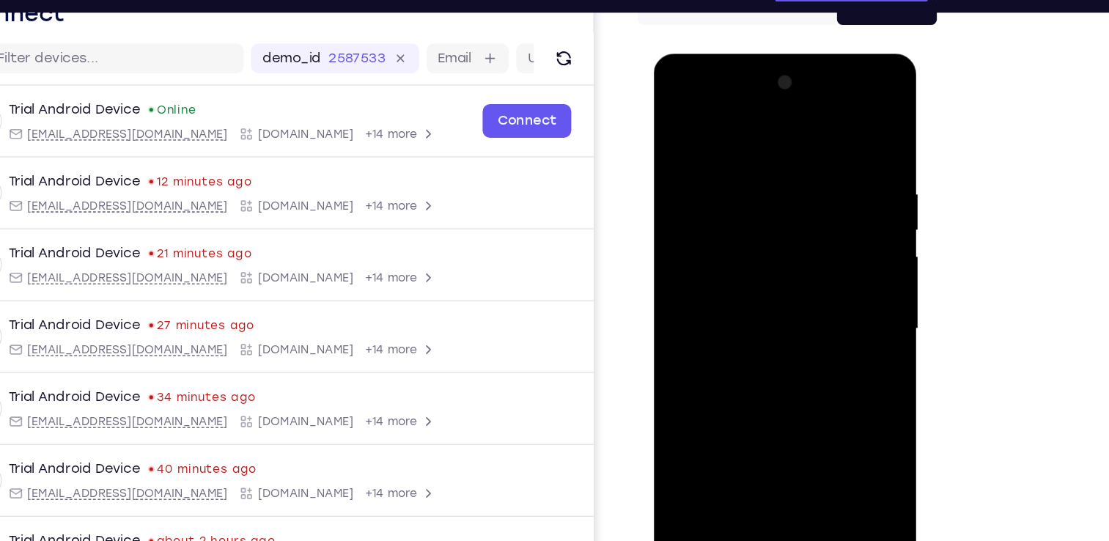
click at [756, 462] on div at bounding box center [756, 269] width 185 height 410
click at [819, 369] on div at bounding box center [756, 269] width 185 height 410
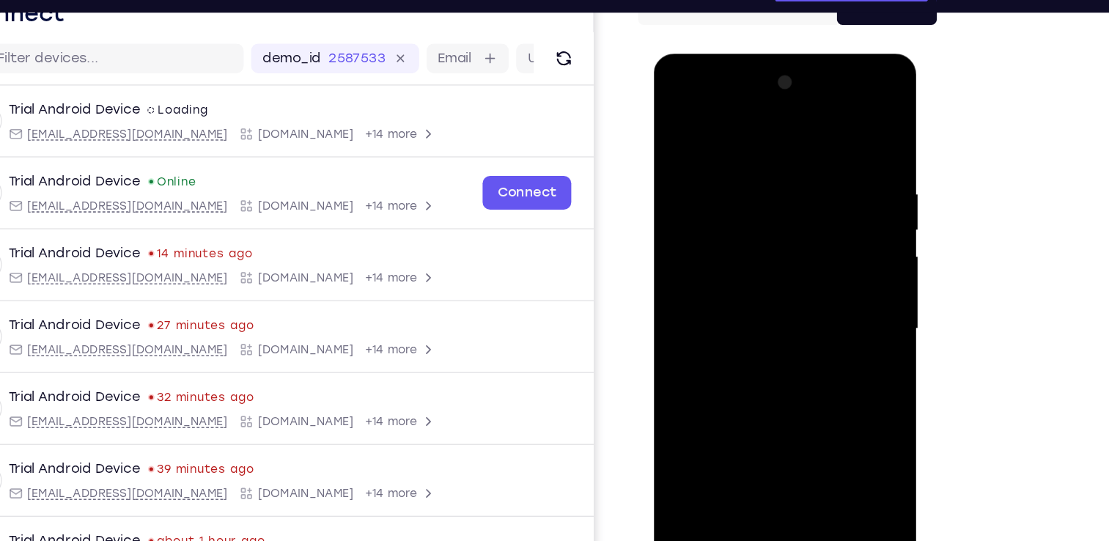
click at [820, 382] on div at bounding box center [756, 269] width 185 height 410
click at [820, 398] on div at bounding box center [756, 269] width 185 height 410
click at [733, 128] on div at bounding box center [756, 269] width 185 height 410
click at [744, 186] on div at bounding box center [756, 269] width 185 height 410
click at [715, 246] on div at bounding box center [756, 269] width 185 height 410
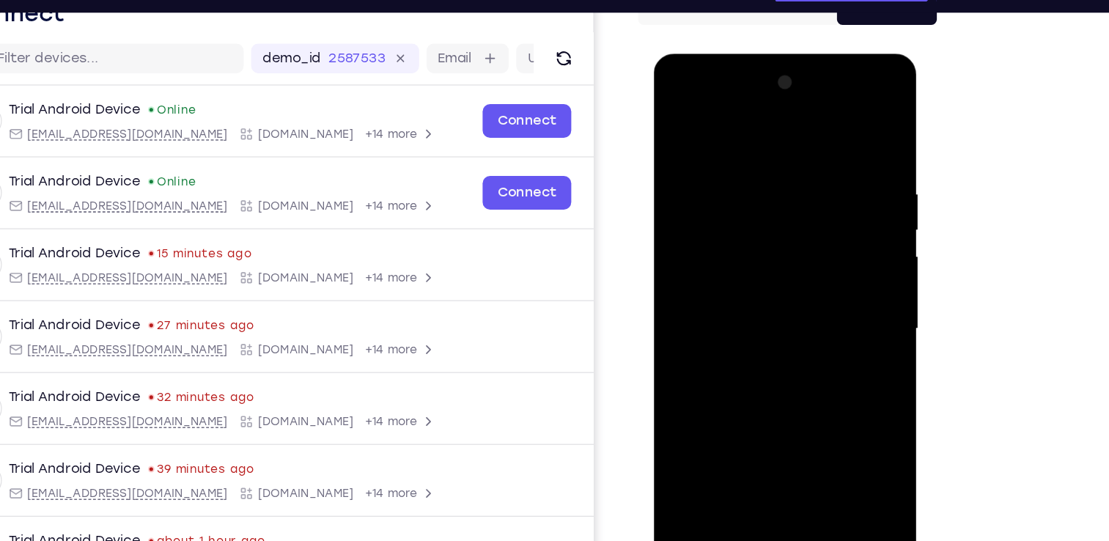
click at [692, 243] on div at bounding box center [756, 269] width 185 height 410
click at [762, 355] on div at bounding box center [756, 269] width 185 height 410
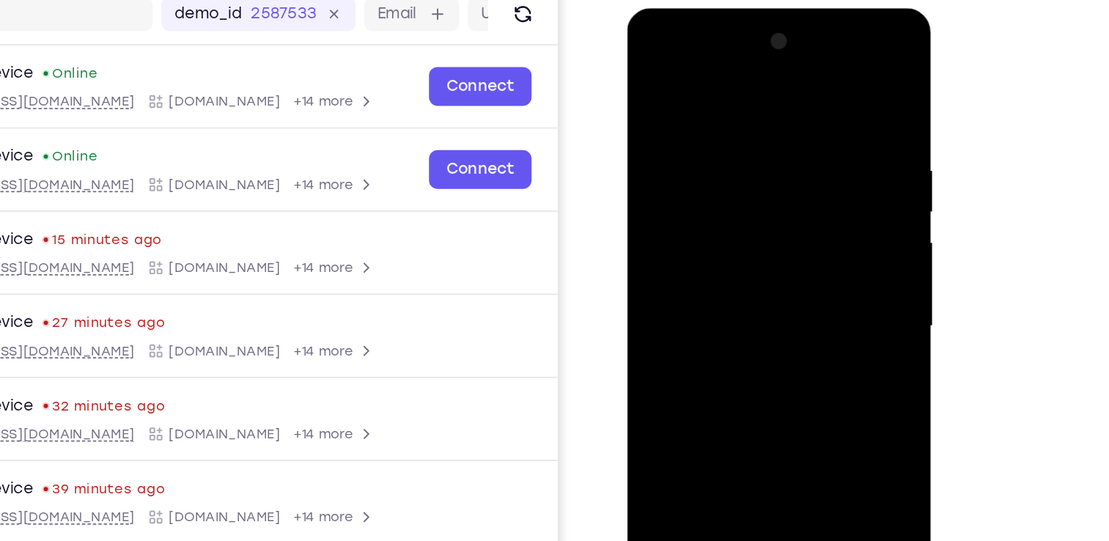
click at [798, 334] on div at bounding box center [730, 224] width 185 height 410
click at [648, 86] on div at bounding box center [730, 224] width 185 height 410
drag, startPoint x: 737, startPoint y: 325, endPoint x: 748, endPoint y: 180, distance: 145.5
click at [748, 180] on div at bounding box center [730, 224] width 185 height 410
drag, startPoint x: 689, startPoint y: 264, endPoint x: 799, endPoint y: 286, distance: 112.1
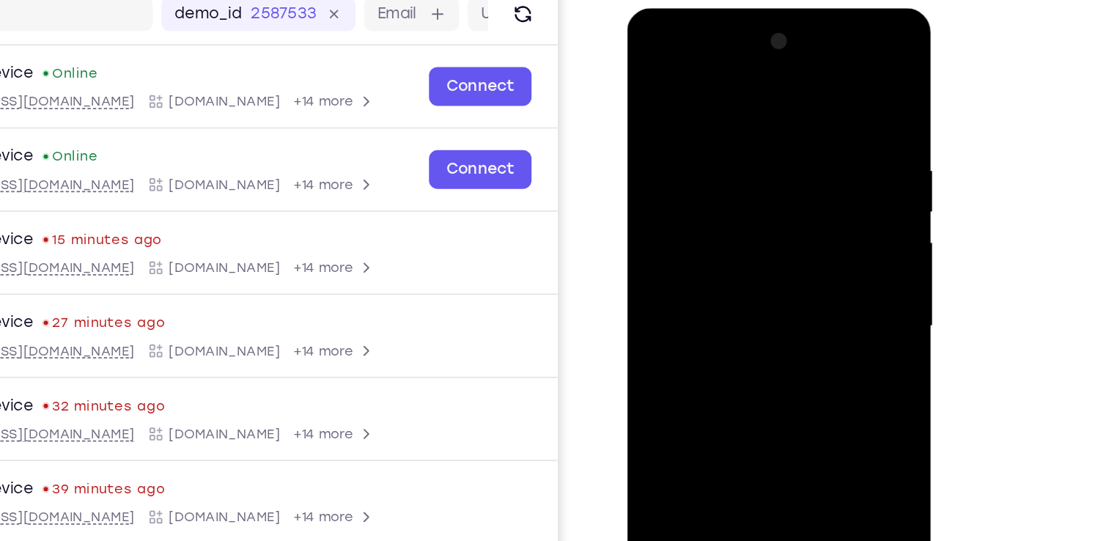
click at [799, 286] on div at bounding box center [730, 224] width 185 height 410
drag, startPoint x: 758, startPoint y: 359, endPoint x: 773, endPoint y: 207, distance: 152.4
click at [773, 207] on div at bounding box center [730, 224] width 185 height 410
drag, startPoint x: 771, startPoint y: 341, endPoint x: 776, endPoint y: 207, distance: 133.5
click at [776, 207] on div at bounding box center [730, 224] width 185 height 410
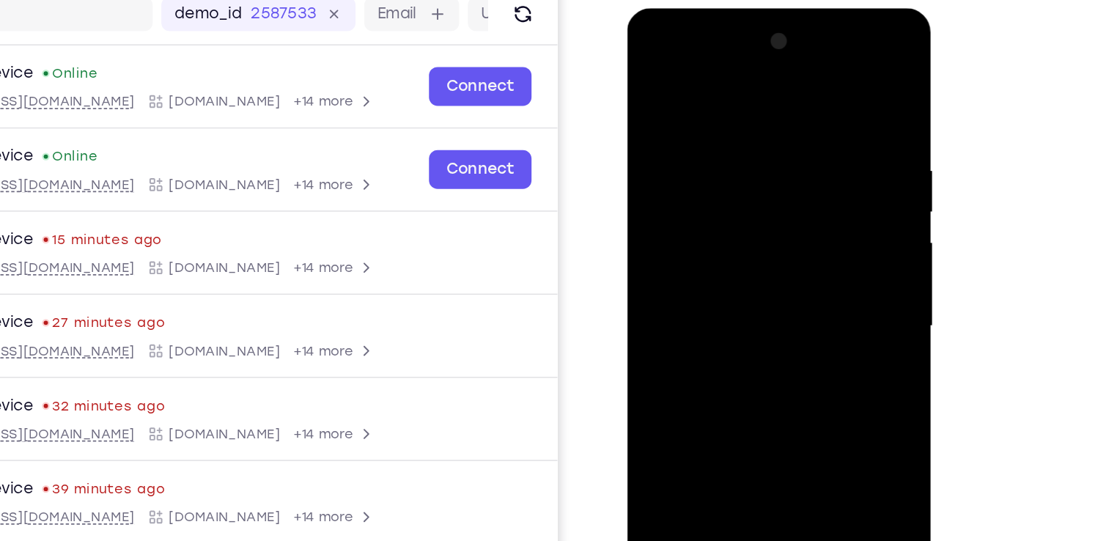
drag, startPoint x: 753, startPoint y: 346, endPoint x: 778, endPoint y: 203, distance: 145.1
click at [778, 203] on div at bounding box center [730, 224] width 185 height 410
drag, startPoint x: 735, startPoint y: 371, endPoint x: 747, endPoint y: 199, distance: 171.9
click at [747, 199] on div at bounding box center [730, 224] width 185 height 410
drag, startPoint x: 734, startPoint y: 347, endPoint x: 748, endPoint y: 171, distance: 176.4
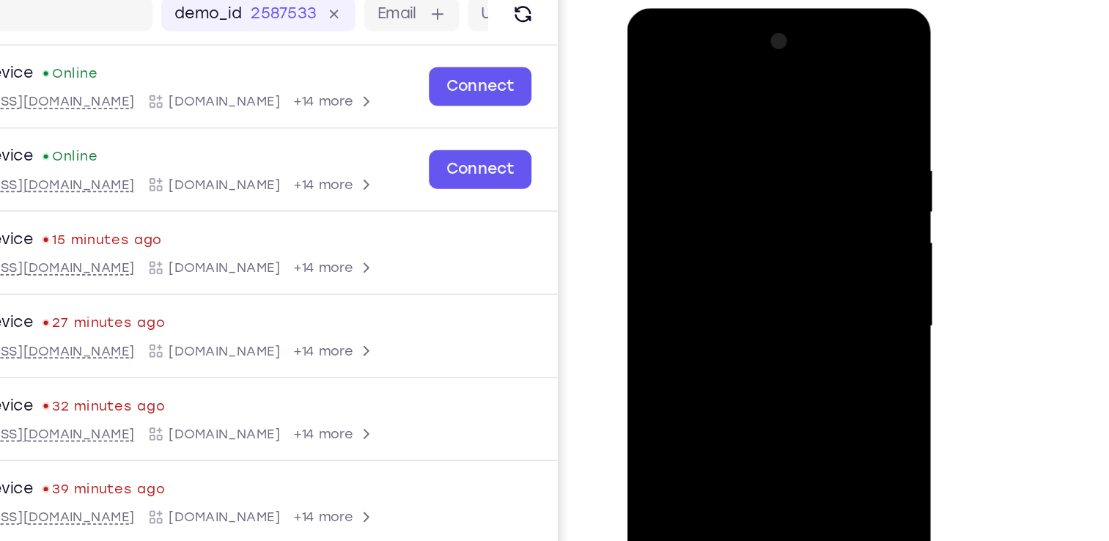
click at [748, 171] on div at bounding box center [730, 224] width 185 height 410
drag, startPoint x: 735, startPoint y: 133, endPoint x: 735, endPoint y: 266, distance: 133.4
click at [735, 266] on div at bounding box center [730, 224] width 185 height 410
drag, startPoint x: 698, startPoint y: 235, endPoint x: 758, endPoint y: 223, distance: 61.4
click at [758, 223] on div at bounding box center [730, 224] width 185 height 410
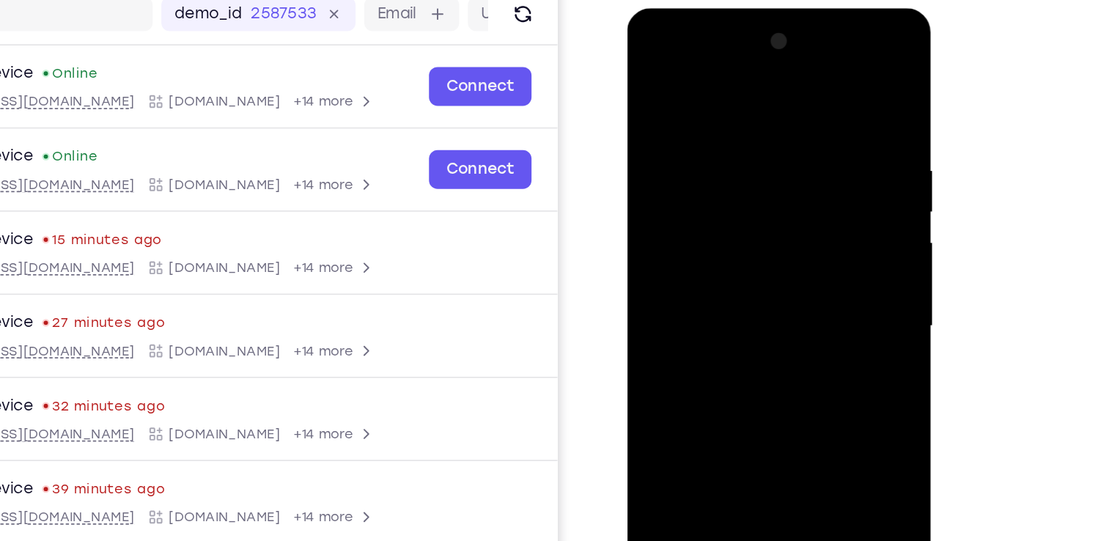
drag, startPoint x: 760, startPoint y: 358, endPoint x: 759, endPoint y: 285, distance: 73.3
click at [759, 285] on div at bounding box center [730, 224] width 185 height 410
click at [788, 79] on div at bounding box center [730, 224] width 185 height 410
click at [678, 147] on div at bounding box center [730, 224] width 185 height 410
drag, startPoint x: 689, startPoint y: 284, endPoint x: 775, endPoint y: 273, distance: 86.5
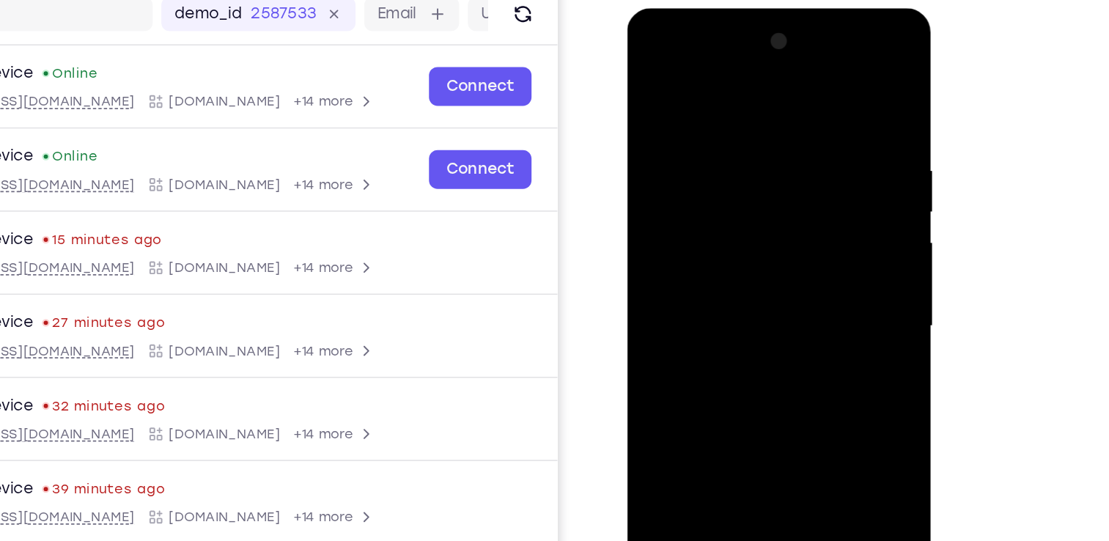
click at [775, 273] on div at bounding box center [730, 224] width 185 height 410
drag, startPoint x: 769, startPoint y: 355, endPoint x: 785, endPoint y: 274, distance: 82.2
click at [785, 274] on div at bounding box center [730, 224] width 185 height 410
drag, startPoint x: 733, startPoint y: 320, endPoint x: 786, endPoint y: 254, distance: 85.0
click at [786, 254] on div at bounding box center [730, 224] width 185 height 410
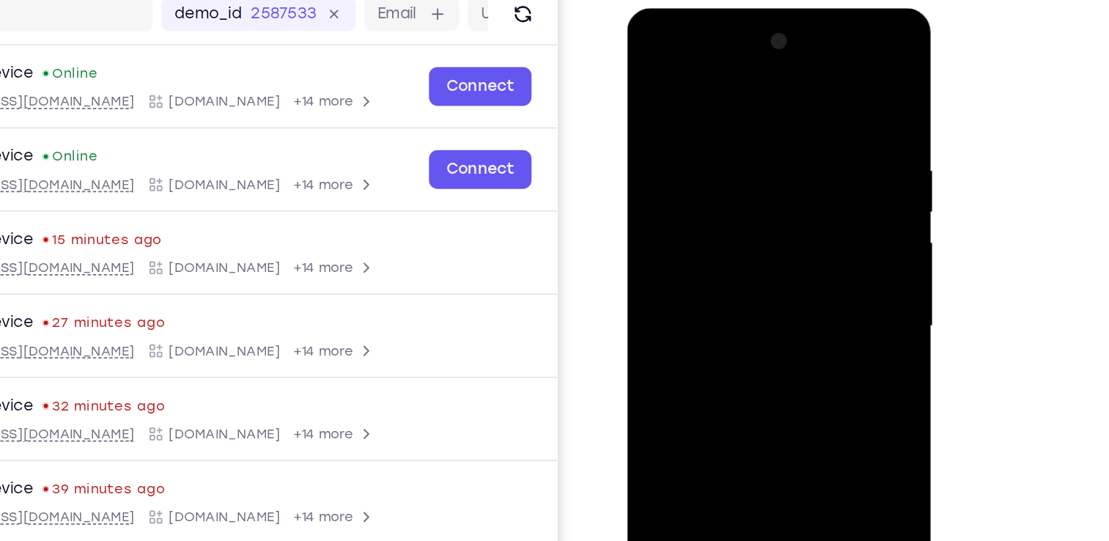
drag, startPoint x: 745, startPoint y: 368, endPoint x: 767, endPoint y: 204, distance: 165.5
click at [767, 204] on div at bounding box center [730, 224] width 185 height 410
drag, startPoint x: 685, startPoint y: 284, endPoint x: 787, endPoint y: 256, distance: 106.5
click at [787, 256] on div at bounding box center [730, 224] width 185 height 410
drag, startPoint x: 720, startPoint y: 353, endPoint x: 756, endPoint y: 192, distance: 165.2
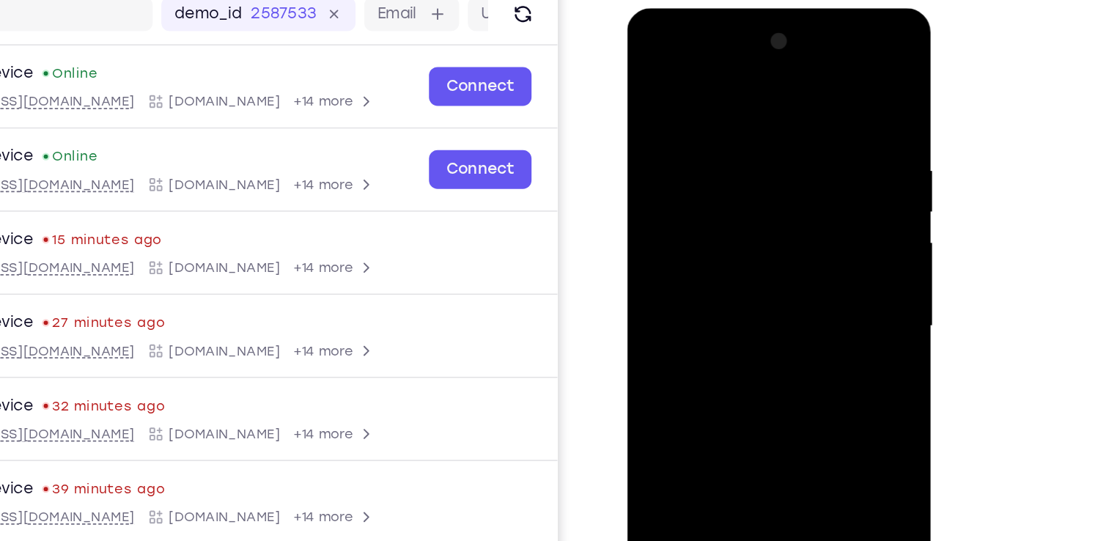
click at [756, 192] on div at bounding box center [730, 224] width 185 height 410
drag, startPoint x: 695, startPoint y: 304, endPoint x: 788, endPoint y: 217, distance: 127.6
click at [788, 217] on div at bounding box center [730, 224] width 185 height 410
drag, startPoint x: 747, startPoint y: 365, endPoint x: 765, endPoint y: 188, distance: 177.6
click at [765, 188] on div at bounding box center [730, 224] width 185 height 410
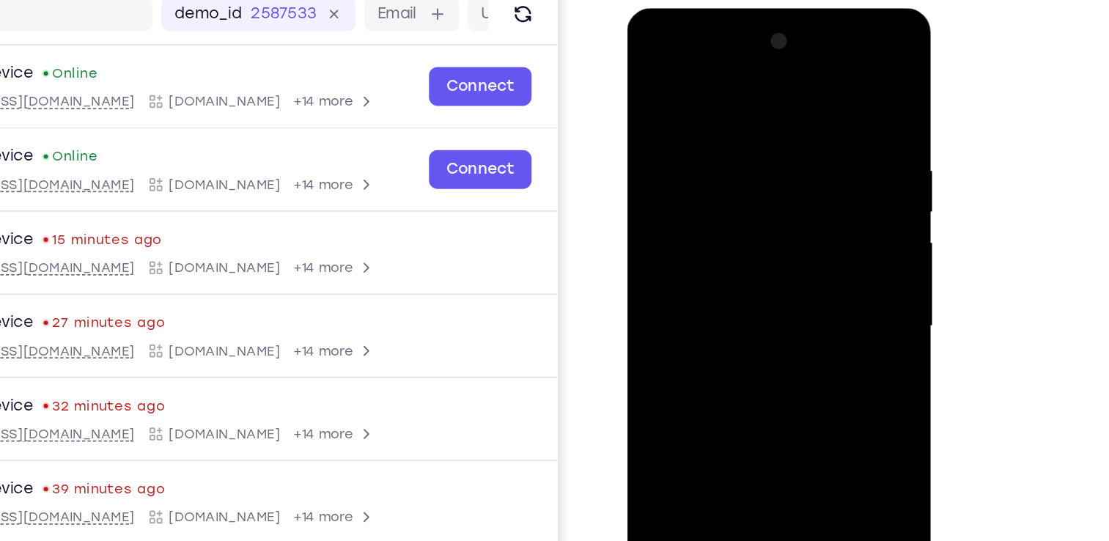
drag, startPoint x: 751, startPoint y: 343, endPoint x: 764, endPoint y: 244, distance: 99.8
click at [764, 244] on div at bounding box center [730, 224] width 185 height 410
drag, startPoint x: 764, startPoint y: 363, endPoint x: 778, endPoint y: 143, distance: 220.4
click at [778, 143] on div at bounding box center [730, 224] width 185 height 410
drag, startPoint x: 759, startPoint y: 306, endPoint x: 764, endPoint y: 254, distance: 52.3
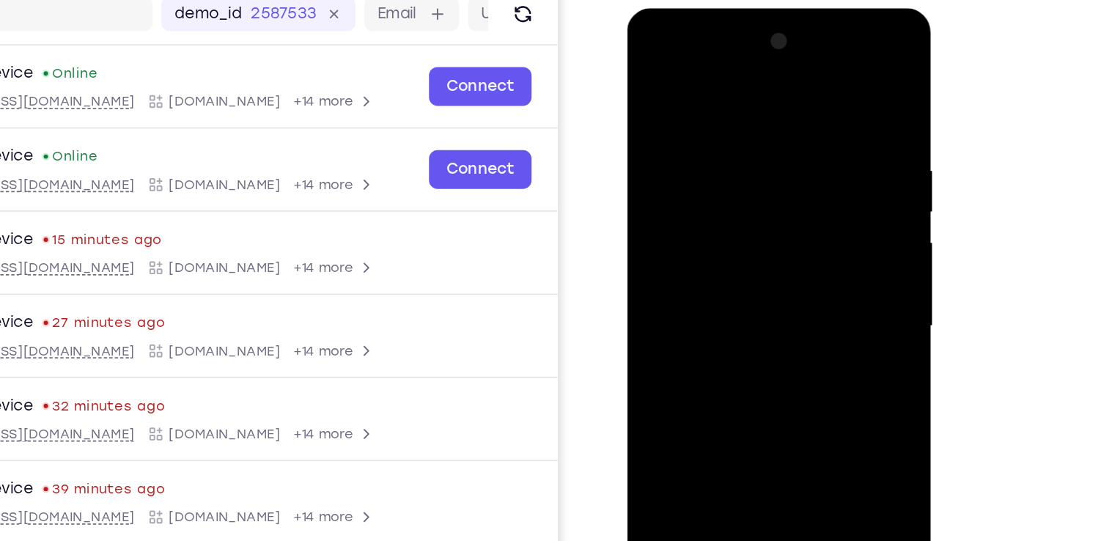
click at [764, 254] on div at bounding box center [730, 224] width 185 height 410
drag, startPoint x: 760, startPoint y: 361, endPoint x: 775, endPoint y: 279, distance: 83.5
click at [775, 279] on div at bounding box center [730, 224] width 185 height 410
drag, startPoint x: 770, startPoint y: 353, endPoint x: 789, endPoint y: 221, distance: 133.3
click at [789, 221] on div at bounding box center [730, 224] width 185 height 410
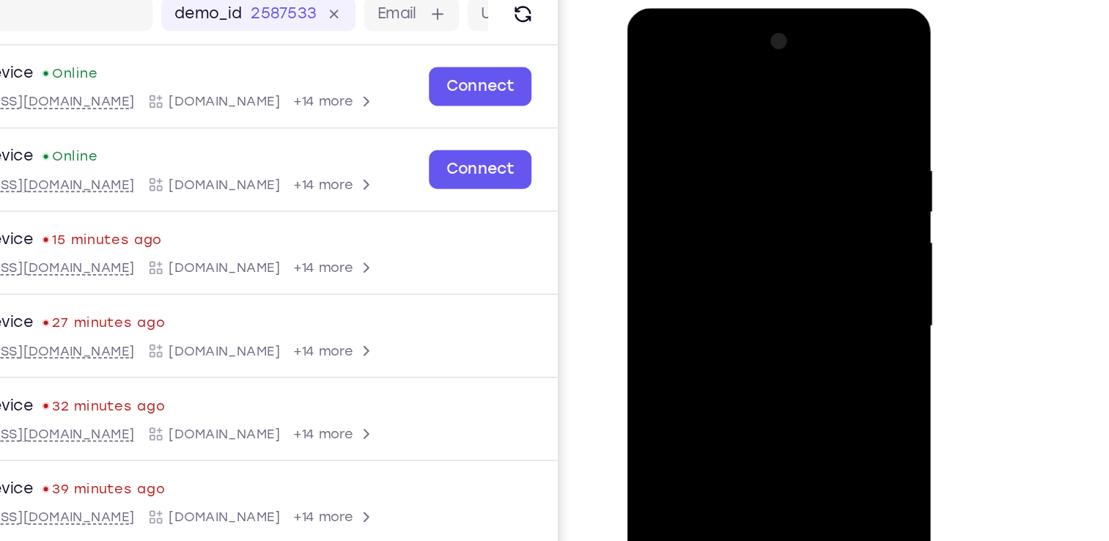
drag, startPoint x: 771, startPoint y: 361, endPoint x: 786, endPoint y: 240, distance: 121.9
click at [786, 240] on div at bounding box center [730, 224] width 185 height 410
drag, startPoint x: 767, startPoint y: 363, endPoint x: 772, endPoint y: 278, distance: 85.1
click at [772, 278] on div at bounding box center [730, 224] width 185 height 410
drag, startPoint x: 687, startPoint y: 127, endPoint x: 754, endPoint y: 207, distance: 105.1
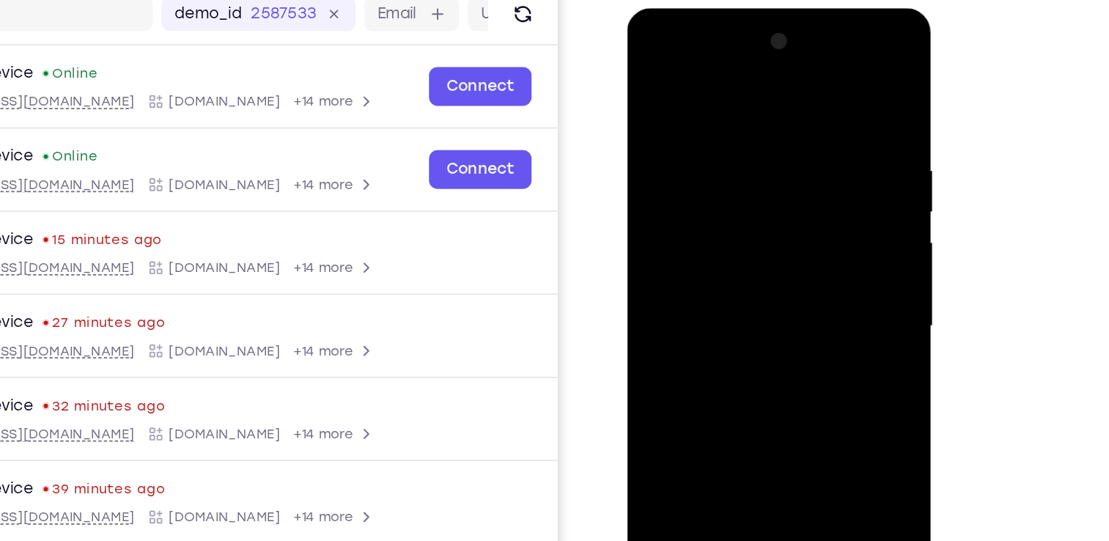
click at [754, 207] on div at bounding box center [730, 224] width 185 height 410
drag, startPoint x: 751, startPoint y: 380, endPoint x: 769, endPoint y: 188, distance: 193.6
click at [769, 188] on div at bounding box center [730, 224] width 185 height 410
drag, startPoint x: 753, startPoint y: 354, endPoint x: 763, endPoint y: 268, distance: 87.0
click at [763, 268] on div at bounding box center [730, 224] width 185 height 410
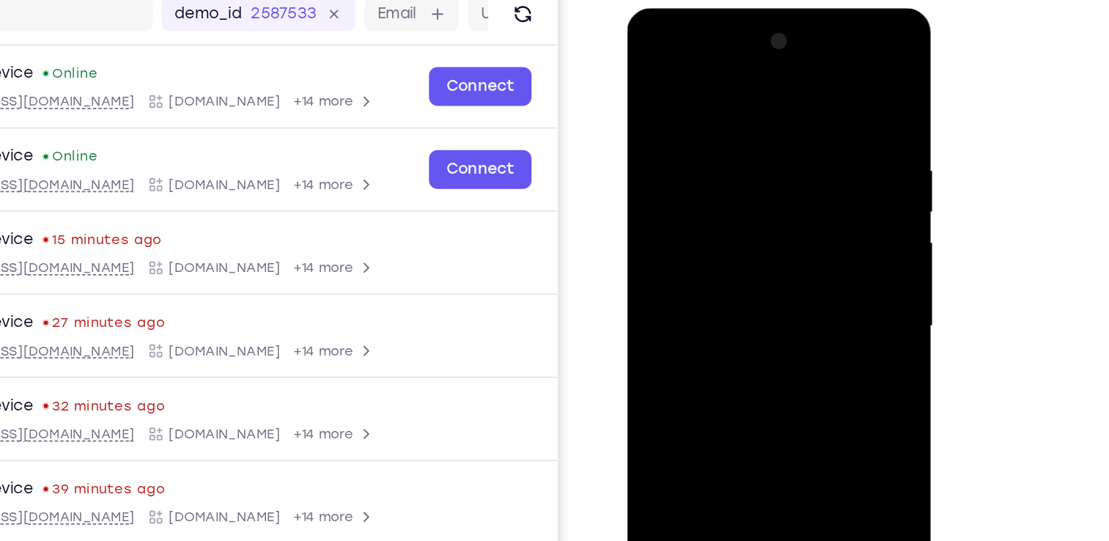
drag, startPoint x: 756, startPoint y: 355, endPoint x: 777, endPoint y: 185, distance: 170.6
click at [777, 185] on div at bounding box center [730, 224] width 185 height 410
drag, startPoint x: 759, startPoint y: 383, endPoint x: 778, endPoint y: 202, distance: 182.8
click at [778, 202] on div at bounding box center [730, 224] width 185 height 410
drag, startPoint x: 762, startPoint y: 344, endPoint x: 775, endPoint y: 236, distance: 108.5
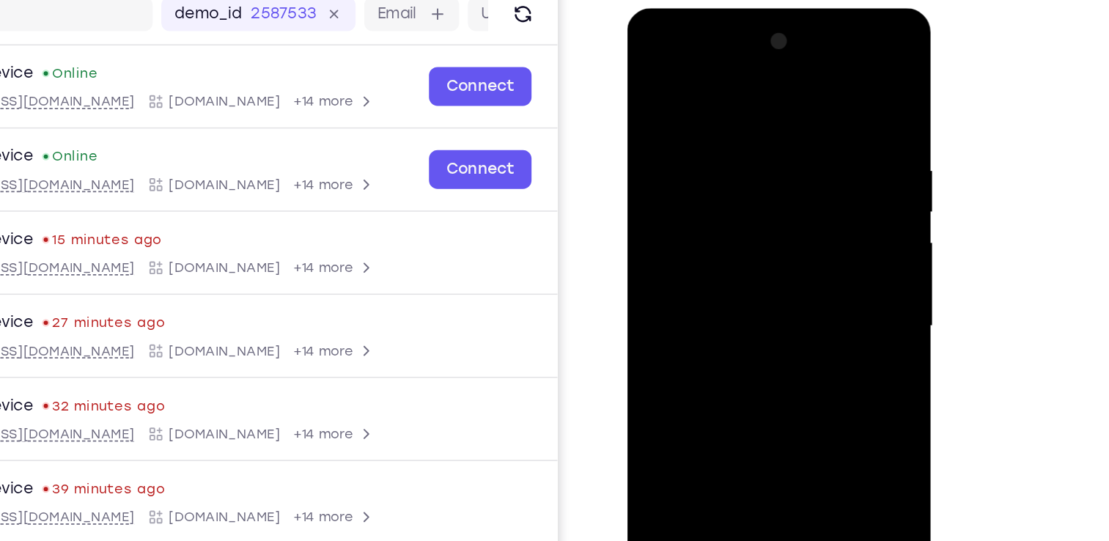
click at [775, 236] on div at bounding box center [730, 224] width 185 height 410
drag, startPoint x: 763, startPoint y: 313, endPoint x: 778, endPoint y: 164, distance: 149.6
click at [778, 164] on div at bounding box center [730, 224] width 185 height 410
drag, startPoint x: 767, startPoint y: 293, endPoint x: 782, endPoint y: 170, distance: 124.1
click at [782, 170] on div at bounding box center [730, 224] width 185 height 410
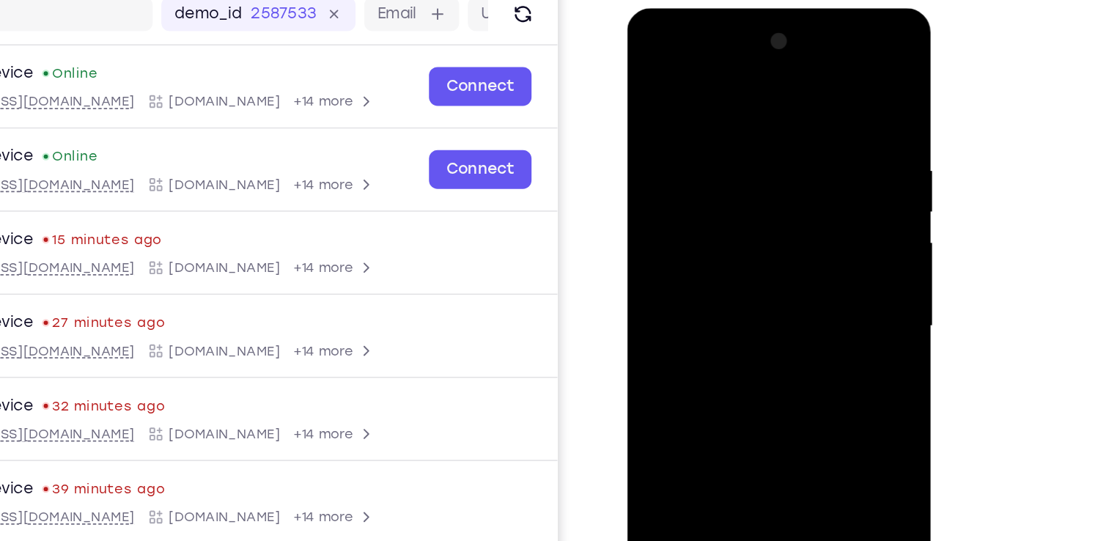
drag, startPoint x: 707, startPoint y: 311, endPoint x: 796, endPoint y: 311, distance: 88.7
click at [796, 311] on div at bounding box center [730, 224] width 185 height 410
drag, startPoint x: 770, startPoint y: 288, endPoint x: 786, endPoint y: 184, distance: 105.4
click at [786, 184] on div at bounding box center [730, 224] width 185 height 410
drag, startPoint x: 712, startPoint y: 270, endPoint x: 767, endPoint y: 270, distance: 55.0
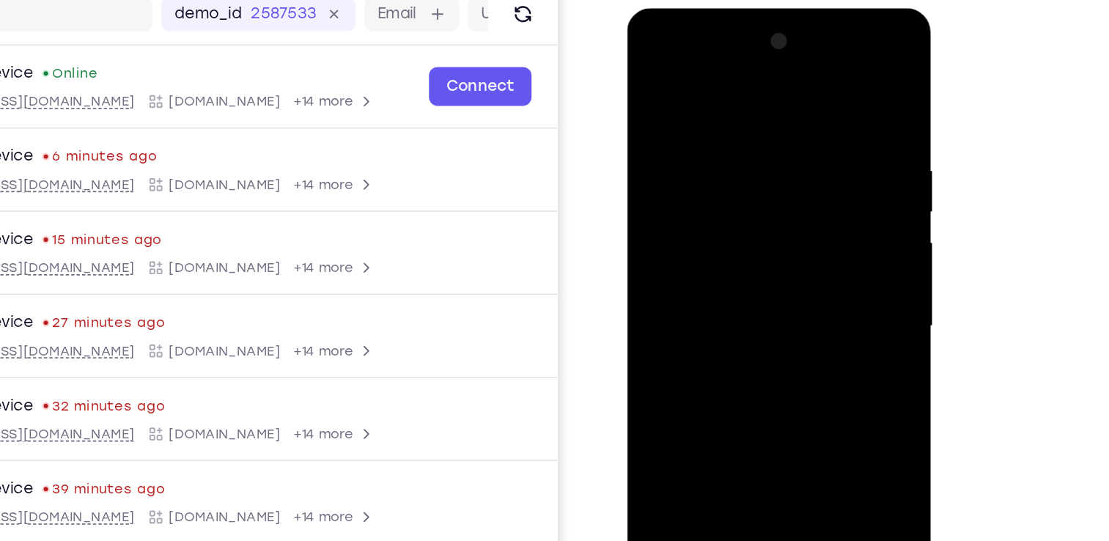
click at [767, 270] on div at bounding box center [730, 224] width 185 height 410
drag, startPoint x: 742, startPoint y: 361, endPoint x: 759, endPoint y: 182, distance: 179.6
click at [759, 182] on div at bounding box center [730, 224] width 185 height 410
drag, startPoint x: 754, startPoint y: 366, endPoint x: 764, endPoint y: 223, distance: 143.3
click at [764, 223] on div at bounding box center [730, 224] width 185 height 410
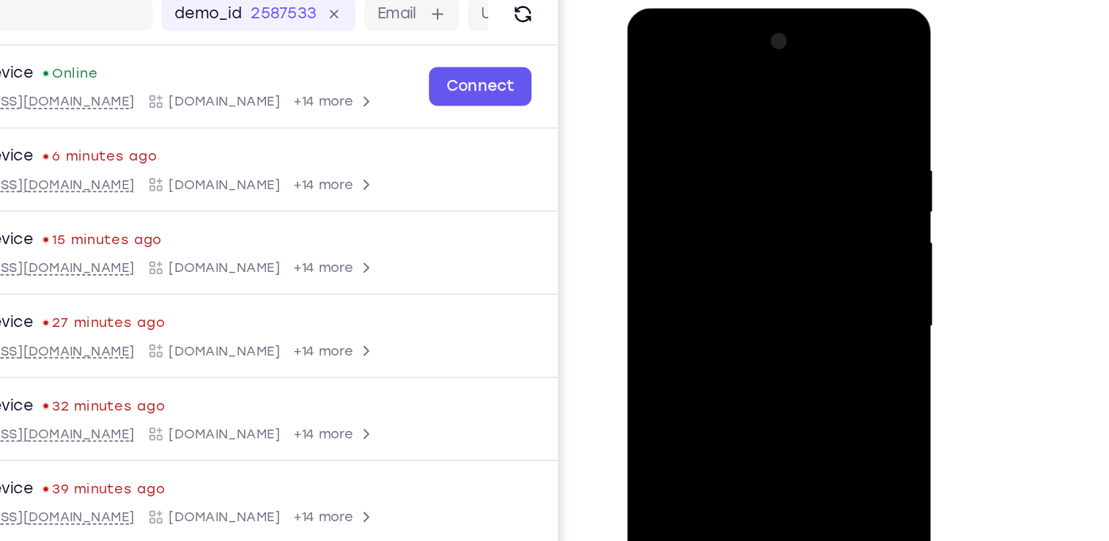
drag, startPoint x: 741, startPoint y: 368, endPoint x: 775, endPoint y: 203, distance: 168.5
click at [775, 203] on div at bounding box center [730, 224] width 185 height 410
drag, startPoint x: 742, startPoint y: 391, endPoint x: 773, endPoint y: 224, distance: 169.8
click at [773, 224] on div at bounding box center [730, 224] width 185 height 410
drag, startPoint x: 737, startPoint y: 365, endPoint x: 765, endPoint y: 239, distance: 129.1
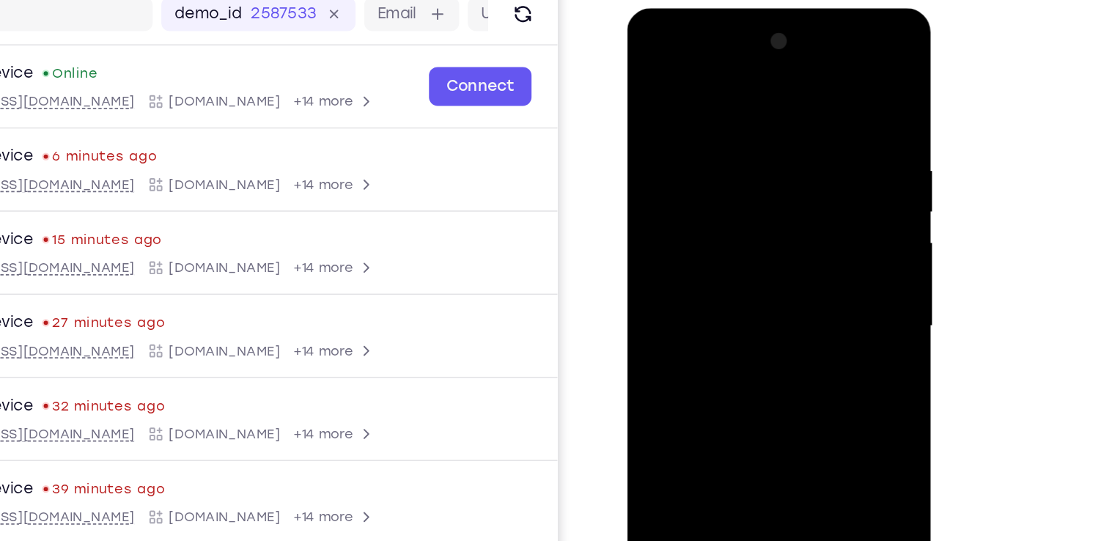
click at [765, 239] on div at bounding box center [730, 224] width 185 height 410
drag, startPoint x: 759, startPoint y: 335, endPoint x: 772, endPoint y: 158, distance: 177.1
click at [772, 158] on div at bounding box center [730, 224] width 185 height 410
drag, startPoint x: 698, startPoint y: 308, endPoint x: 795, endPoint y: 312, distance: 97.6
click at [795, 312] on div at bounding box center [730, 224] width 185 height 410
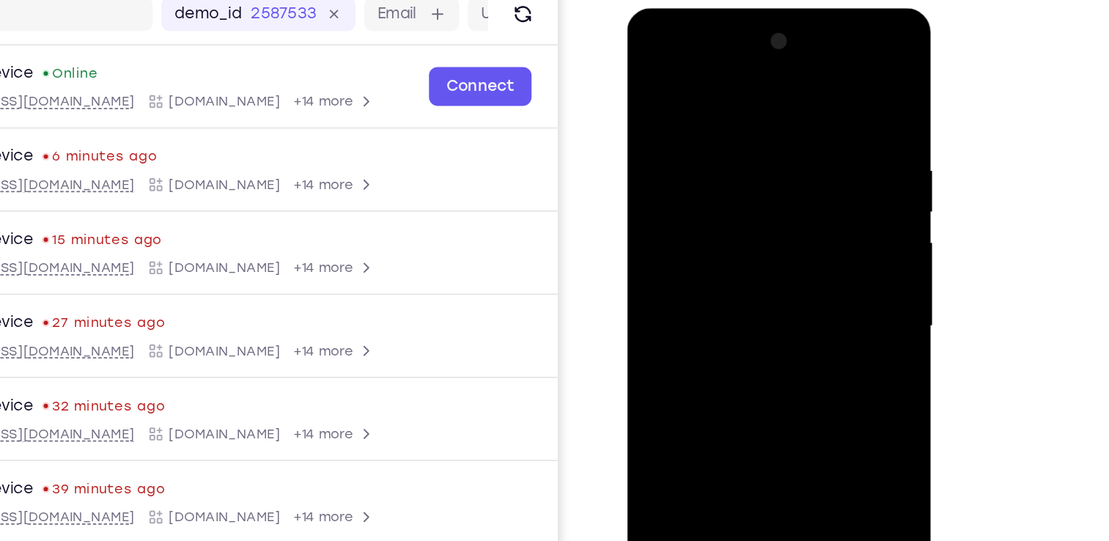
click at [787, 72] on div at bounding box center [730, 224] width 185 height 410
click at [687, 78] on div at bounding box center [730, 224] width 185 height 410
drag, startPoint x: 726, startPoint y: 308, endPoint x: 754, endPoint y: 218, distance: 93.7
click at [754, 218] on div at bounding box center [730, 224] width 185 height 410
drag, startPoint x: 745, startPoint y: 355, endPoint x: 737, endPoint y: 293, distance: 62.1
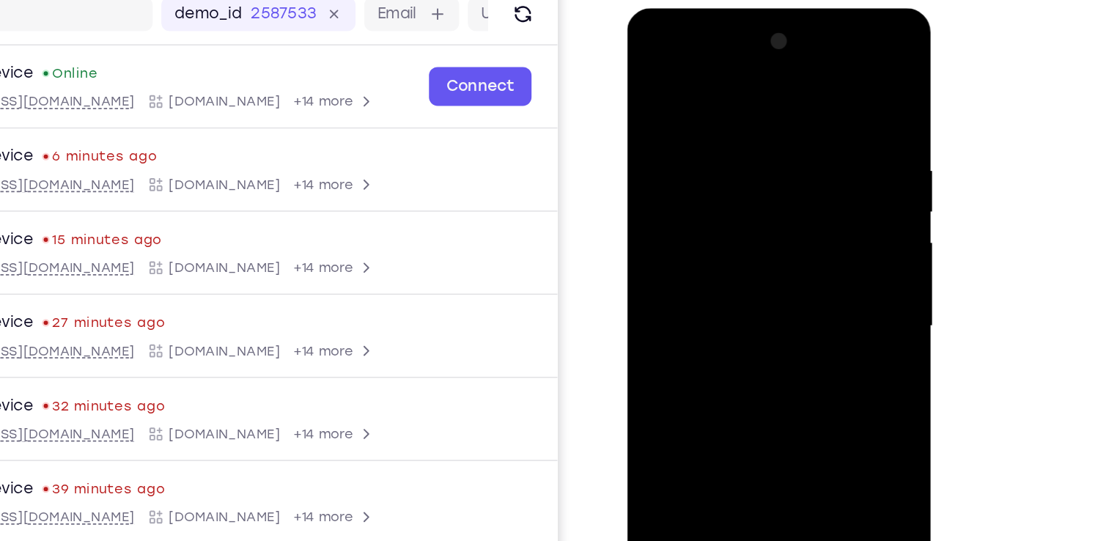
click at [737, 293] on div at bounding box center [730, 224] width 185 height 410
click at [746, 278] on div at bounding box center [730, 224] width 185 height 410
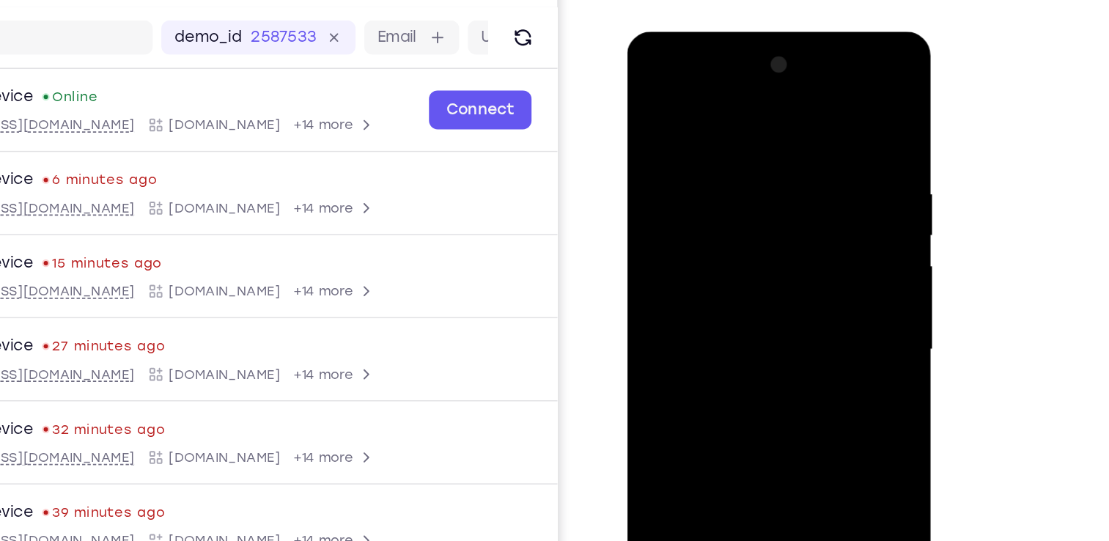
click at [733, 240] on div at bounding box center [730, 248] width 185 height 410
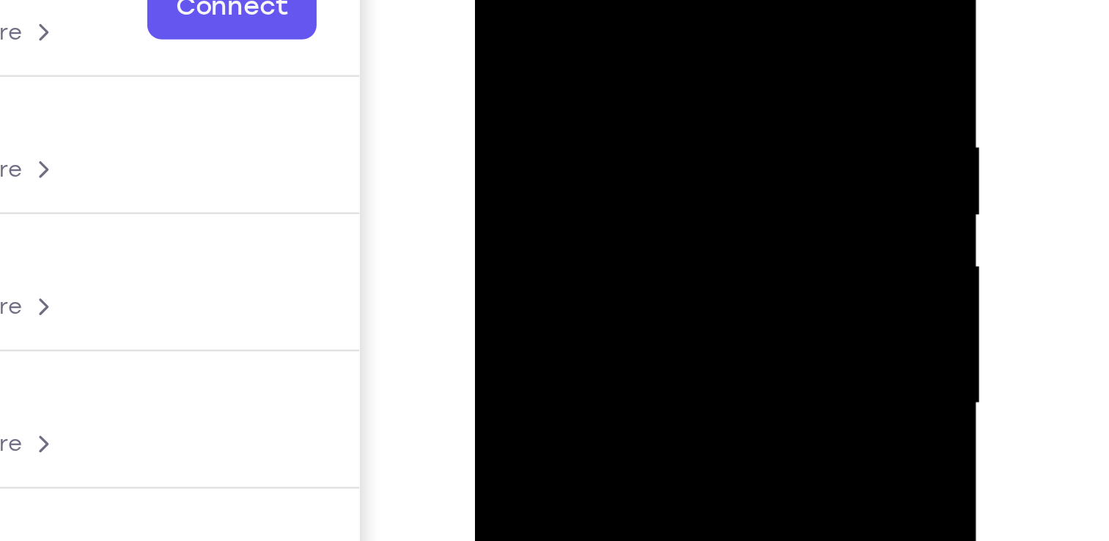
click at [641, 79] on div at bounding box center [578, 95] width 185 height 410
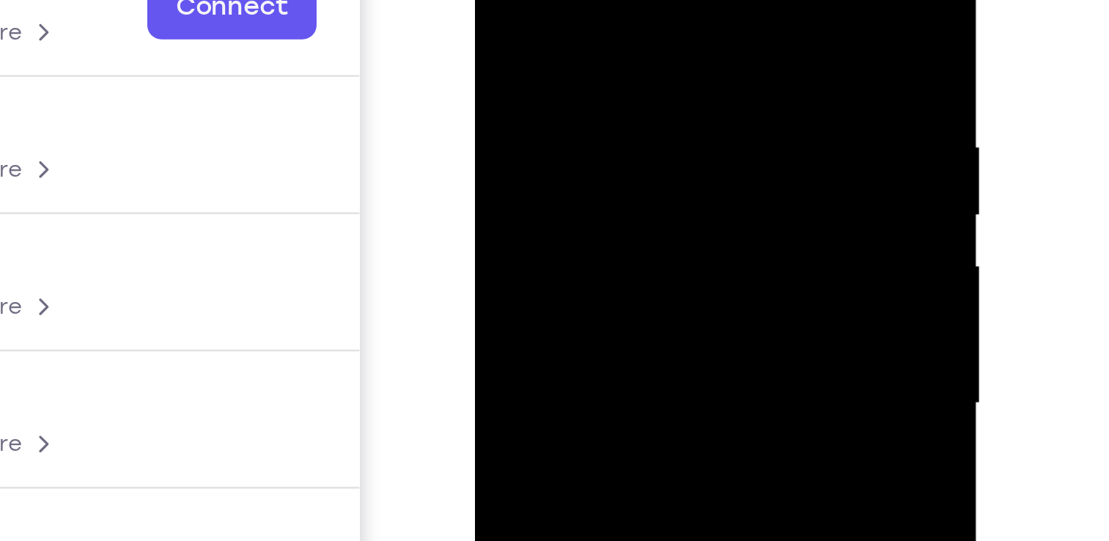
click at [641, 79] on div at bounding box center [578, 95] width 185 height 410
click at [528, 112] on div at bounding box center [578, 95] width 185 height 410
click at [585, 92] on div at bounding box center [578, 95] width 185 height 410
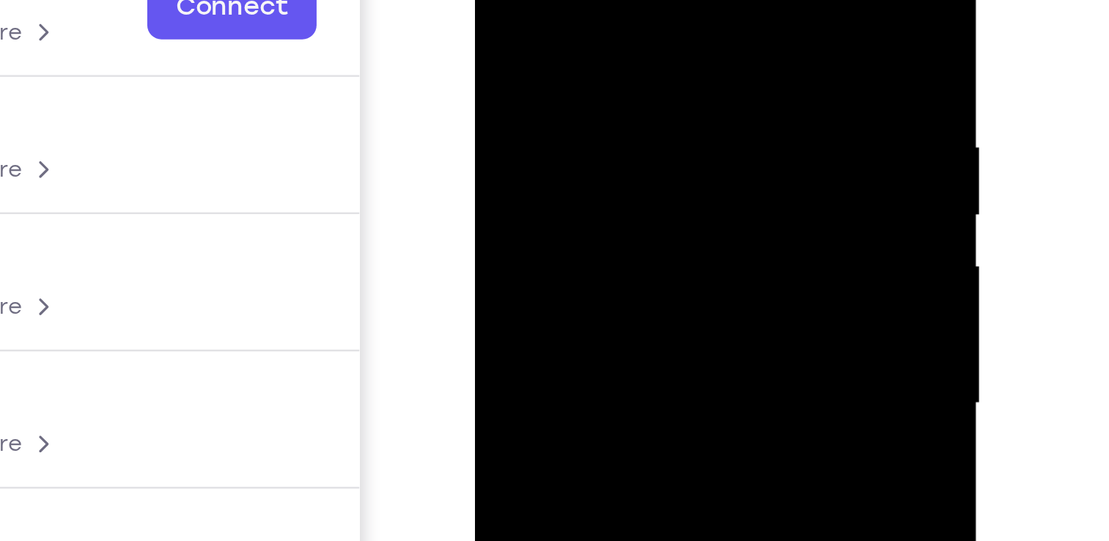
drag, startPoint x: 603, startPoint y: 162, endPoint x: 631, endPoint y: 32, distance: 132.7
click at [631, 32] on div at bounding box center [578, 95] width 185 height 410
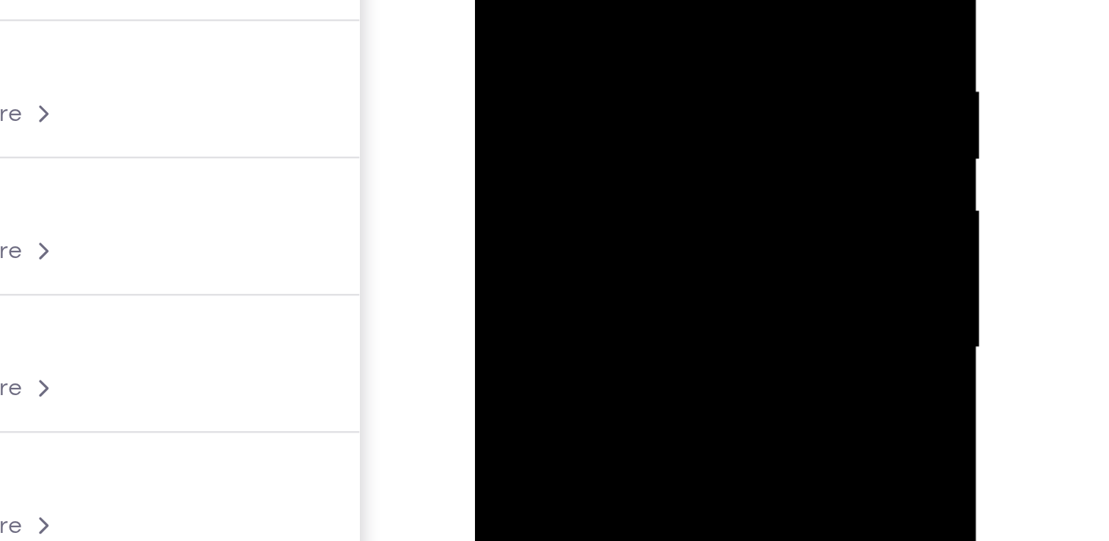
drag, startPoint x: 600, startPoint y: 136, endPoint x: 619, endPoint y: 10, distance: 127.6
click at [619, 10] on div at bounding box center [578, 39] width 185 height 410
drag, startPoint x: 599, startPoint y: 141, endPoint x: 621, endPoint y: 0, distance: 142.4
click at [621, 0] on div at bounding box center [578, 39] width 185 height 410
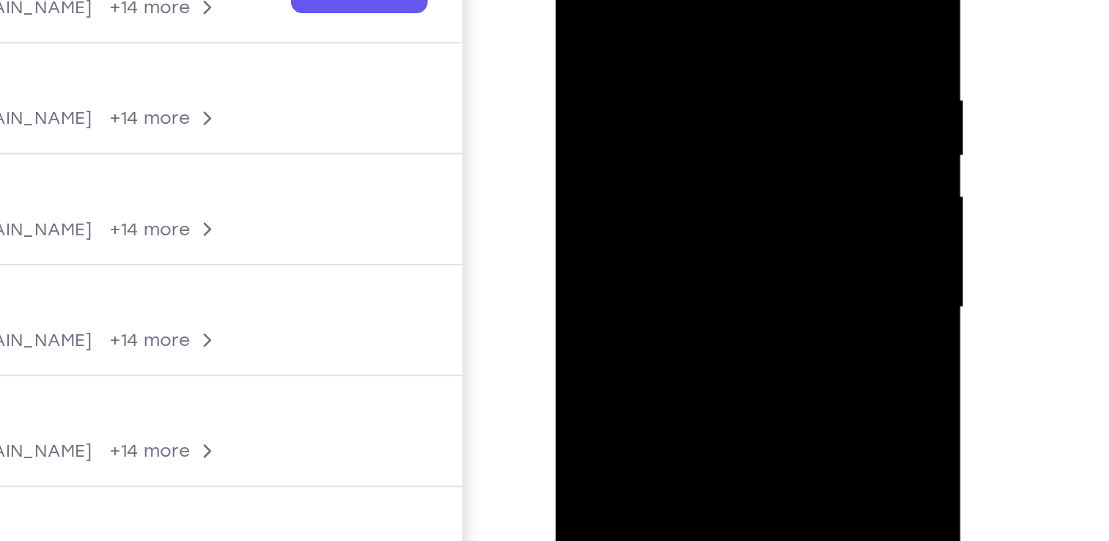
drag, startPoint x: 678, startPoint y: 221, endPoint x: 689, endPoint y: 157, distance: 64.7
click at [689, 157] on div at bounding box center [659, 100] width 185 height 410
drag, startPoint x: 632, startPoint y: 159, endPoint x: 678, endPoint y: 107, distance: 69.6
click at [678, 107] on div at bounding box center [659, 100] width 185 height 410
drag, startPoint x: 624, startPoint y: 73, endPoint x: 687, endPoint y: 66, distance: 64.1
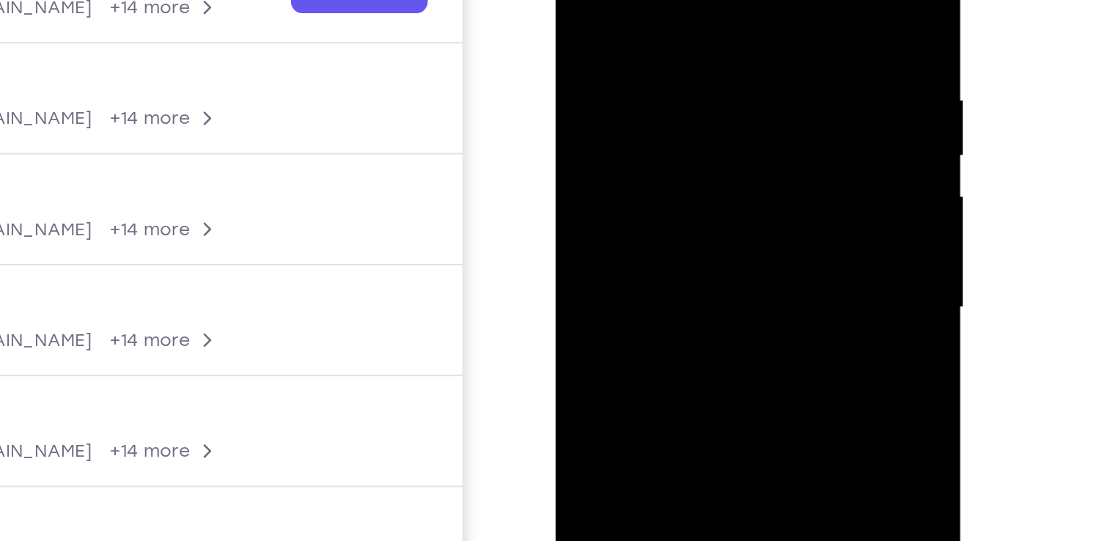
click at [687, 66] on div at bounding box center [659, 100] width 185 height 410
drag, startPoint x: 616, startPoint y: 218, endPoint x: 663, endPoint y: 122, distance: 107.2
click at [663, 122] on div at bounding box center [659, 100] width 185 height 410
drag, startPoint x: 669, startPoint y: 26, endPoint x: 643, endPoint y: 162, distance: 138.9
click at [643, 162] on div at bounding box center [659, 100] width 185 height 410
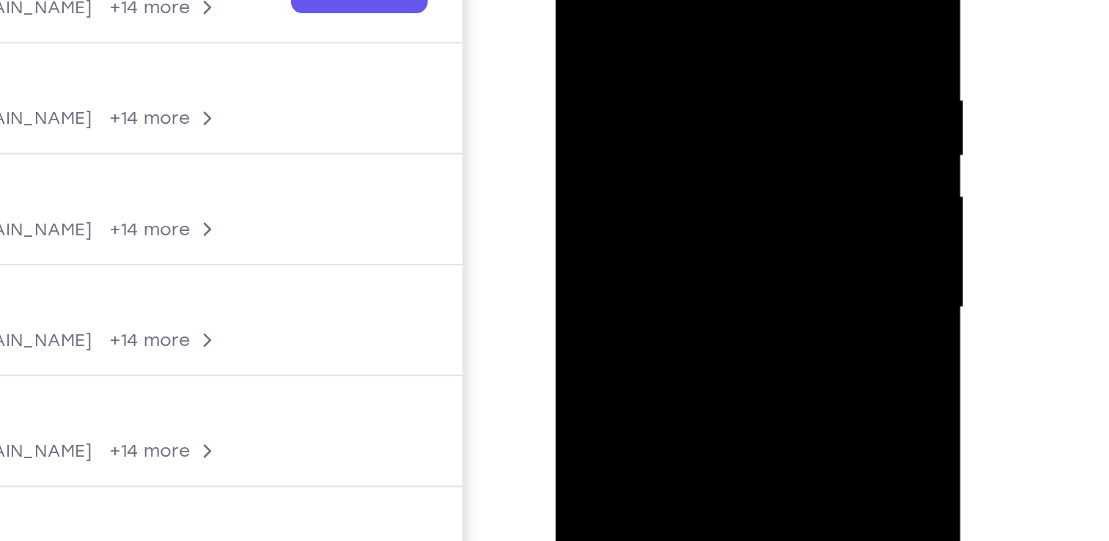
click at [657, 124] on div at bounding box center [659, 100] width 185 height 410
click at [655, 94] on div at bounding box center [659, 100] width 185 height 410
drag, startPoint x: 651, startPoint y: 229, endPoint x: 680, endPoint y: 83, distance: 149.5
click at [680, 83] on div at bounding box center [659, 100] width 185 height 410
drag, startPoint x: 639, startPoint y: 221, endPoint x: 674, endPoint y: 77, distance: 147.9
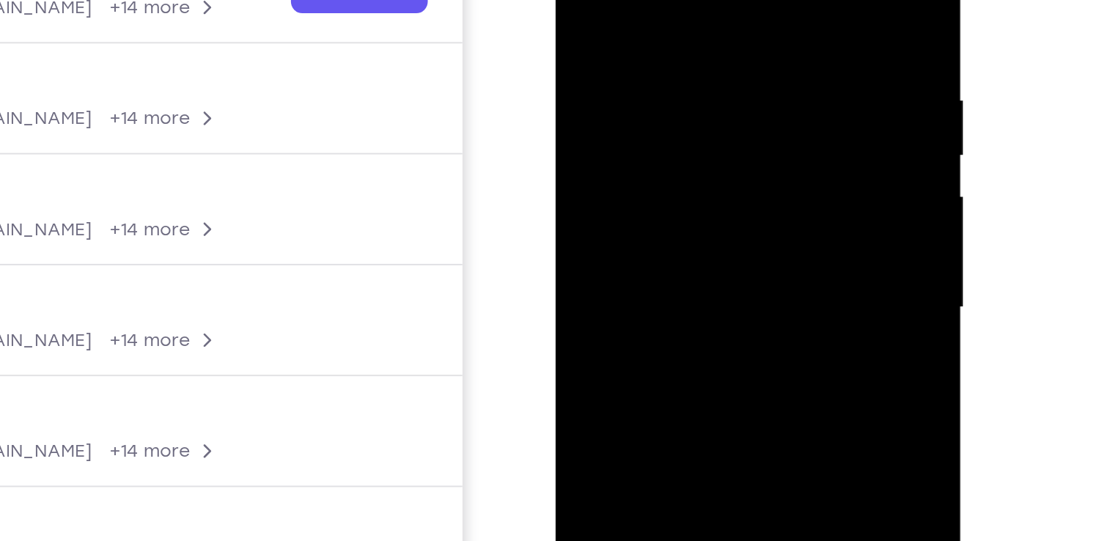
click at [674, 77] on div at bounding box center [659, 100] width 185 height 410
drag, startPoint x: 633, startPoint y: 240, endPoint x: 641, endPoint y: 206, distance: 34.5
click at [641, 206] on div at bounding box center [659, 100] width 185 height 410
drag, startPoint x: 634, startPoint y: 236, endPoint x: 671, endPoint y: 100, distance: 141.2
click at [671, 100] on div at bounding box center [659, 100] width 185 height 410
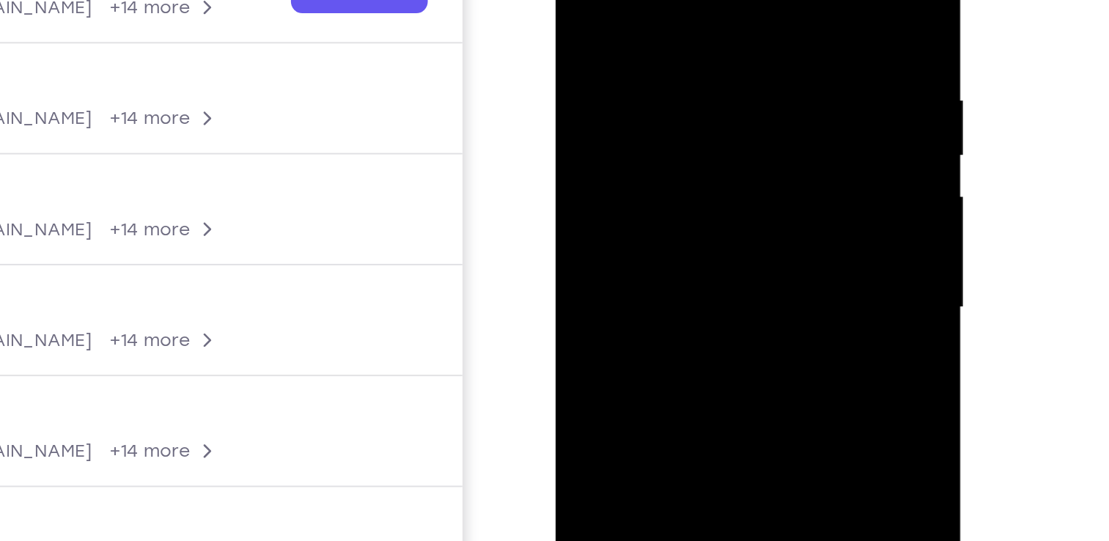
drag, startPoint x: 646, startPoint y: 199, endPoint x: 633, endPoint y: 284, distance: 85.9
click at [633, 284] on div at bounding box center [659, 100] width 185 height 410
drag, startPoint x: 674, startPoint y: 75, endPoint x: 635, endPoint y: 229, distance: 158.0
click at [635, 229] on div at bounding box center [659, 100] width 185 height 410
click at [710, 130] on div at bounding box center [659, 100] width 185 height 410
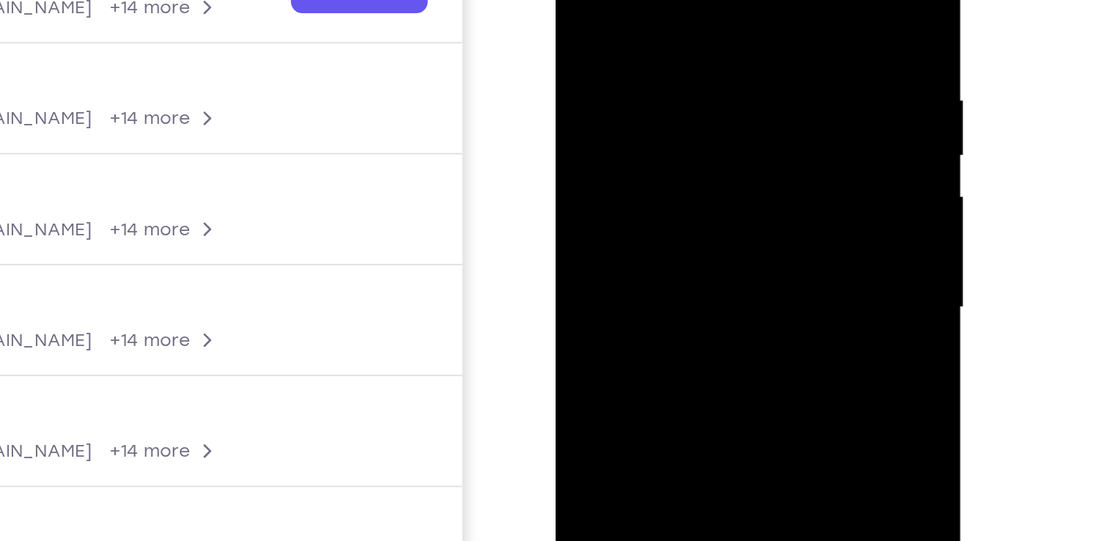
click at [727, 96] on div at bounding box center [659, 100] width 185 height 410
click at [598, 98] on div at bounding box center [659, 100] width 185 height 410
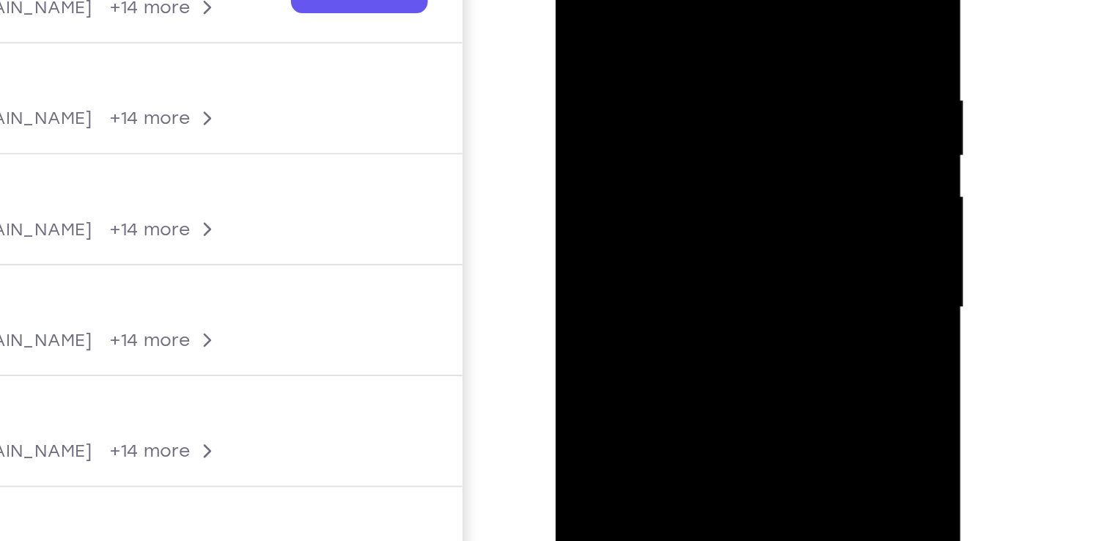
click at [598, 98] on div at bounding box center [659, 100] width 185 height 410
click at [704, 98] on div at bounding box center [659, 100] width 185 height 410
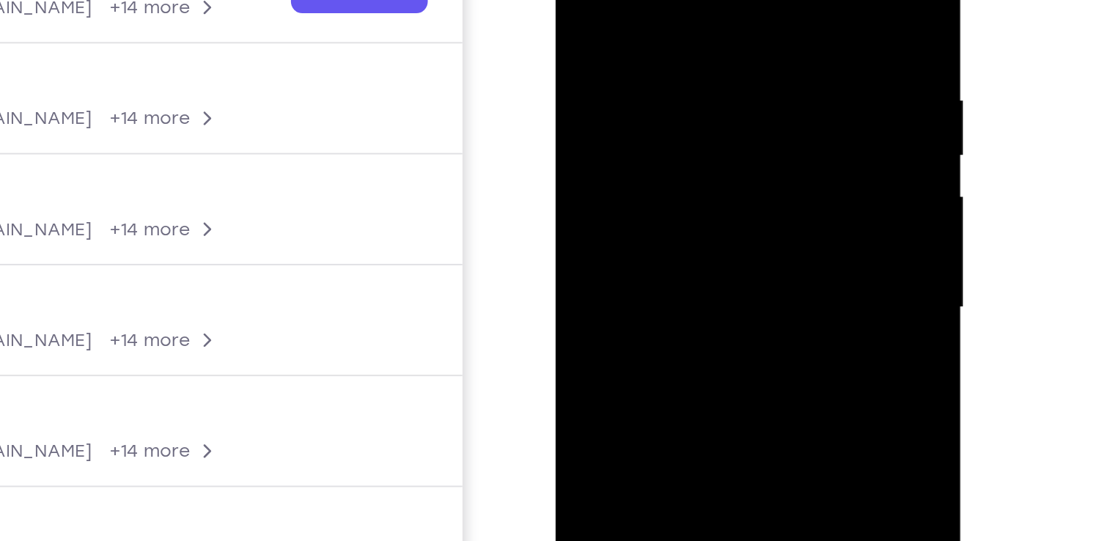
click at [704, 98] on div at bounding box center [659, 100] width 185 height 410
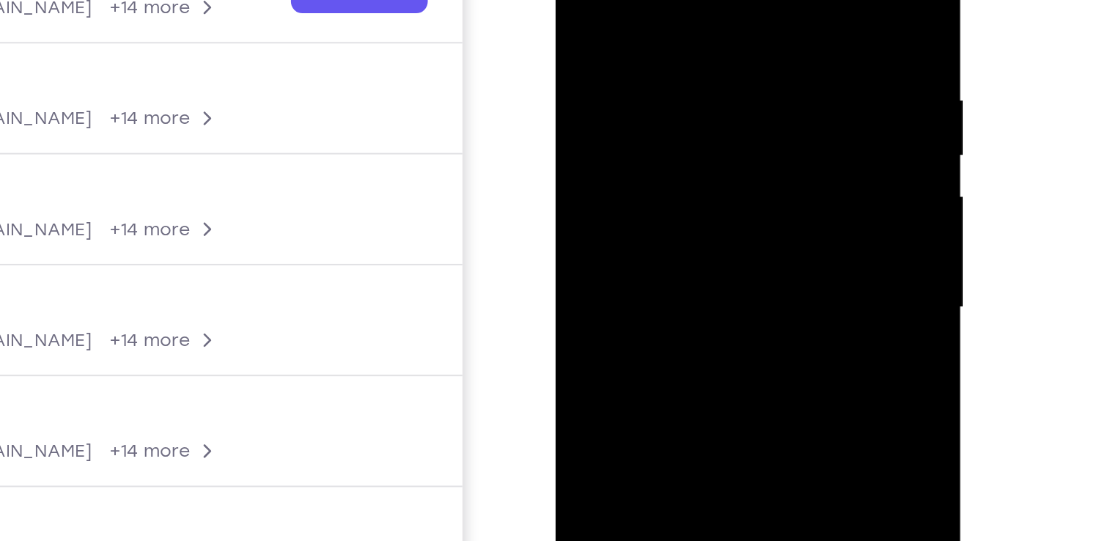
click at [704, 98] on div at bounding box center [659, 100] width 185 height 410
click at [678, 87] on div at bounding box center [659, 100] width 185 height 410
click at [697, 92] on div at bounding box center [659, 100] width 185 height 410
click at [663, 95] on div at bounding box center [659, 100] width 185 height 410
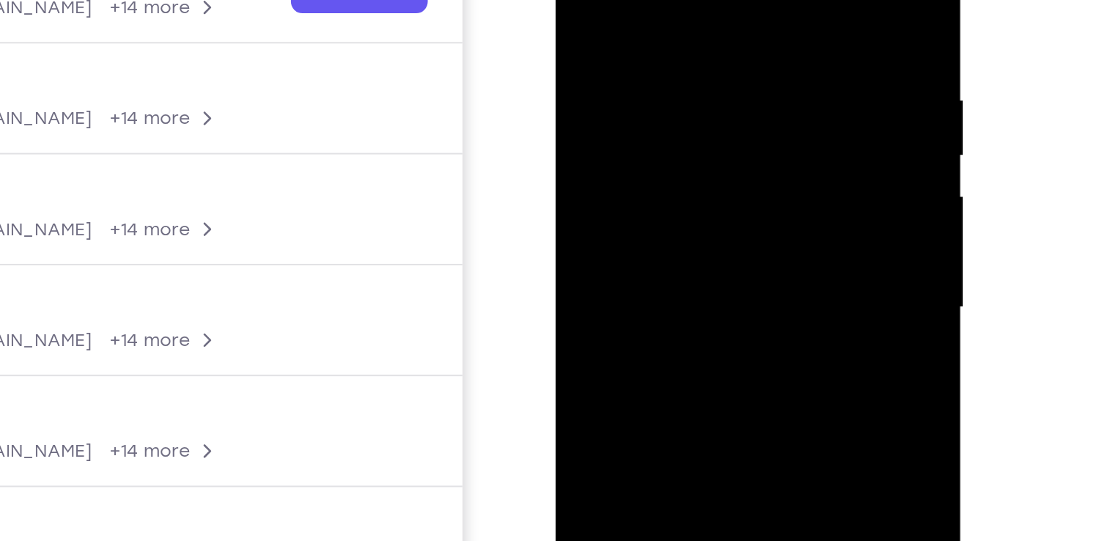
click at [665, 97] on div at bounding box center [659, 100] width 185 height 410
click at [664, 95] on div at bounding box center [659, 100] width 185 height 410
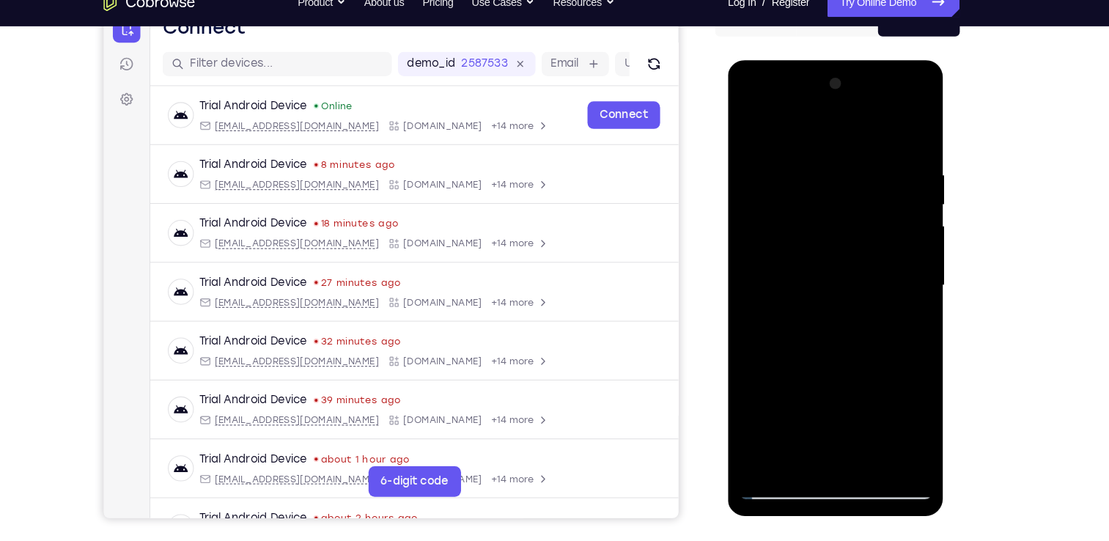
scroll to position [180, 0]
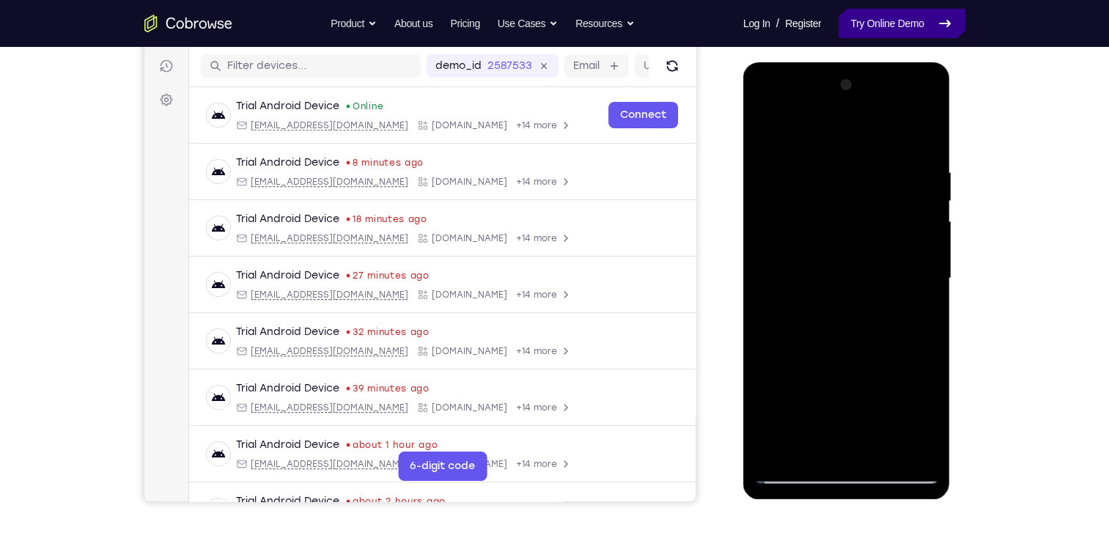
click at [908, 15] on link "Try Online Demo" at bounding box center [901, 23] width 126 height 29
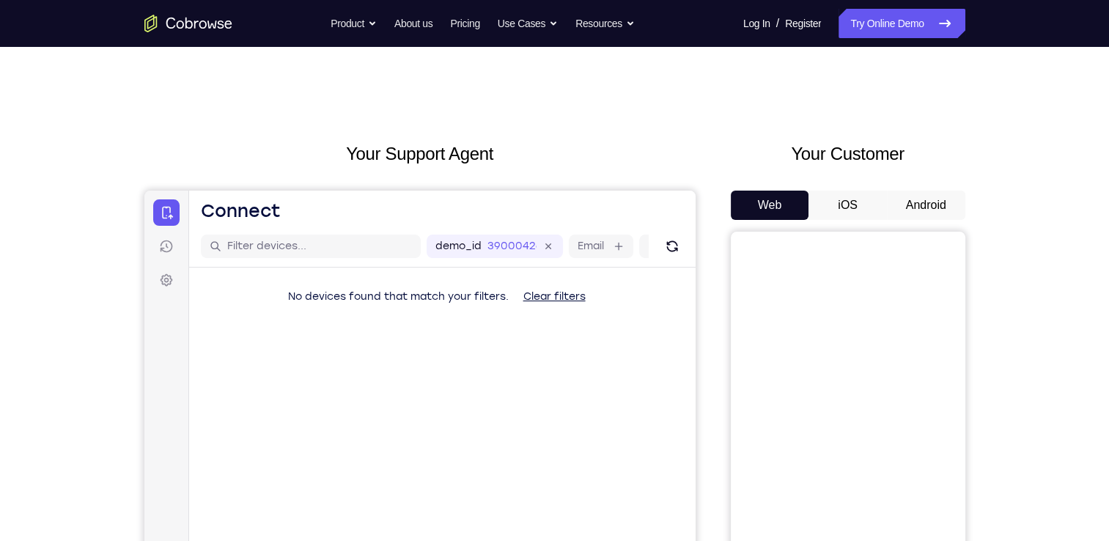
click at [900, 191] on div "Web iOS Android" at bounding box center [848, 437] width 235 height 492
click at [905, 191] on button "Android" at bounding box center [926, 205] width 78 height 29
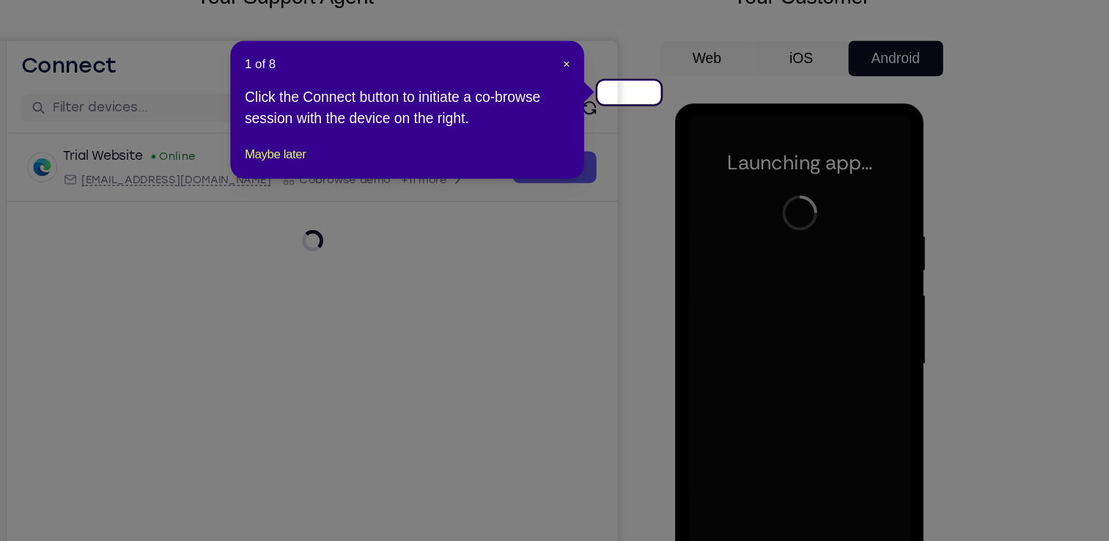
scroll to position [118, 0]
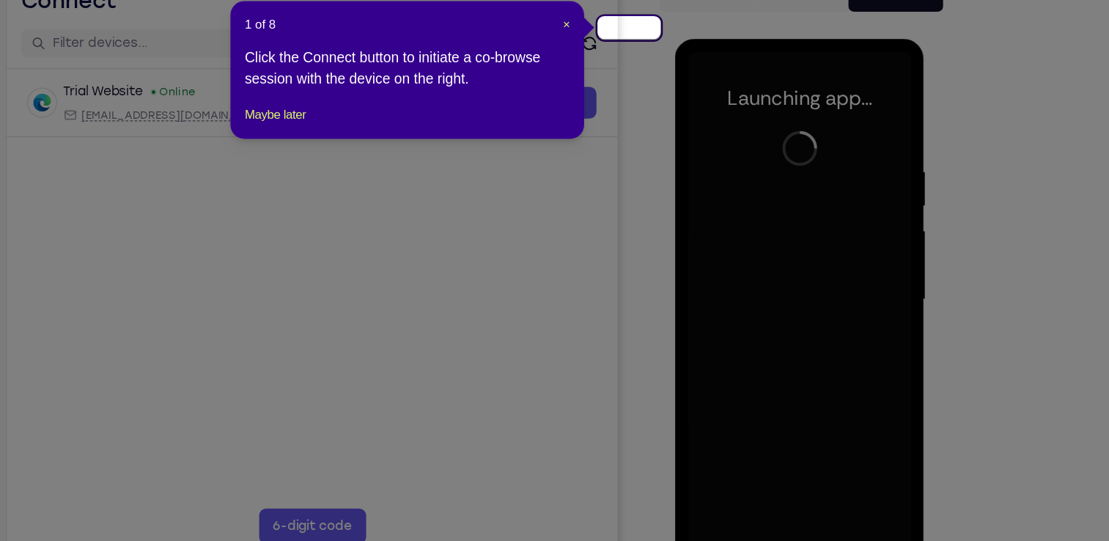
click at [656, 114] on div "1 of 8 × Click the Connect button to initiate a co-browse session with the devi…" at bounding box center [521, 150] width 293 height 114
click at [656, 113] on div "1 of 8 × Click the Connect button to initiate a co-browse session with the devi…" at bounding box center [521, 150] width 293 height 114
click at [656, 107] on span "×" at bounding box center [653, 112] width 6 height 12
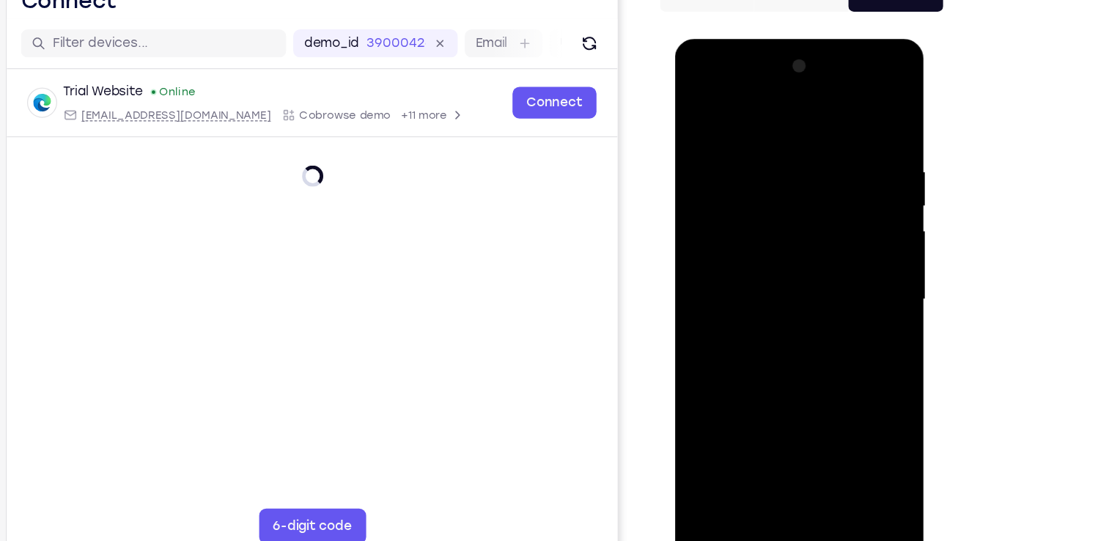
click at [781, 445] on div at bounding box center [778, 255] width 185 height 410
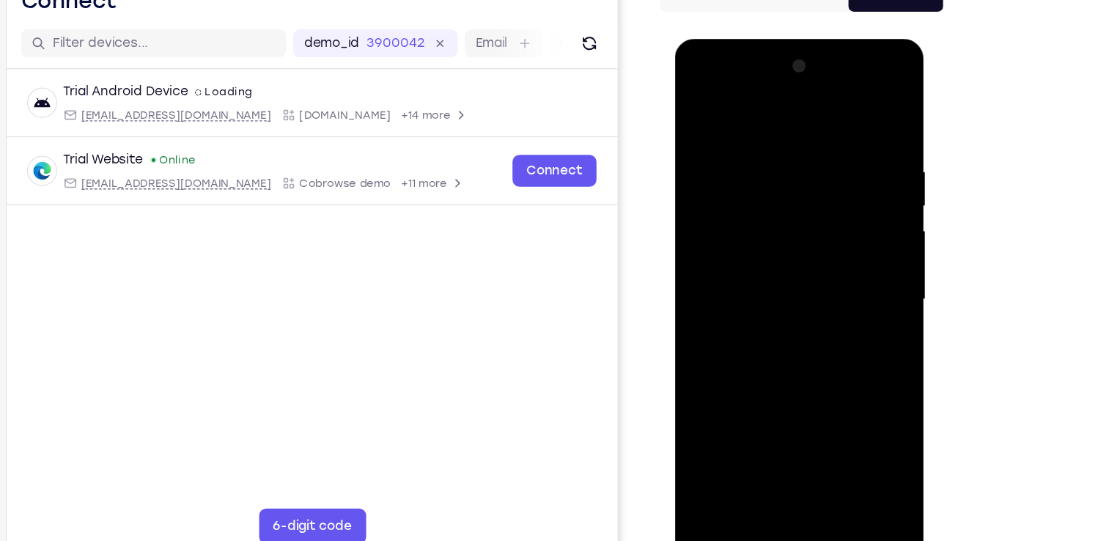
click at [846, 377] on div at bounding box center [778, 255] width 185 height 410
click at [766, 113] on div at bounding box center [778, 255] width 185 height 410
click at [838, 253] on div at bounding box center [778, 255] width 185 height 410
click at [753, 283] on div at bounding box center [778, 255] width 185 height 410
click at [770, 240] on div at bounding box center [778, 255] width 185 height 410
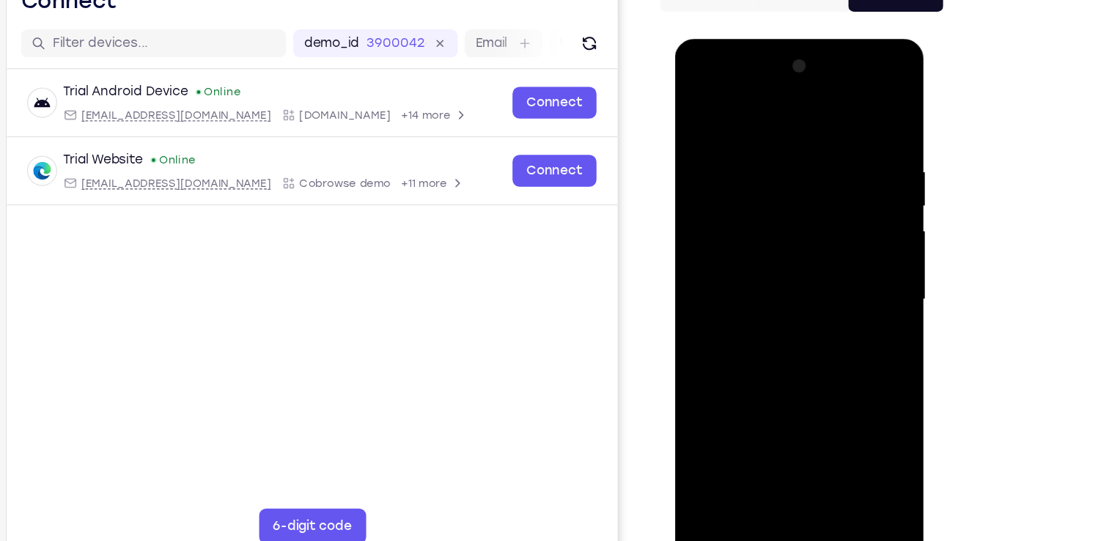
click at [755, 230] on div at bounding box center [778, 255] width 185 height 410
click at [765, 253] on div at bounding box center [778, 255] width 185 height 410
click at [764, 293] on div at bounding box center [778, 255] width 185 height 410
click at [767, 300] on div at bounding box center [778, 255] width 185 height 410
click at [771, 298] on div at bounding box center [778, 255] width 185 height 410
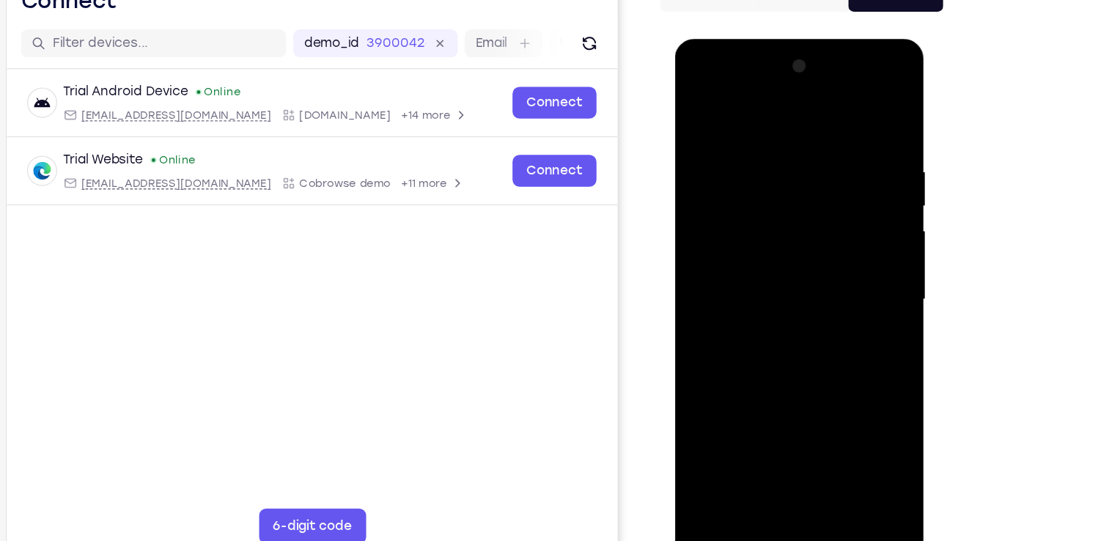
click at [850, 130] on div at bounding box center [778, 255] width 185 height 410
click at [752, 425] on div at bounding box center [778, 255] width 185 height 410
click at [769, 426] on div at bounding box center [778, 255] width 185 height 410
drag, startPoint x: 807, startPoint y: 158, endPoint x: 795, endPoint y: 377, distance: 219.5
click at [795, 377] on div at bounding box center [778, 255] width 185 height 410
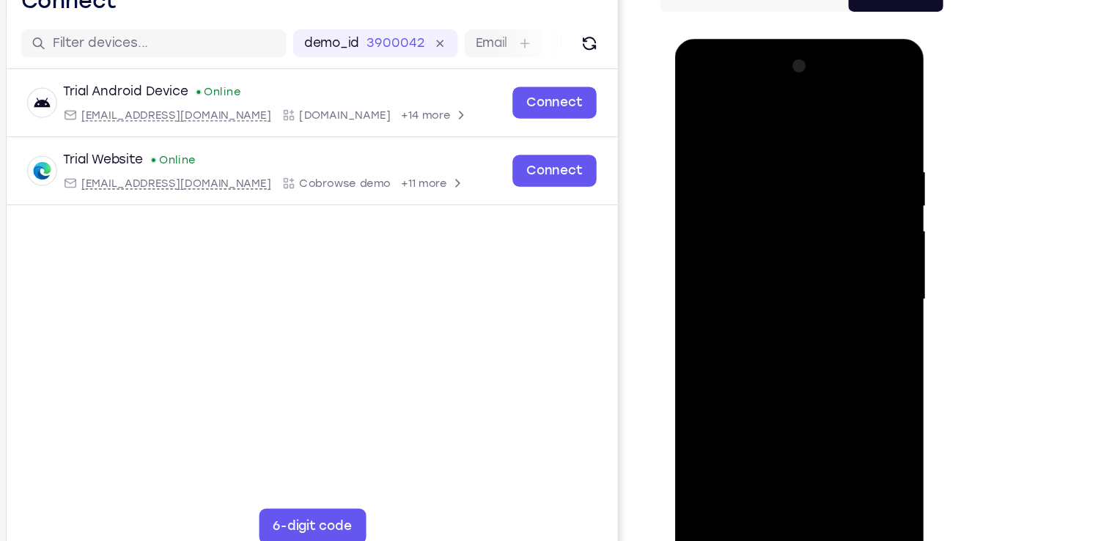
drag, startPoint x: 737, startPoint y: 113, endPoint x: 1005, endPoint y: 116, distance: 267.5
click at [884, 116] on html "Online web based iOS Simulators and Android Emulators. Run iPhone, iPad, Mobile…" at bounding box center [779, 259] width 209 height 440
click at [786, 315] on div at bounding box center [778, 255] width 185 height 410
click at [750, 149] on div at bounding box center [778, 255] width 185 height 410
click at [855, 177] on div at bounding box center [778, 255] width 185 height 410
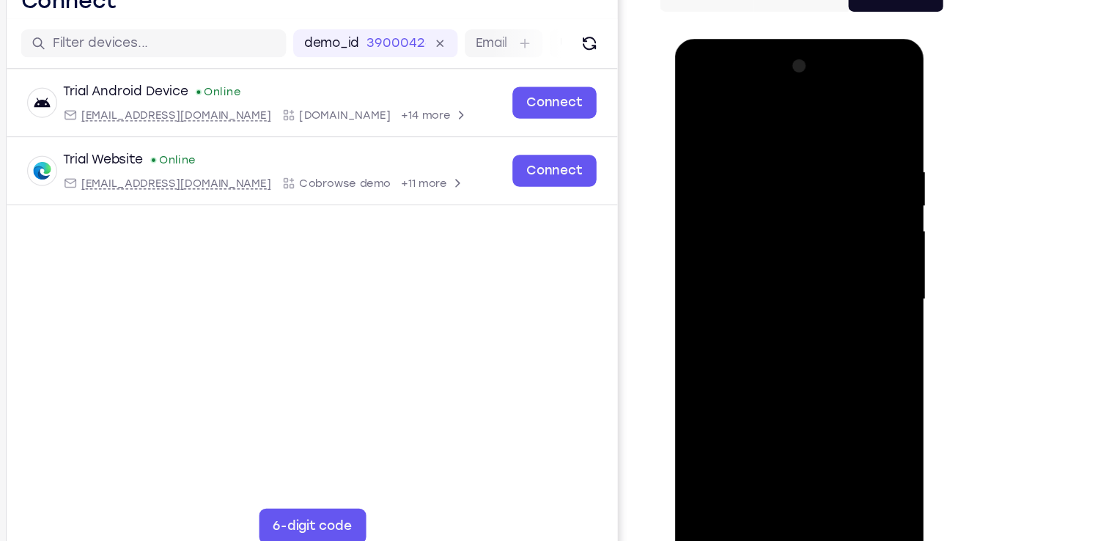
drag, startPoint x: 715, startPoint y: 208, endPoint x: 869, endPoint y: 210, distance: 153.2
click at [869, 210] on div at bounding box center [778, 255] width 185 height 410
click at [857, 213] on div at bounding box center [778, 255] width 185 height 410
click at [849, 223] on div at bounding box center [778, 255] width 185 height 410
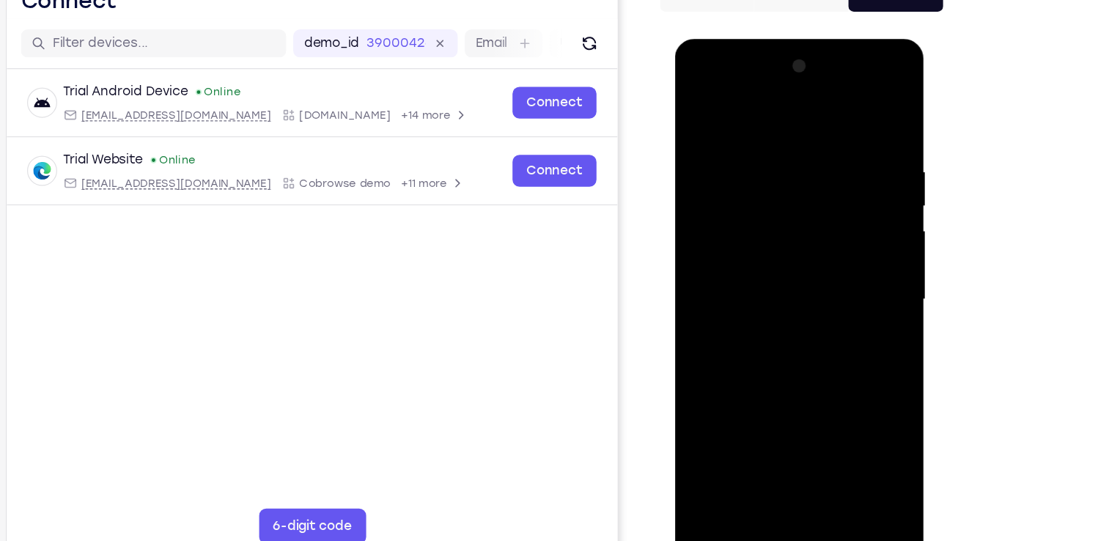
click at [849, 223] on div at bounding box center [778, 255] width 185 height 410
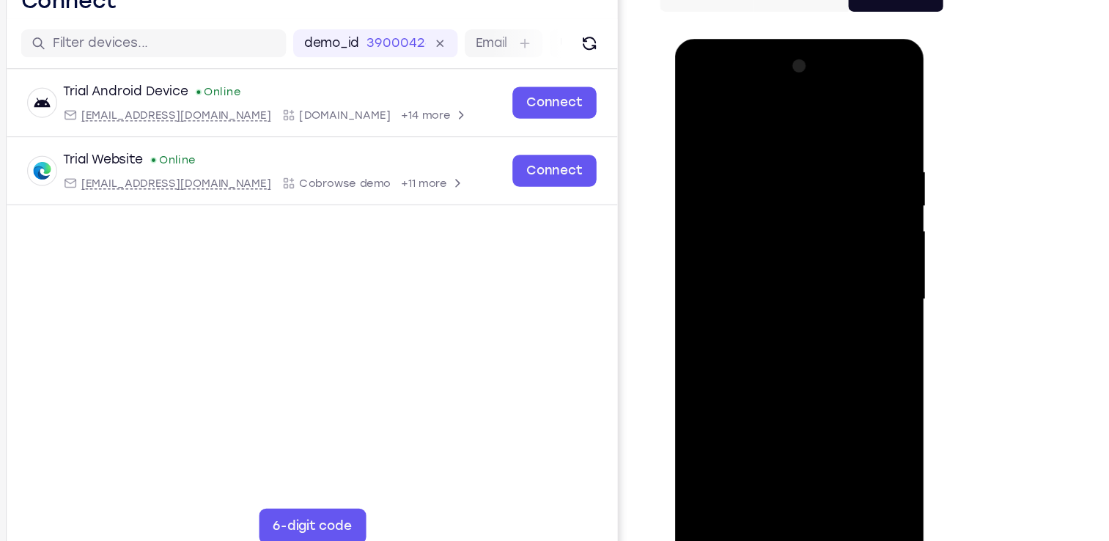
click at [849, 223] on div at bounding box center [778, 255] width 185 height 410
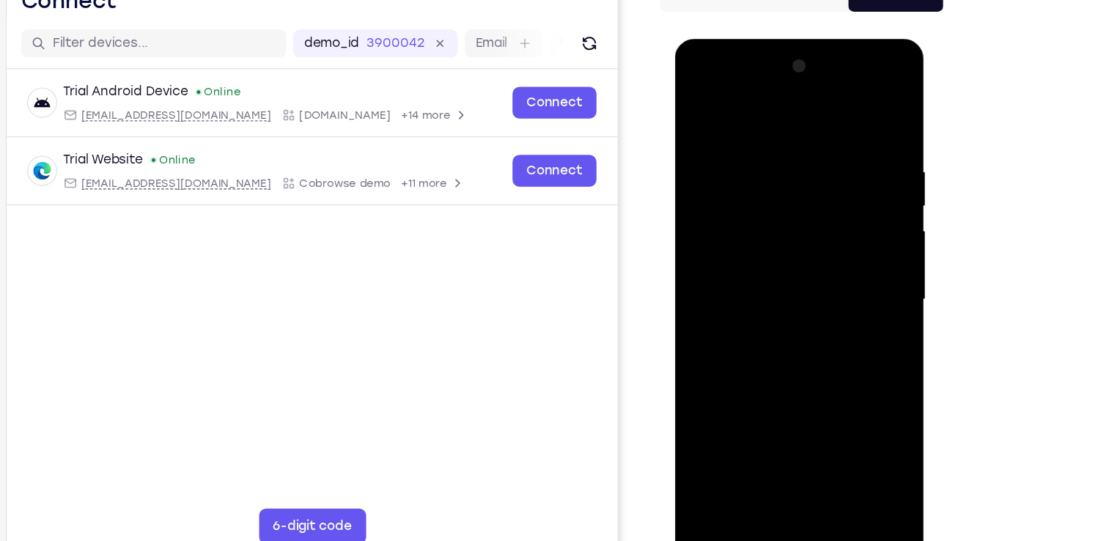
click at [720, 217] on div at bounding box center [778, 255] width 185 height 410
click at [834, 221] on div at bounding box center [778, 255] width 185 height 410
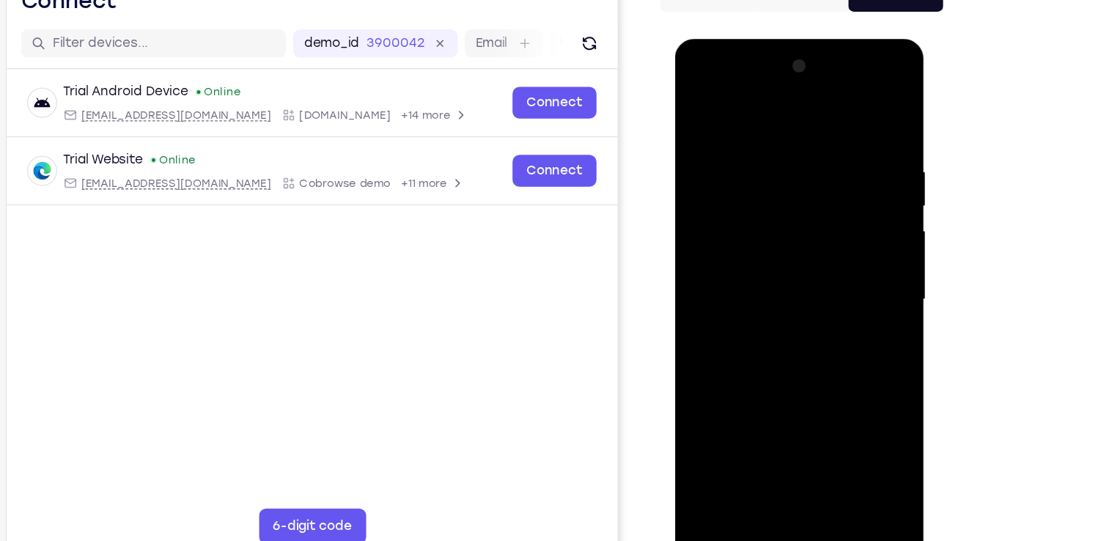
drag, startPoint x: 846, startPoint y: 188, endPoint x: 746, endPoint y: 201, distance: 100.5
click at [746, 201] on div at bounding box center [778, 255] width 185 height 410
click at [856, 111] on div at bounding box center [778, 255] width 185 height 410
drag, startPoint x: 772, startPoint y: 134, endPoint x: 775, endPoint y: 328, distance: 193.5
click at [775, 328] on div at bounding box center [778, 255] width 185 height 410
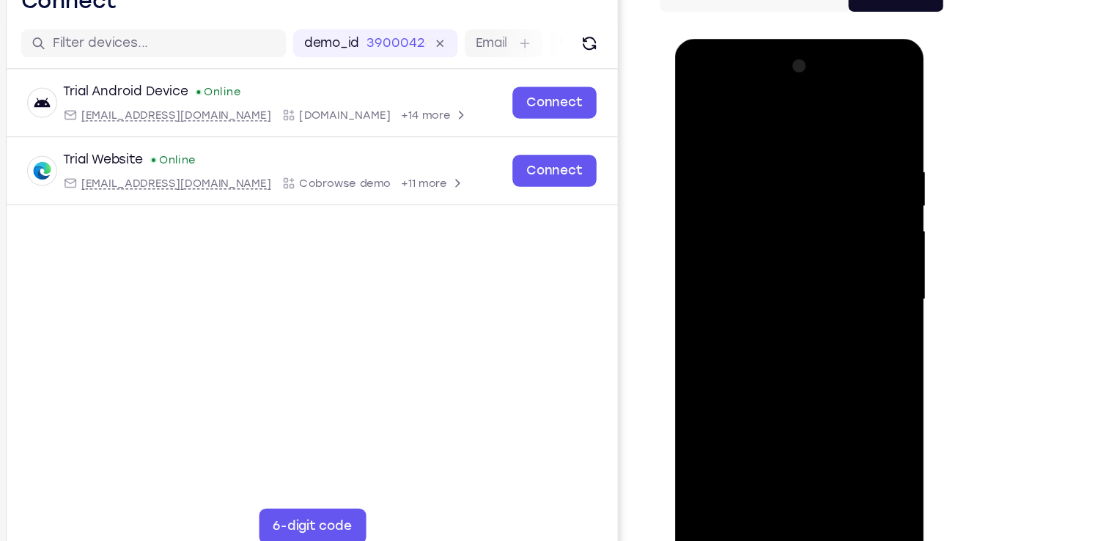
click at [861, 314] on div at bounding box center [778, 255] width 185 height 410
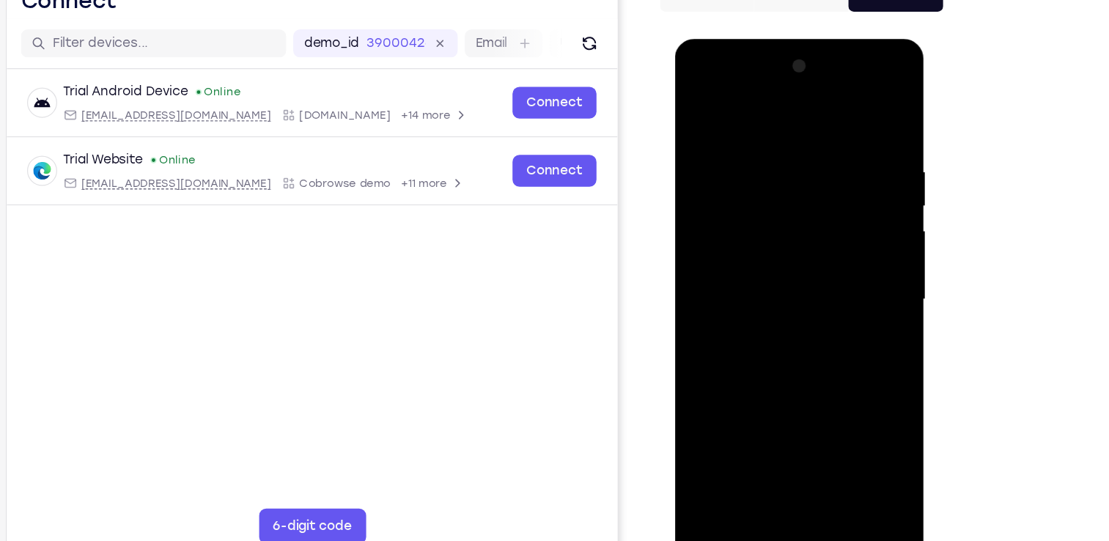
click at [814, 432] on div at bounding box center [778, 255] width 185 height 410
click at [776, 333] on div at bounding box center [778, 255] width 185 height 410
click at [762, 254] on div at bounding box center [778, 255] width 185 height 410
click at [704, 108] on div at bounding box center [778, 255] width 185 height 410
click at [703, 111] on div at bounding box center [778, 255] width 185 height 410
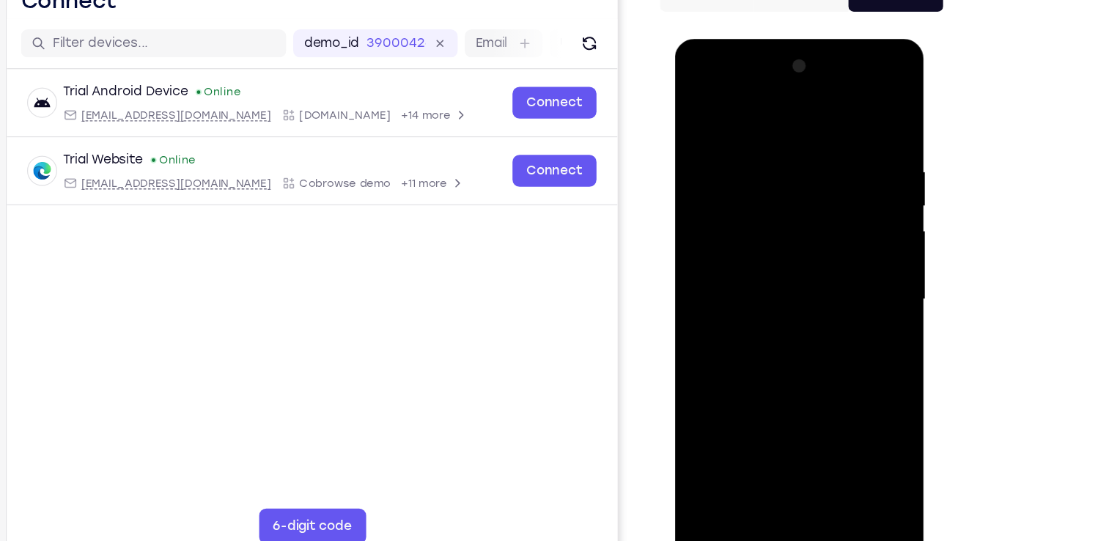
drag, startPoint x: 782, startPoint y: 402, endPoint x: 819, endPoint y: 157, distance: 247.6
click at [819, 157] on div at bounding box center [778, 255] width 185 height 410
drag, startPoint x: 775, startPoint y: 336, endPoint x: 778, endPoint y: 270, distance: 65.3
click at [778, 270] on div at bounding box center [778, 255] width 185 height 410
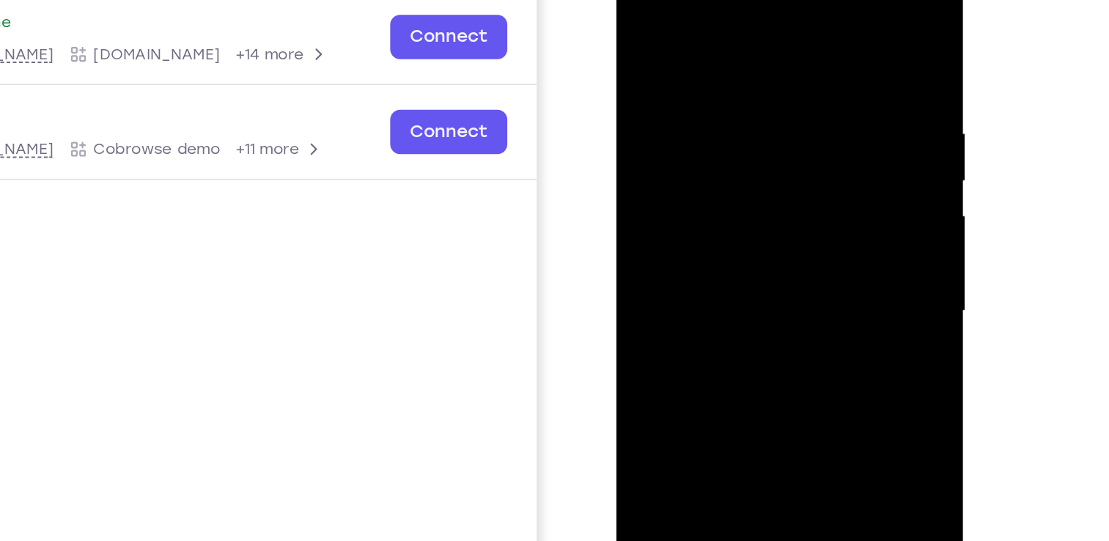
scroll to position [117, 0]
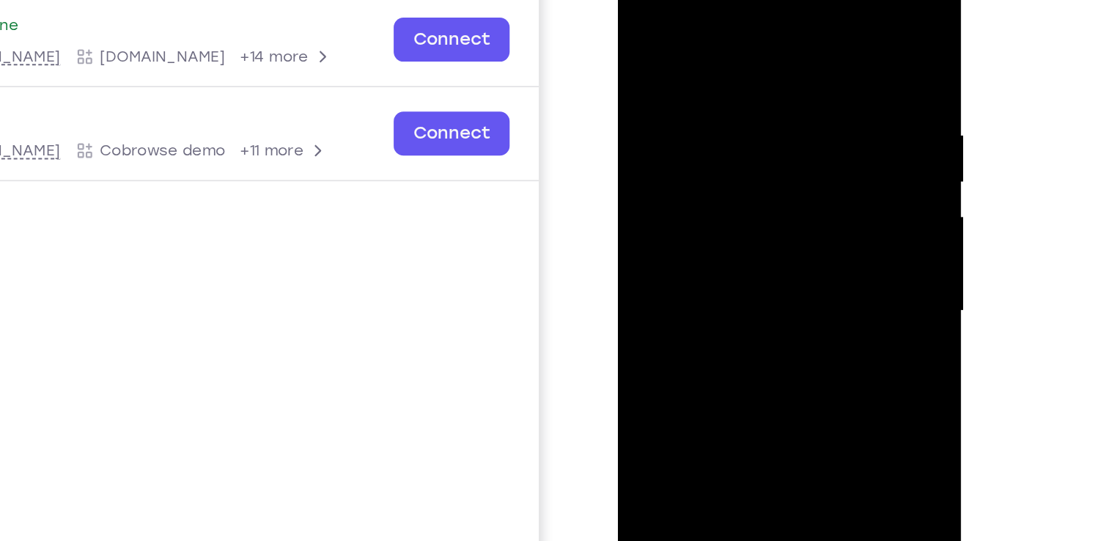
drag, startPoint x: 720, startPoint y: 297, endPoint x: 727, endPoint y: 252, distance: 45.3
click at [727, 252] on div at bounding box center [721, 168] width 185 height 410
click at [655, 335] on div at bounding box center [721, 168] width 185 height 410
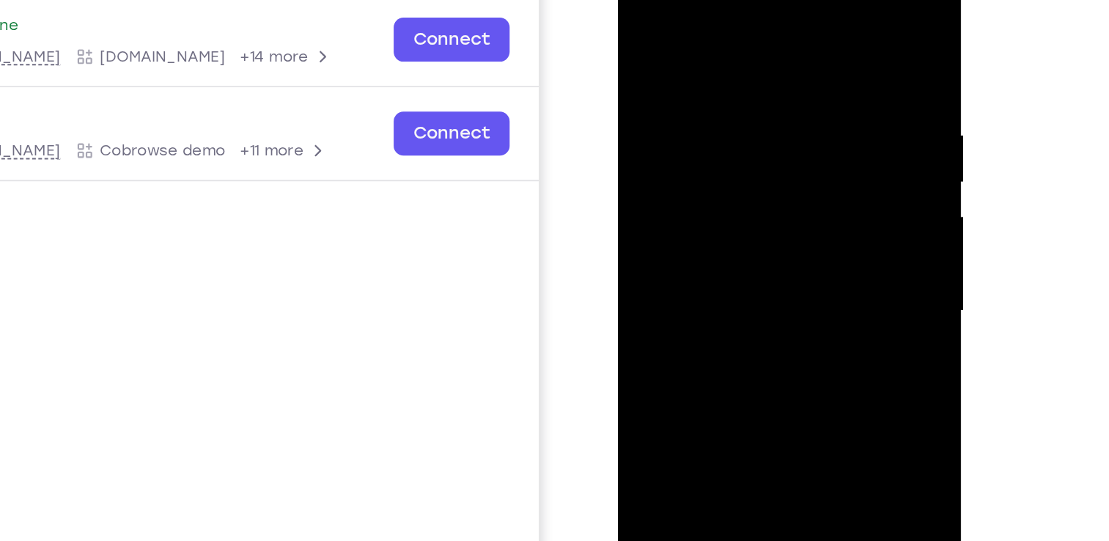
click at [655, 335] on div at bounding box center [721, 168] width 185 height 410
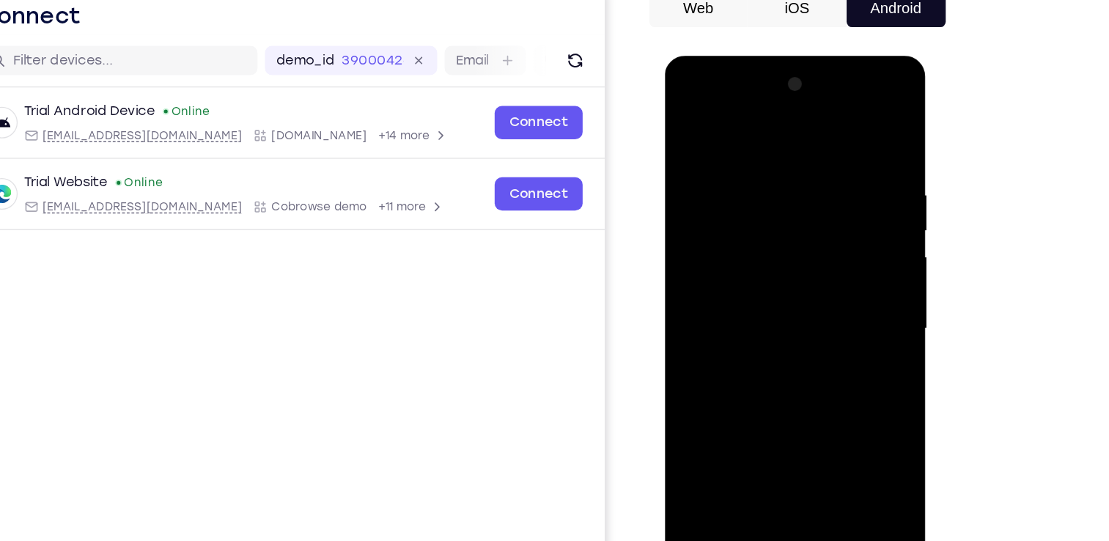
drag, startPoint x: 781, startPoint y: 204, endPoint x: 779, endPoint y: 363, distance: 159.1
click at [779, 363] on div at bounding box center [768, 272] width 185 height 410
drag, startPoint x: 769, startPoint y: 143, endPoint x: 767, endPoint y: 333, distance: 190.6
click at [767, 333] on div at bounding box center [768, 272] width 185 height 410
click at [798, 162] on div at bounding box center [768, 272] width 185 height 410
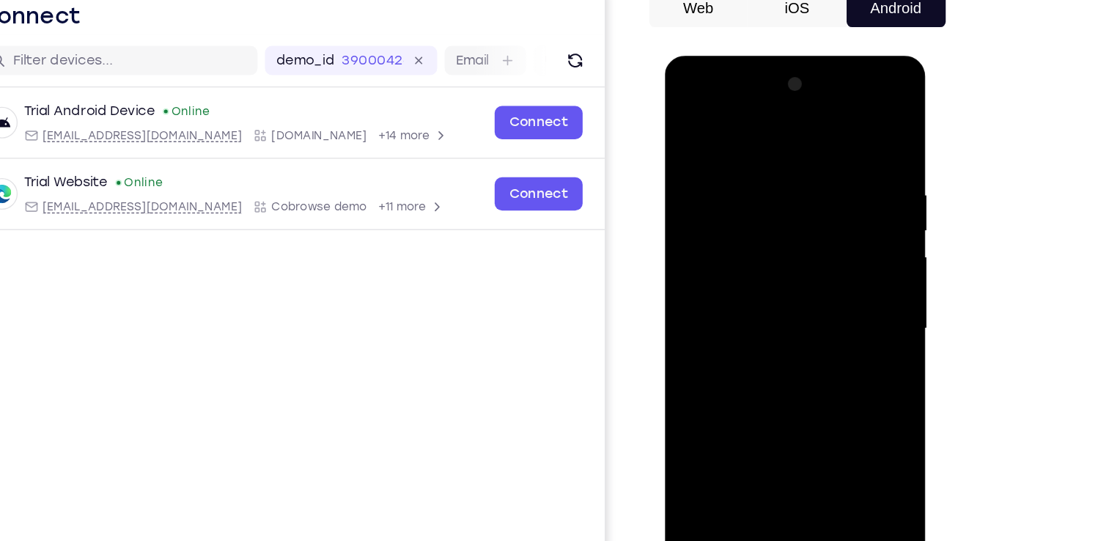
click at [840, 210] on div at bounding box center [768, 272] width 185 height 410
click at [847, 127] on div at bounding box center [768, 272] width 185 height 410
click at [742, 163] on div at bounding box center [768, 272] width 185 height 410
click at [841, 235] on div at bounding box center [768, 272] width 185 height 410
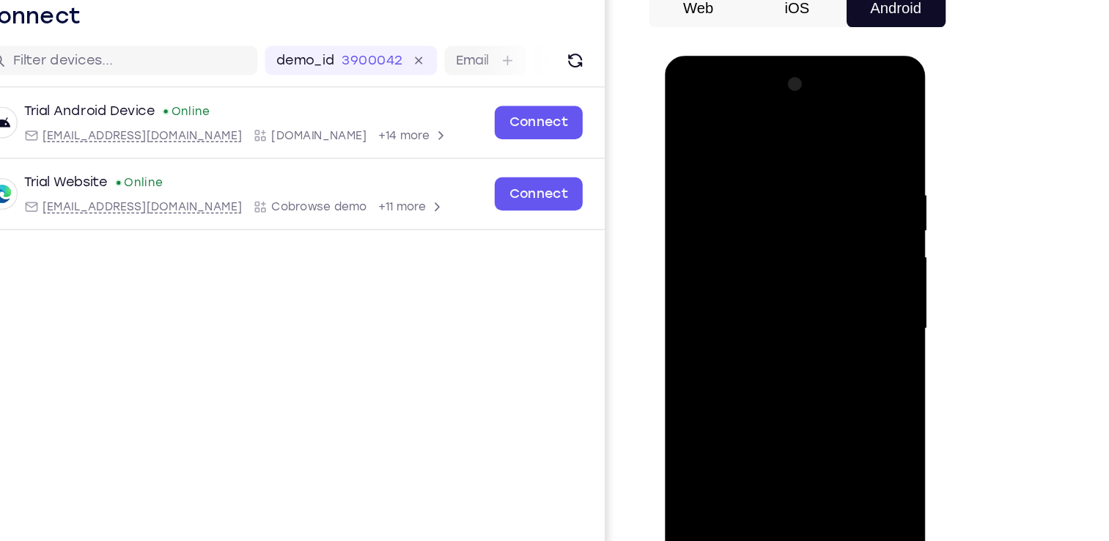
click at [839, 130] on div at bounding box center [768, 272] width 185 height 410
drag, startPoint x: 786, startPoint y: 190, endPoint x: 780, endPoint y: 326, distance: 136.5
click at [780, 326] on div at bounding box center [768, 272] width 185 height 410
drag, startPoint x: 835, startPoint y: 164, endPoint x: 729, endPoint y: 163, distance: 105.5
click at [729, 163] on div at bounding box center [768, 272] width 185 height 410
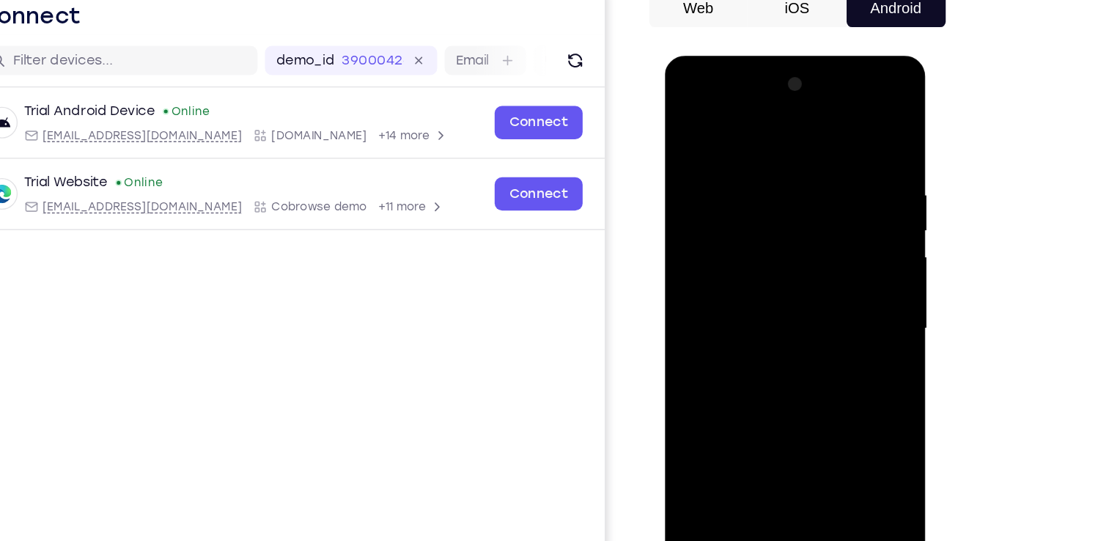
click at [839, 452] on div at bounding box center [768, 272] width 185 height 410
click at [765, 305] on div at bounding box center [768, 272] width 185 height 410
click at [761, 147] on div at bounding box center [768, 272] width 185 height 410
click at [737, 186] on div at bounding box center [768, 272] width 185 height 410
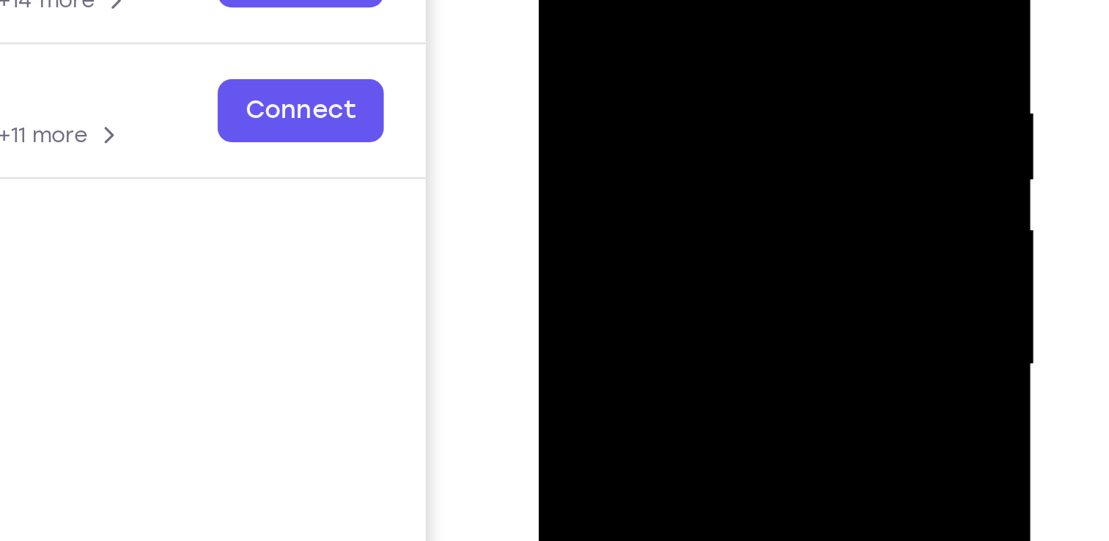
click at [560, 77] on div at bounding box center [642, 66] width 185 height 410
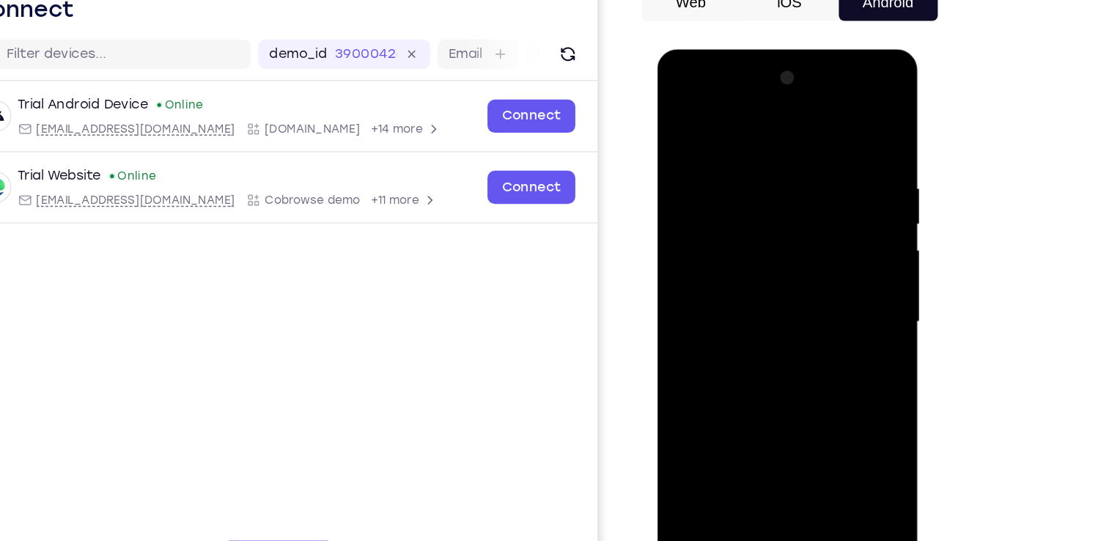
click at [842, 76] on div at bounding box center [760, 265] width 185 height 410
click at [778, 275] on div at bounding box center [760, 265] width 185 height 410
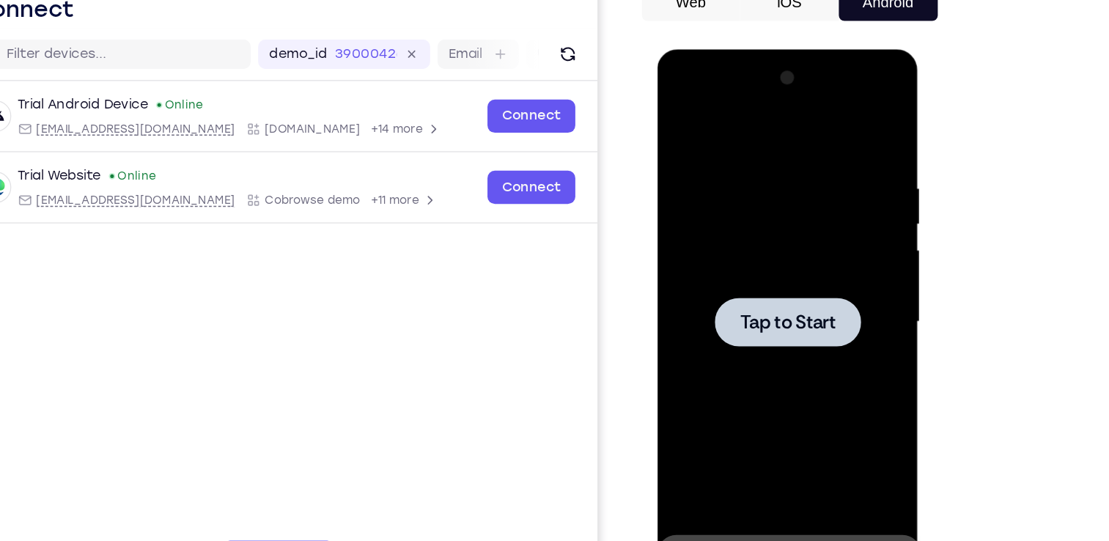
click at [778, 275] on div at bounding box center [760, 265] width 116 height 39
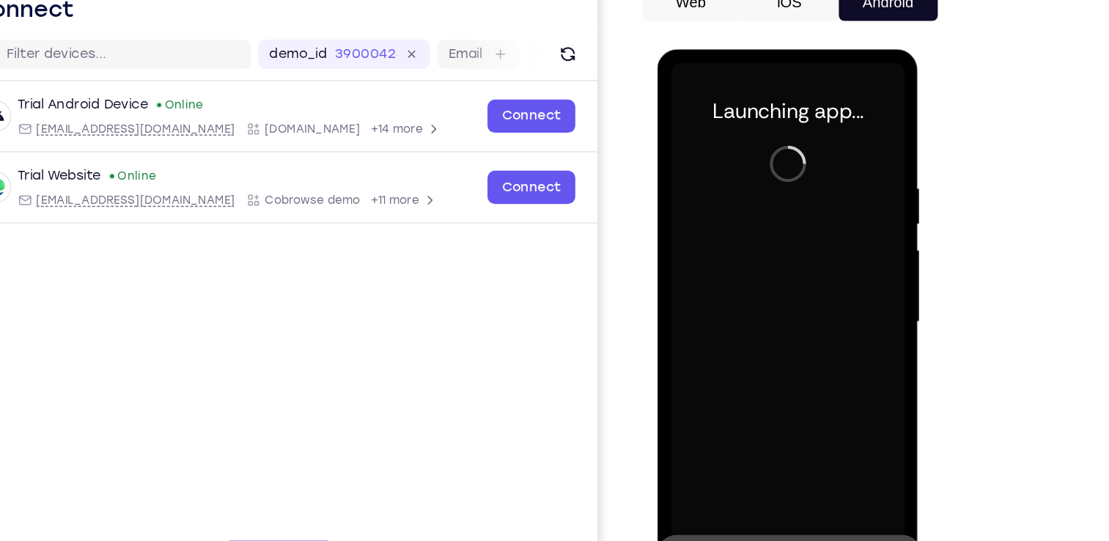
click at [852, 453] on div at bounding box center [851, 460] width 23 height 53
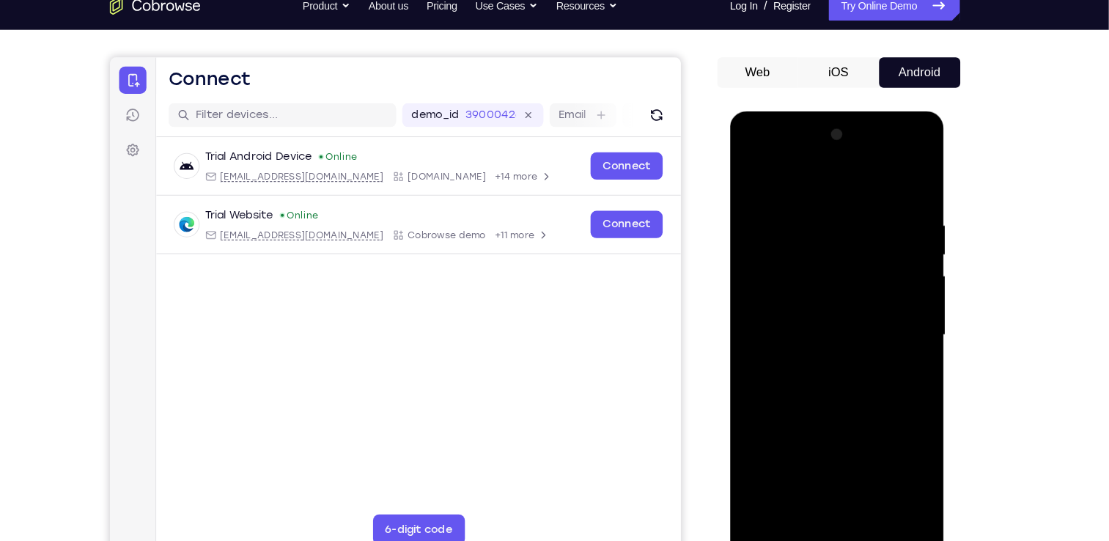
scroll to position [123, 0]
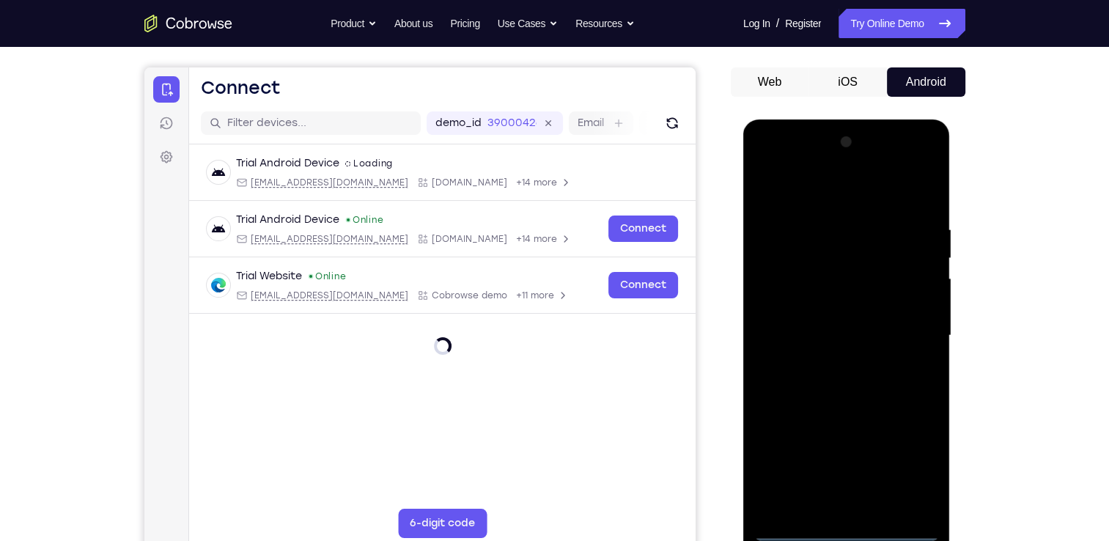
click at [853, 526] on div at bounding box center [846, 335] width 185 height 410
click at [914, 451] on div at bounding box center [846, 335] width 185 height 410
click at [913, 461] on div at bounding box center [846, 335] width 185 height 410
click at [783, 182] on div at bounding box center [846, 335] width 185 height 410
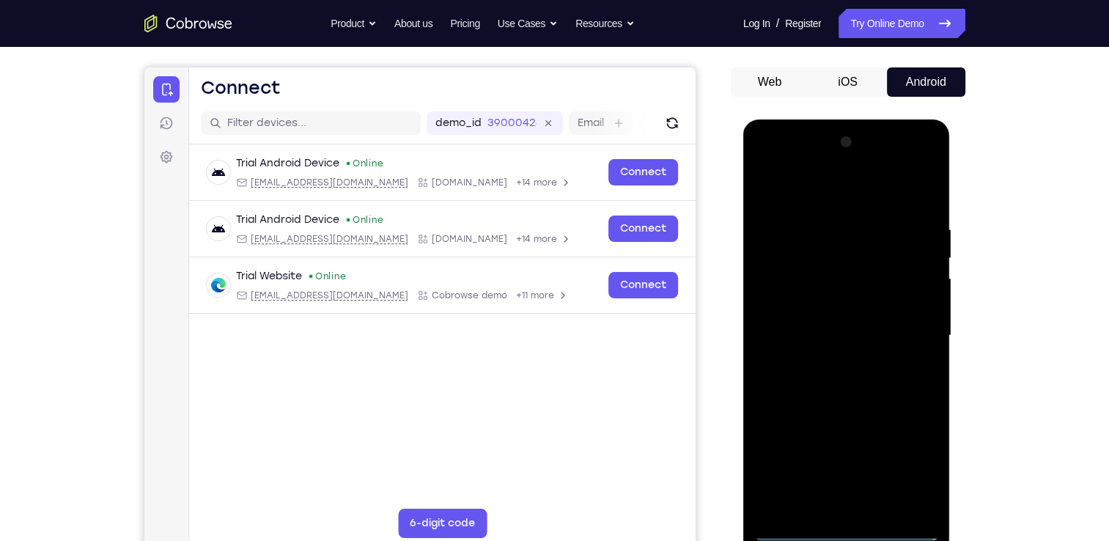
click at [904, 325] on div at bounding box center [846, 335] width 185 height 410
click at [825, 364] on div at bounding box center [846, 335] width 185 height 410
click at [810, 320] on div at bounding box center [846, 335] width 185 height 410
click at [866, 317] on div at bounding box center [846, 335] width 185 height 410
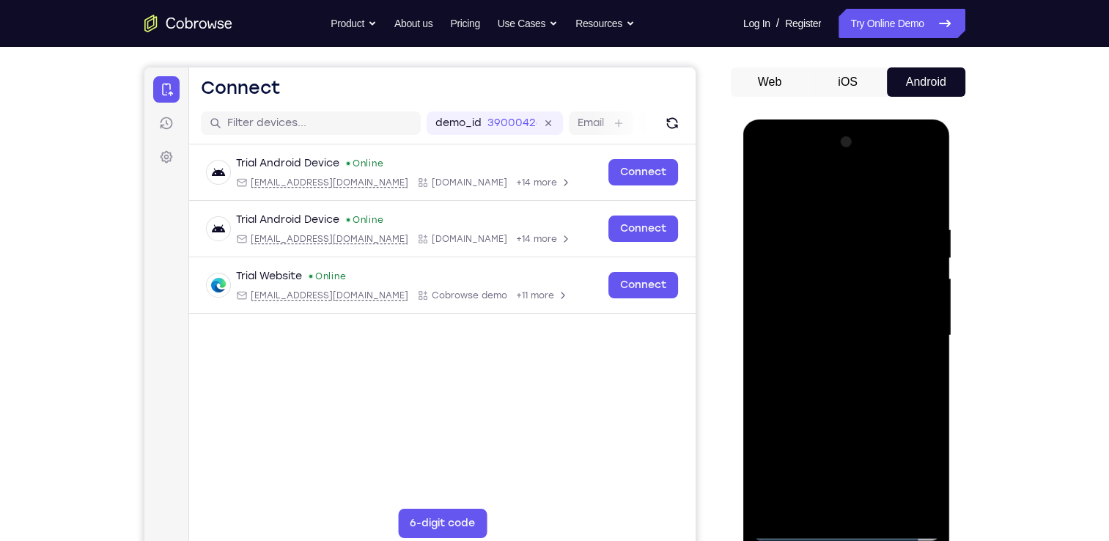
click at [833, 332] on div at bounding box center [846, 335] width 185 height 410
click at [817, 383] on div at bounding box center [846, 335] width 185 height 410
click at [869, 378] on div at bounding box center [846, 335] width 185 height 410
click at [805, 501] on div at bounding box center [846, 335] width 185 height 410
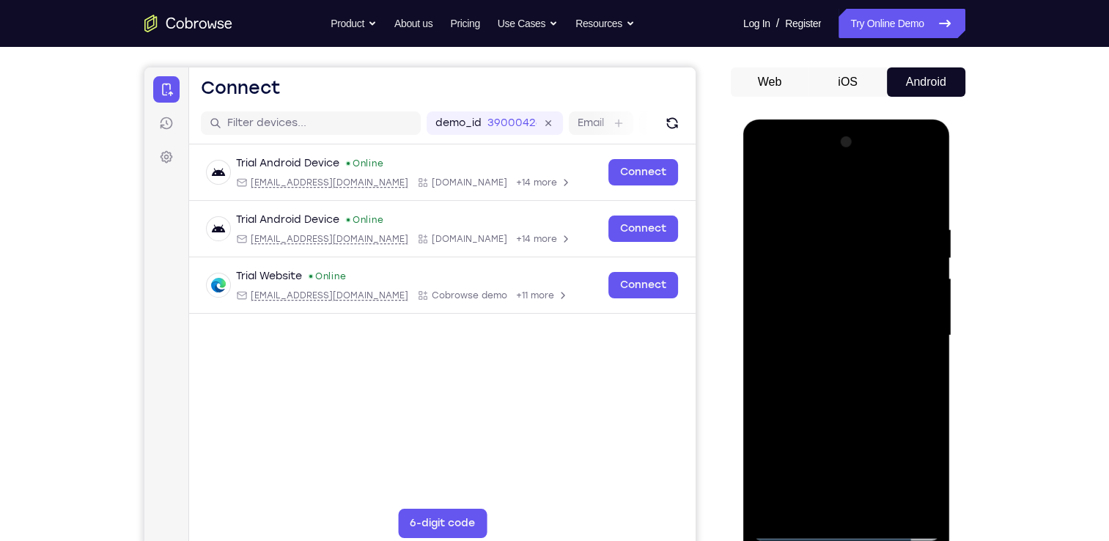
click at [853, 391] on div at bounding box center [846, 335] width 185 height 410
click at [812, 503] on div at bounding box center [846, 335] width 185 height 410
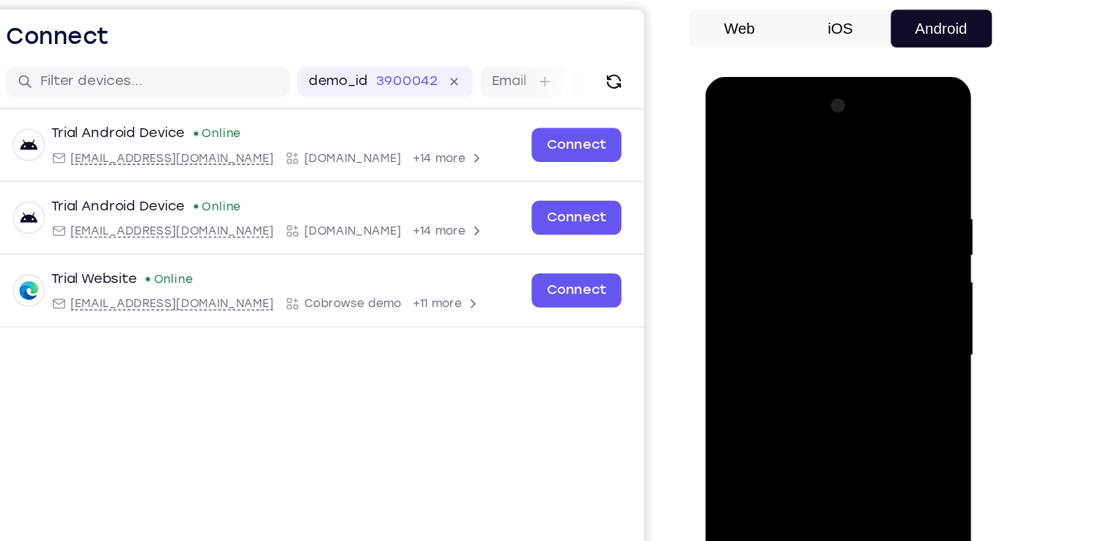
click at [803, 149] on div at bounding box center [809, 292] width 185 height 410
click at [786, 189] on div at bounding box center [809, 292] width 185 height 410
click at [821, 307] on div at bounding box center [809, 292] width 185 height 410
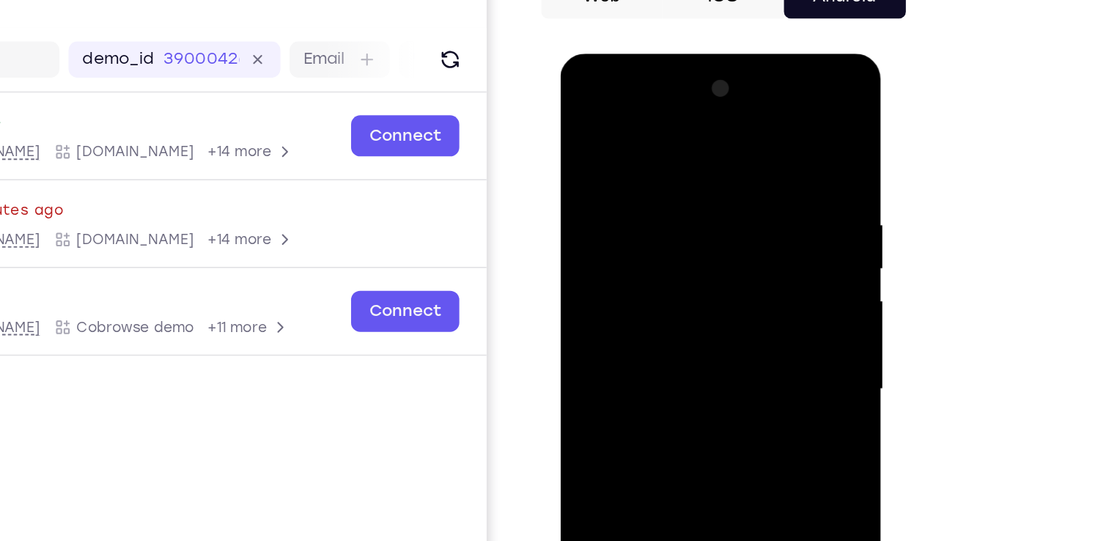
click at [746, 78] on div at bounding box center [664, 269] width 185 height 410
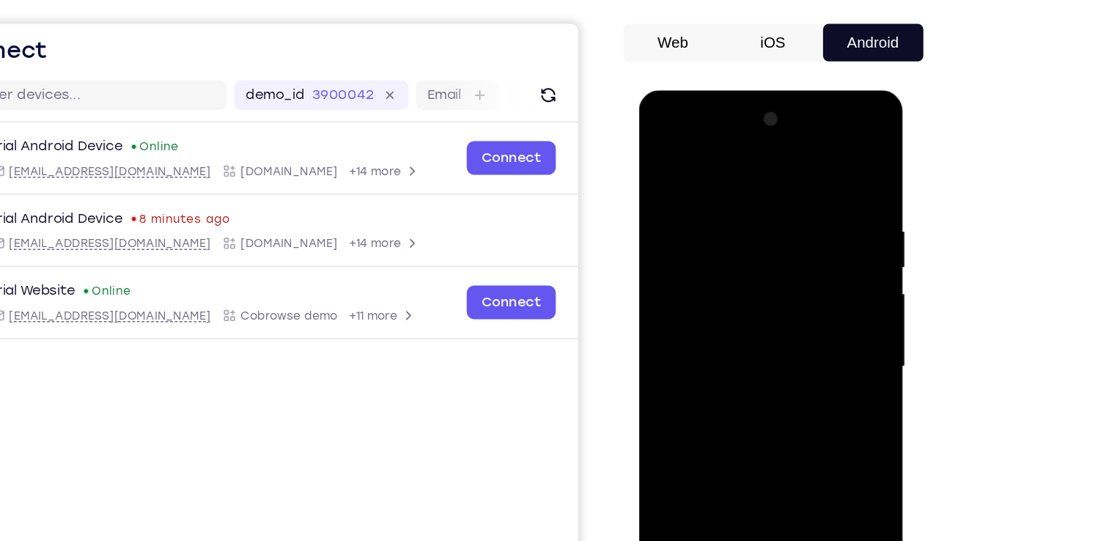
click at [665, 162] on div at bounding box center [742, 306] width 185 height 410
click at [815, 160] on div at bounding box center [742, 306] width 185 height 410
click at [680, 486] on div at bounding box center [742, 306] width 185 height 410
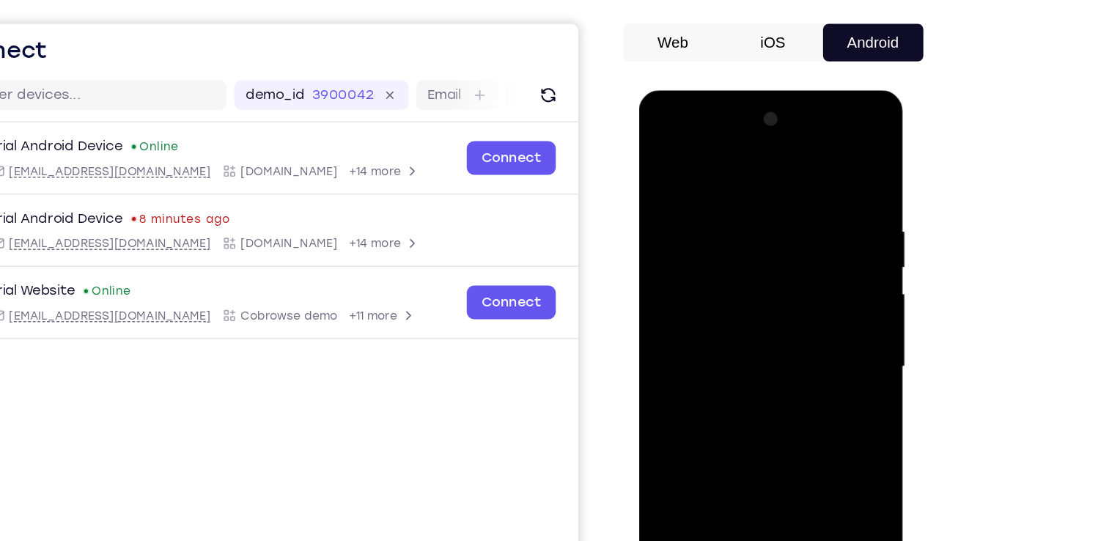
click at [680, 486] on div at bounding box center [742, 306] width 185 height 410
click at [744, 168] on div at bounding box center [742, 306] width 185 height 410
click at [726, 198] on div at bounding box center [742, 306] width 185 height 410
click at [821, 161] on div at bounding box center [742, 306] width 185 height 410
drag, startPoint x: 745, startPoint y: 171, endPoint x: 737, endPoint y: 380, distance: 209.1
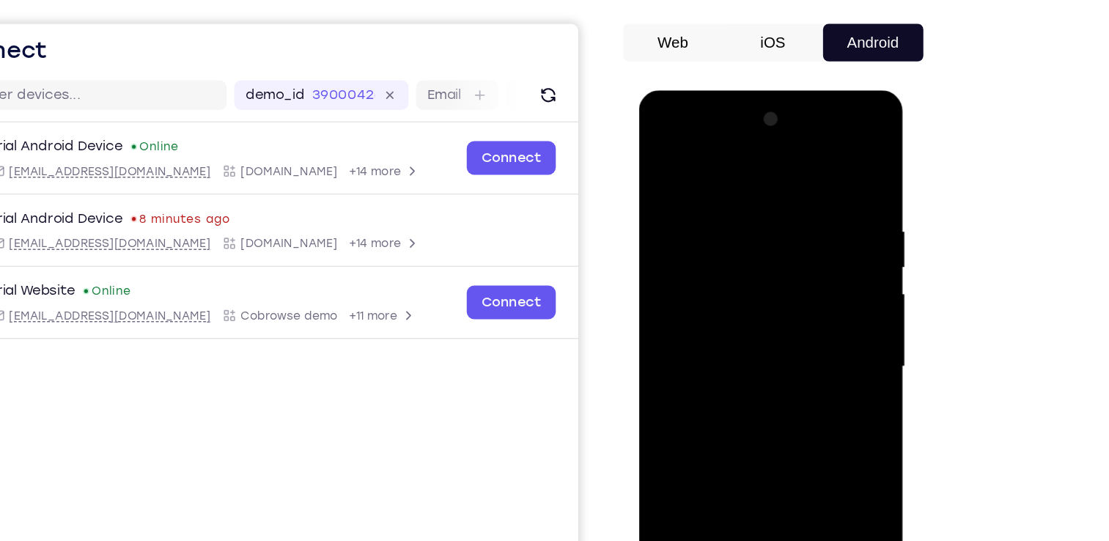
click at [737, 380] on div at bounding box center [742, 306] width 185 height 410
click at [730, 204] on div at bounding box center [742, 306] width 185 height 410
click at [816, 169] on div at bounding box center [742, 306] width 185 height 410
click at [775, 471] on div at bounding box center [742, 306] width 185 height 410
click at [723, 383] on div at bounding box center [742, 306] width 185 height 410
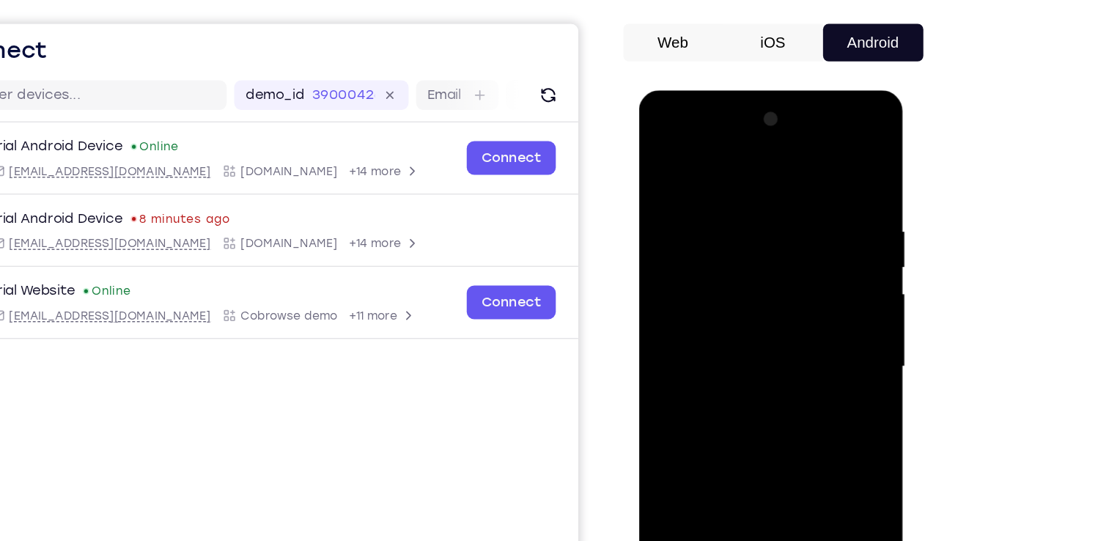
click at [666, 152] on div at bounding box center [742, 306] width 185 height 410
click at [797, 476] on div at bounding box center [742, 306] width 185 height 410
click at [674, 474] on div at bounding box center [742, 306] width 185 height 410
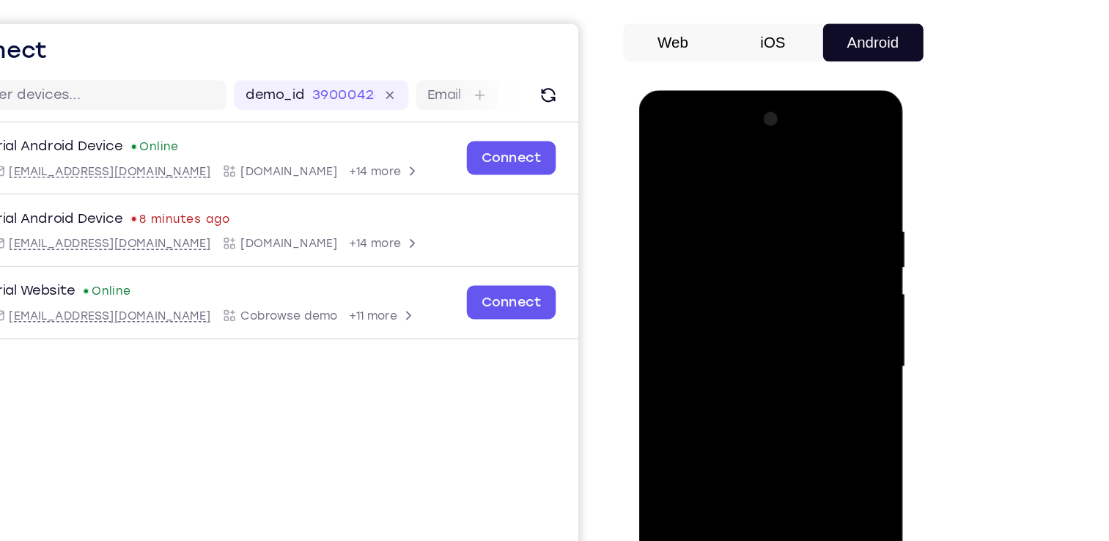
drag, startPoint x: 734, startPoint y: 159, endPoint x: 711, endPoint y: 421, distance: 263.4
click at [711, 421] on div at bounding box center [742, 306] width 185 height 410
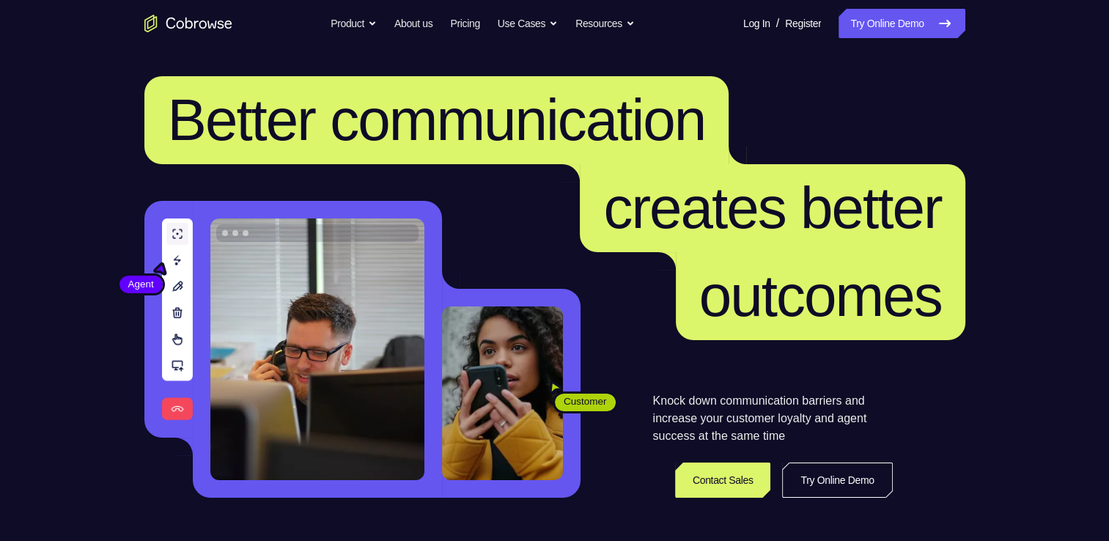
click at [889, 4] on nav "Go back Powerful, Flexible and Trustworthy. Avoid all extra friction for both A…" at bounding box center [554, 23] width 1109 height 47
click at [912, 9] on link "Try Online Demo" at bounding box center [901, 23] width 126 height 29
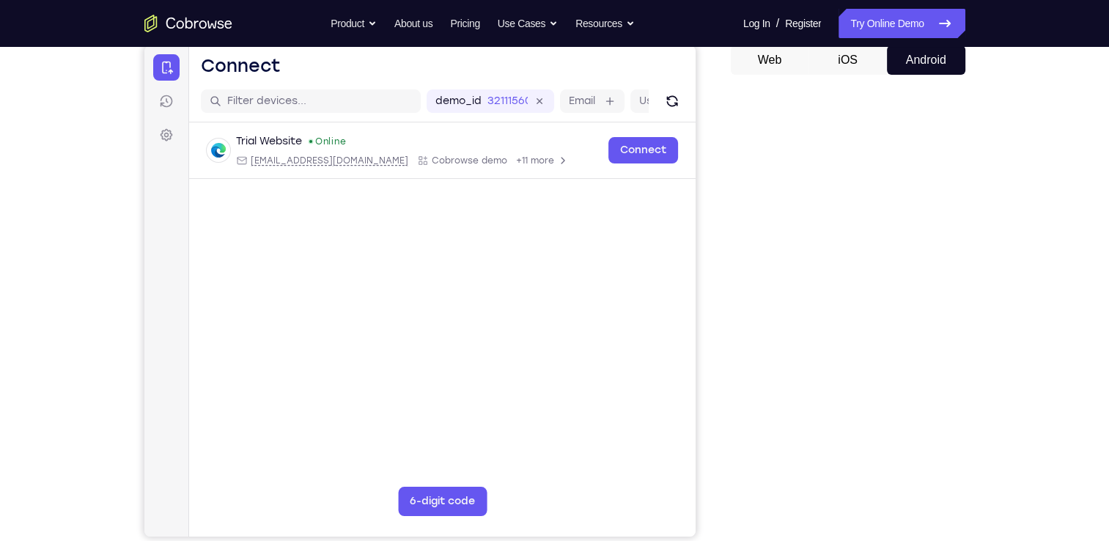
scroll to position [145, 0]
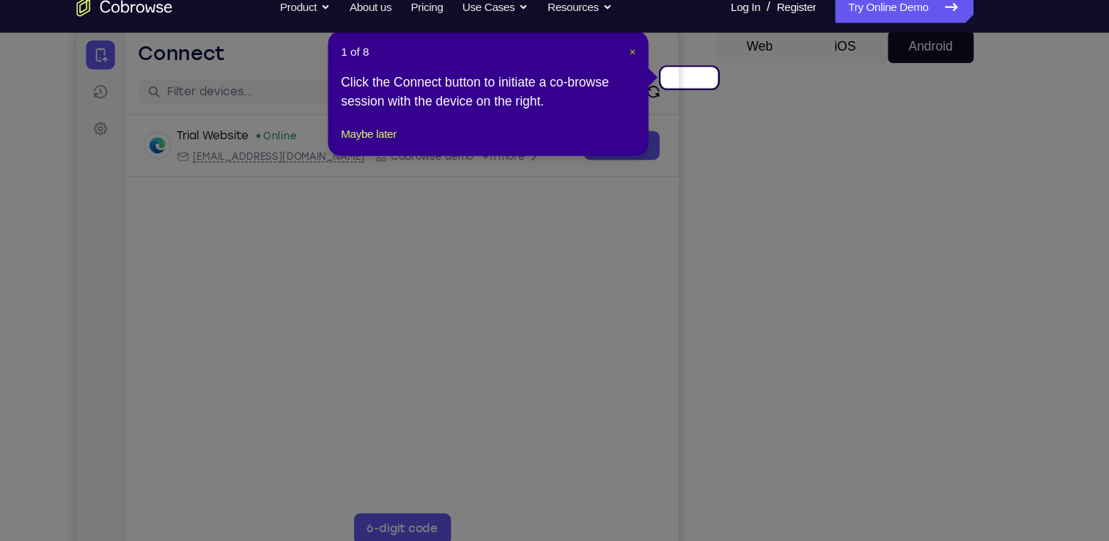
click at [656, 59] on span "×" at bounding box center [653, 65] width 6 height 12
